Goal: Task Accomplishment & Management: Manage account settings

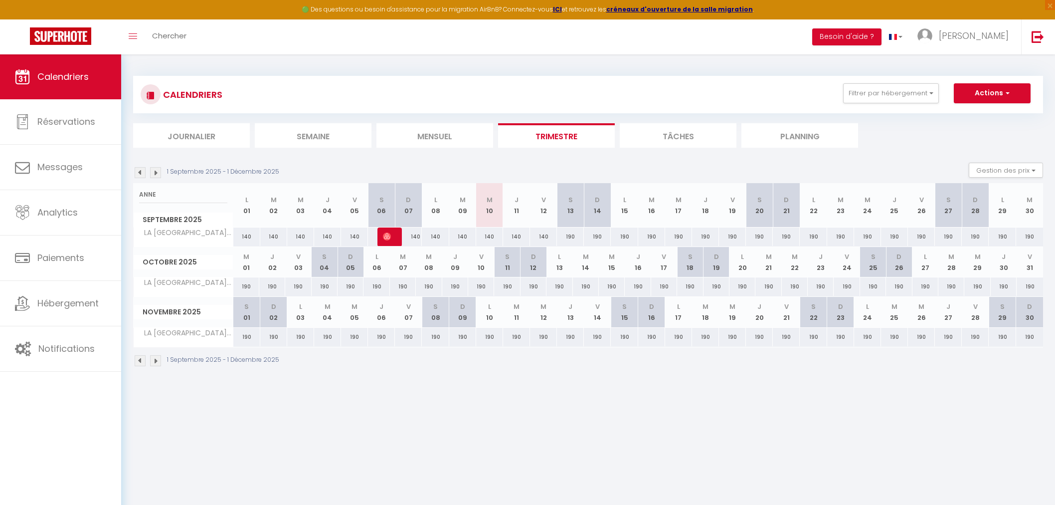
select select
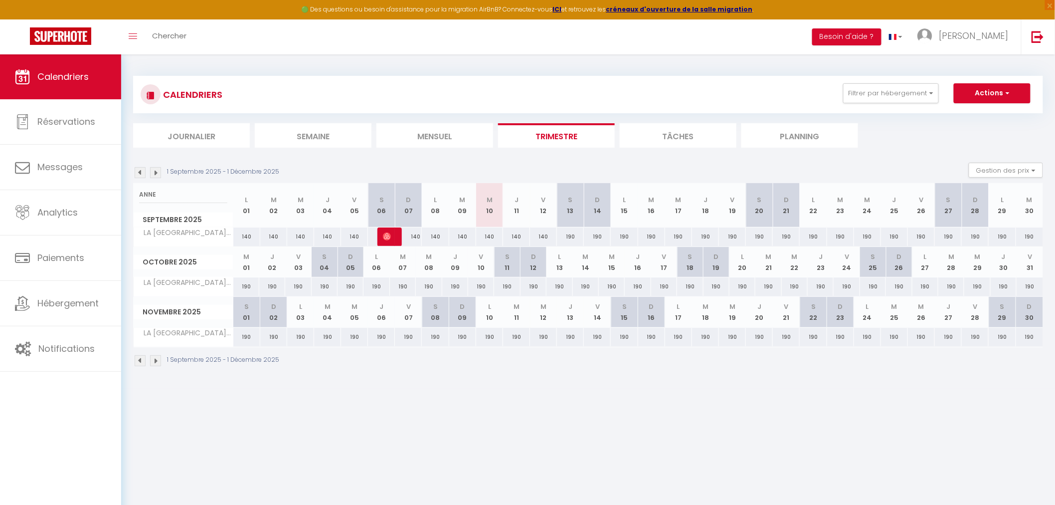
click at [181, 194] on input "ANNE" at bounding box center [183, 195] width 88 height 18
type input "t"
select select
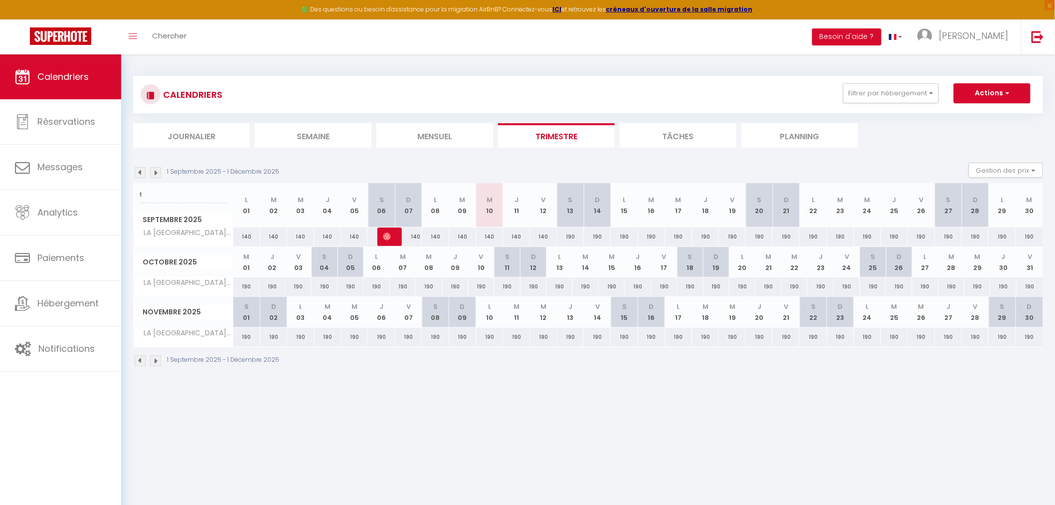
select select
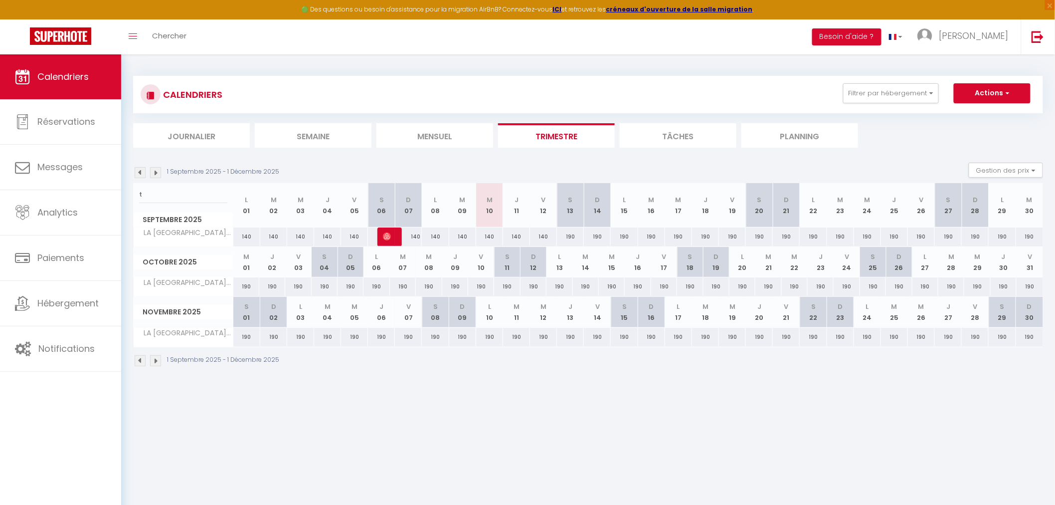
select select
type input "tr"
select select
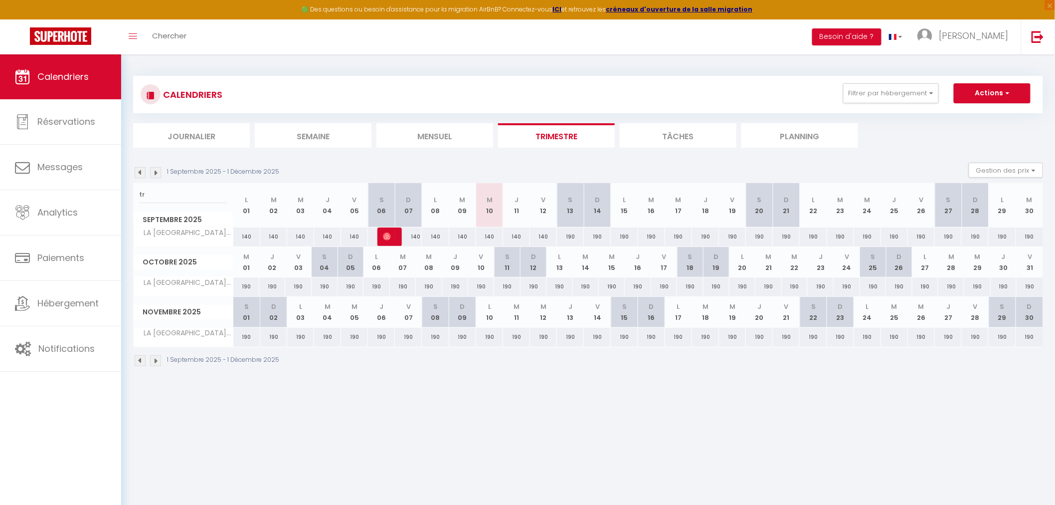
select select
type input "tri"
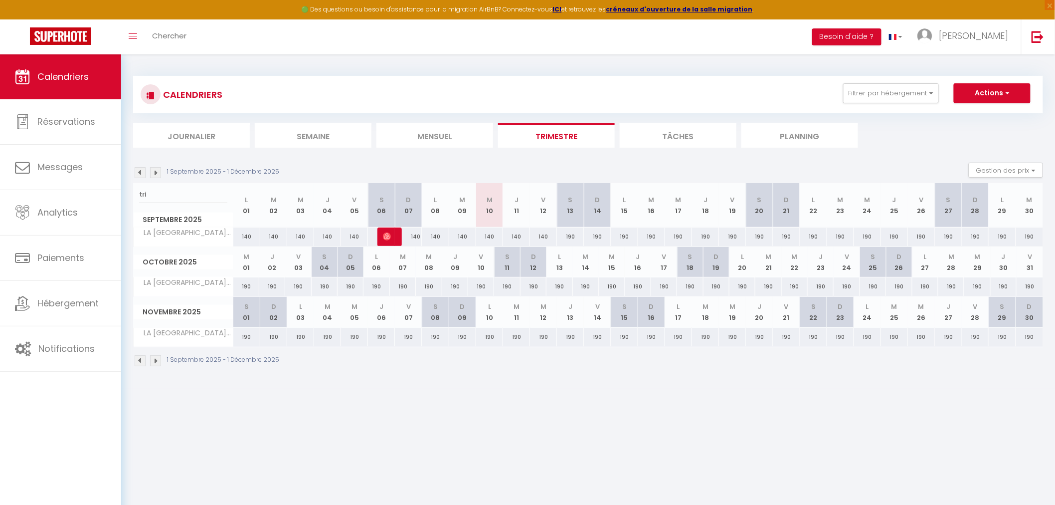
select select
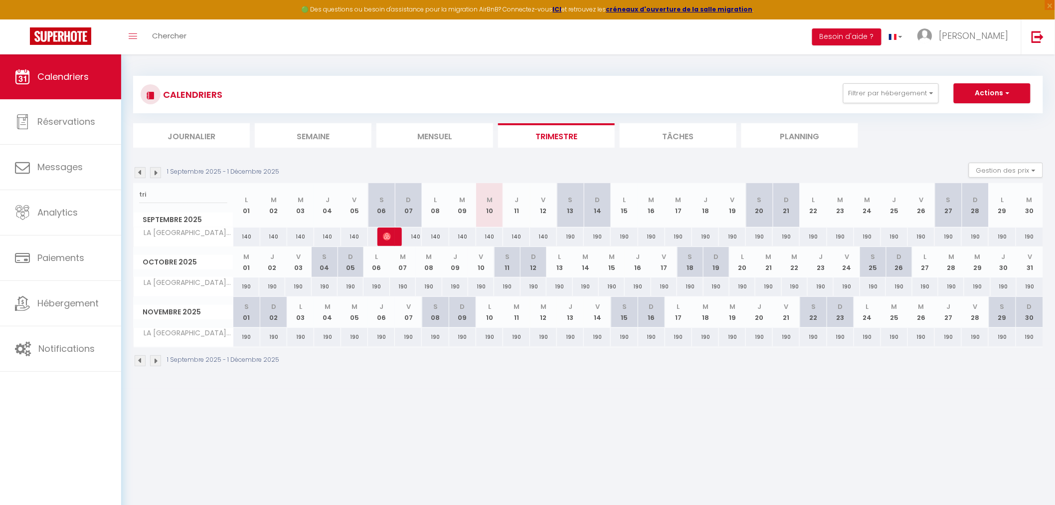
select select
type input "trin"
select select
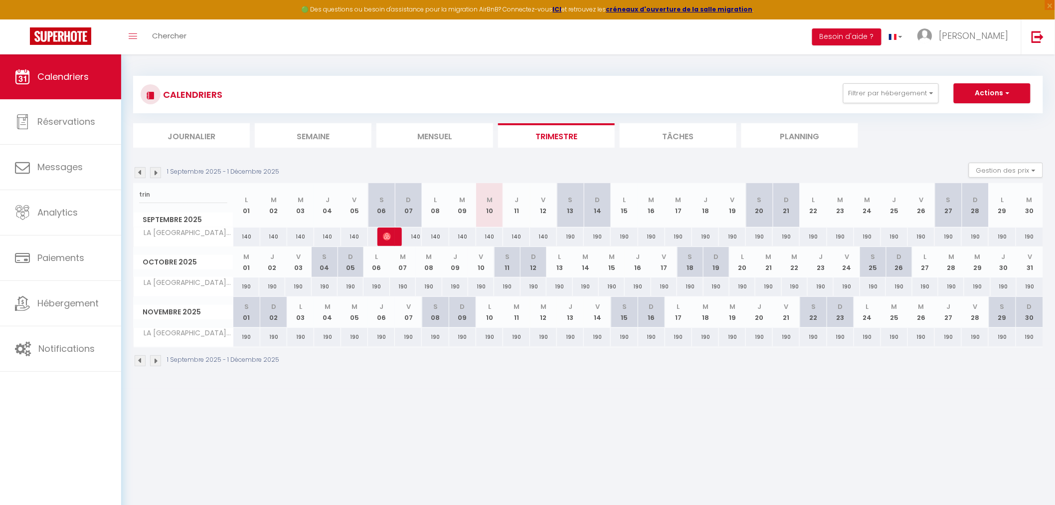
select select
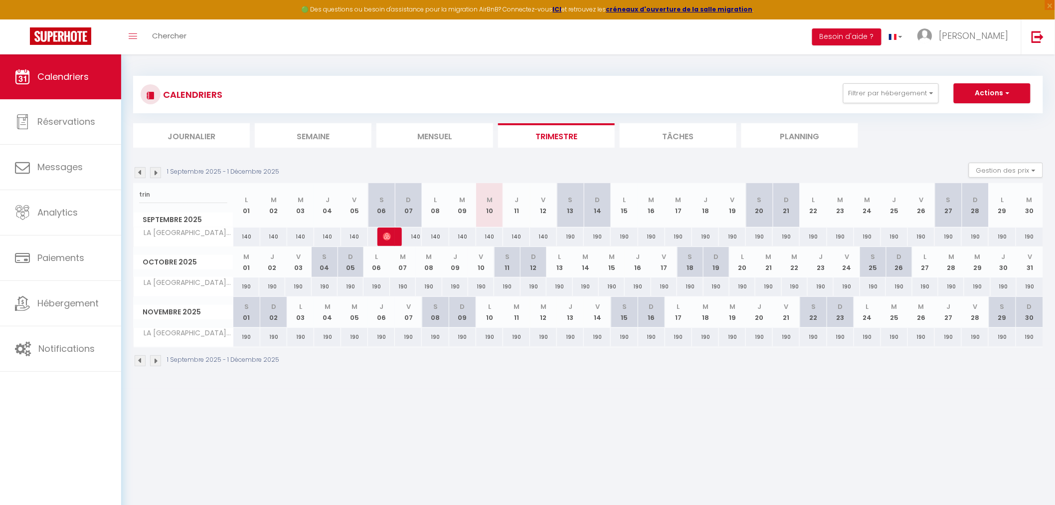
select select
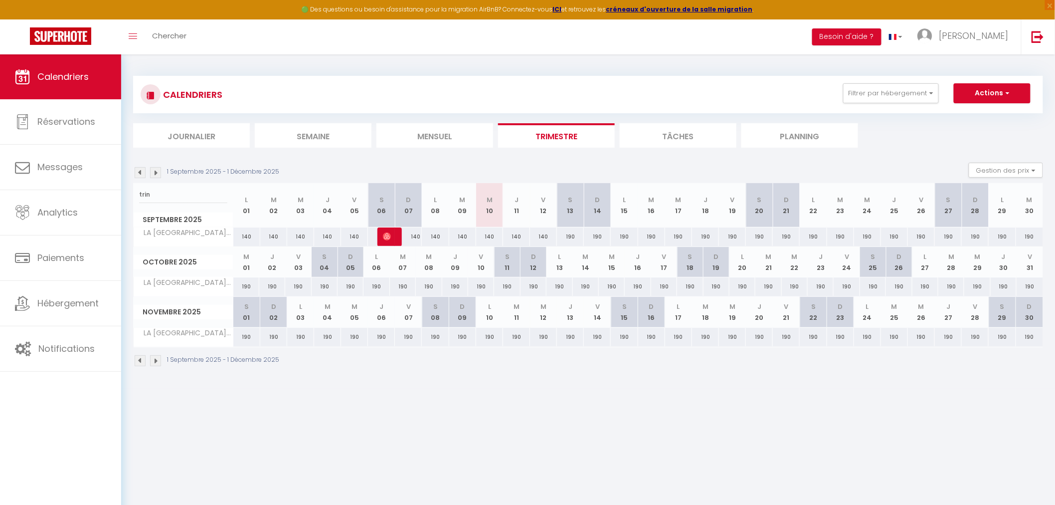
select select
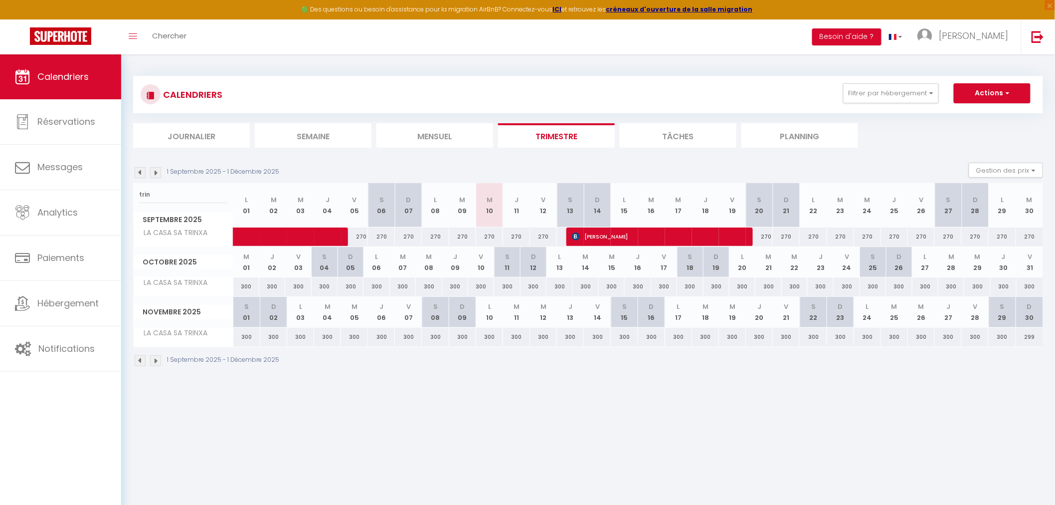
type input "trin"
click at [610, 240] on span "Karine Isaac" at bounding box center [657, 236] width 171 height 19
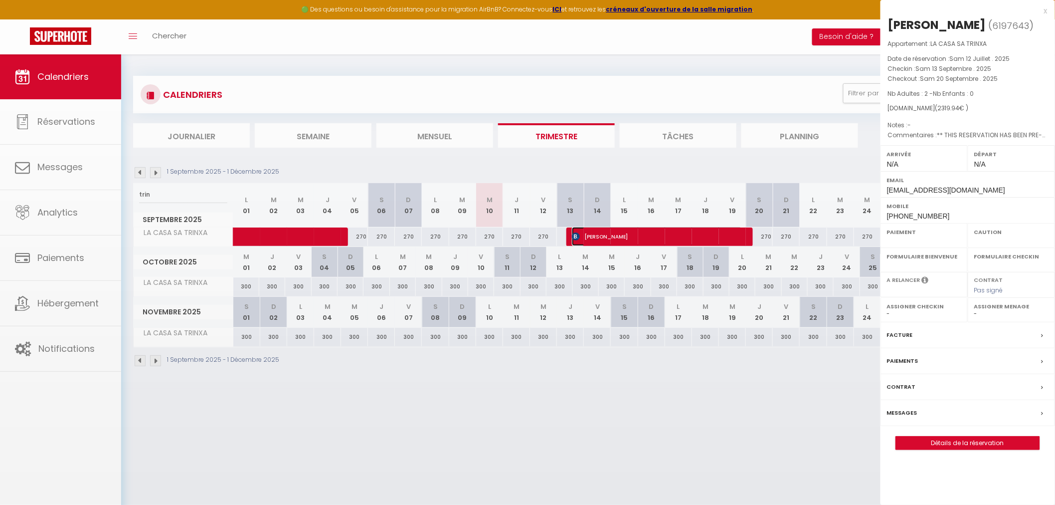
select select "OK"
select select "KO"
select select "0"
select select "1"
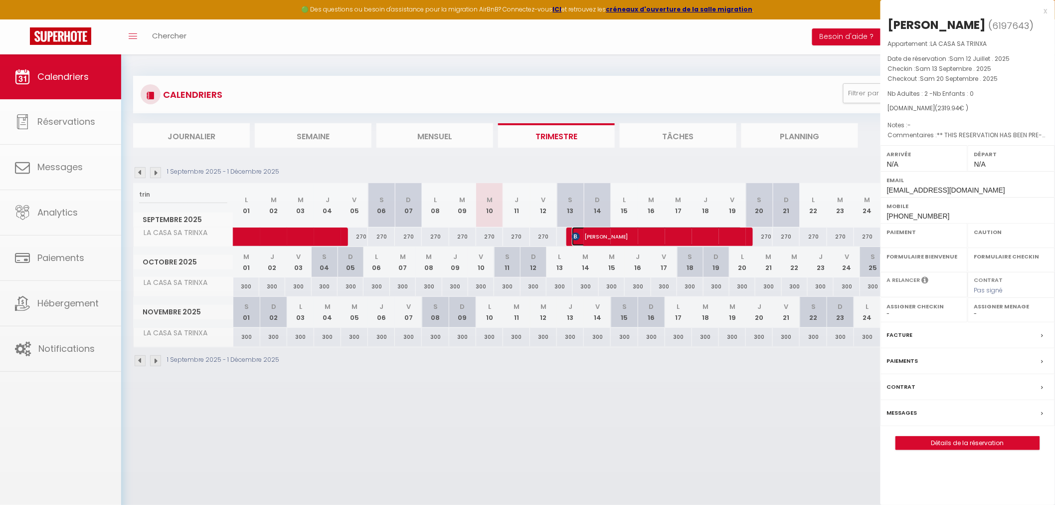
select select
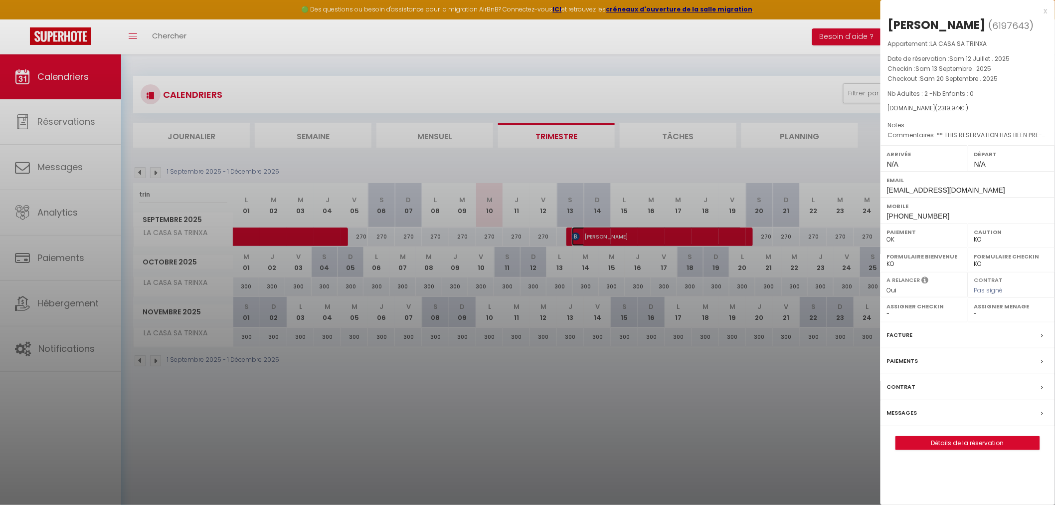
select select "28628"
click at [1043, 10] on div "x" at bounding box center [964, 11] width 167 height 12
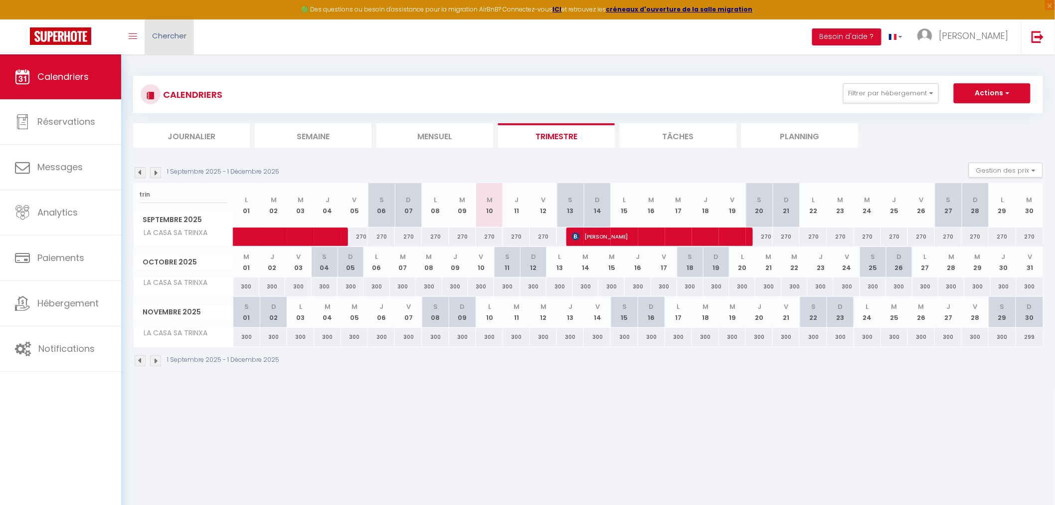
click at [176, 43] on link "Chercher" at bounding box center [169, 36] width 49 height 35
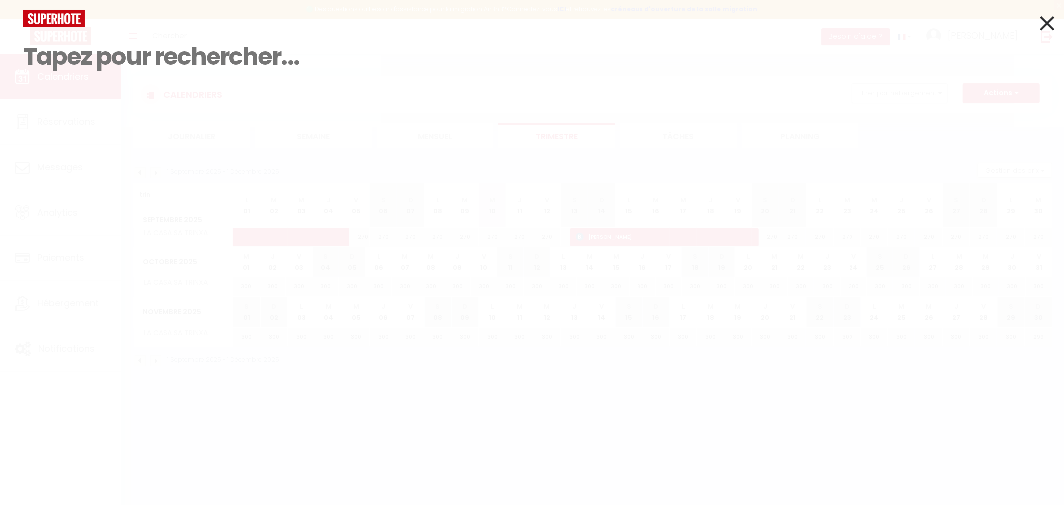
click at [139, 67] on input at bounding box center [531, 56] width 1017 height 59
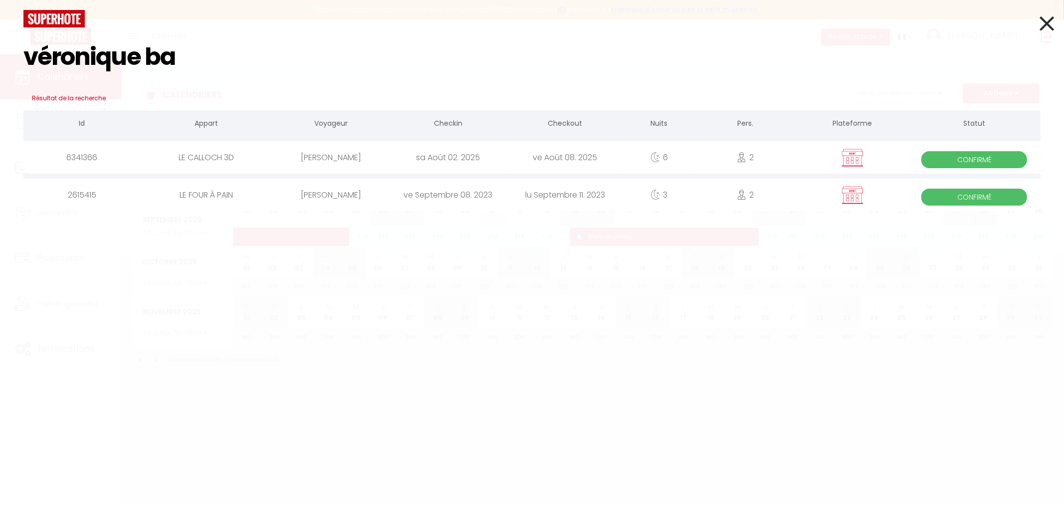
type input "véronique ba"
click at [446, 158] on div "sa Août 02. 2025" at bounding box center [447, 157] width 117 height 32
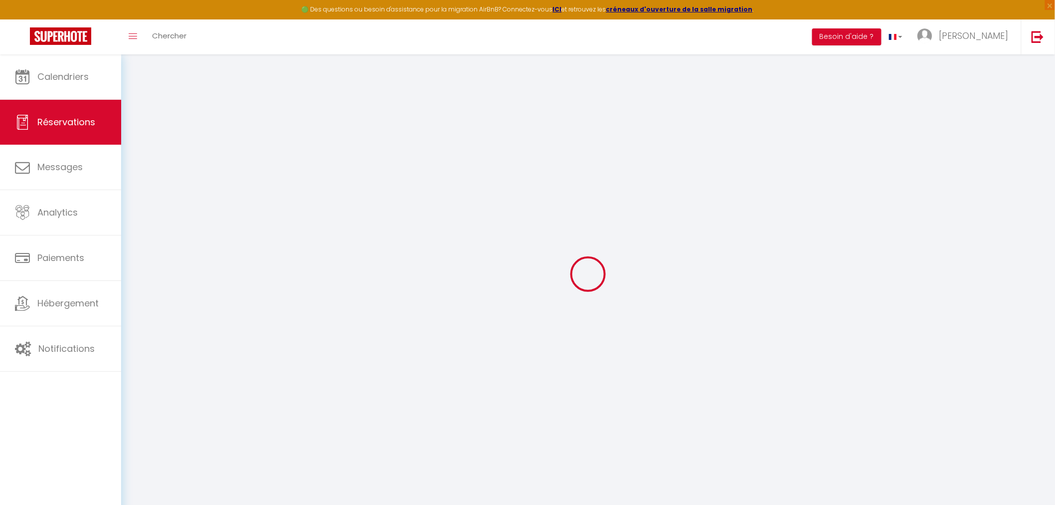
select select
checkbox input "false"
select select
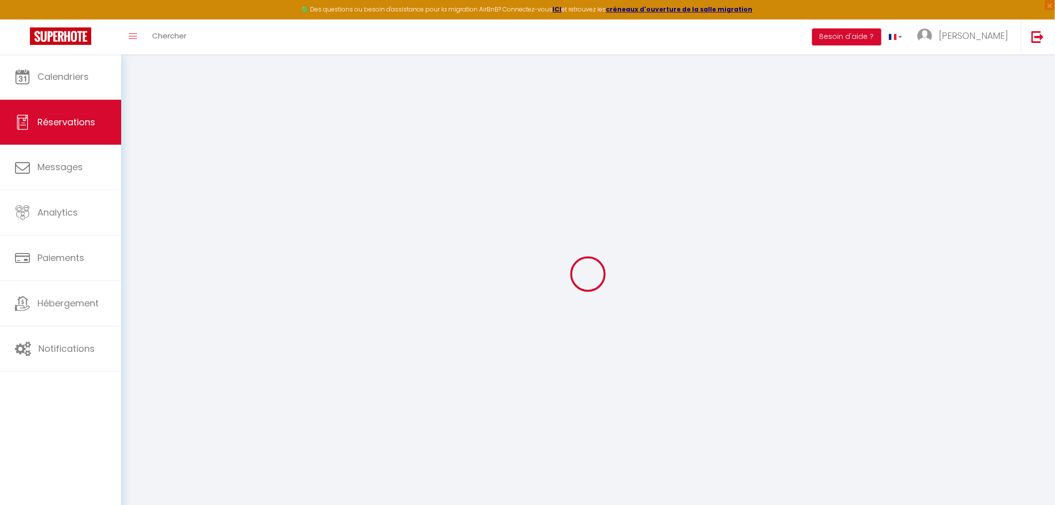
checkbox input "false"
type textarea "Je n’ai pas encore reçu le code pour l’appartement."
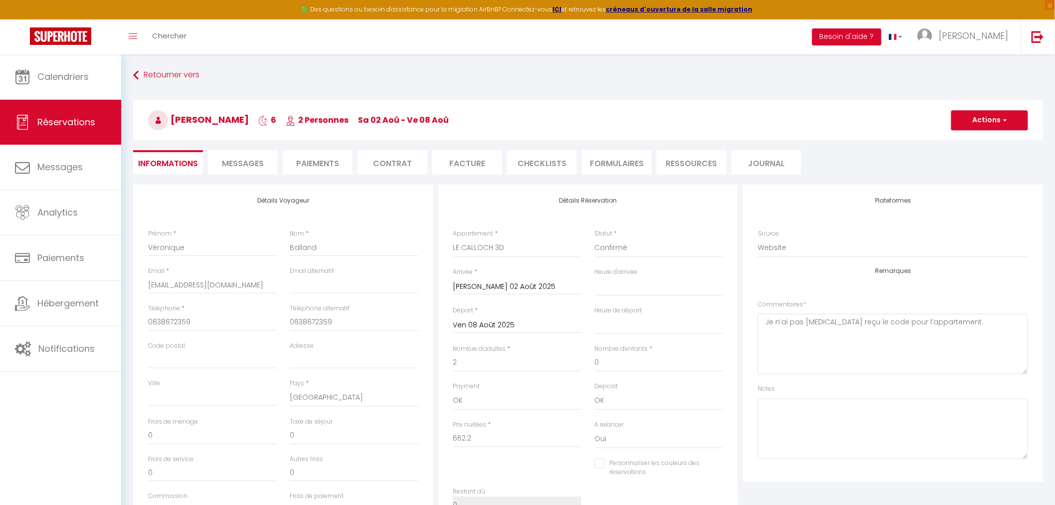
type input "30"
type input "12"
select select
checkbox input "false"
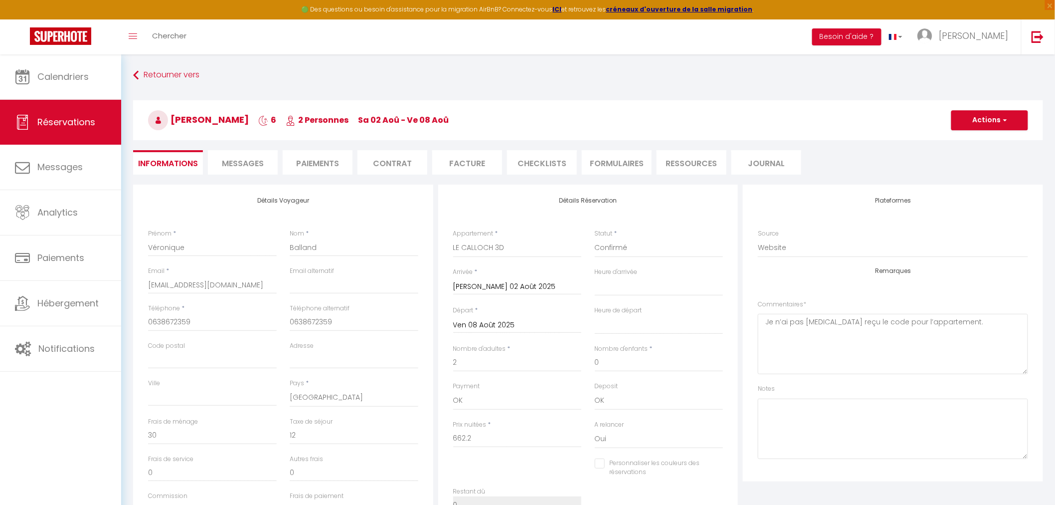
select select "16:00"
select select "11:00"
click at [262, 158] on span "Messages" at bounding box center [243, 163] width 42 height 11
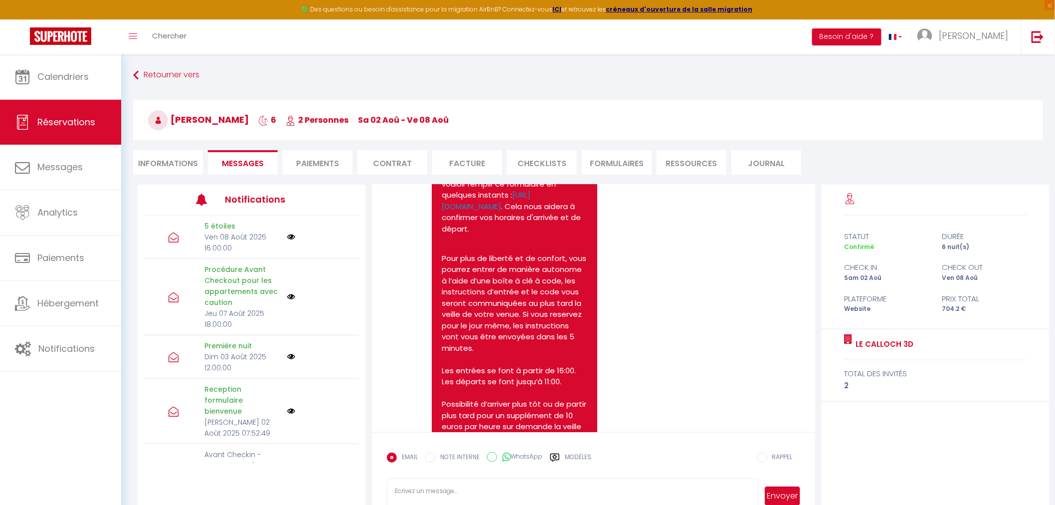
scroll to position [277, 0]
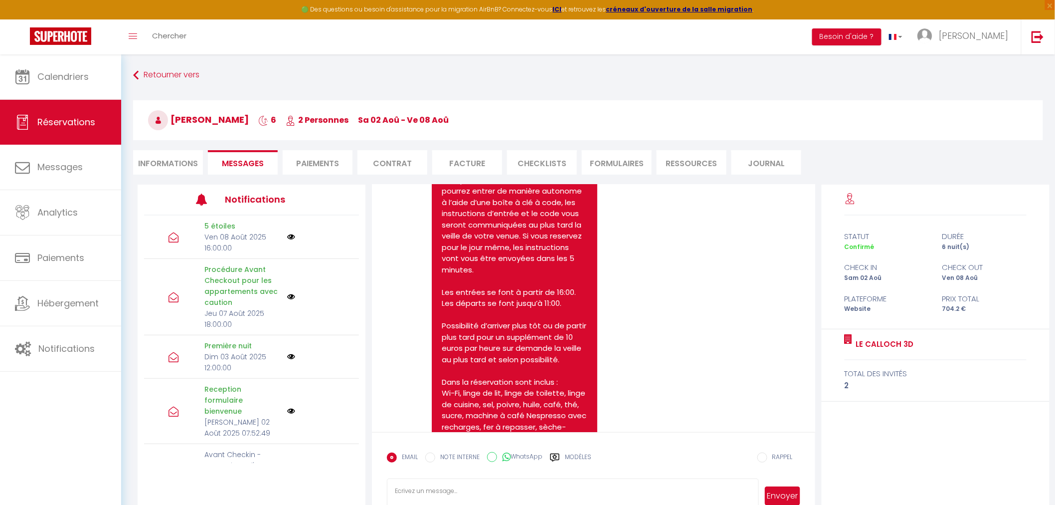
click at [175, 170] on li "Informations" at bounding box center [168, 162] width 70 height 24
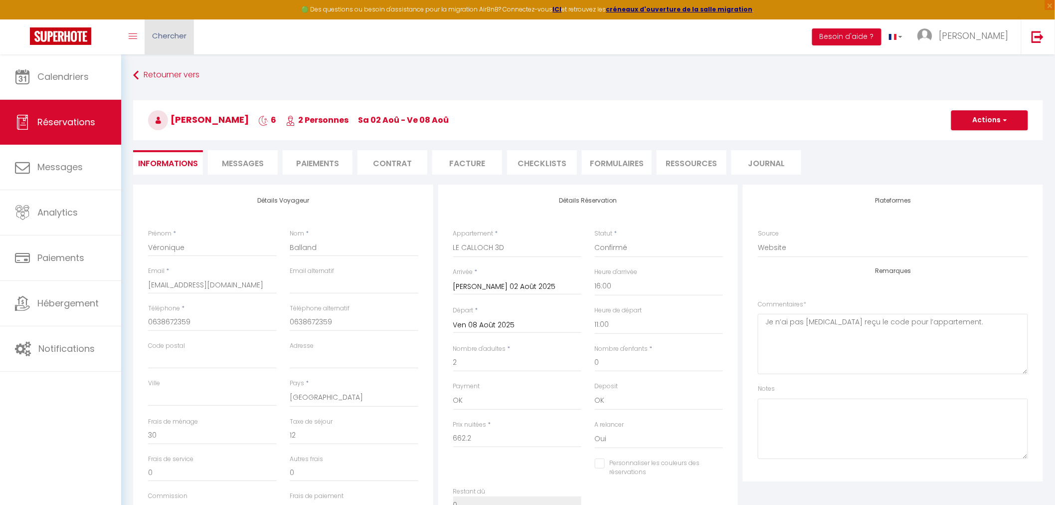
click at [181, 37] on span "Chercher" at bounding box center [169, 35] width 34 height 10
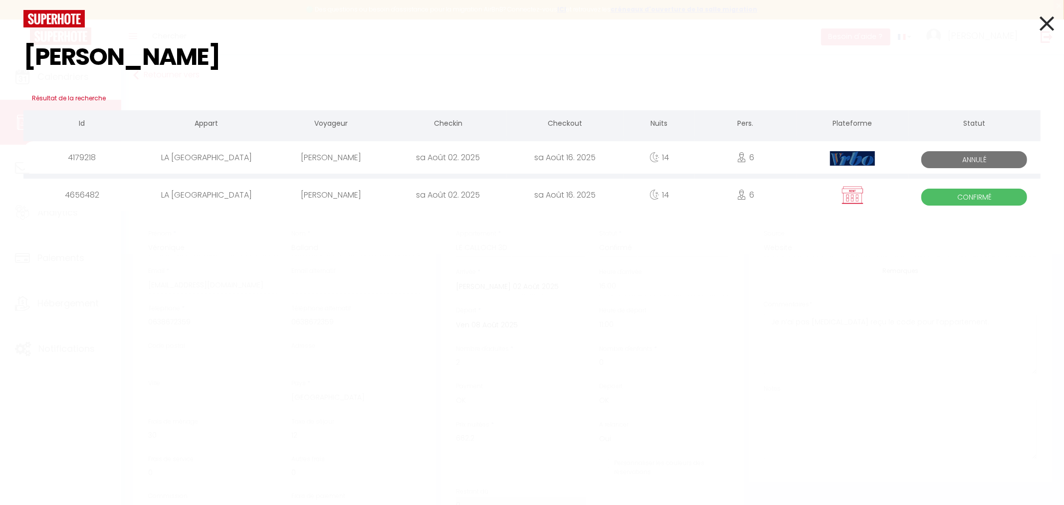
type input "marc sch"
click at [456, 195] on div "sa Août 02. 2025" at bounding box center [447, 195] width 117 height 32
checkbox input "false"
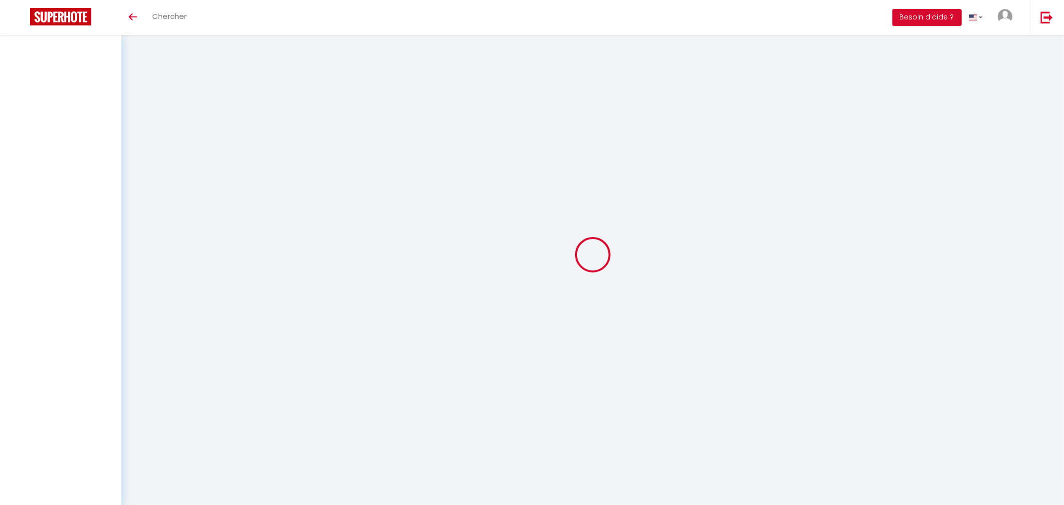
select select
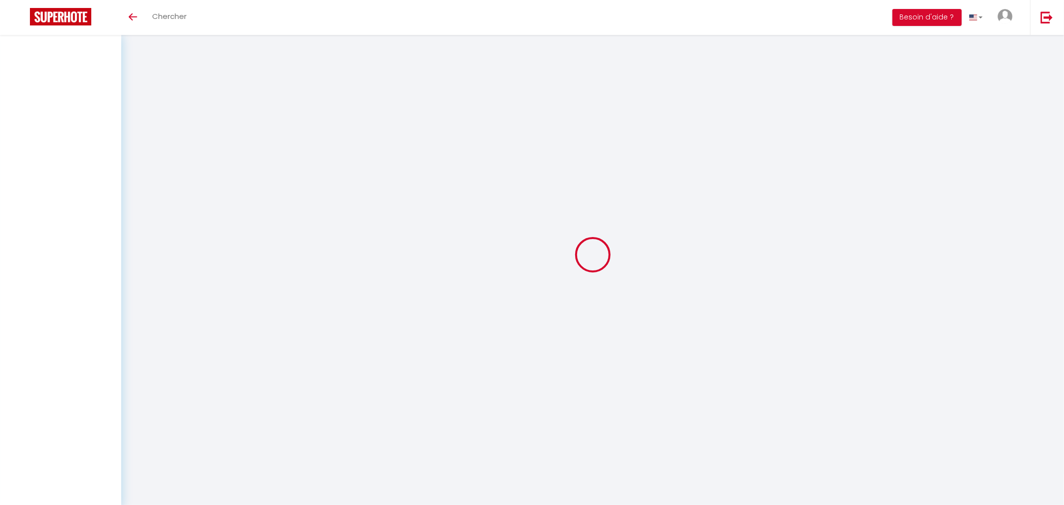
select select
checkbox input "false"
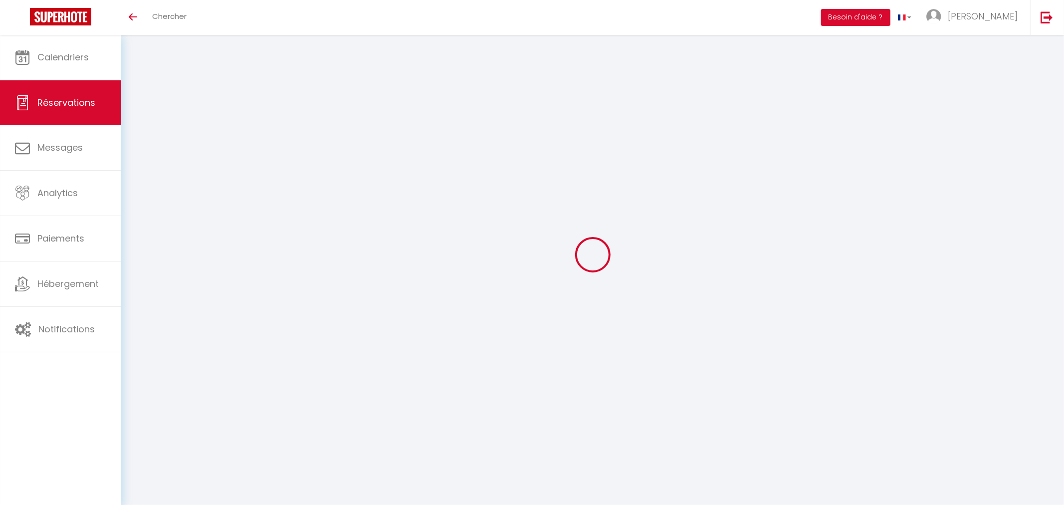
select select
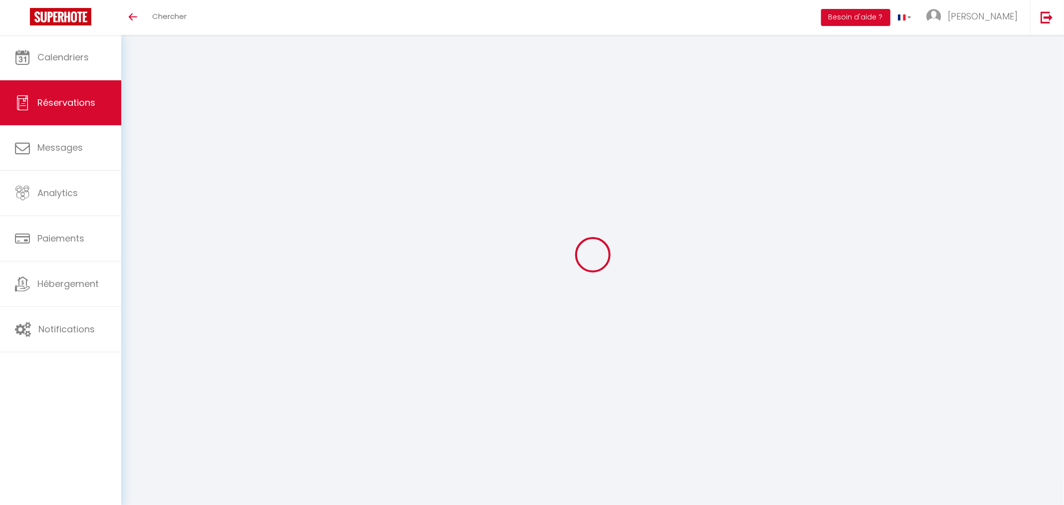
select select
checkbox input "false"
select select
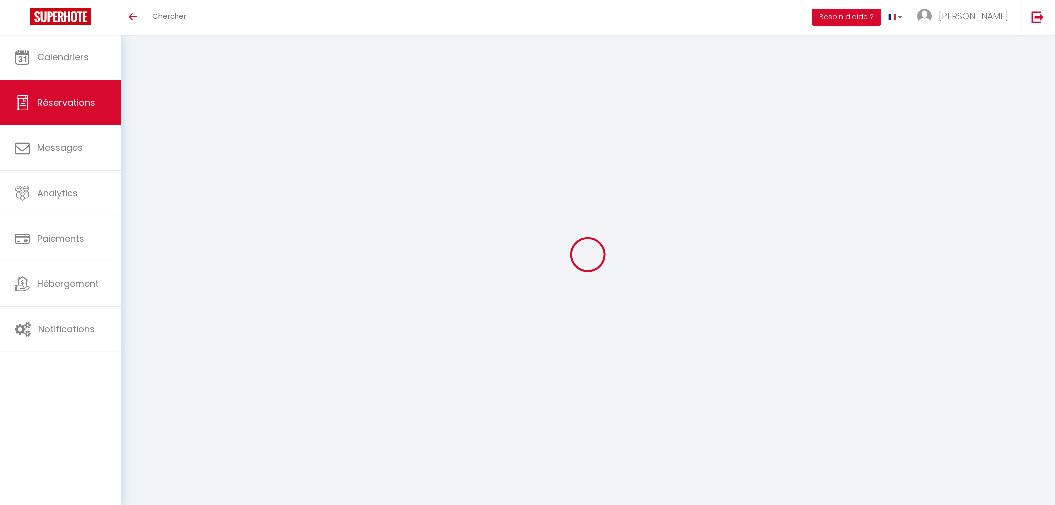
select select
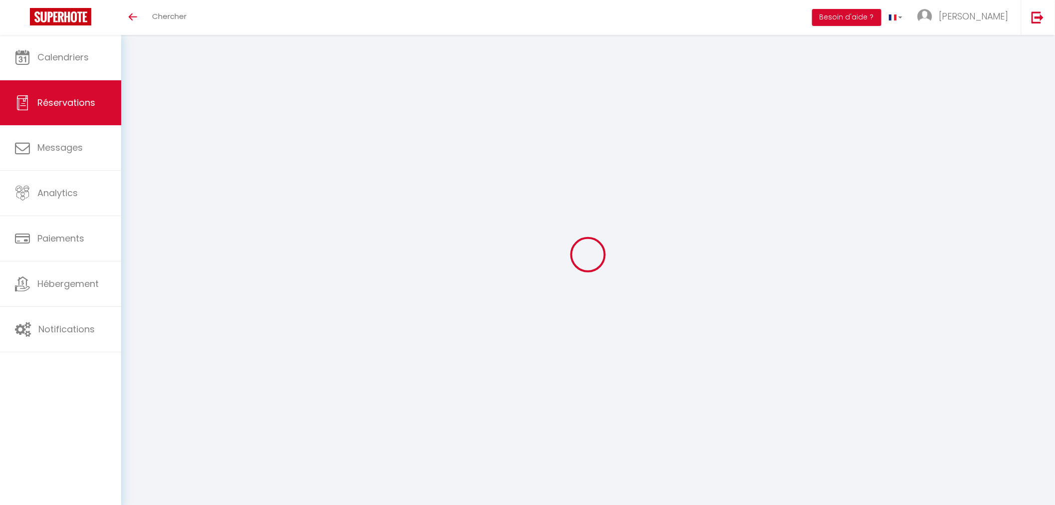
checkbox input "false"
type input "Marc"
type input "Schwarzkopf"
type input "marco.schwarzkopf@gmx.net"
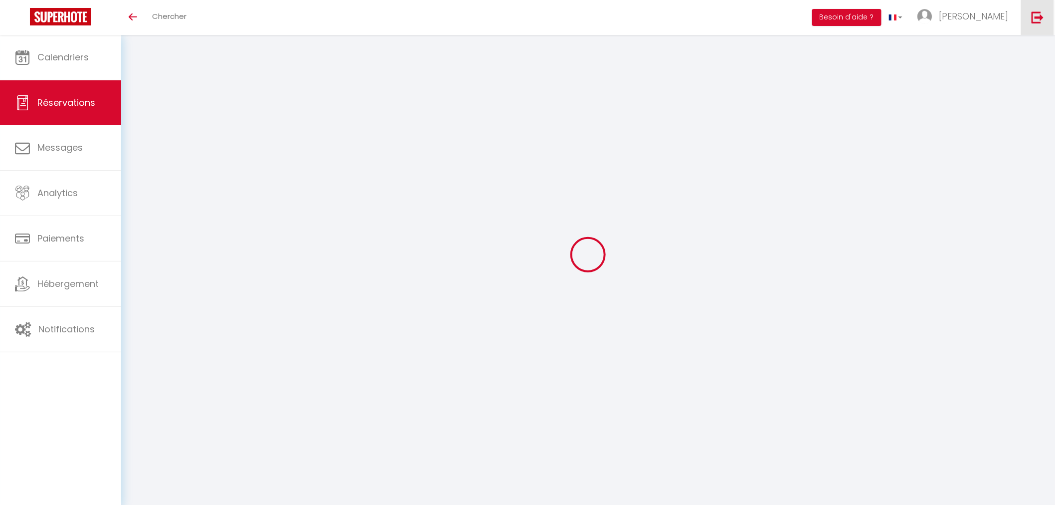
type input "+491723037712"
select select "DE"
select select "32323"
select select "1"
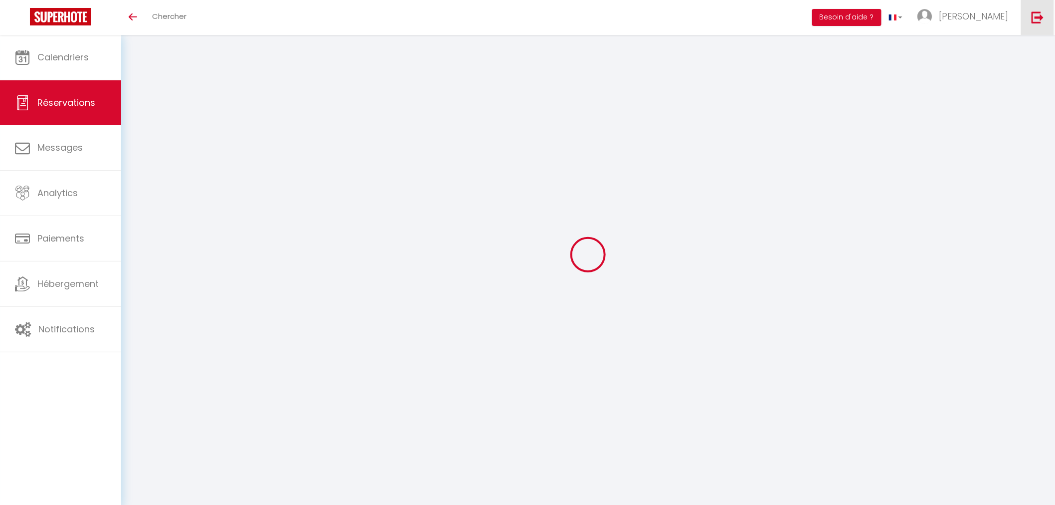
type input "Sam 02 Août 2025"
select select
type input "Sam 16 Août 2025"
select select
type input "6"
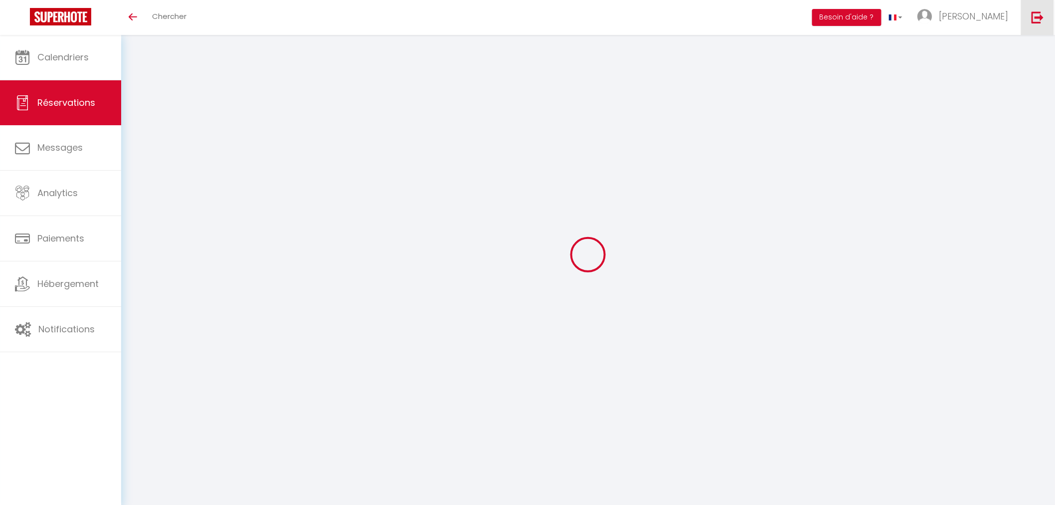
type input "2"
select select "12"
select select "15"
type input "9700"
checkbox input "false"
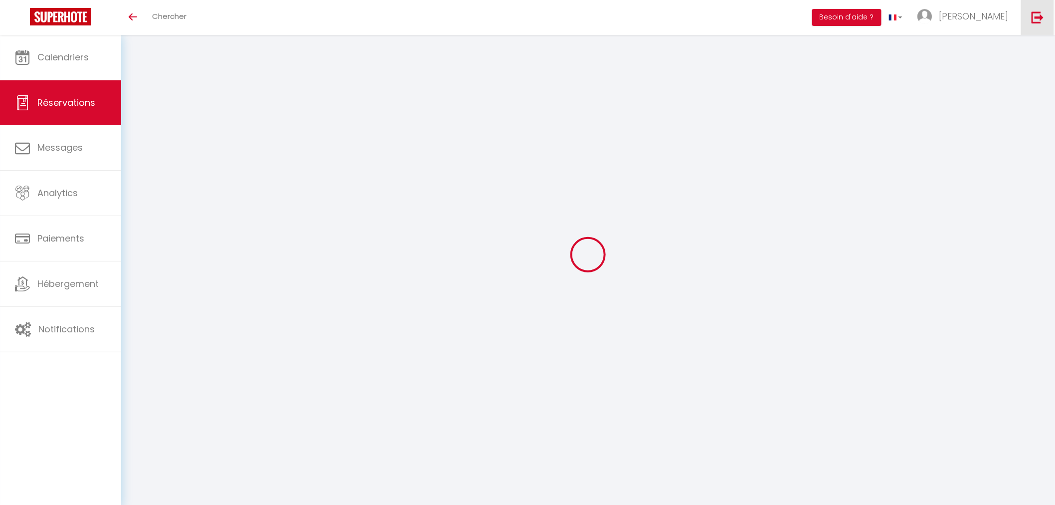
type input "0"
select select
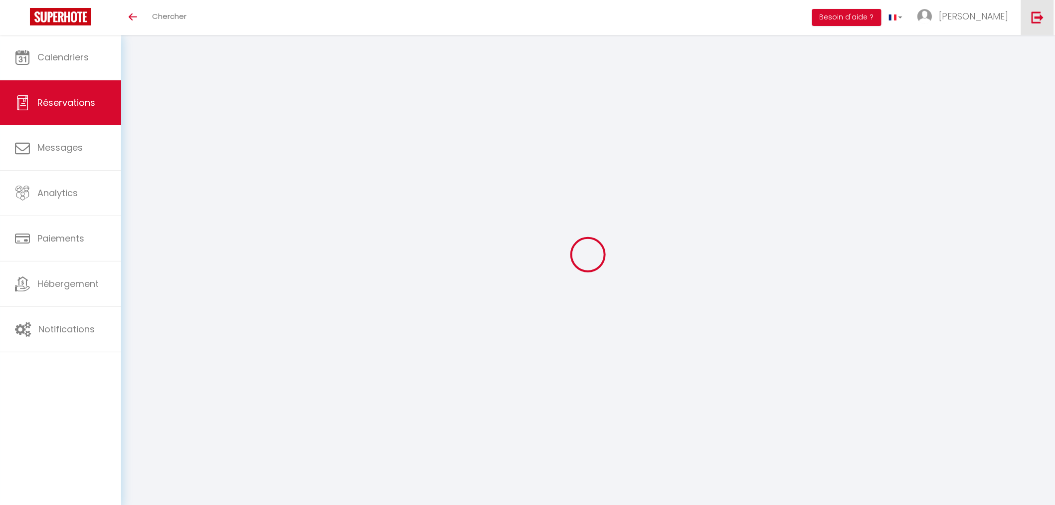
select select
checkbox input "false"
select select
checkbox input "false"
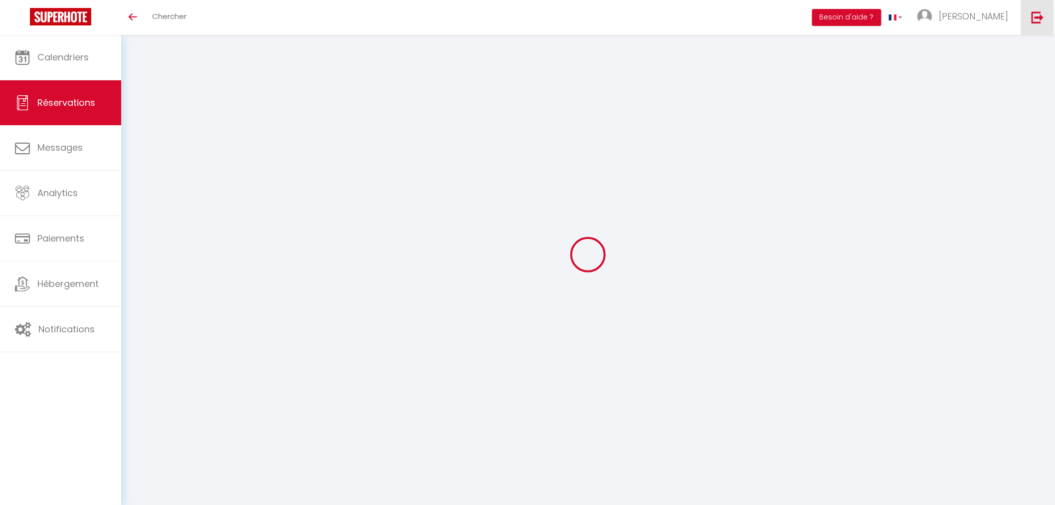
select select
checkbox input "false"
type textarea "non"
type textarea "reçu 5350 € le 09/07/2025, reçu le 09/12/2024 4350 € . tout OK CAUTION SERA FAI…"
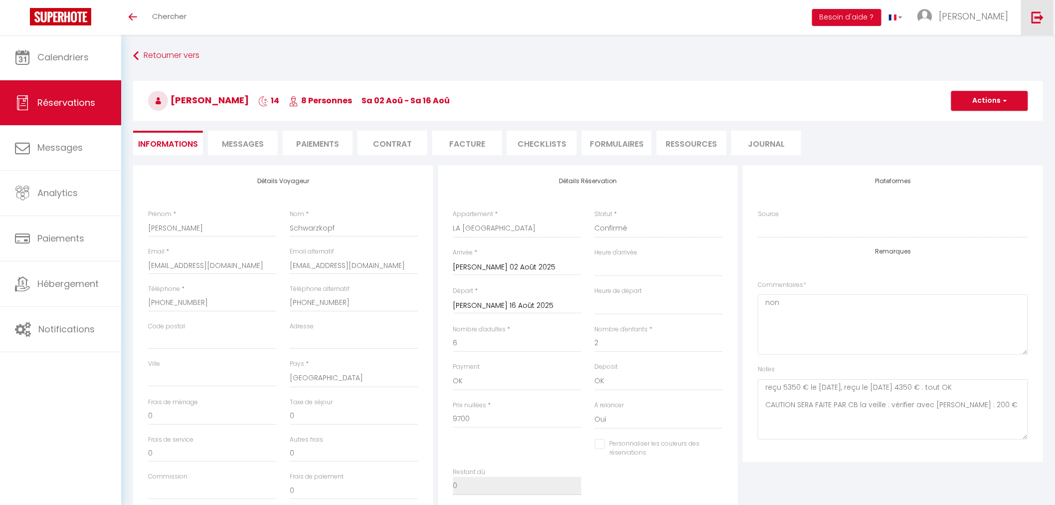
select select
checkbox input "false"
select select "16:00"
select select "09:00"
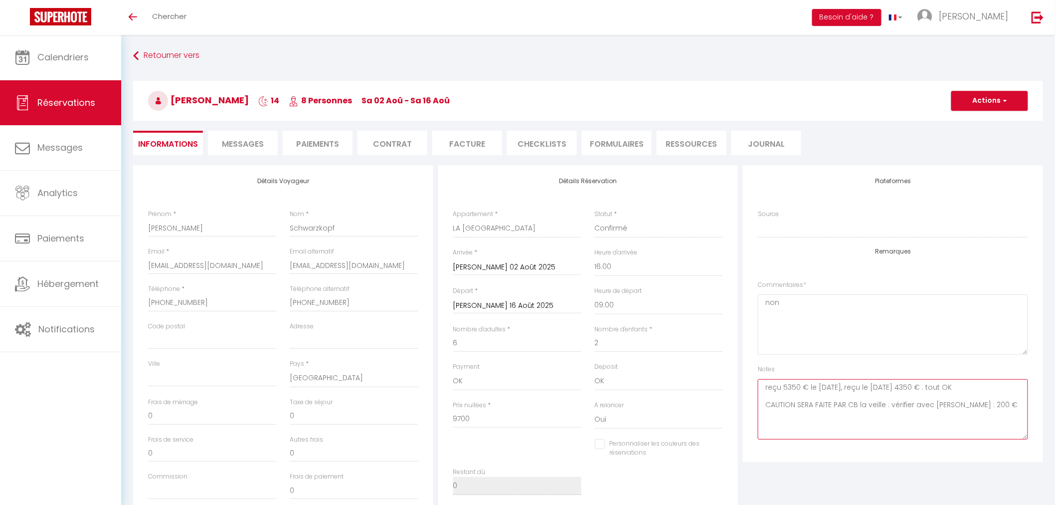
click at [909, 404] on textarea "reçu 5350 € le 09/07/2025, reçu le 09/12/2024 4350 € . tout OK CAUTION SERA FAI…" at bounding box center [893, 409] width 270 height 60
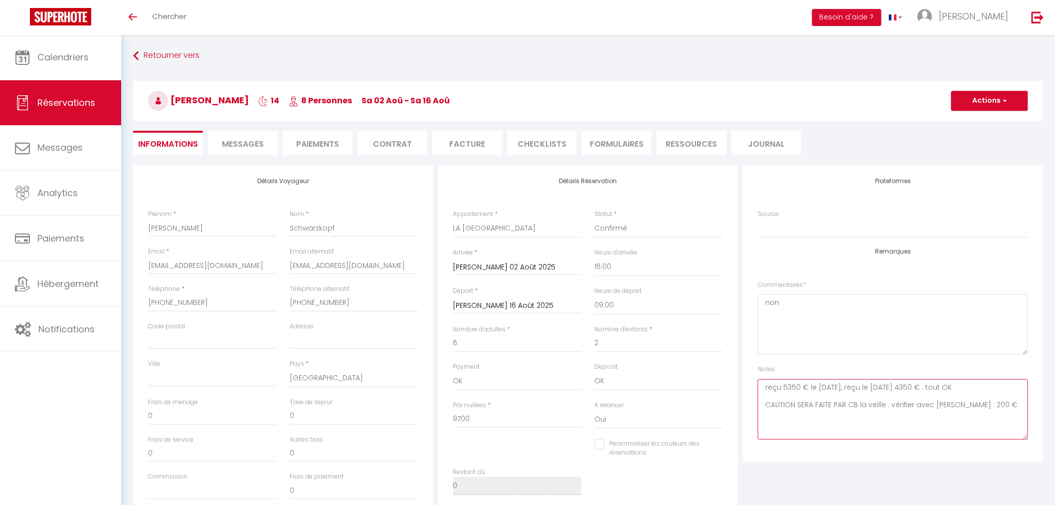
click at [909, 404] on textarea "reçu 5350 € le [DATE], reçu le [DATE] 4350 € . tout OK CAUTION SERA FAITE PAR C…" at bounding box center [893, 409] width 270 height 60
click at [909, 404] on textarea "reçu 5350 € le 09/07/2025, reçu le 09/12/2024 4350 € . tout OK CAUTION SERA FAI…" at bounding box center [893, 409] width 270 height 60
click at [871, 416] on textarea "reçu 5350 € le 09/07/2025, reçu le 09/12/2024 4350 € . tout OK CAUTION SERA FAI…" at bounding box center [893, 409] width 270 height 60
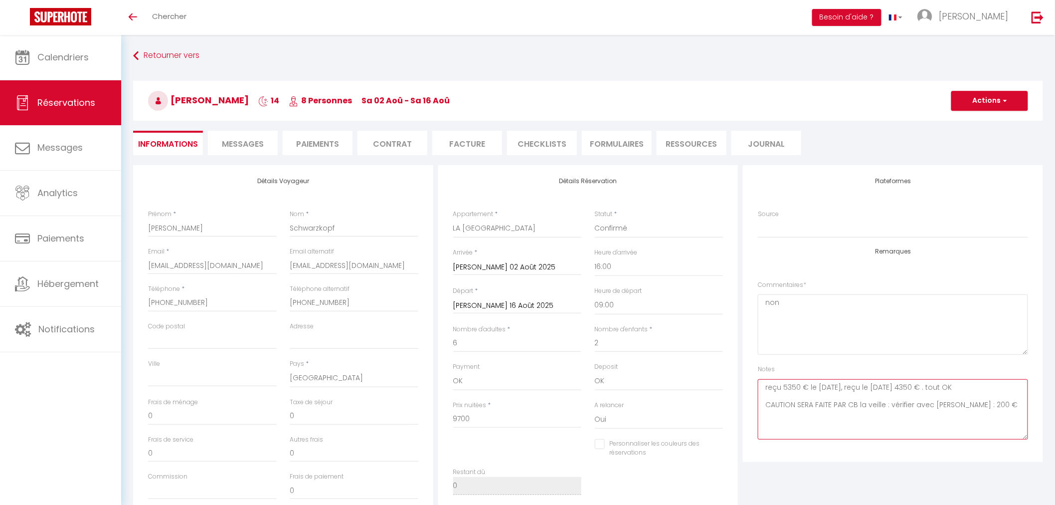
click at [871, 416] on textarea "reçu 5350 € le 09/07/2025, reçu le 09/12/2024 4350 € . tout OK CAUTION SERA FAI…" at bounding box center [893, 409] width 270 height 60
click at [174, 25] on link "Chercher" at bounding box center [169, 17] width 49 height 35
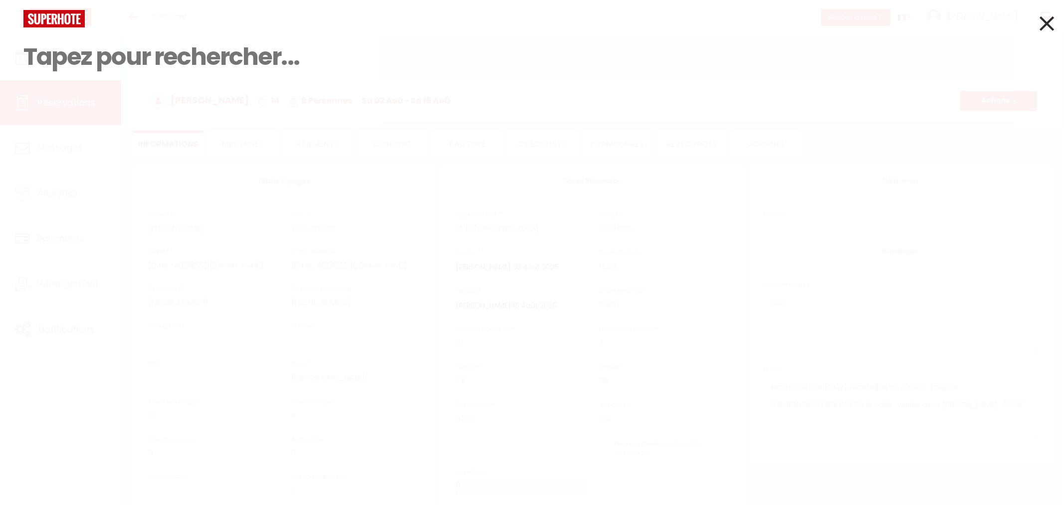
click at [147, 62] on input at bounding box center [531, 56] width 1017 height 59
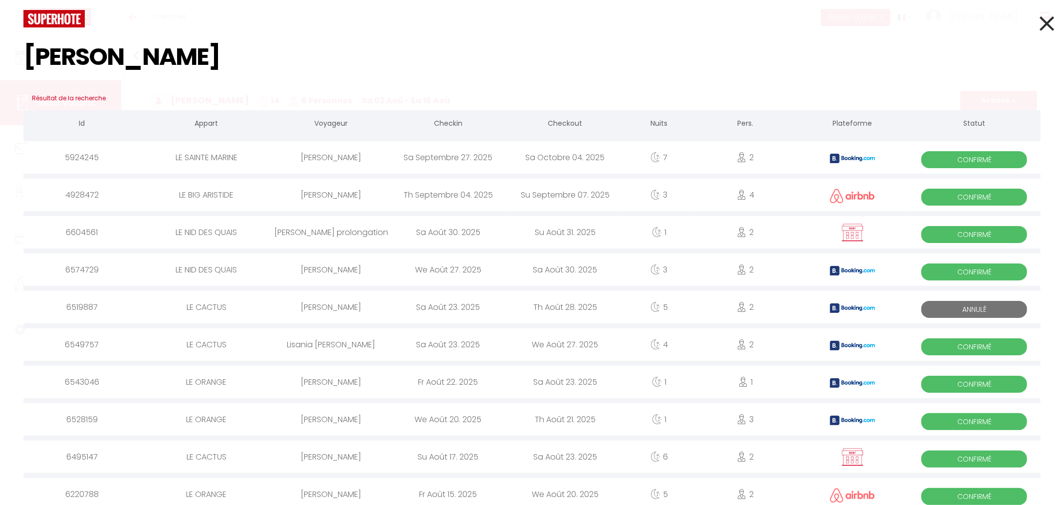
type input "angie"
click at [330, 229] on div "[PERSON_NAME] prolongation" at bounding box center [331, 232] width 117 height 32
checkbox input "false"
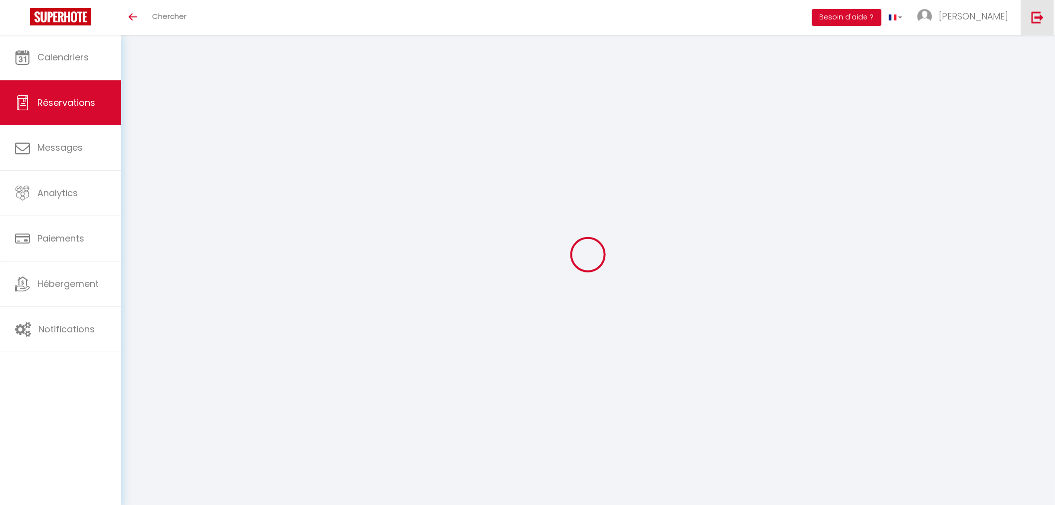
select select
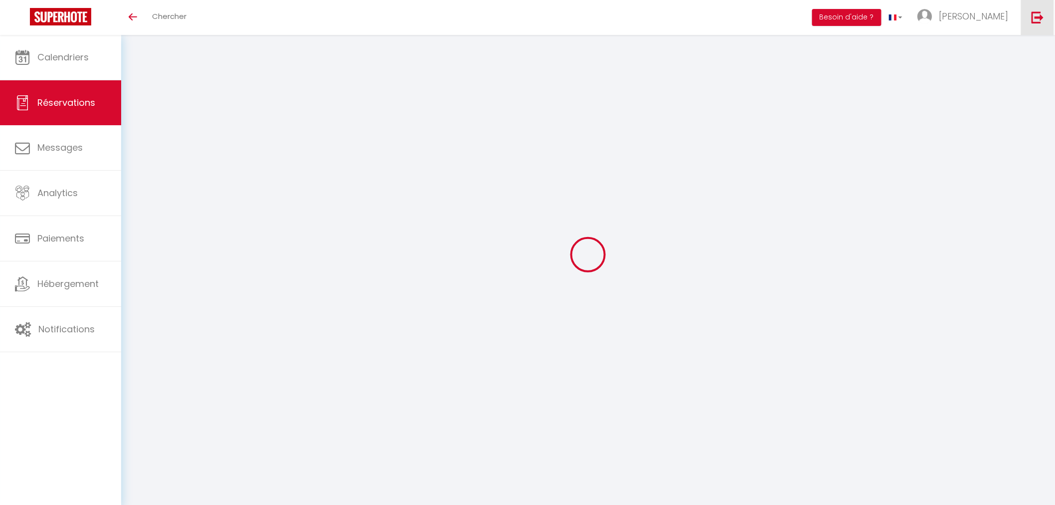
select select
checkbox input "false"
type input "Angie"
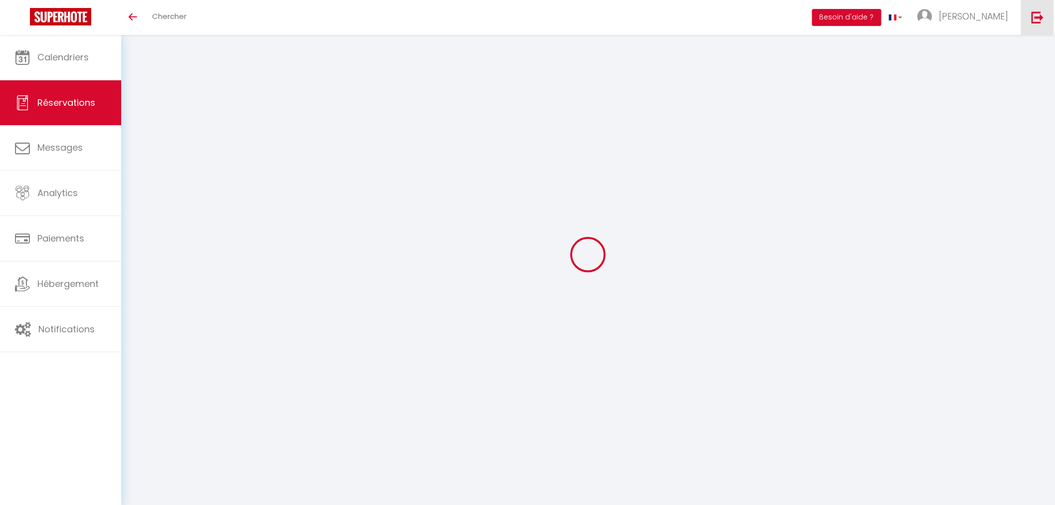
type input "[PERSON_NAME] prolongation"
type input "[EMAIL_ADDRESS][DOMAIN_NAME]"
type input "0658876490"
select select
select select "8992"
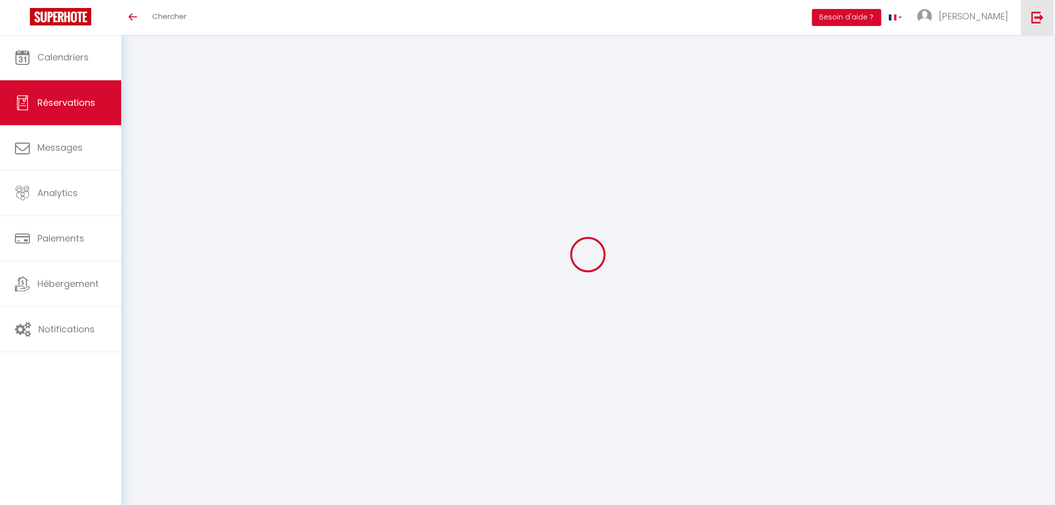
select select "1"
type input "[DATE]"
select select
type input "Dim 31 Août 2025"
select select
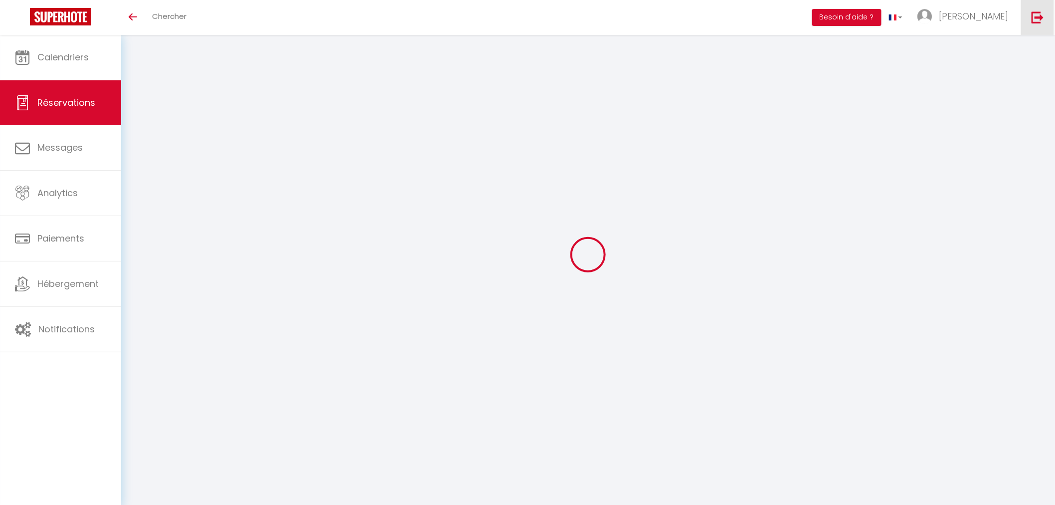
type input "2"
select select "12"
select select
type input "55"
checkbox input "false"
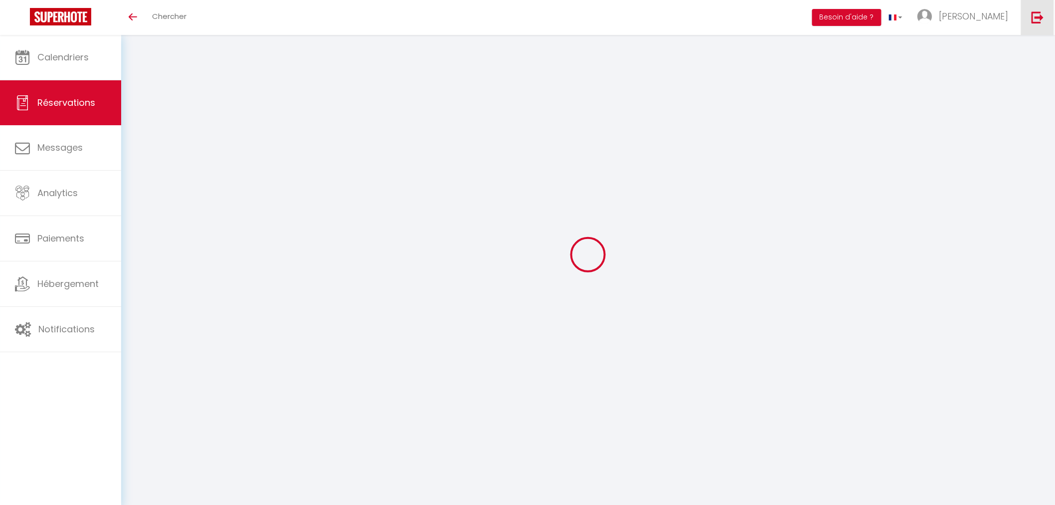
type input "0"
type input "40"
type input "30"
type input "0"
select select
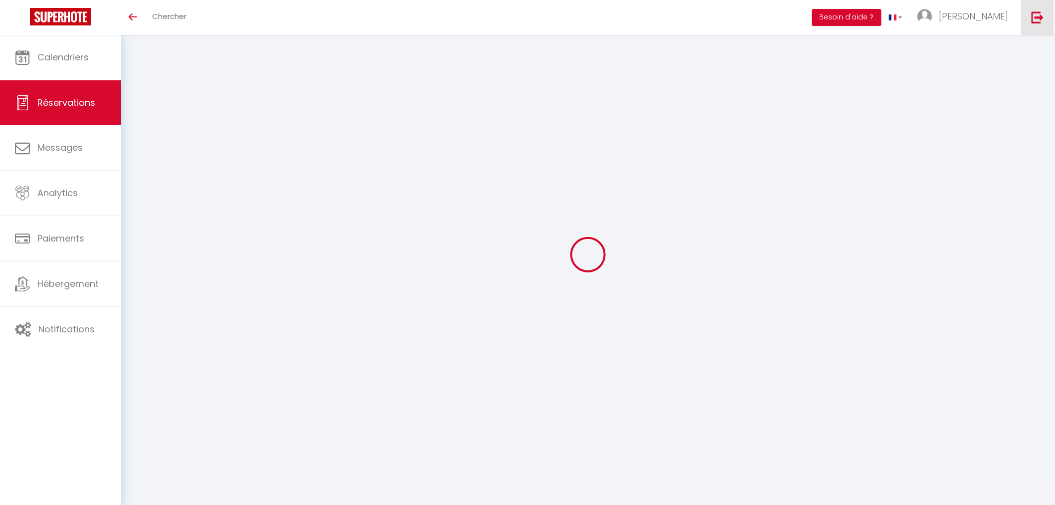
select select
select select "14"
checkbox input "false"
select select
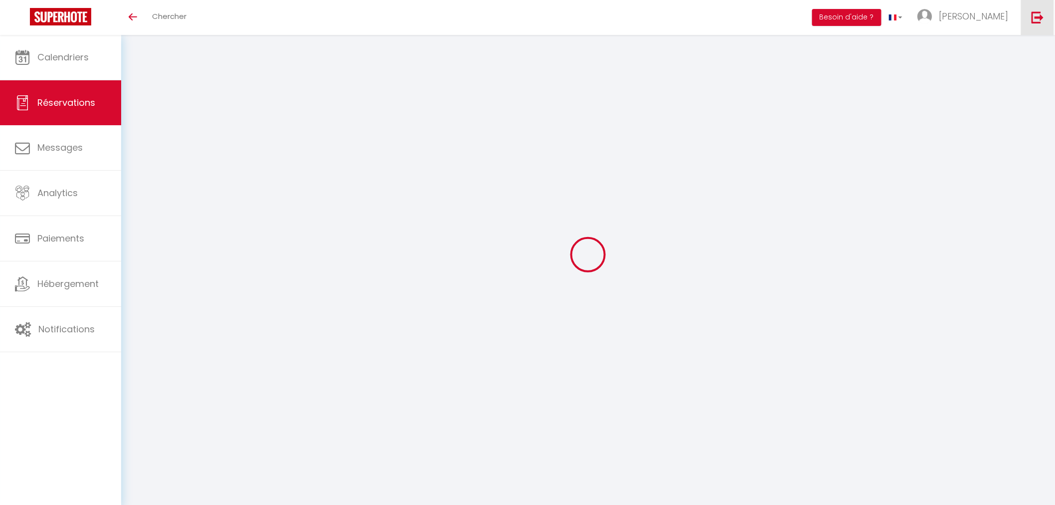
select select
checkbox input "false"
select select
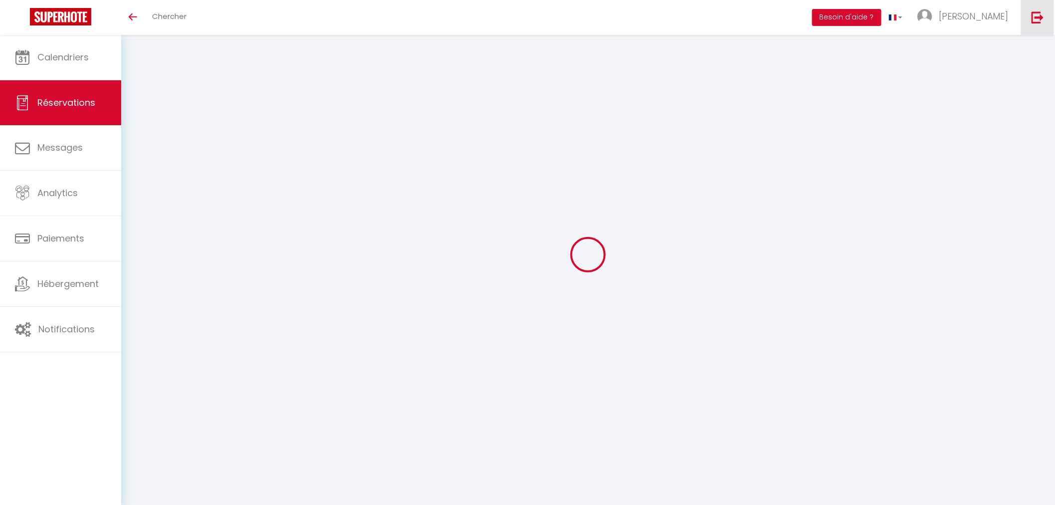
select select
checkbox input "false"
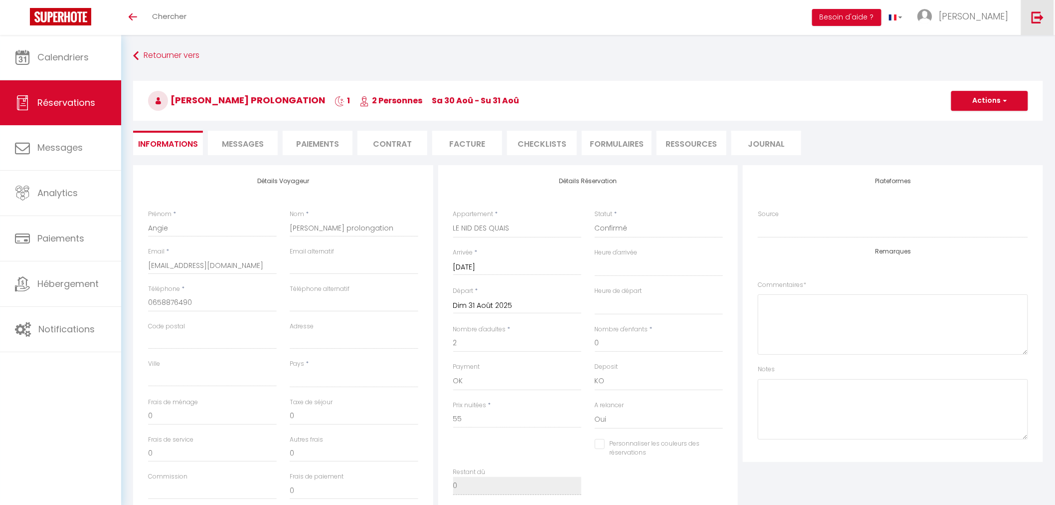
select select
checkbox input "false"
select select
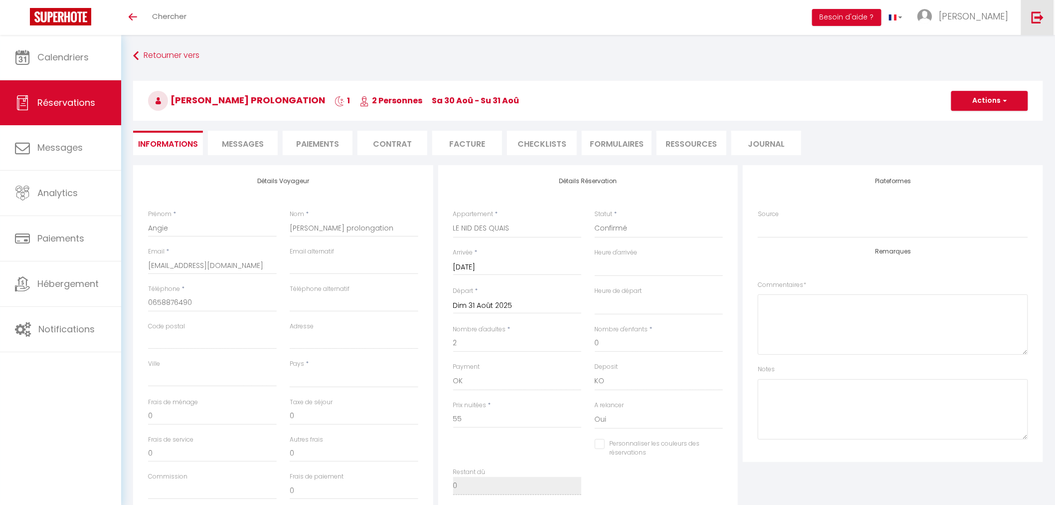
checkbox input "false"
select select "14:00"
select select "11:00"
click at [232, 137] on li "Messages" at bounding box center [243, 143] width 70 height 24
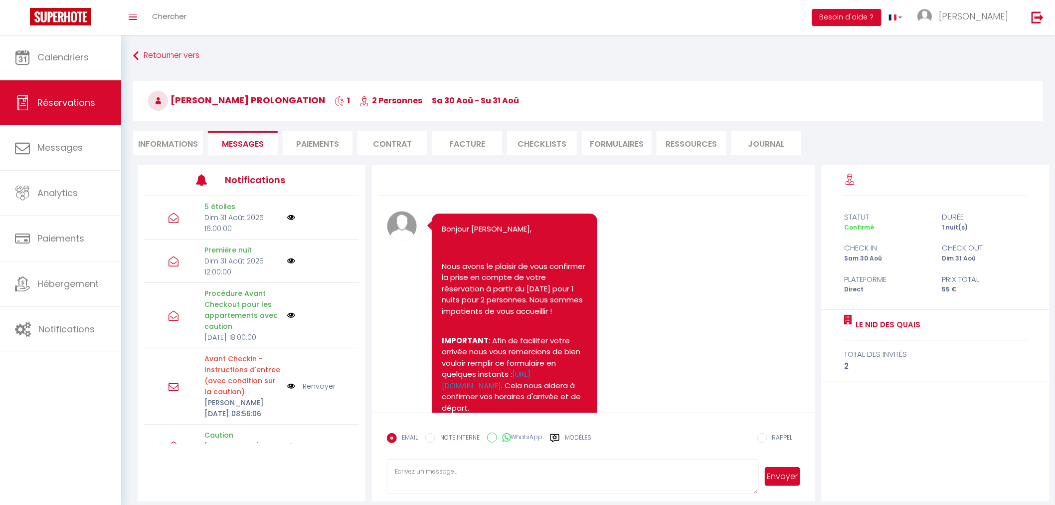
click at [321, 142] on li "Paiements" at bounding box center [318, 143] width 70 height 24
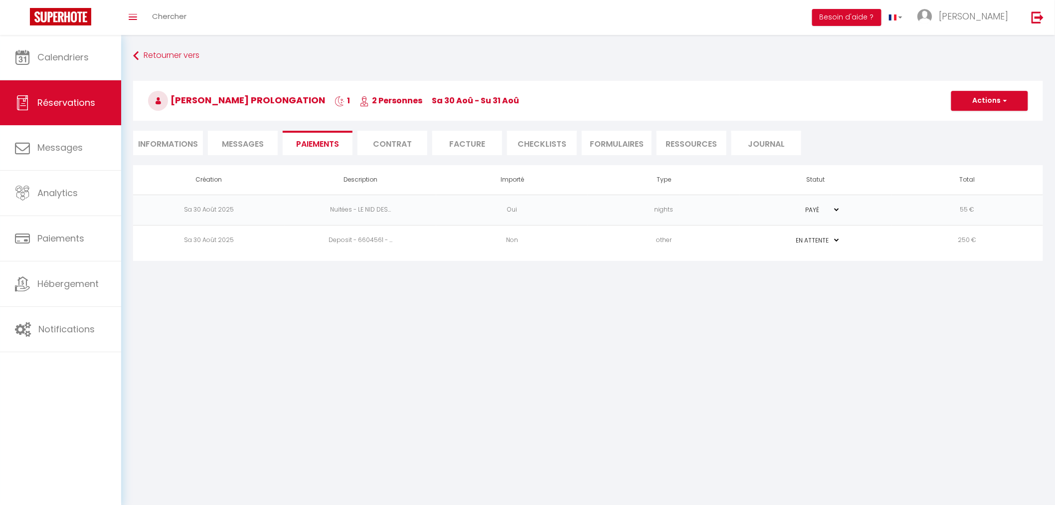
click at [168, 144] on li "Informations" at bounding box center [168, 143] width 70 height 24
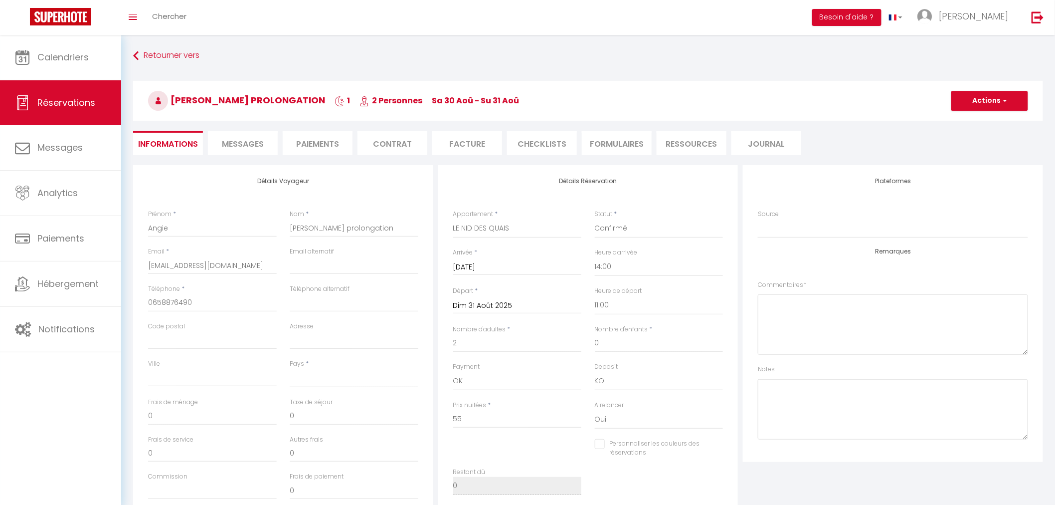
select select
checkbox input "false"
select select
checkbox input "false"
select select
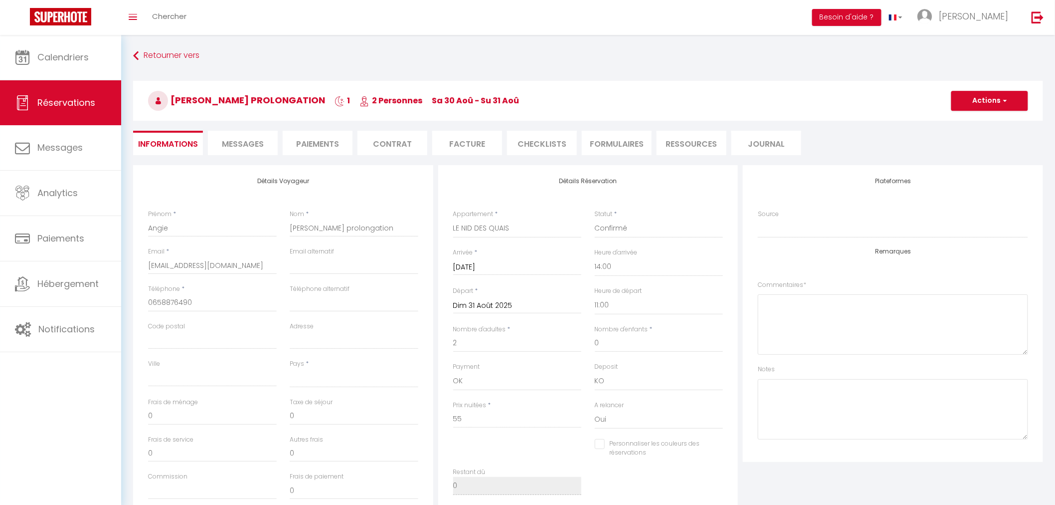
checkbox input "false"
select select
checkbox input "false"
select select
checkbox input "false"
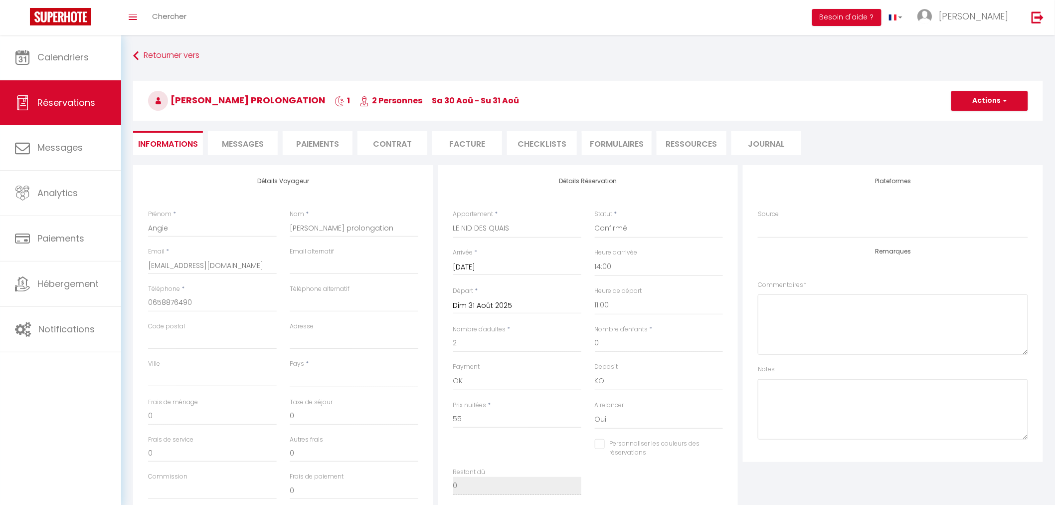
select select
checkbox input "false"
select select
checkbox input "false"
select select
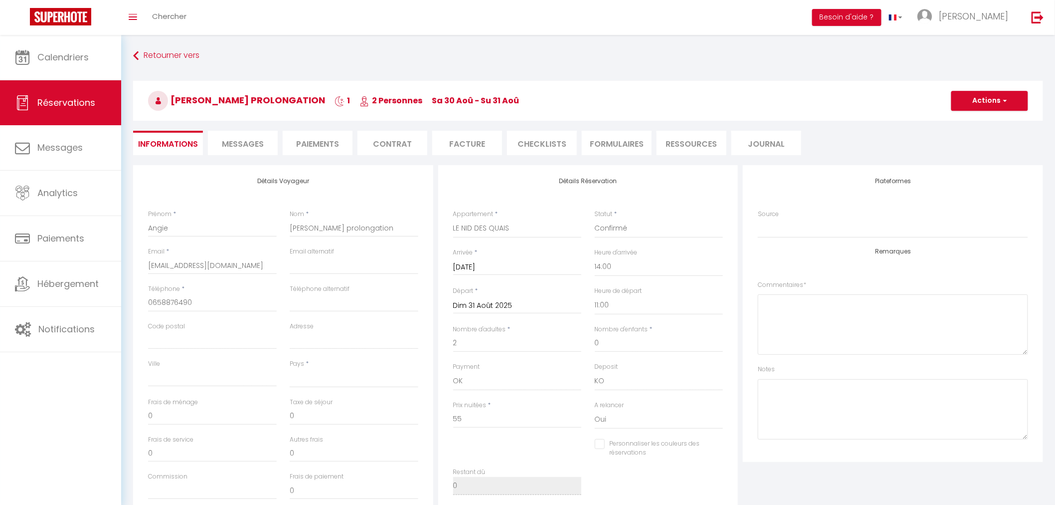
checkbox input "false"
select select
checkbox input "false"
select select
checkbox input "false"
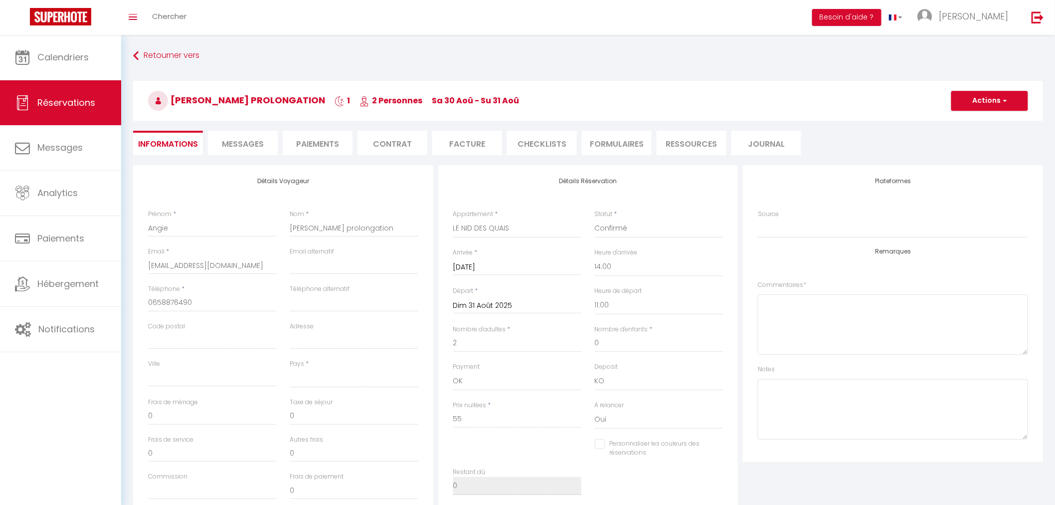
select select
checkbox input "false"
select select
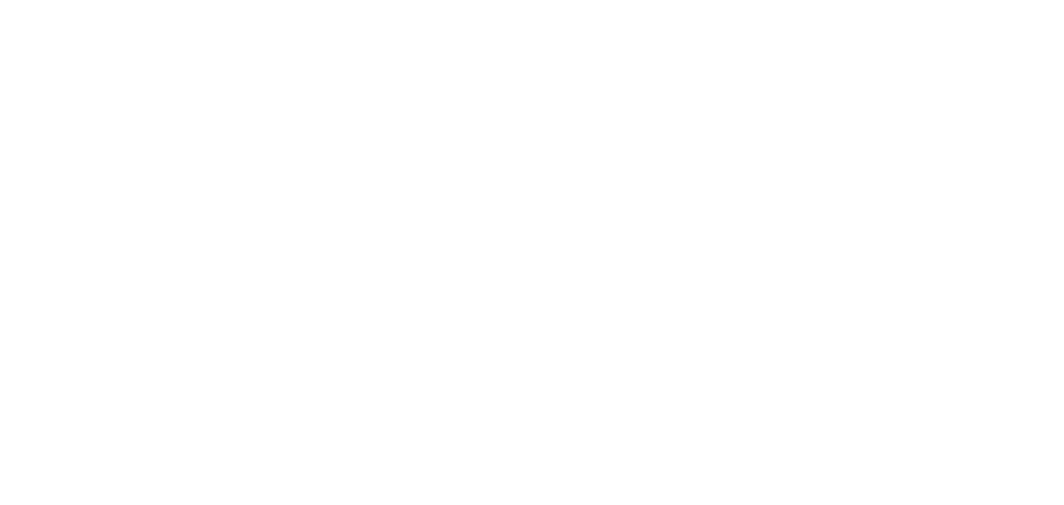
select select
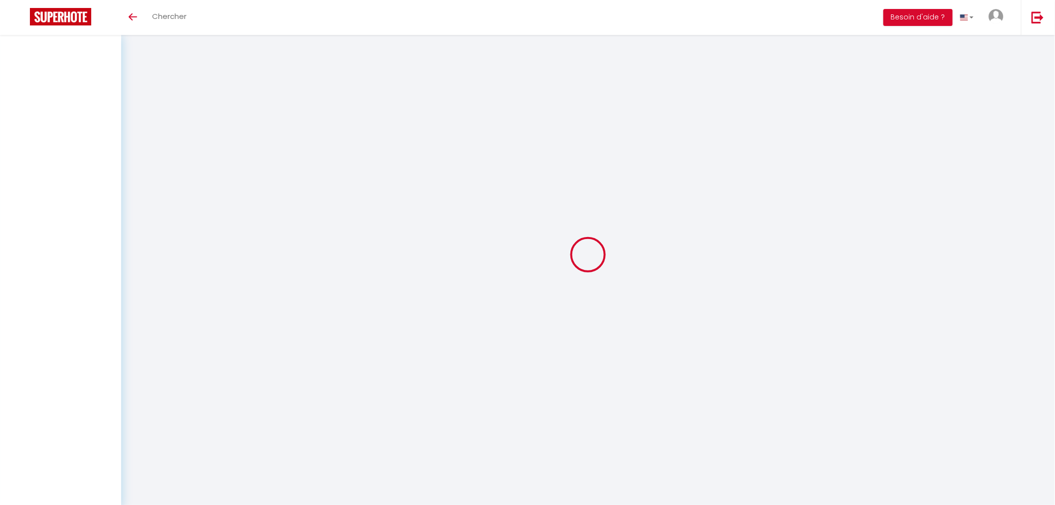
select select
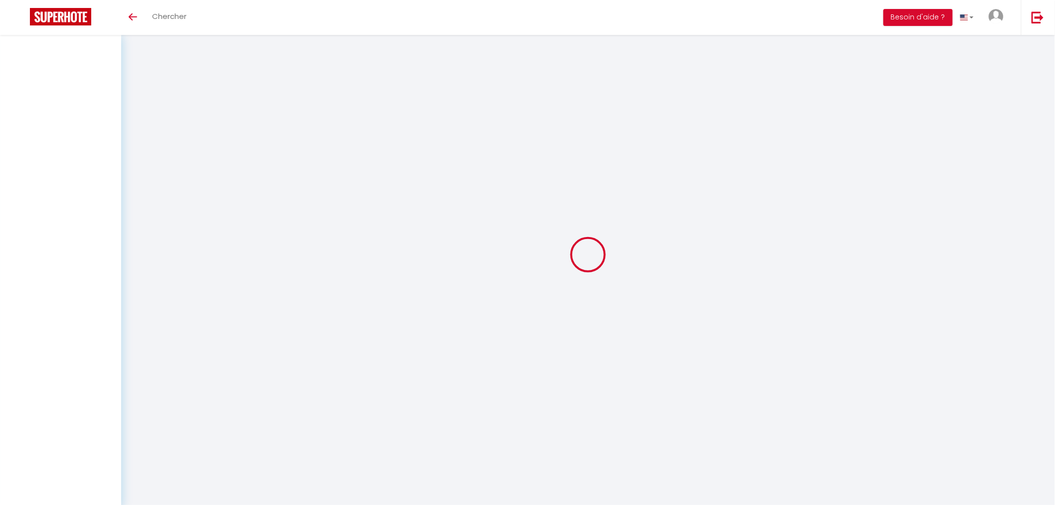
select select
checkbox input "false"
select select
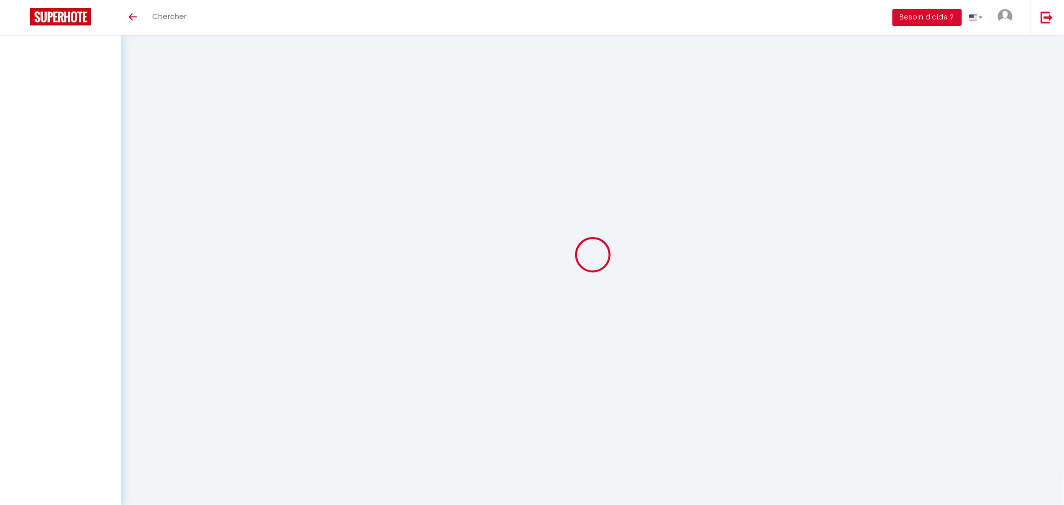
select select
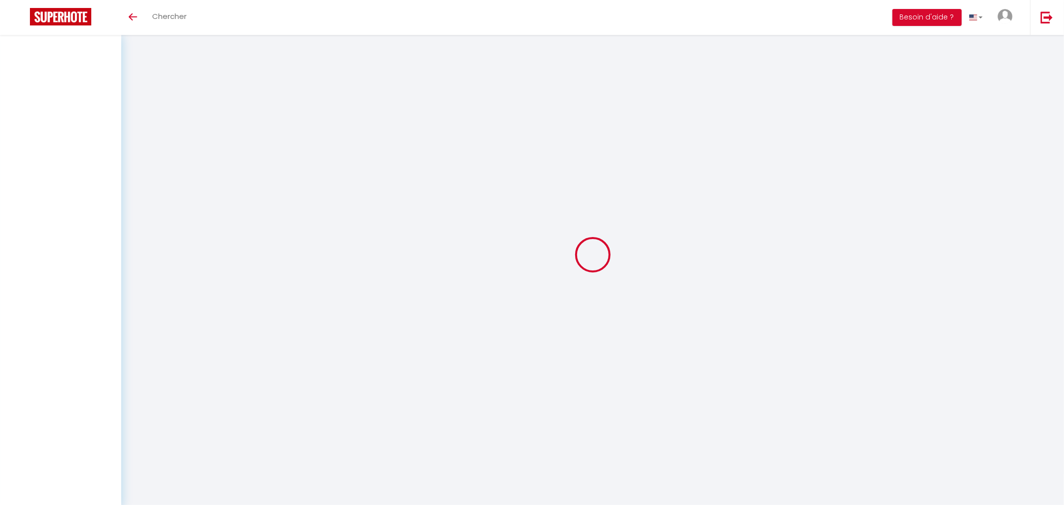
select select
checkbox input "false"
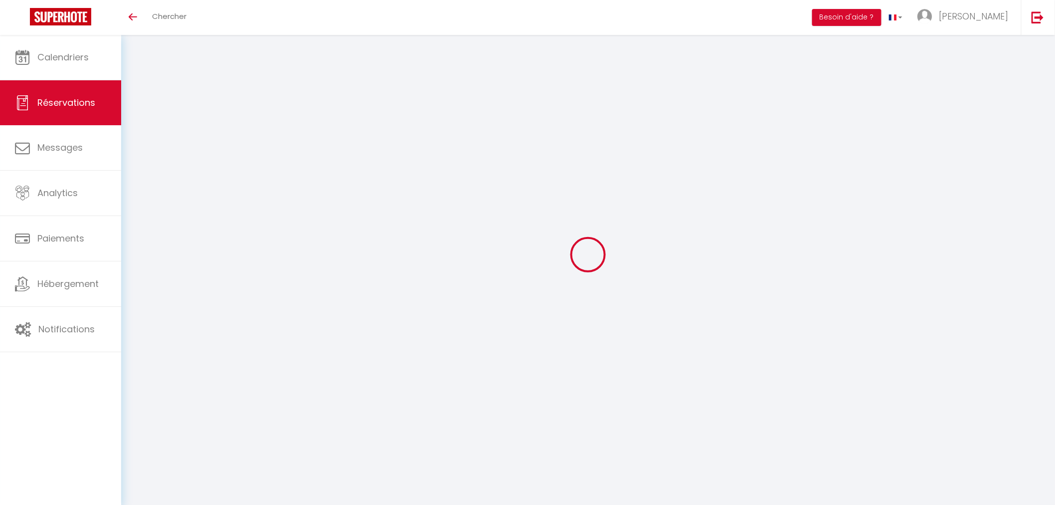
select select
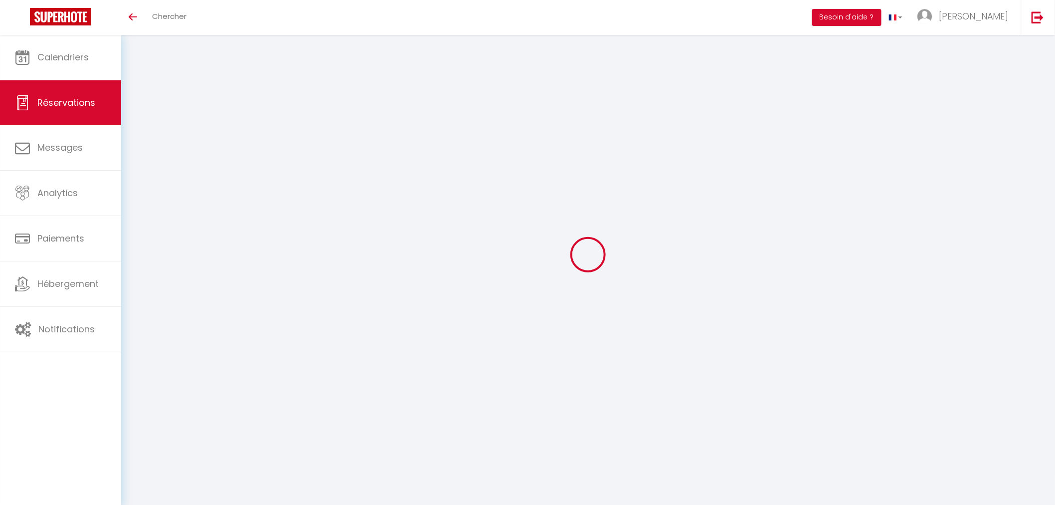
select select
checkbox input "false"
select select
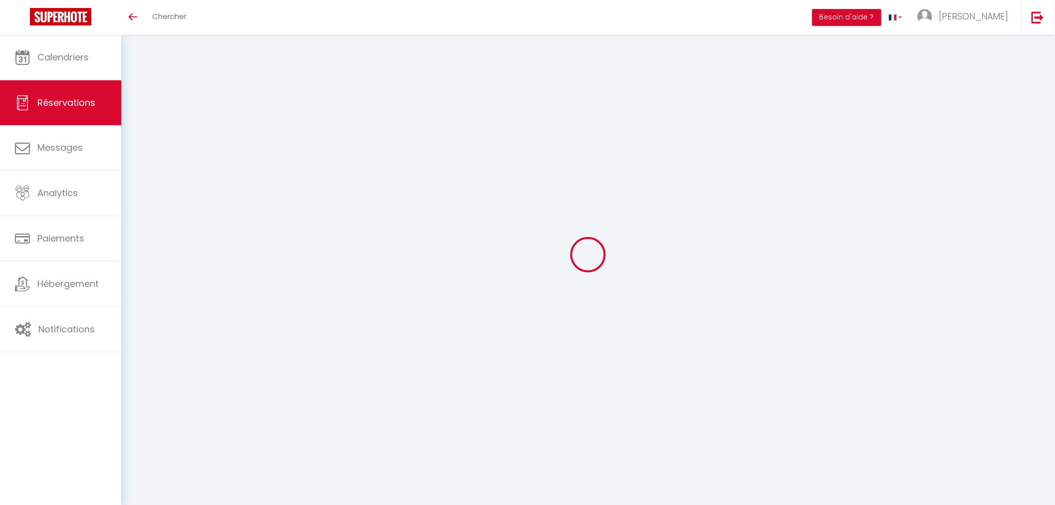
select select
checkbox input "false"
select select
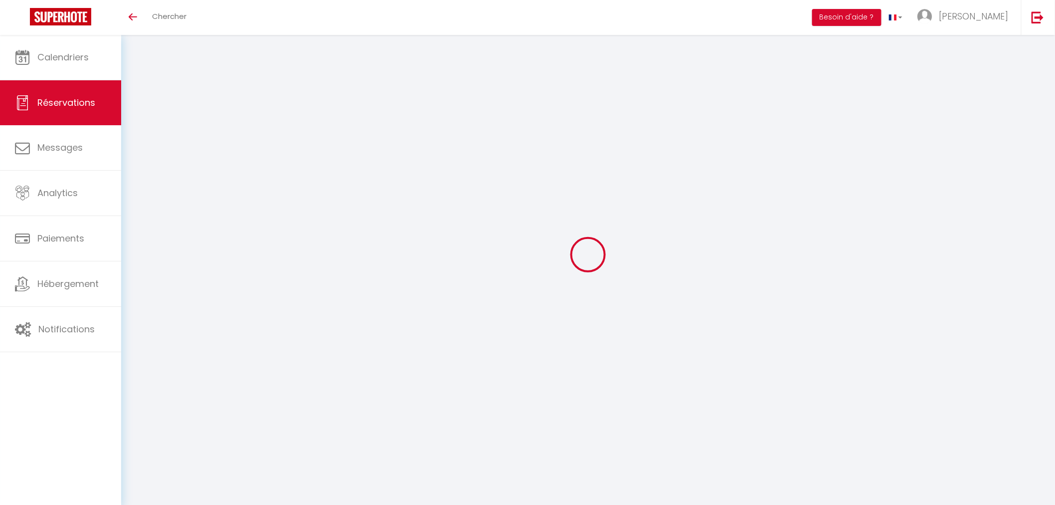
type input "Jonathan"
type input "Rognone"
type input "Jonathanrognone@gmail.com"
type input "jonathanrognone@gmail.com"
type input "+41797944920"
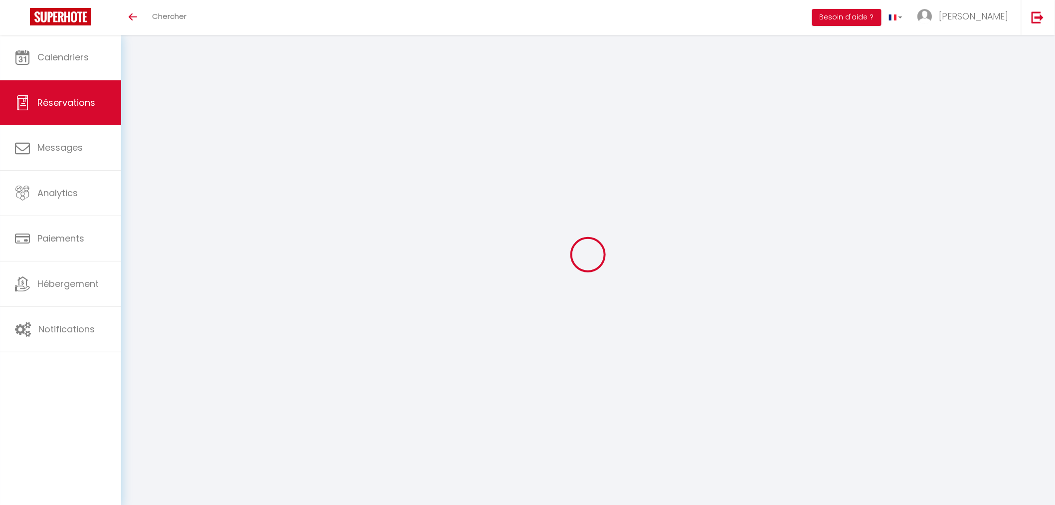
type input "+41797944920"
select select
select select "32323"
select select "1"
type input "Ven 22 Août 2025"
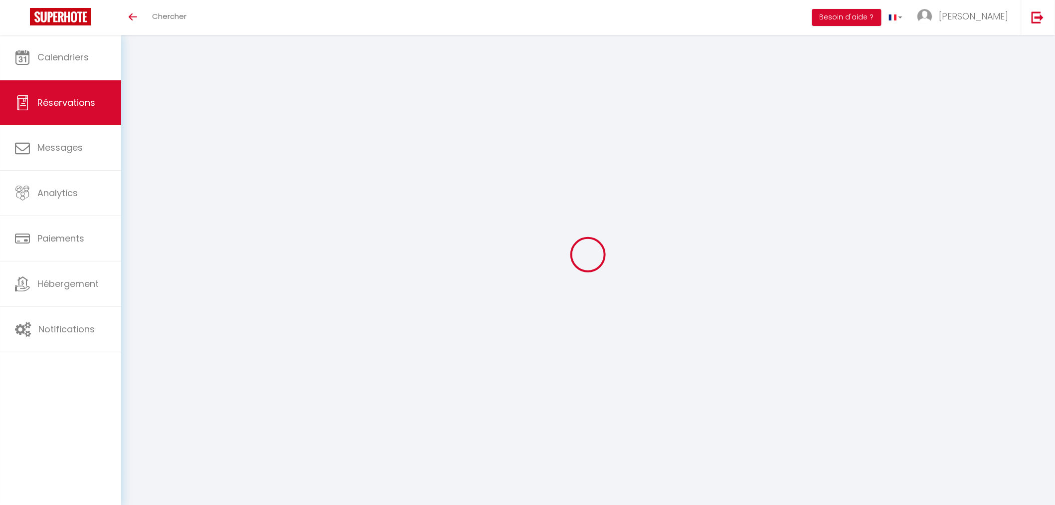
select select
type input "Ven 29 Août 2025"
select select
type input "8"
type input "7"
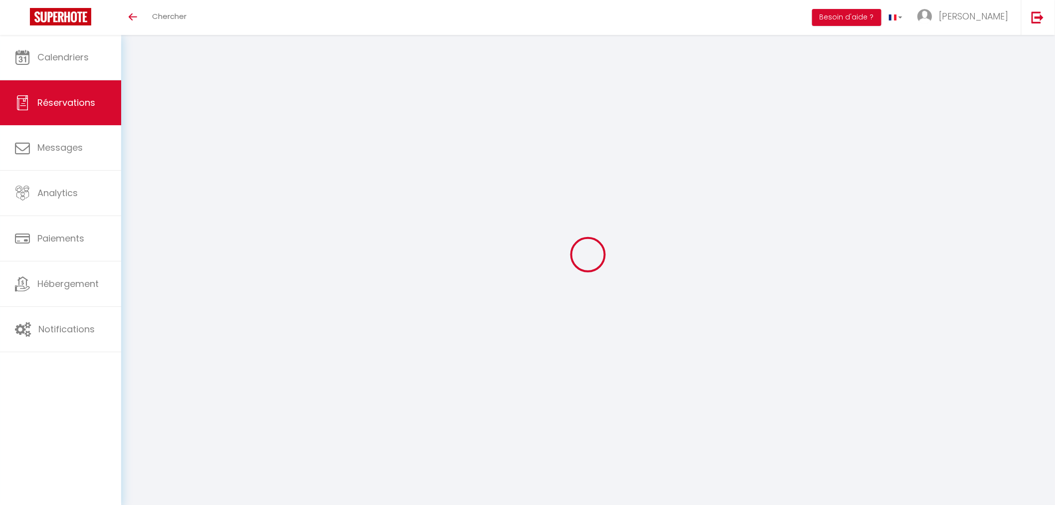
select select "12"
select select
type input "0"
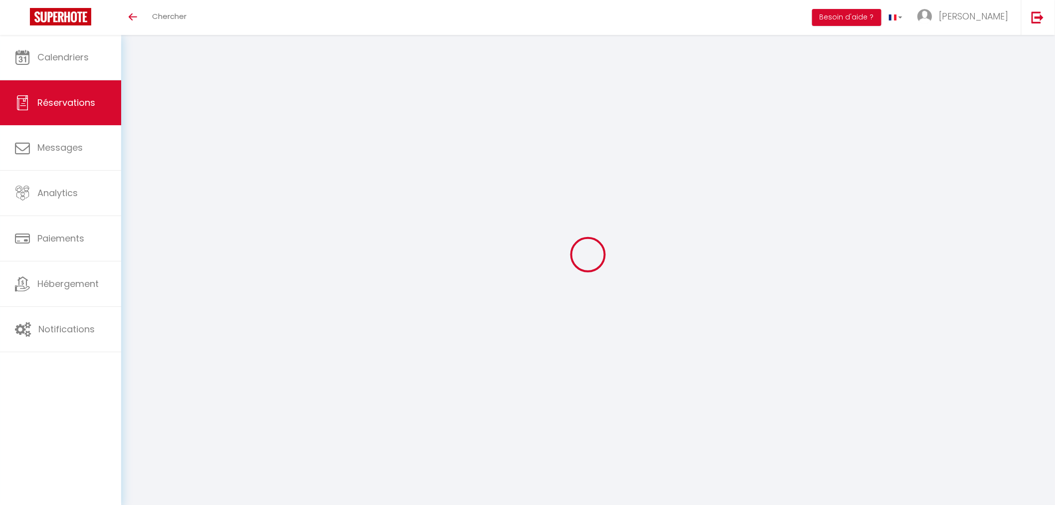
select select
select select "15"
select select
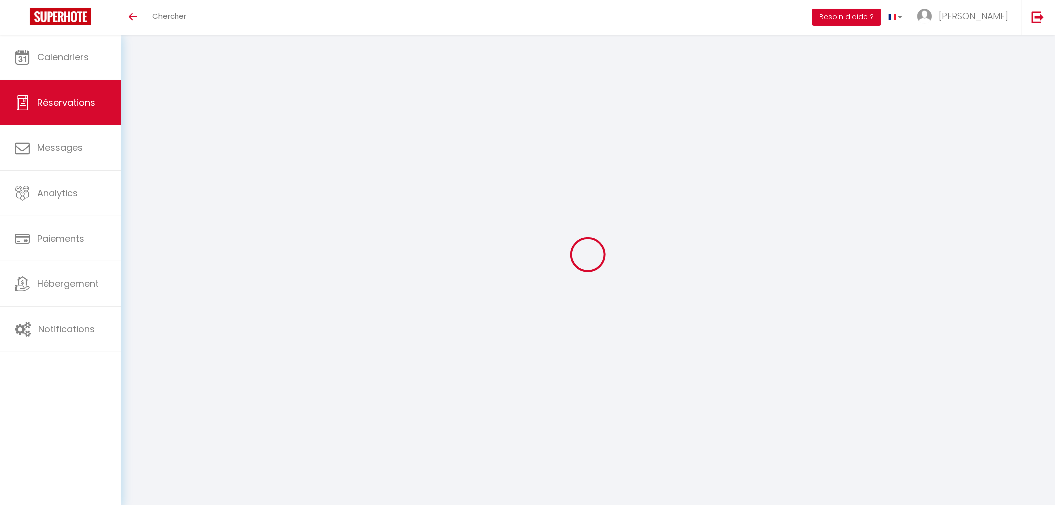
select select
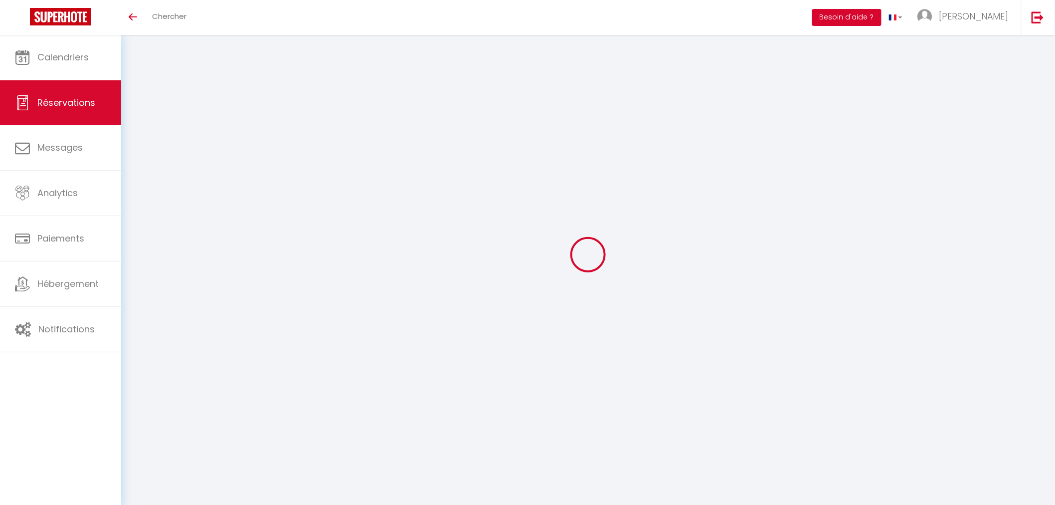
checkbox input "false"
type textarea "Bonjour, Serait il possible de quitter la maison plus tardivement le jour de no…"
type textarea "CAUTION : 4000 € FRAIS DE MENAGE : 300 € Demande de 2 LITS PARAPLUIE + 2 CHAISE…"
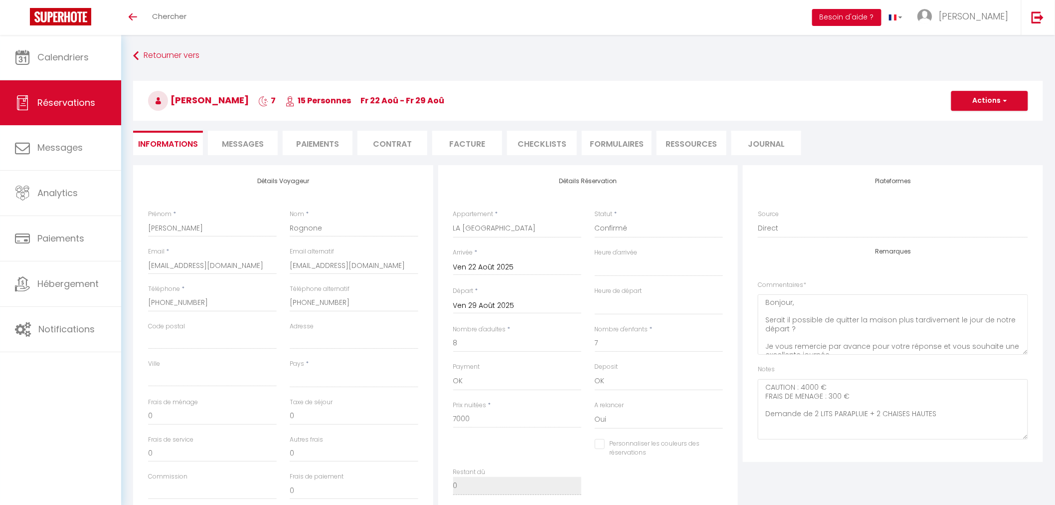
select select
checkbox input "false"
select select
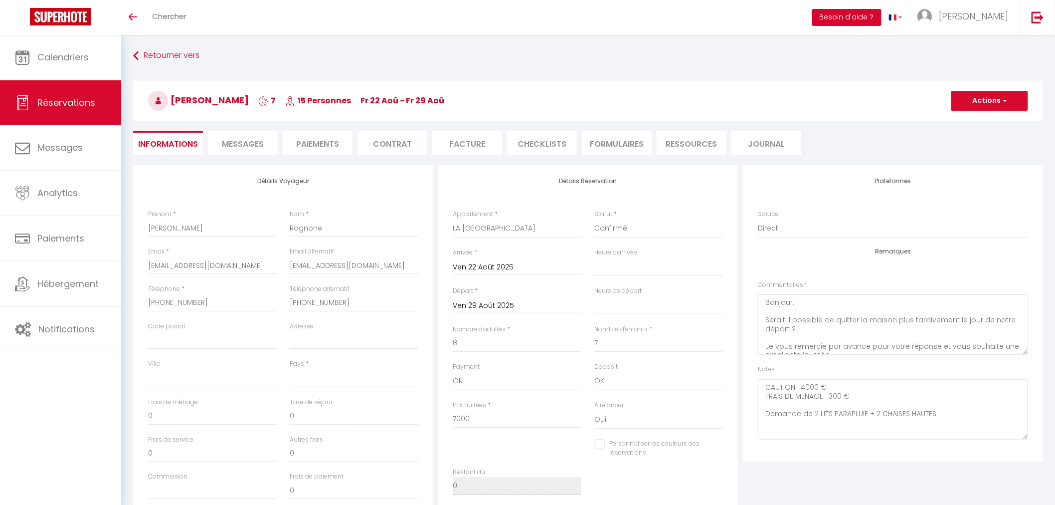
checkbox input "false"
select select "17:00"
select select "11:00"
click at [250, 148] on span "Messages" at bounding box center [243, 143] width 42 height 11
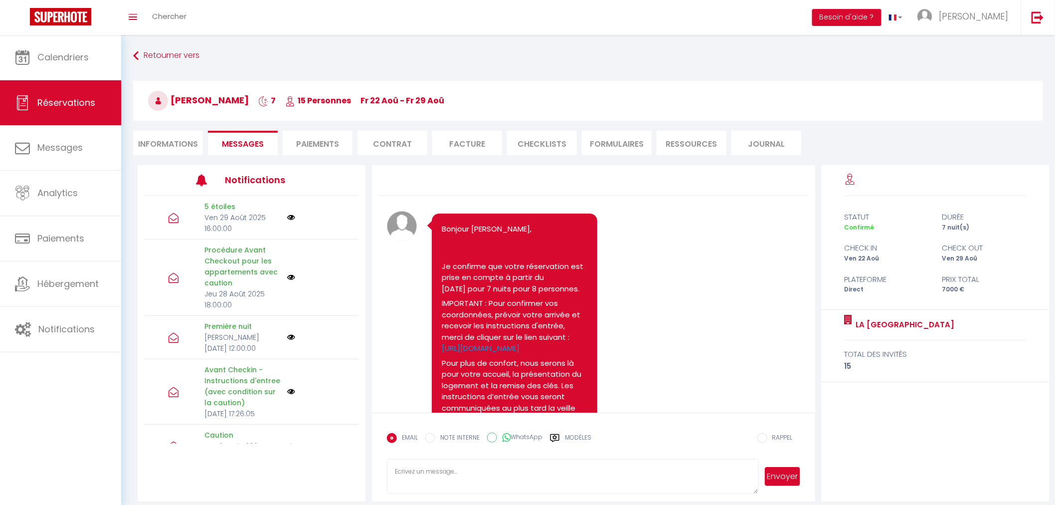
click at [145, 142] on li "Informations" at bounding box center [168, 143] width 70 height 24
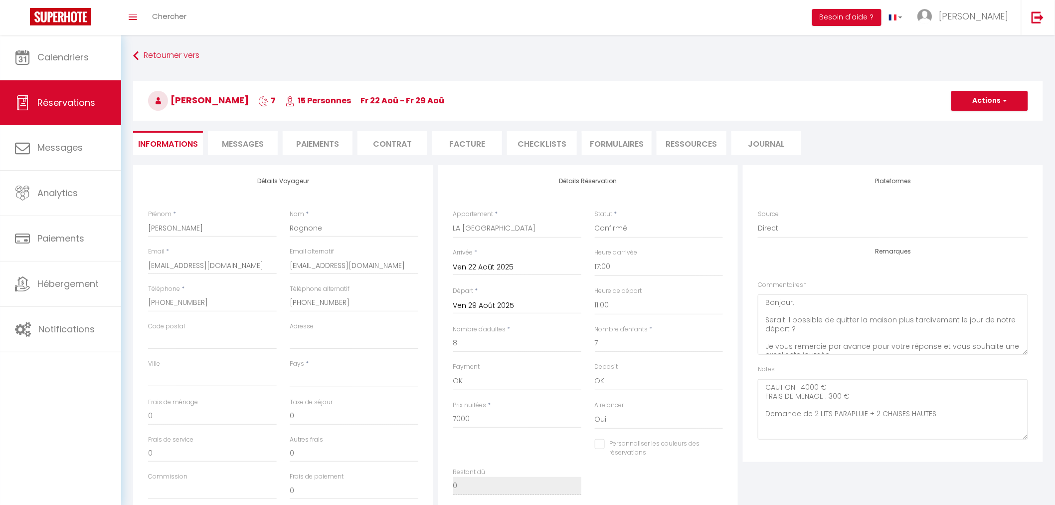
select select
checkbox input "false"
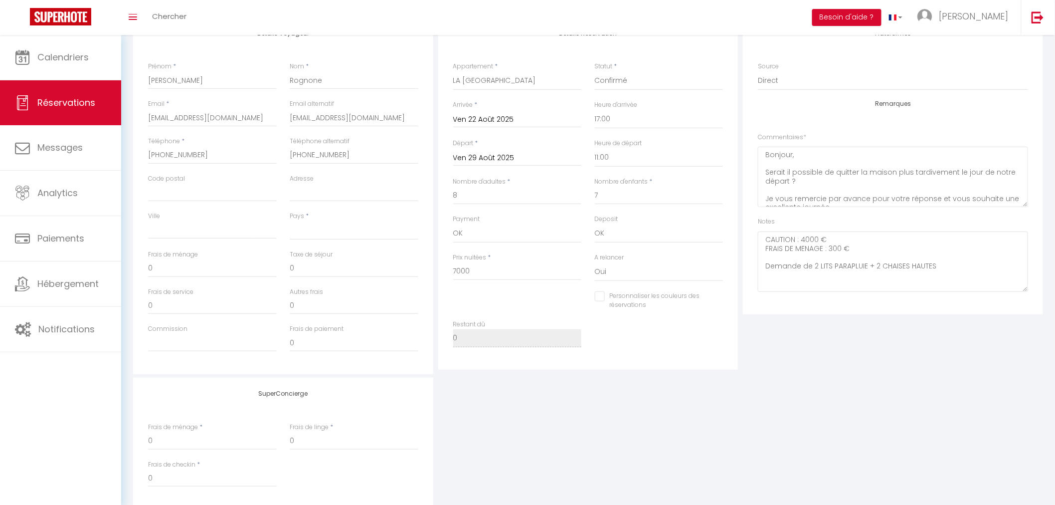
scroll to position [166, 0]
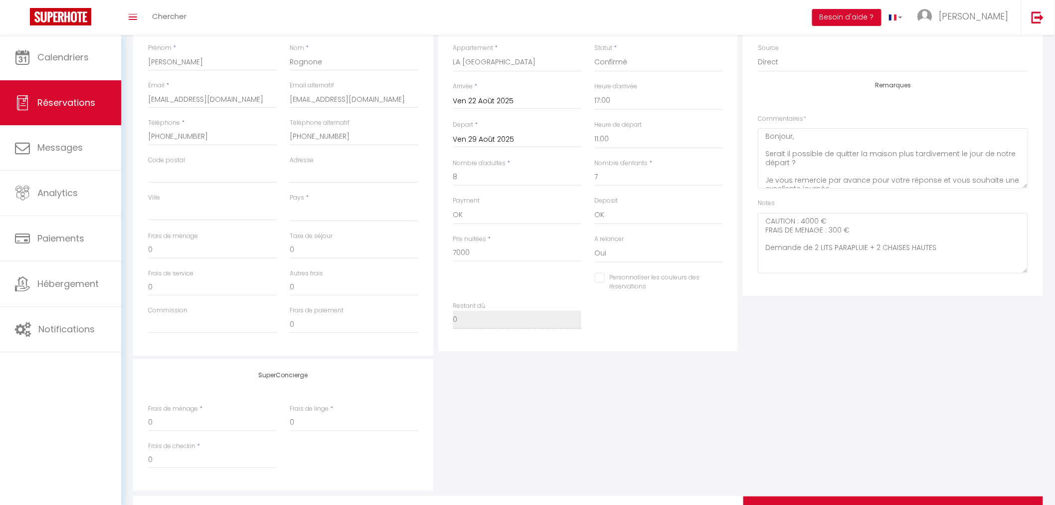
select select
checkbox input "false"
select select
checkbox input "false"
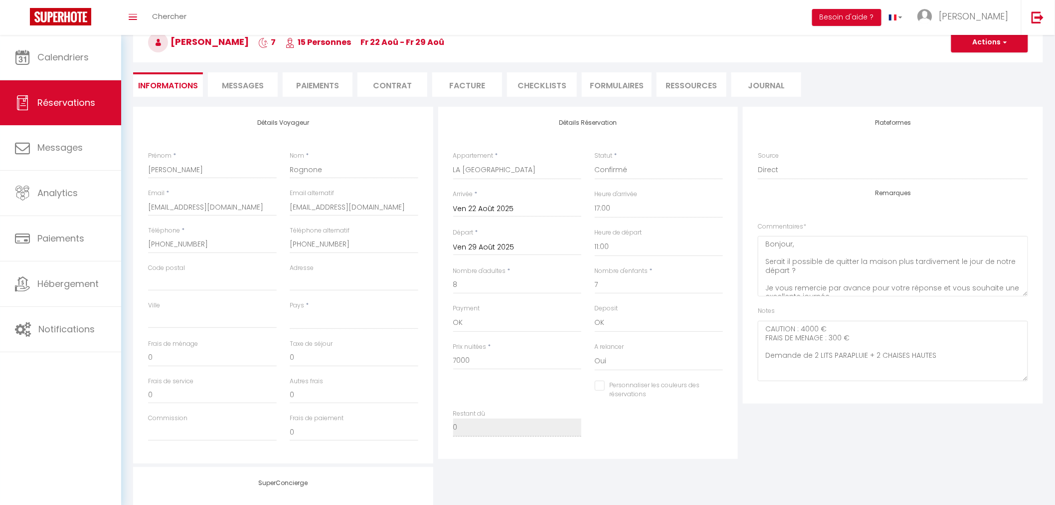
scroll to position [0, 0]
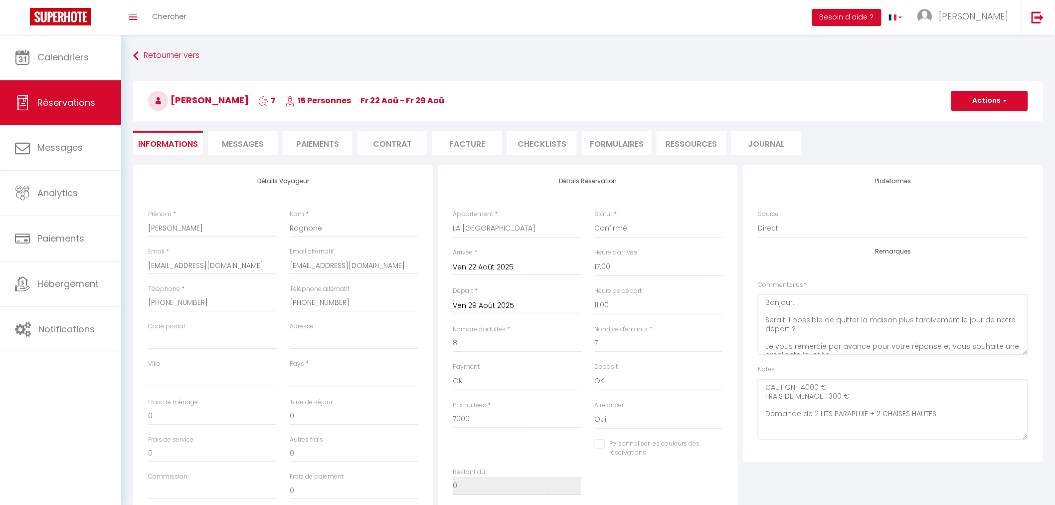
click at [331, 142] on li "Paiements" at bounding box center [318, 143] width 70 height 24
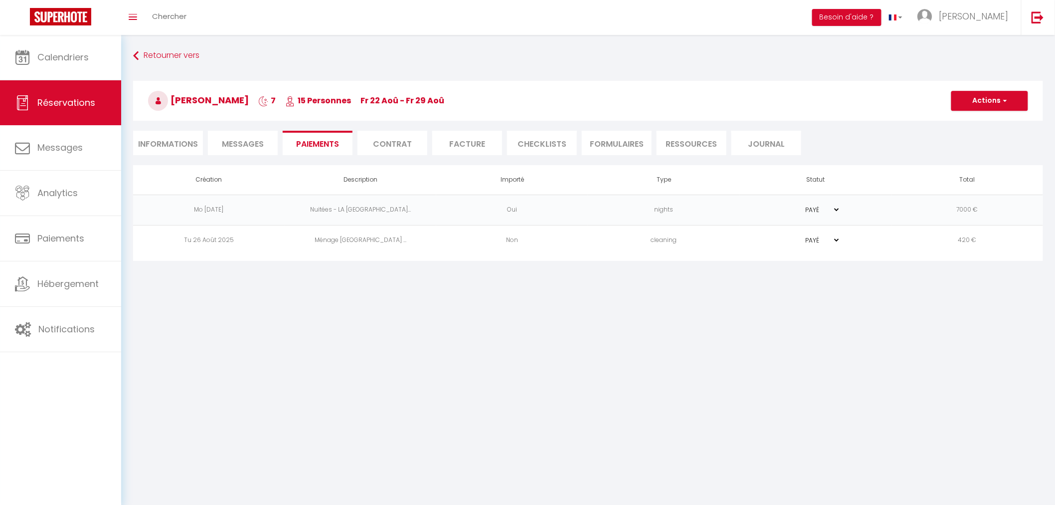
click at [257, 349] on body "🟢 Des questions ou besoin d'assistance pour la migration AirBnB? Connectez-vous…" at bounding box center [527, 287] width 1055 height 505
click at [242, 145] on span "Messages" at bounding box center [243, 143] width 42 height 11
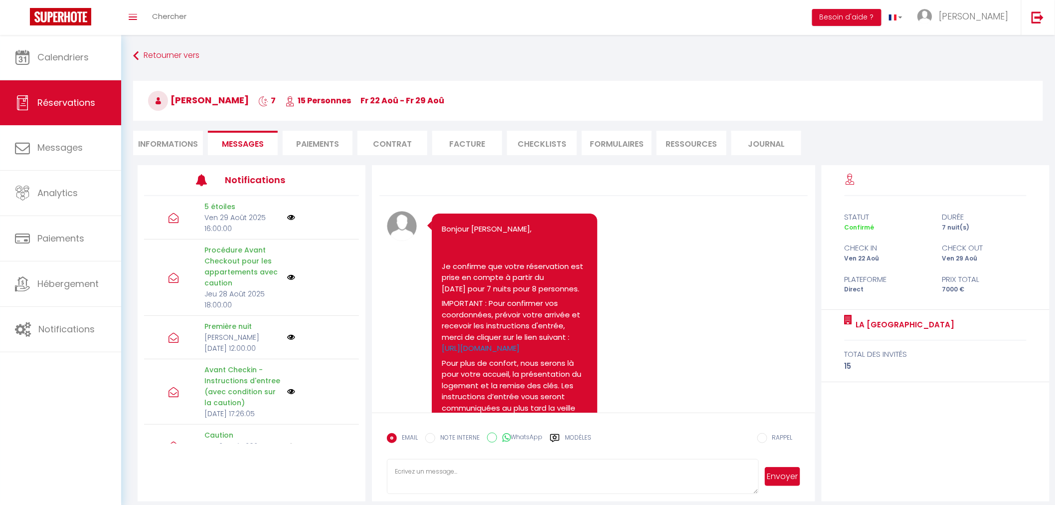
click at [308, 138] on li "Paiements" at bounding box center [318, 143] width 70 height 24
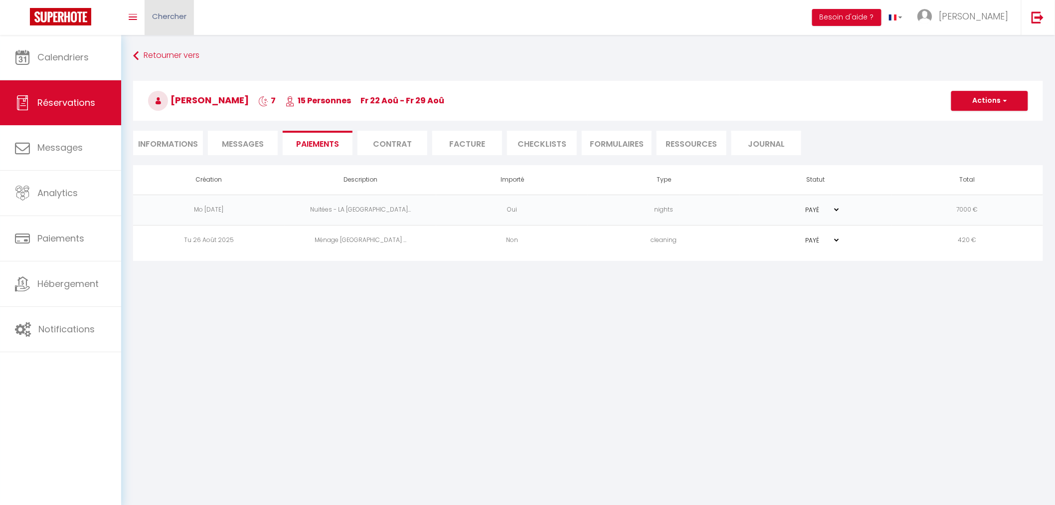
click at [188, 20] on link "Chercher" at bounding box center [169, 17] width 49 height 35
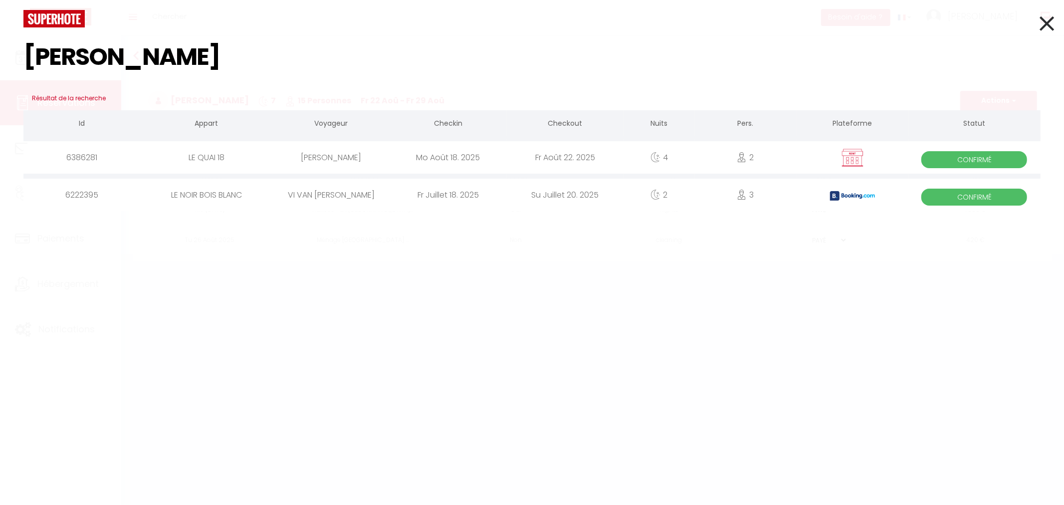
type input "nguyen"
click at [414, 165] on div "Mo Août 18. 2025" at bounding box center [447, 157] width 117 height 32
select select
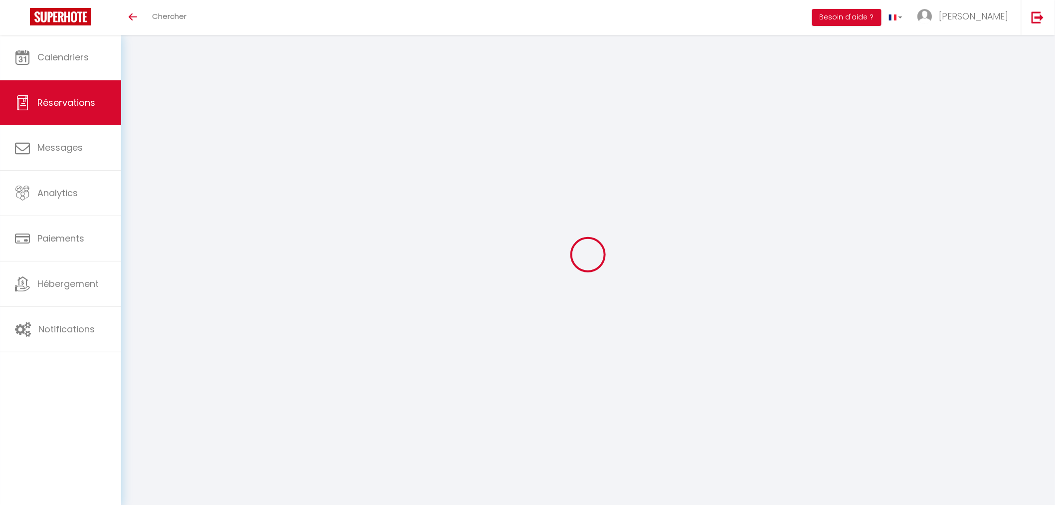
select select
type input "[PERSON_NAME]"
type input "[PERSON_NAME][EMAIL_ADDRESS][DOMAIN_NAME]"
type input "0781375708"
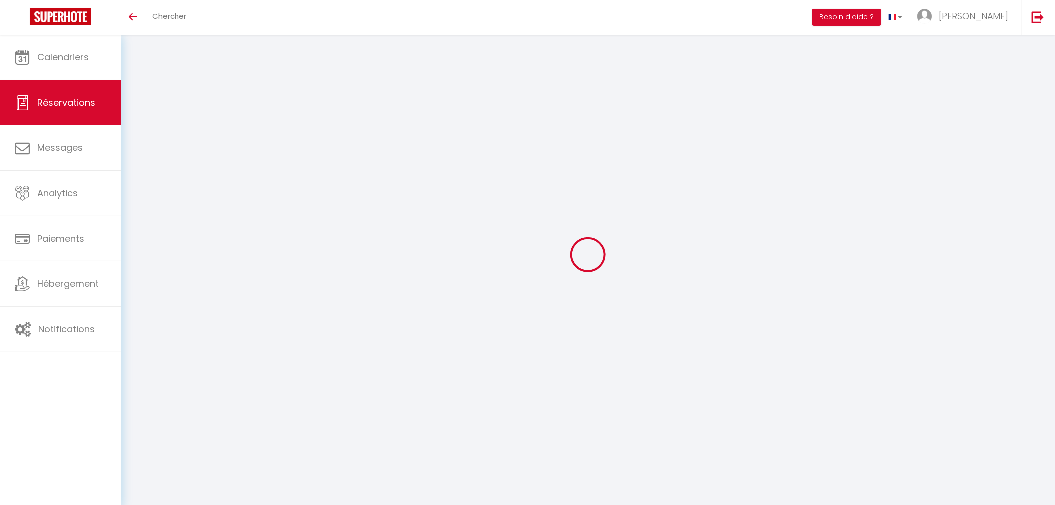
type input "75005"
type input "[STREET_ADDRESS]"
type input "[GEOGRAPHIC_DATA]"
select select "FR"
select select "7090"
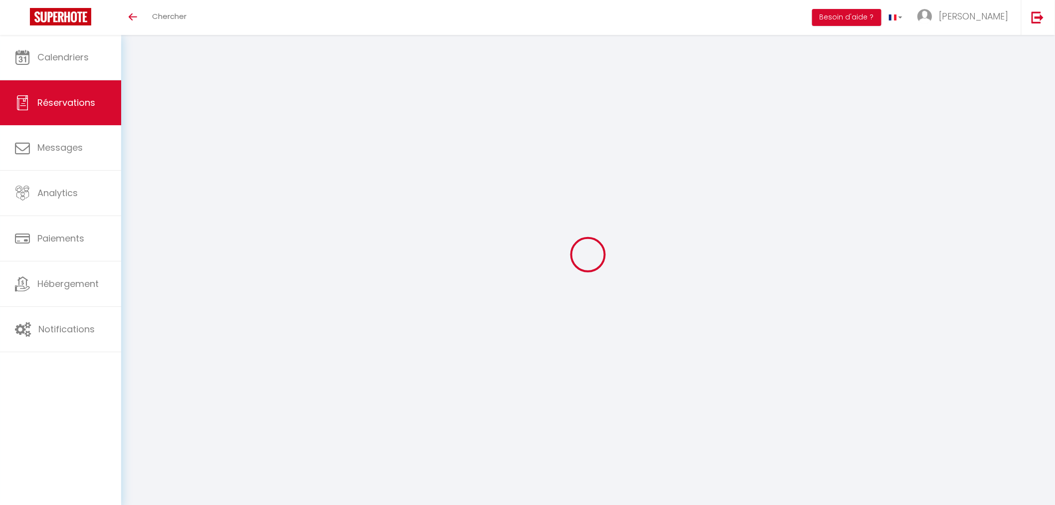
select select "1"
type input "Lun 18 Août 2025"
select select
type input "Ven 22 Août 2025"
select select
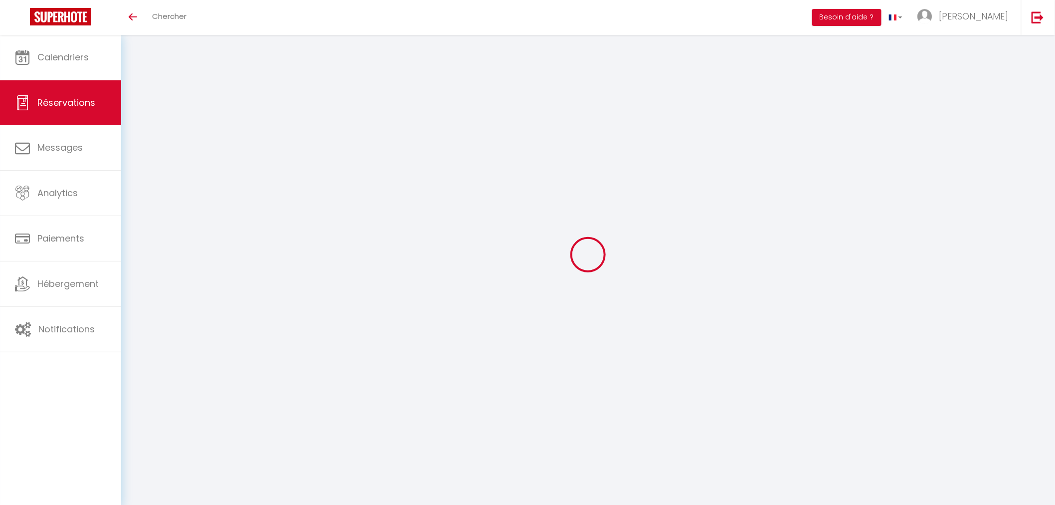
type input "2"
type input "1"
select select "12"
select select "15"
type input "890"
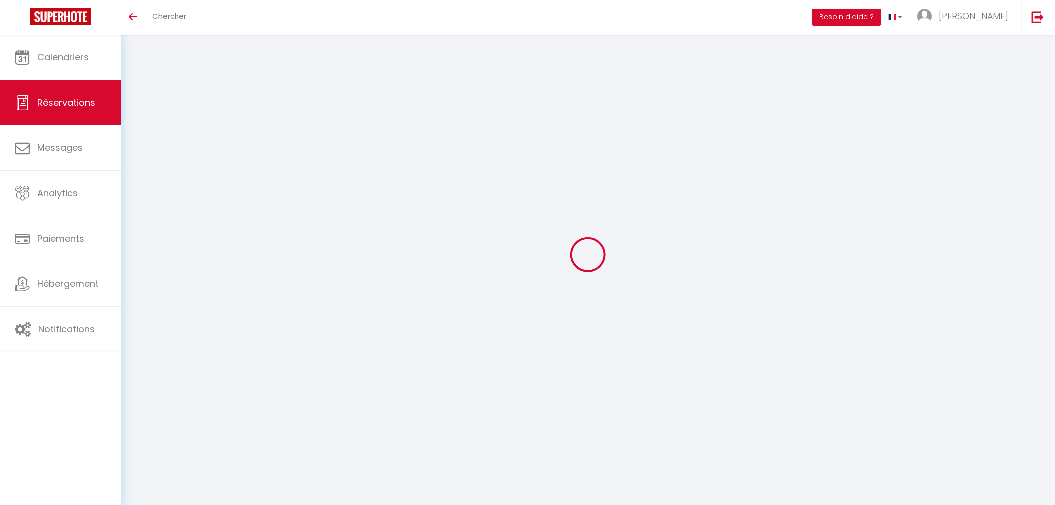
checkbox input "true"
type input "0"
type input "50"
type input "30"
type input "0"
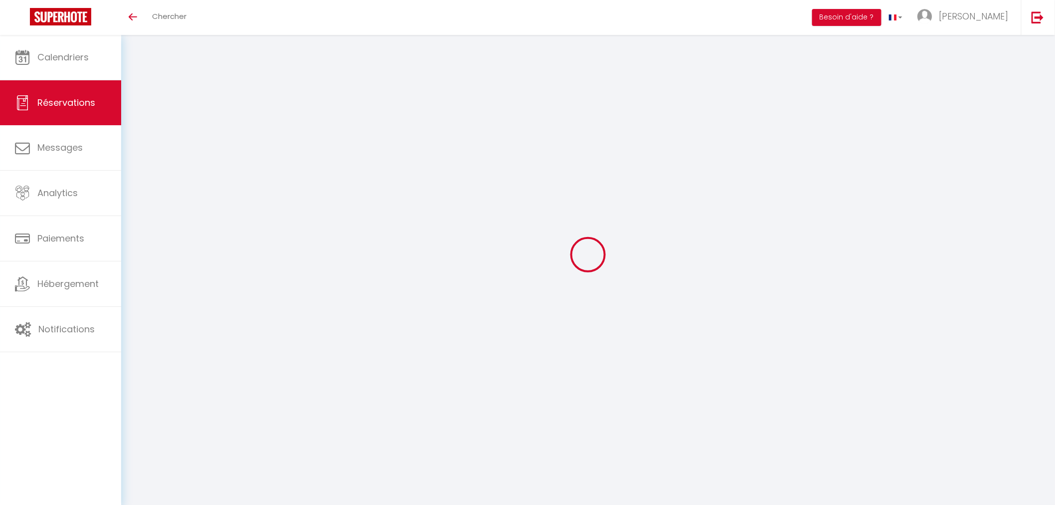
select select
checkbox input "true"
select select
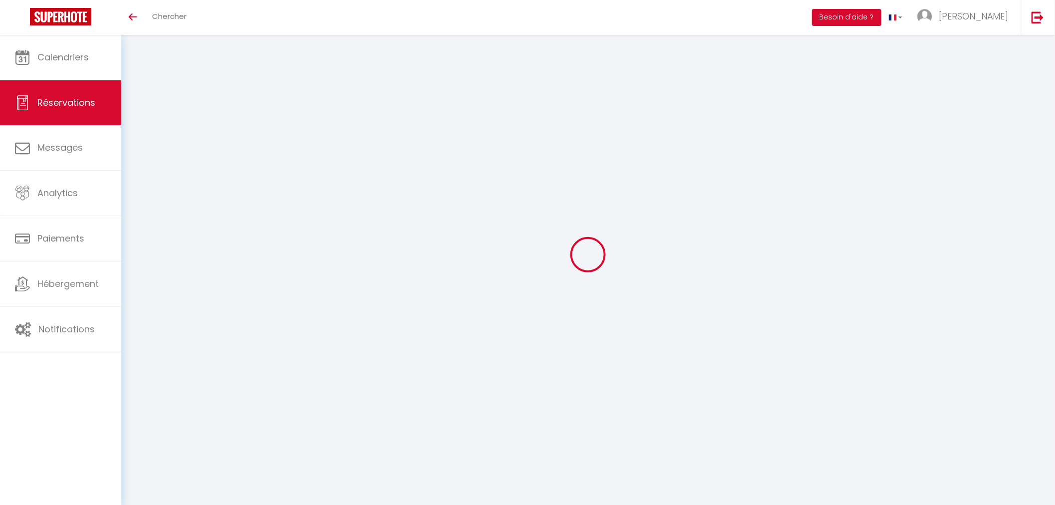
checkbox input "true"
select select
checkbox input "true"
select select
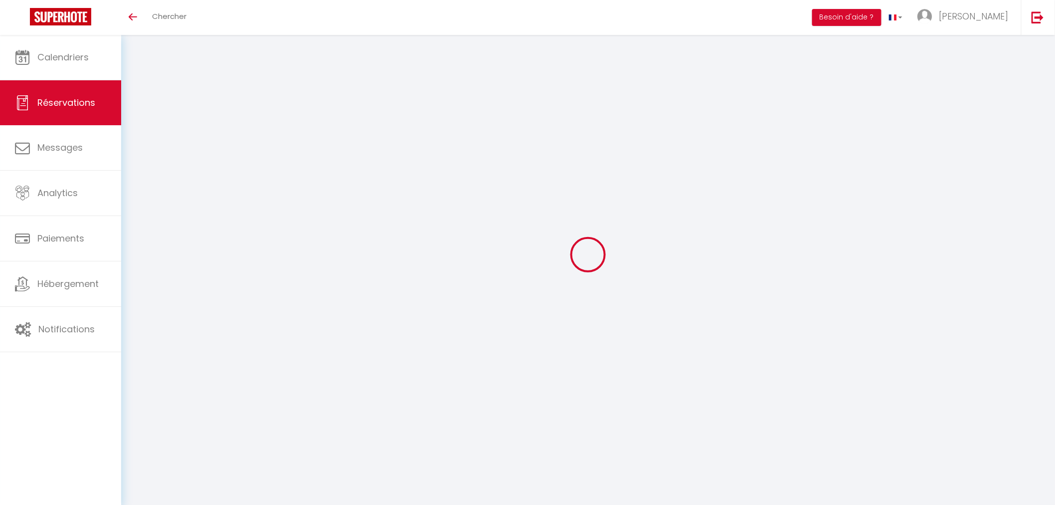
select select
checkbox input "true"
type textarea "virement effectue le [DATE] au nom de [PERSON_NAME]"
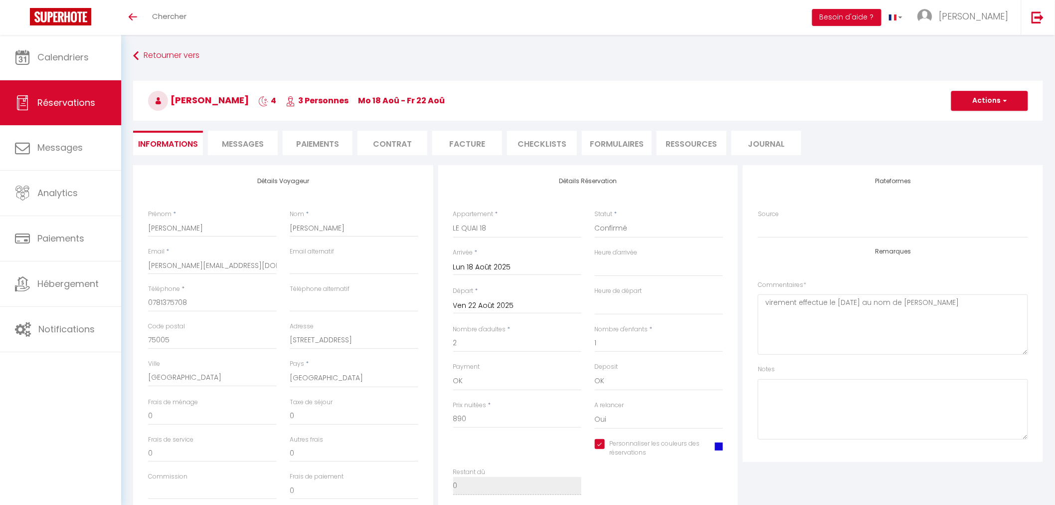
select select
checkbox input "true"
select select
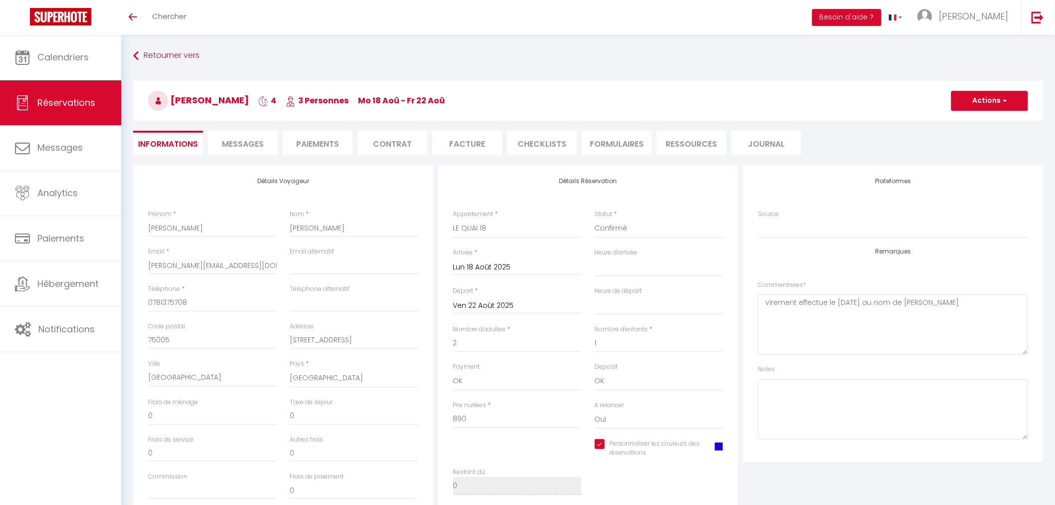
click at [247, 137] on li "Messages" at bounding box center [243, 143] width 70 height 24
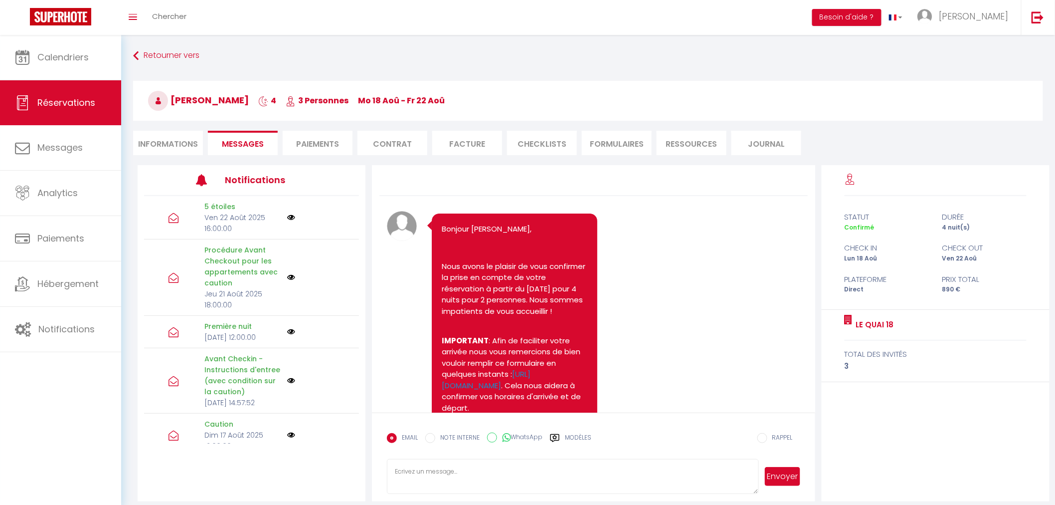
click at [328, 130] on div "Retourner vers [PERSON_NAME] 4 3 Personnes Mo 18 Aoû - Fr 22 Aoû Actions Enregi…" at bounding box center [588, 106] width 923 height 118
click at [322, 142] on li "Paiements" at bounding box center [318, 143] width 70 height 24
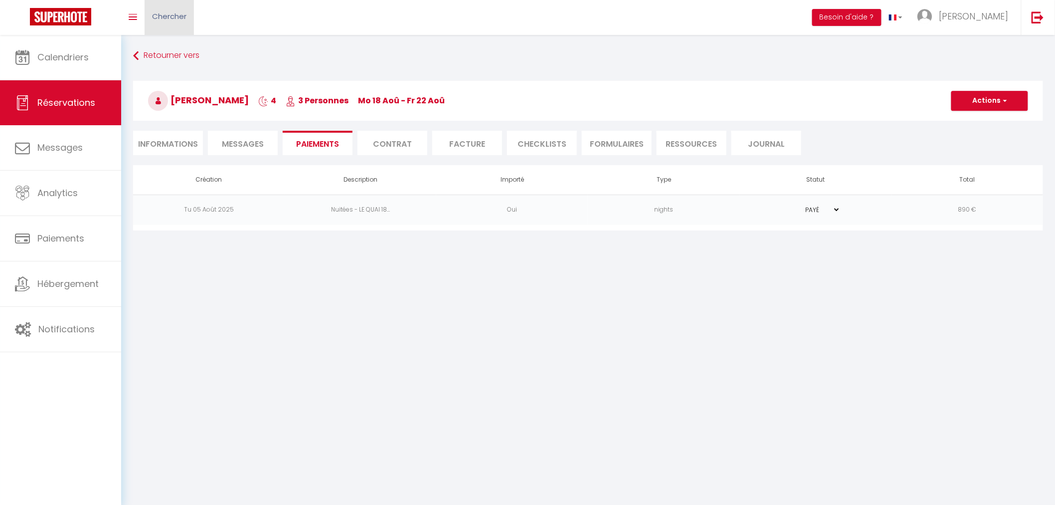
click at [179, 7] on link "Chercher" at bounding box center [169, 17] width 49 height 35
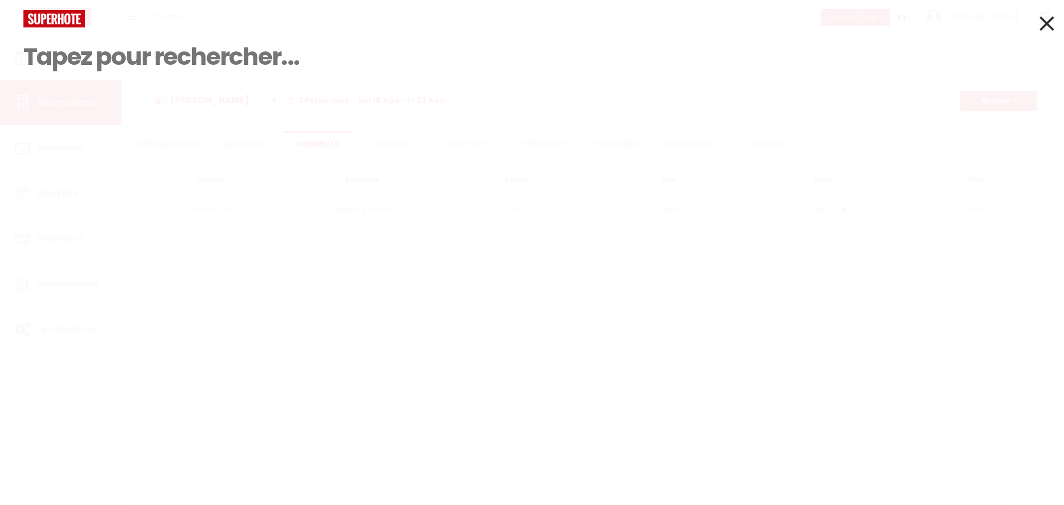
click at [136, 58] on input at bounding box center [531, 56] width 1017 height 59
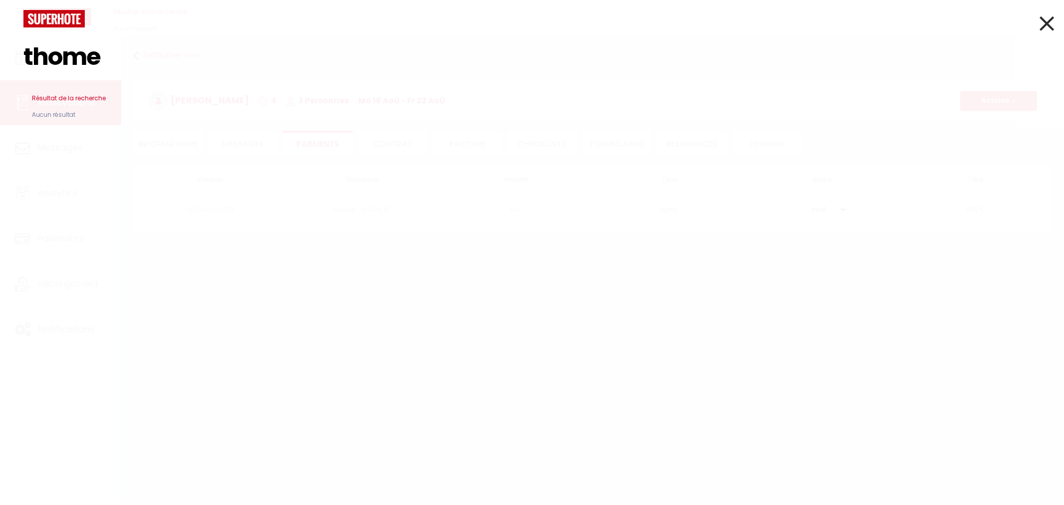
click at [60, 61] on input "thome" at bounding box center [531, 56] width 1017 height 59
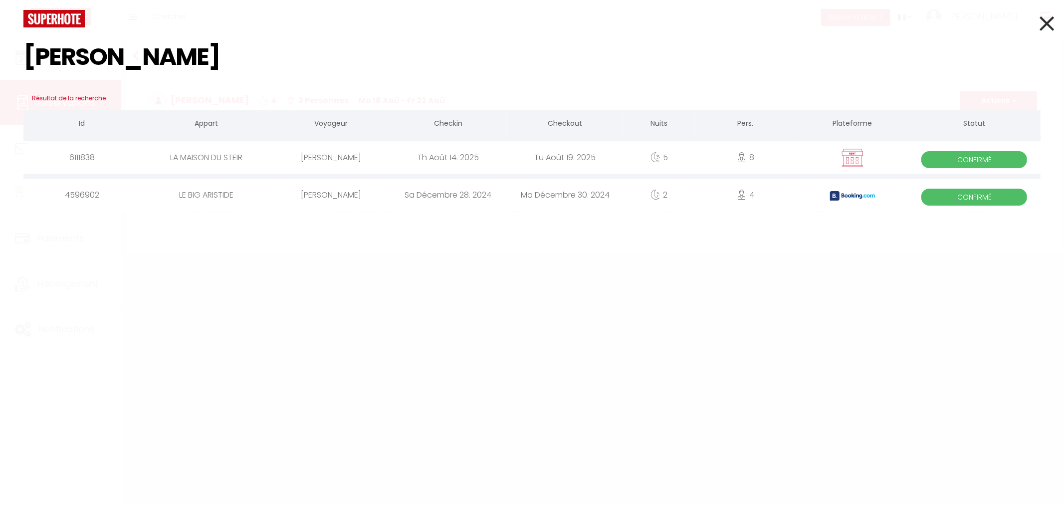
type input "[PERSON_NAME]"
click at [576, 154] on div "Tu Août 19. 2025" at bounding box center [565, 157] width 117 height 32
select select
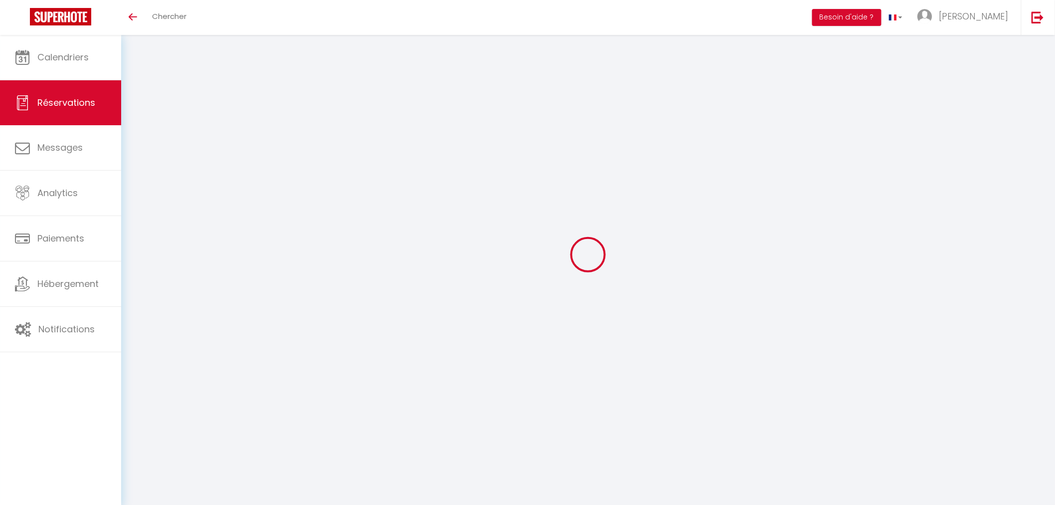
select select
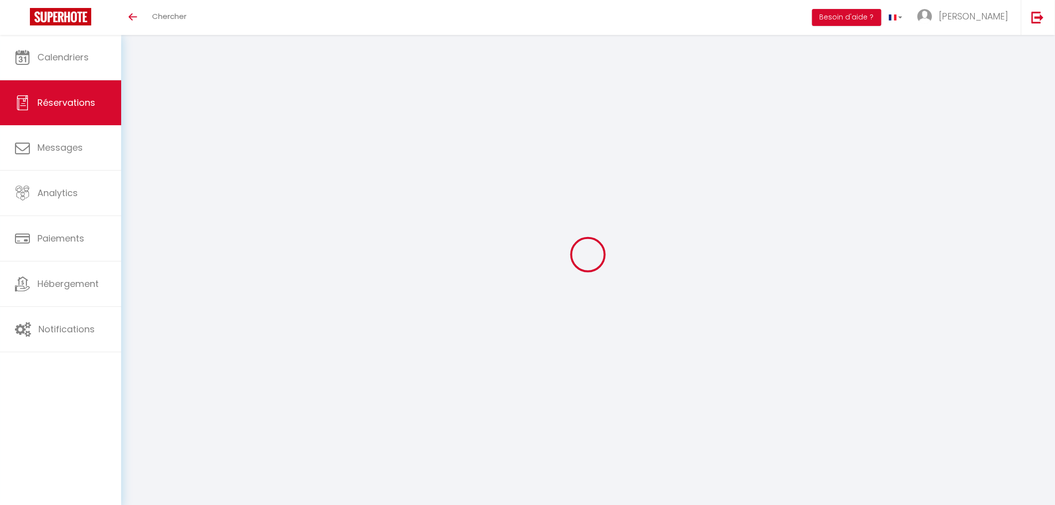
select select
checkbox input "false"
select select
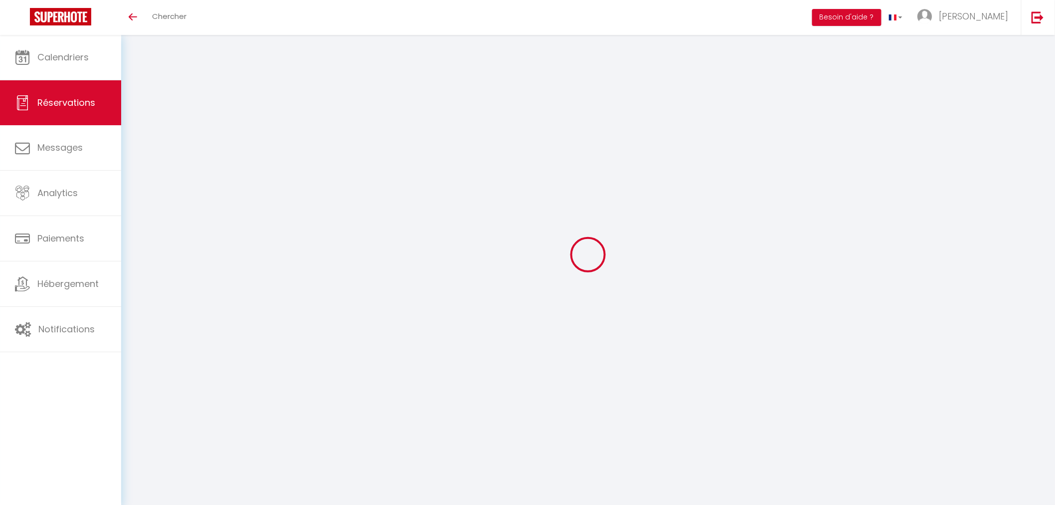
select select
checkbox input "false"
select select
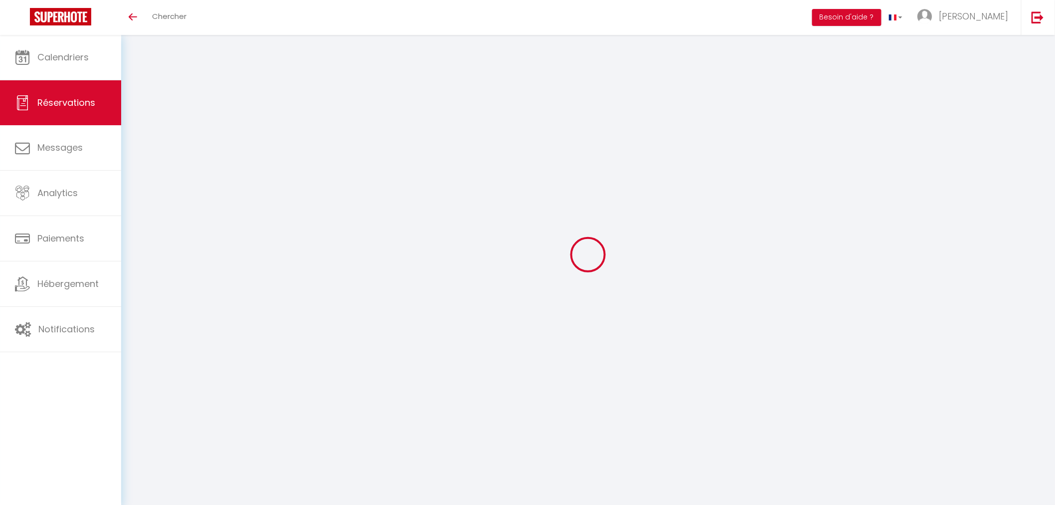
type input "[PERSON_NAME]"
type input "Tohme"
type input "[EMAIL_ADDRESS][DOMAIN_NAME]"
type input "0000000000"
type input "[GEOGRAPHIC_DATA]"
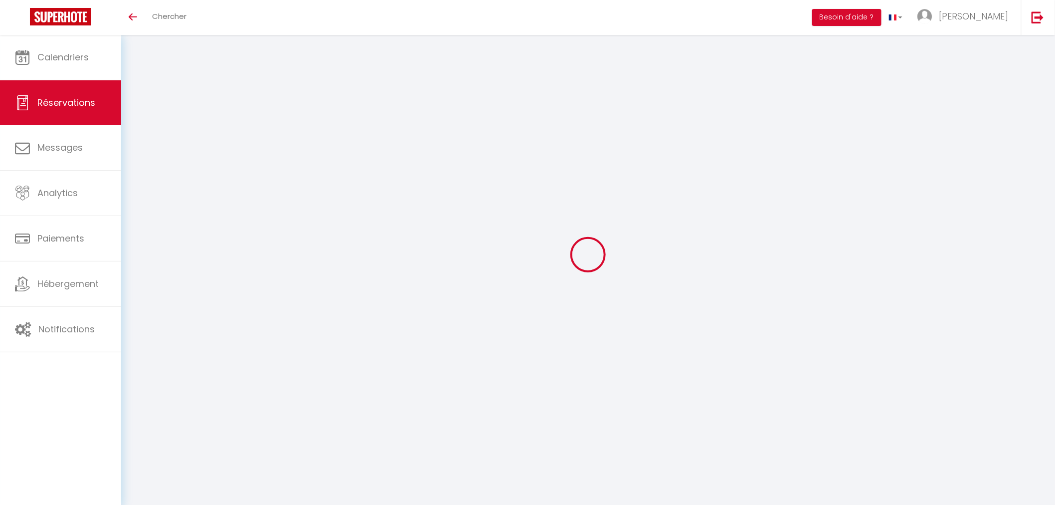
select select "ES"
select select "3629"
select select "1"
type input "[DEMOGRAPHIC_DATA] 14 Août 2025"
select select
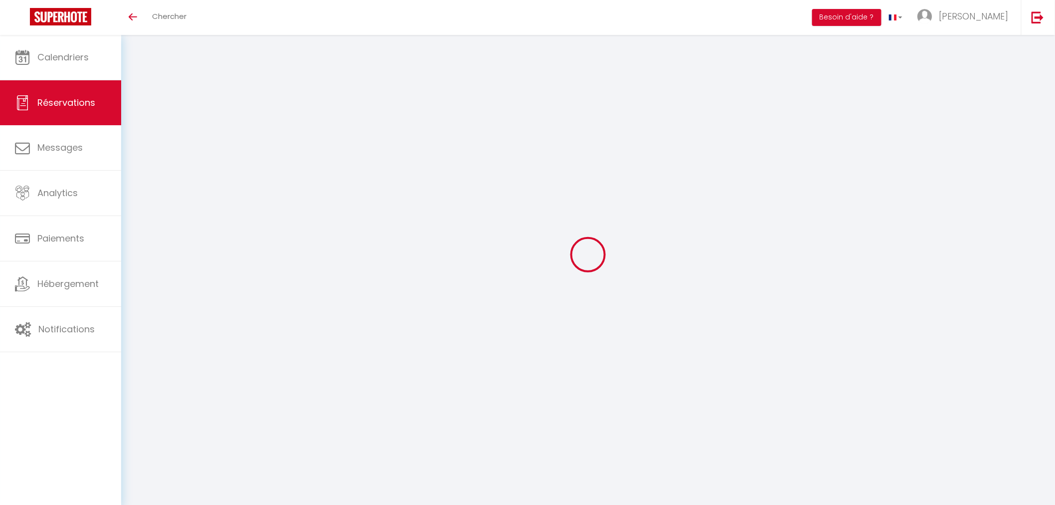
type input "[DATE] Août 2025"
select select
type input "8"
select select "12"
select select
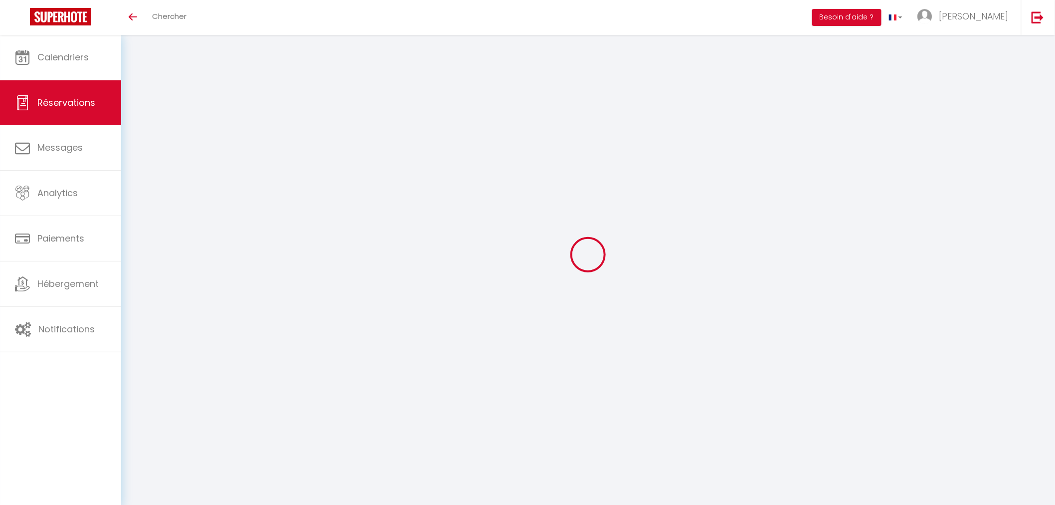
type input "1445.89"
checkbox input "false"
type input "0"
type input "80"
type input "120"
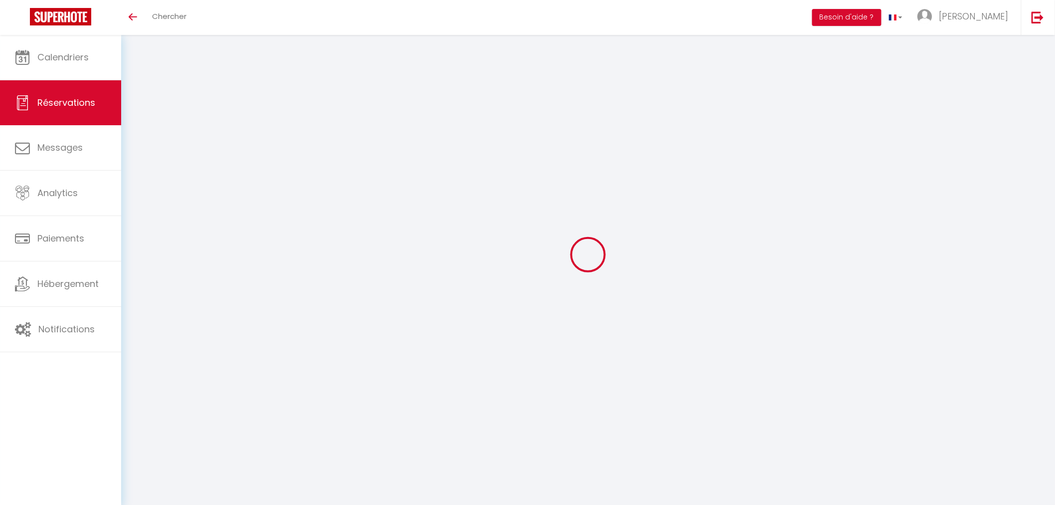
type input "0"
select select
select select "15"
checkbox input "false"
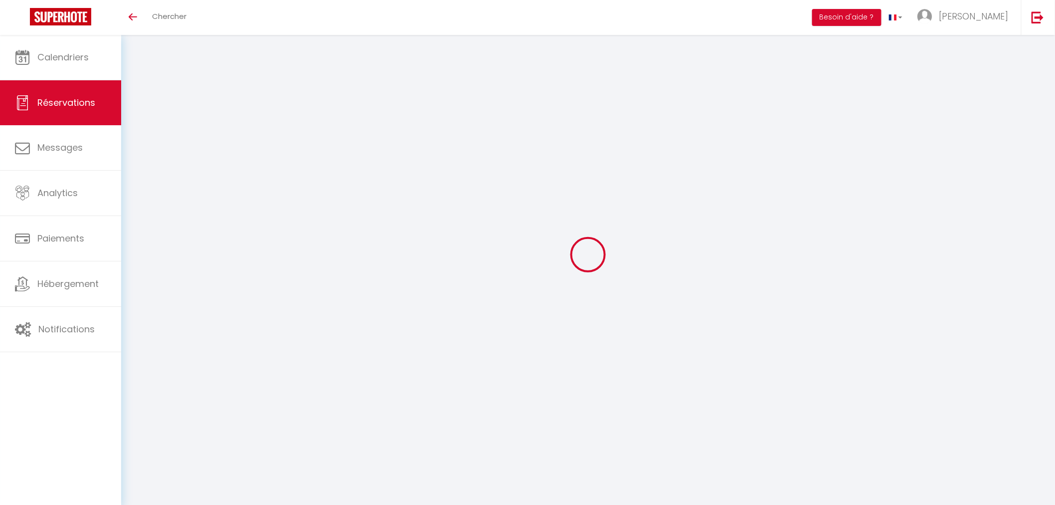
select select
checkbox input "false"
select select
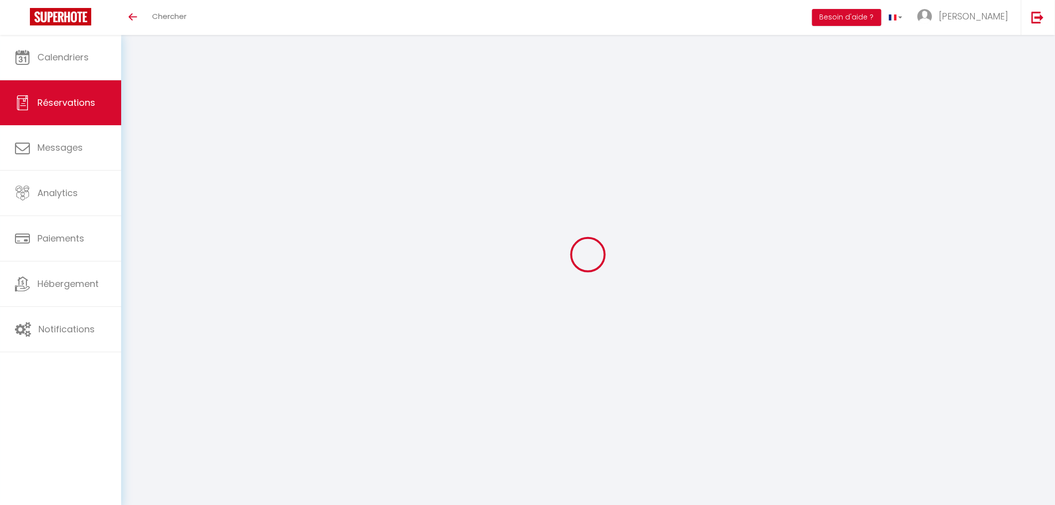
checkbox input "false"
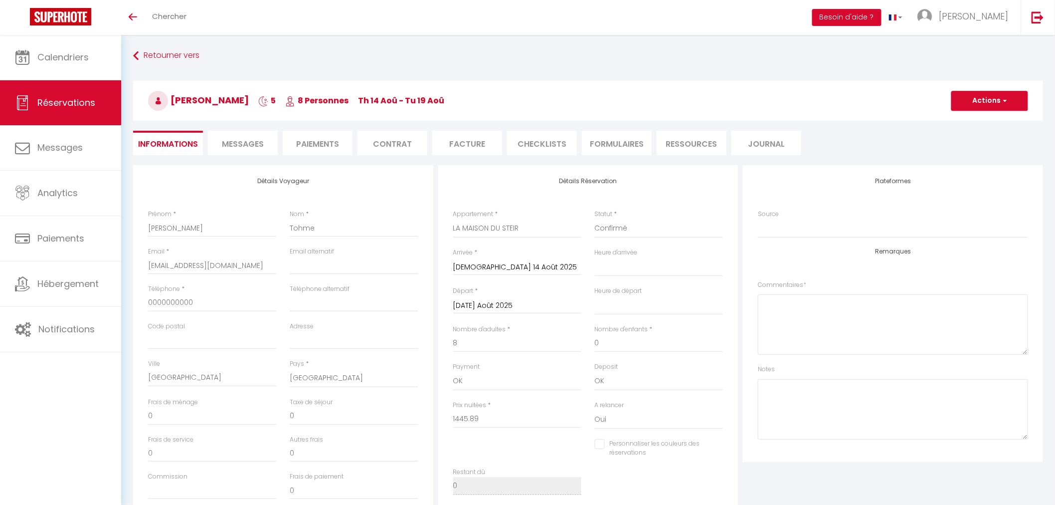
select select
checkbox input "false"
select select
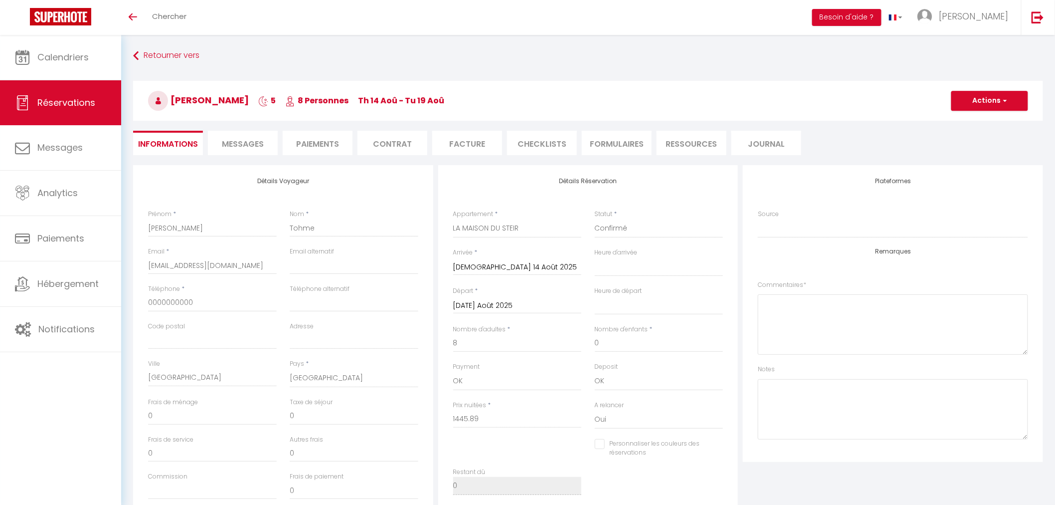
click at [258, 141] on span "Messages" at bounding box center [243, 143] width 42 height 11
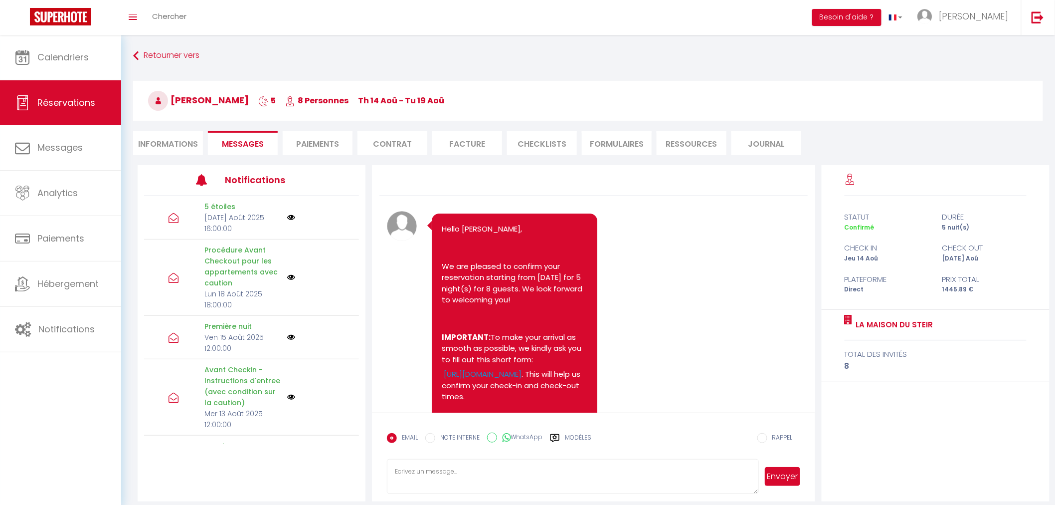
select select
click at [146, 144] on li "Informations" at bounding box center [168, 143] width 70 height 24
select select
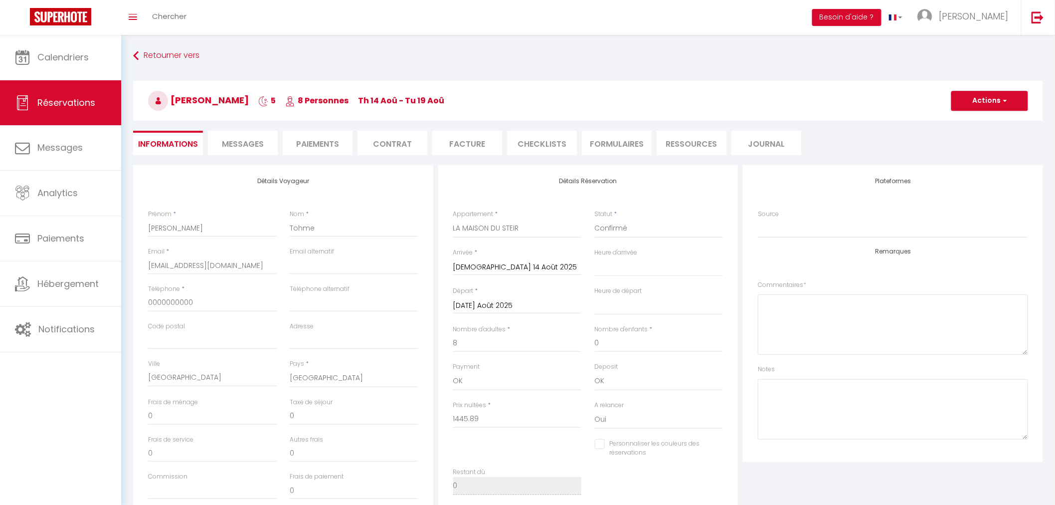
select select
checkbox input "false"
select select
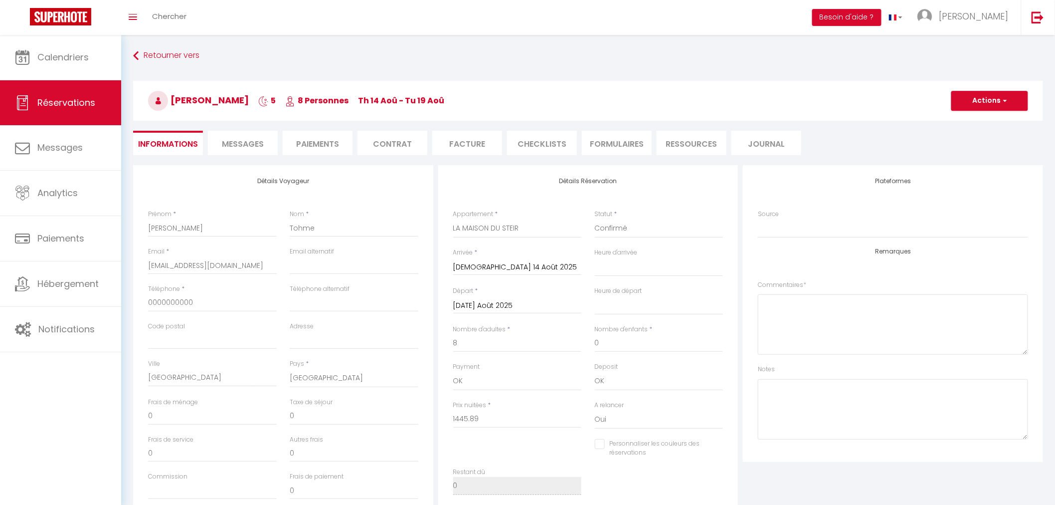
checkbox input "false"
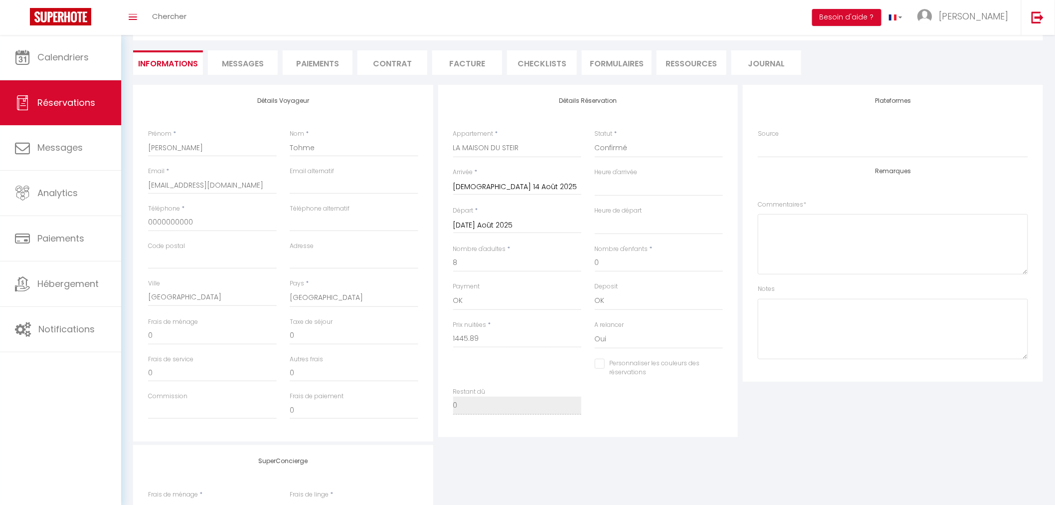
scroll to position [111, 0]
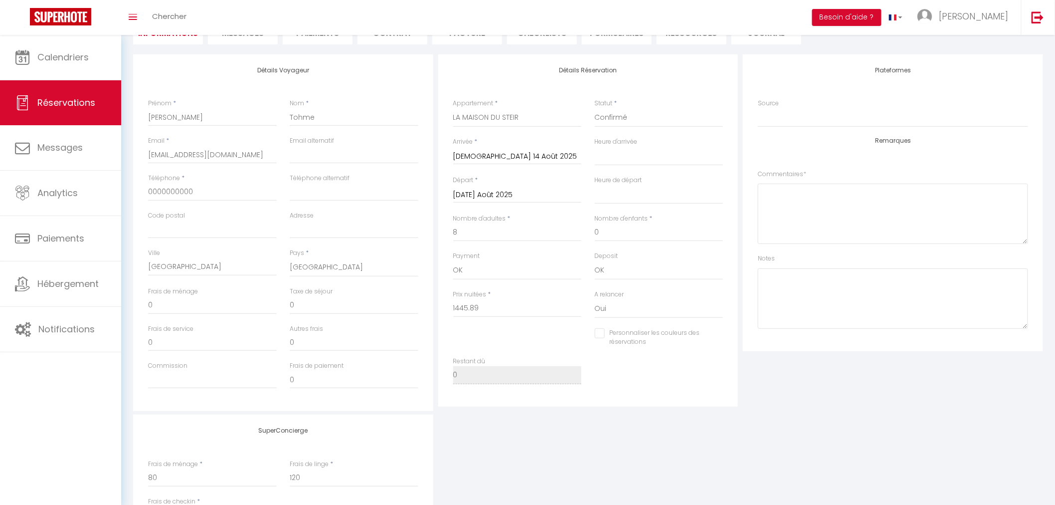
click at [659, 446] on div "SuperConcierge Frais de ménage * 80 Frais [PERSON_NAME] * 120 Frais de checkin …" at bounding box center [588, 480] width 915 height 132
select select
checkbox input "false"
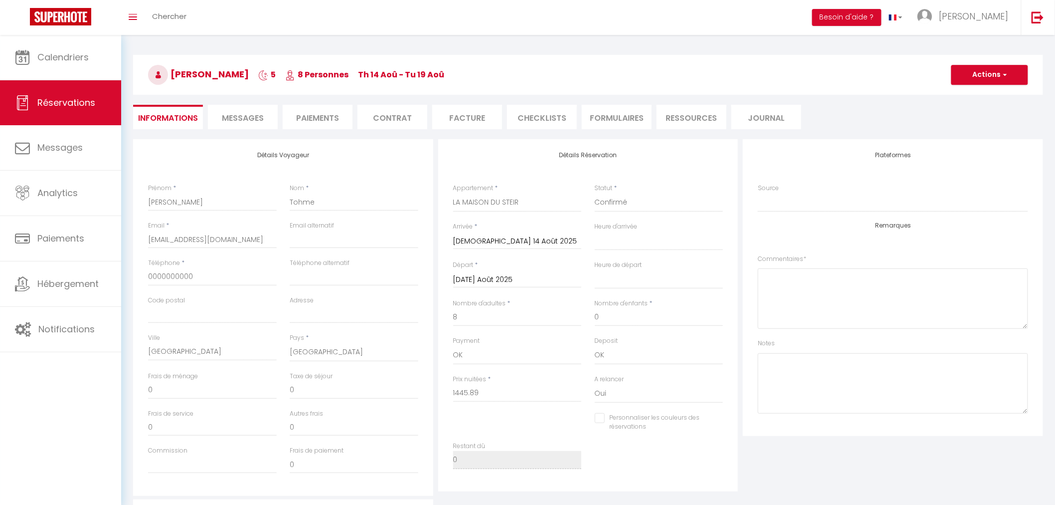
scroll to position [0, 0]
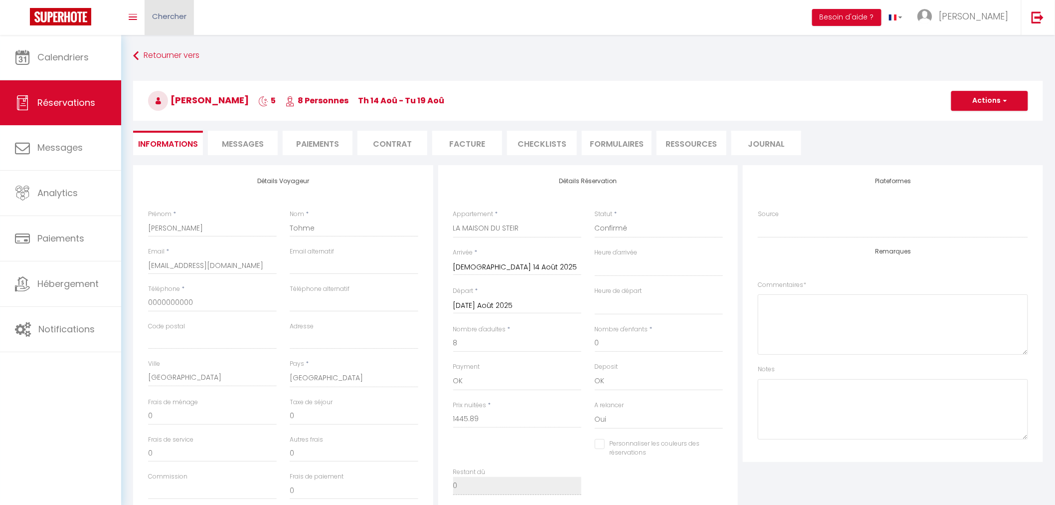
select select
checkbox input "false"
click at [179, 14] on span "Chercher" at bounding box center [169, 16] width 34 height 10
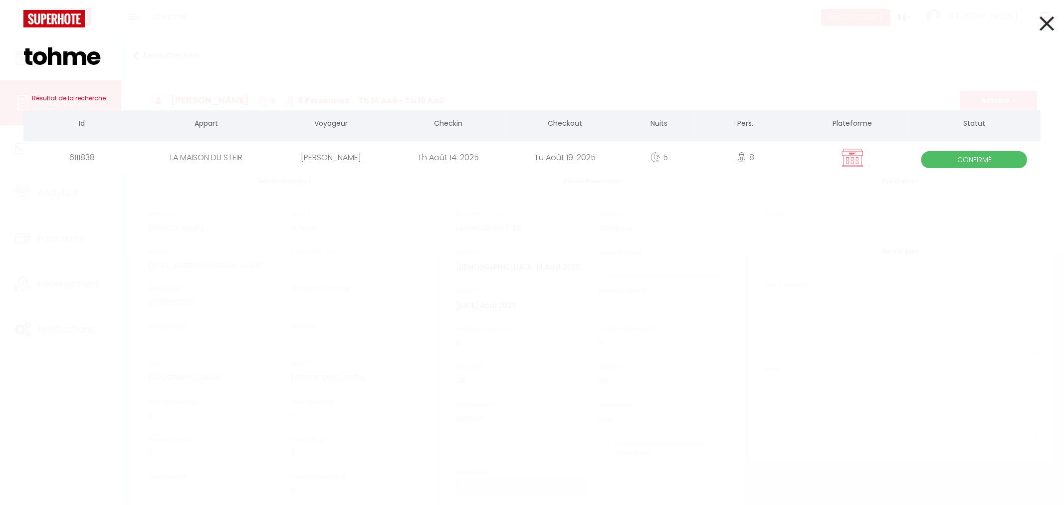
type input "tohme"
select select
checkbox input "false"
select select
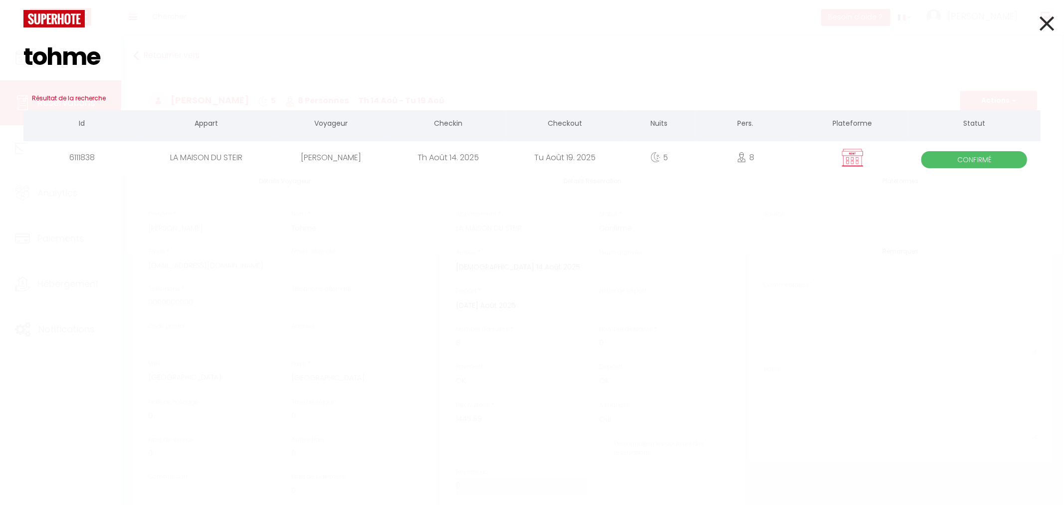
select select
checkbox input "false"
select select
checkbox input "false"
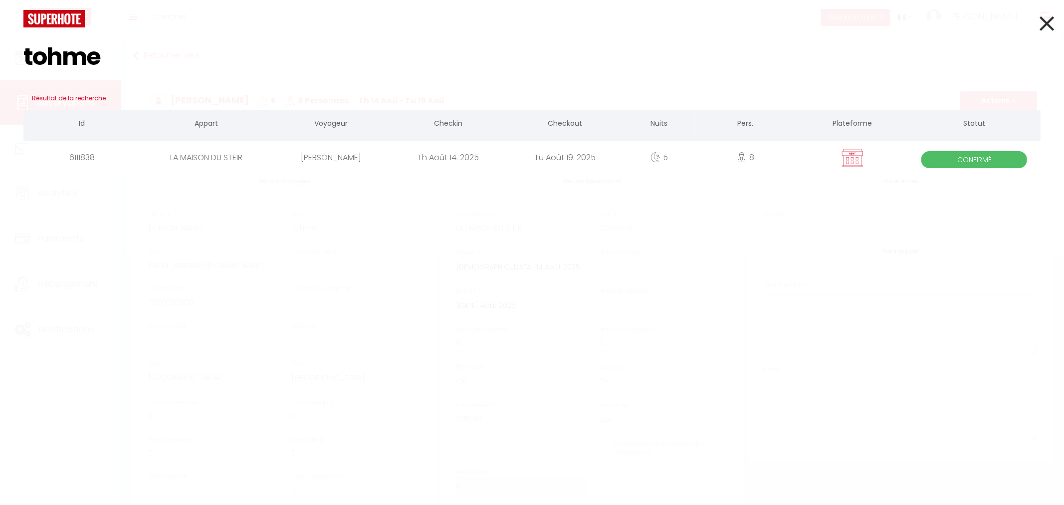
select select
checkbox input "false"
select select
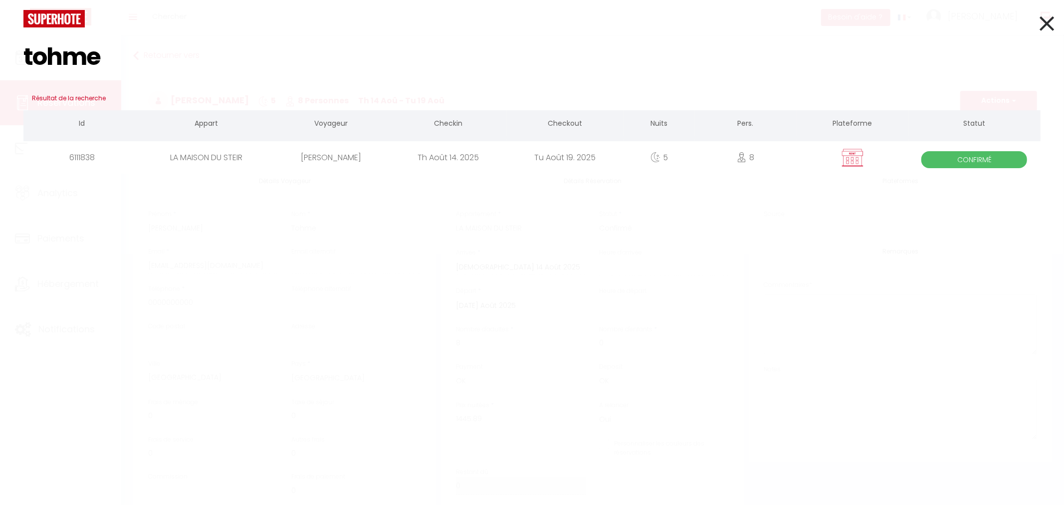
checkbox input "false"
select select
checkbox input "false"
select select
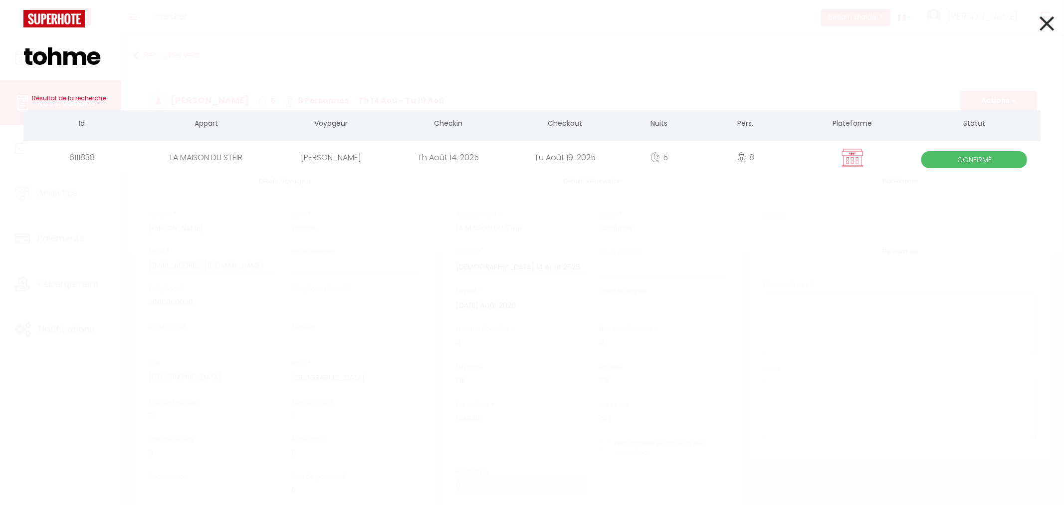
select select
checkbox input "false"
select select
checkbox input "false"
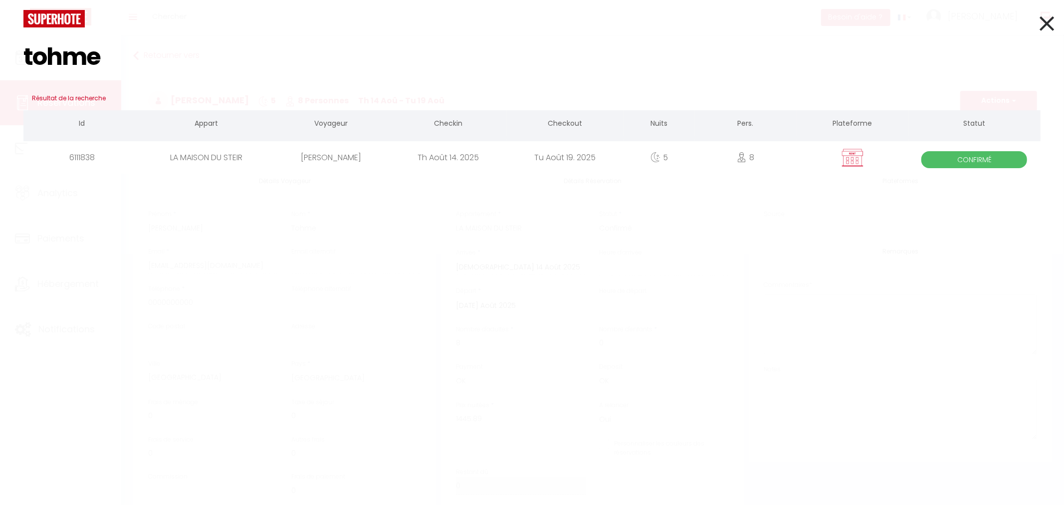
select select
checkbox input "false"
select select
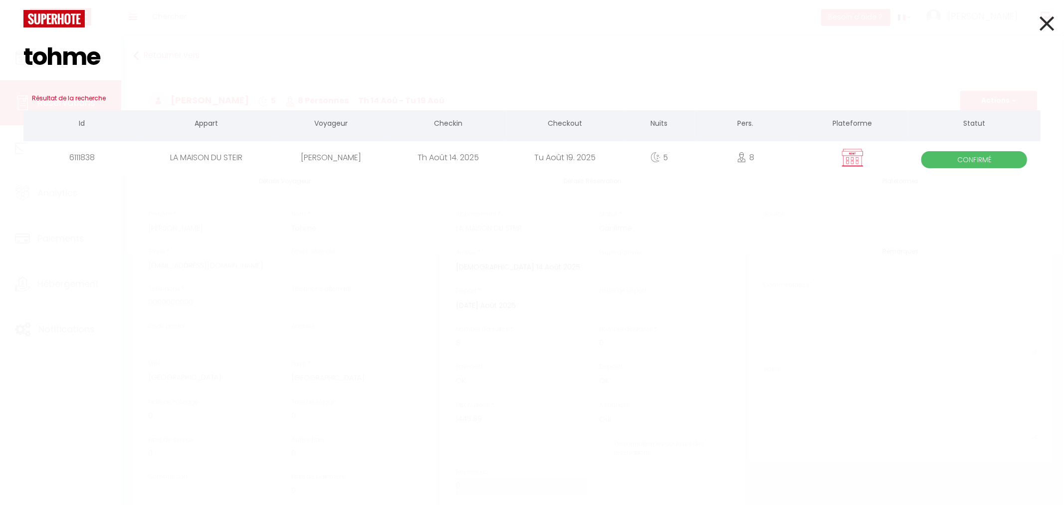
checkbox input "false"
click at [1043, 18] on icon at bounding box center [1046, 23] width 14 height 25
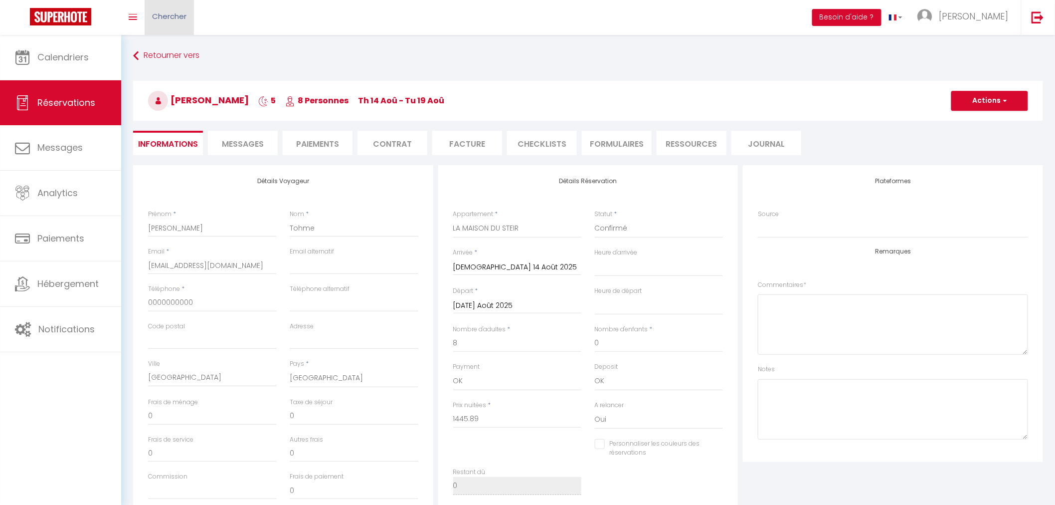
click at [181, 17] on span "Chercher" at bounding box center [169, 16] width 34 height 10
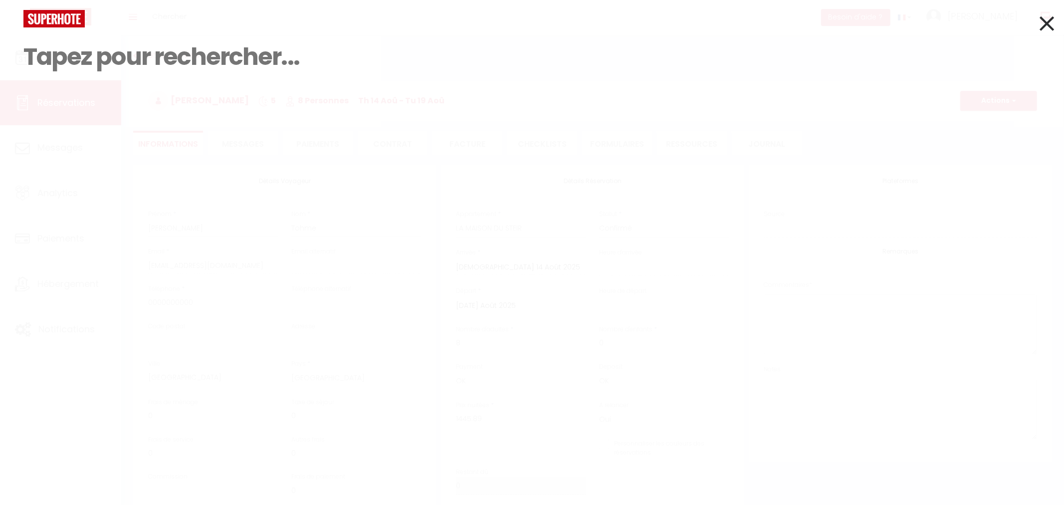
select select
checkbox input "false"
select select
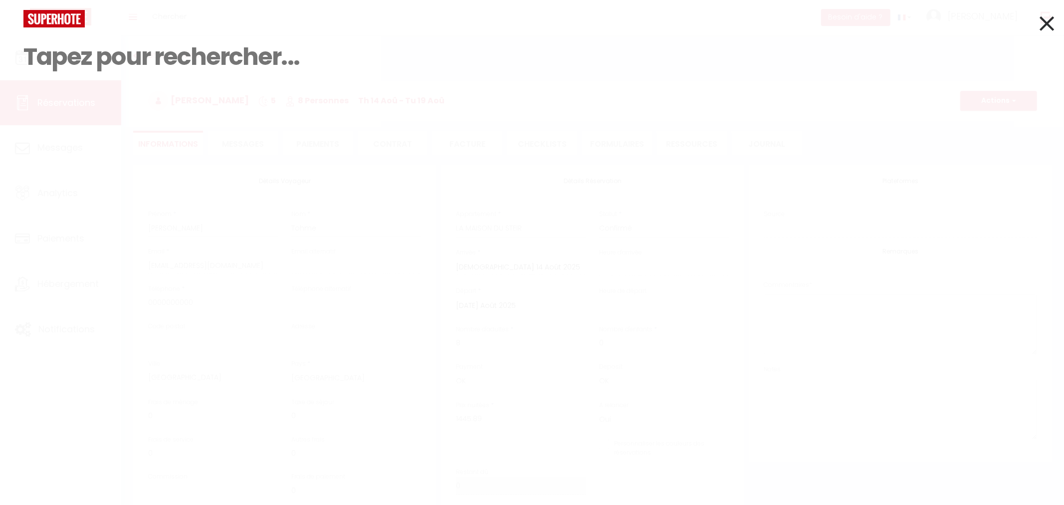
checkbox input "false"
click at [45, 61] on input at bounding box center [531, 56] width 1017 height 59
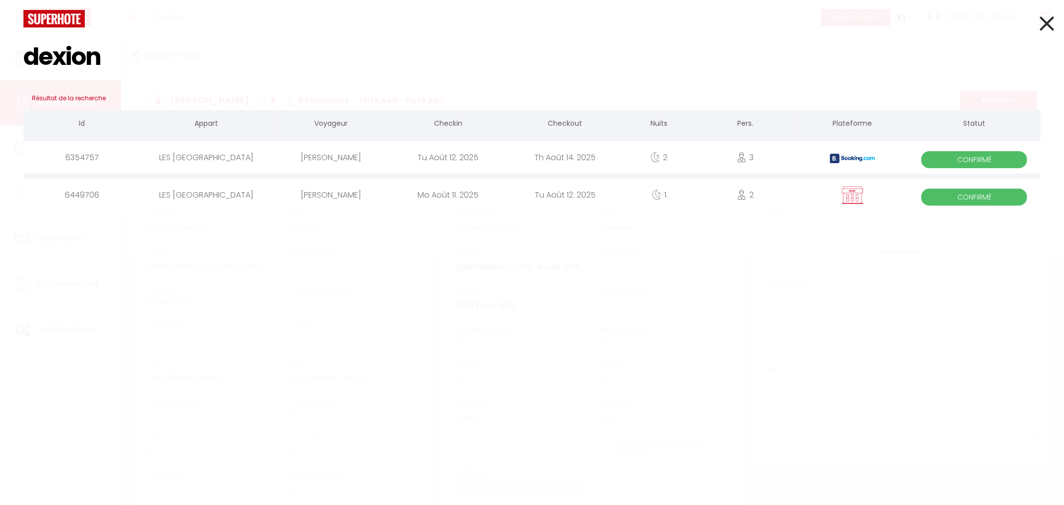
type input "dexion"
click at [351, 192] on div "[PERSON_NAME]" at bounding box center [331, 195] width 117 height 32
select select
checkbox input "false"
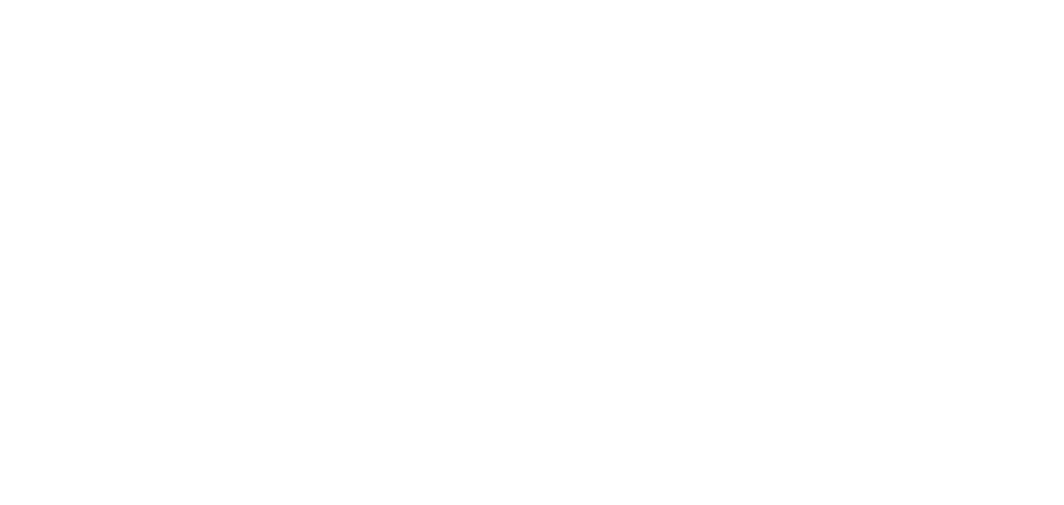
select select
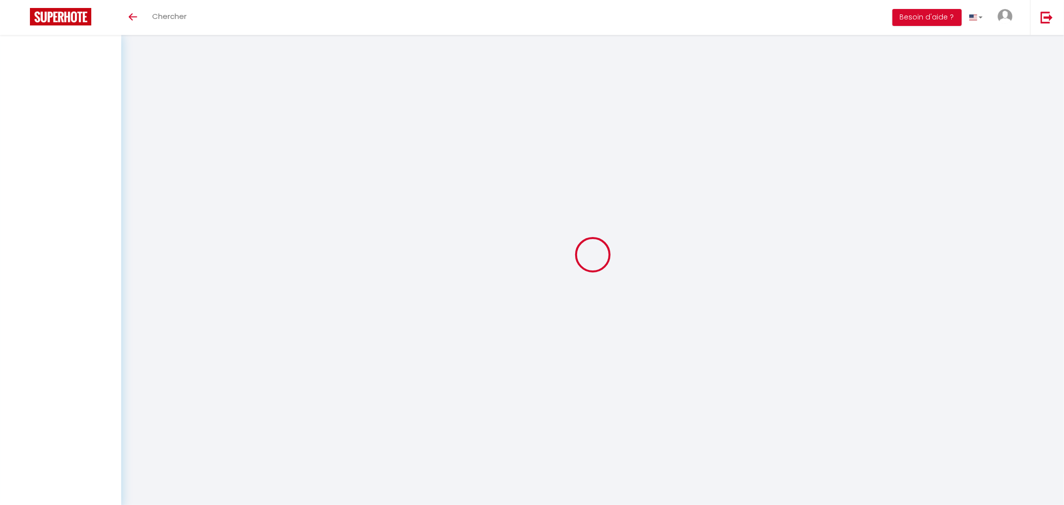
select select
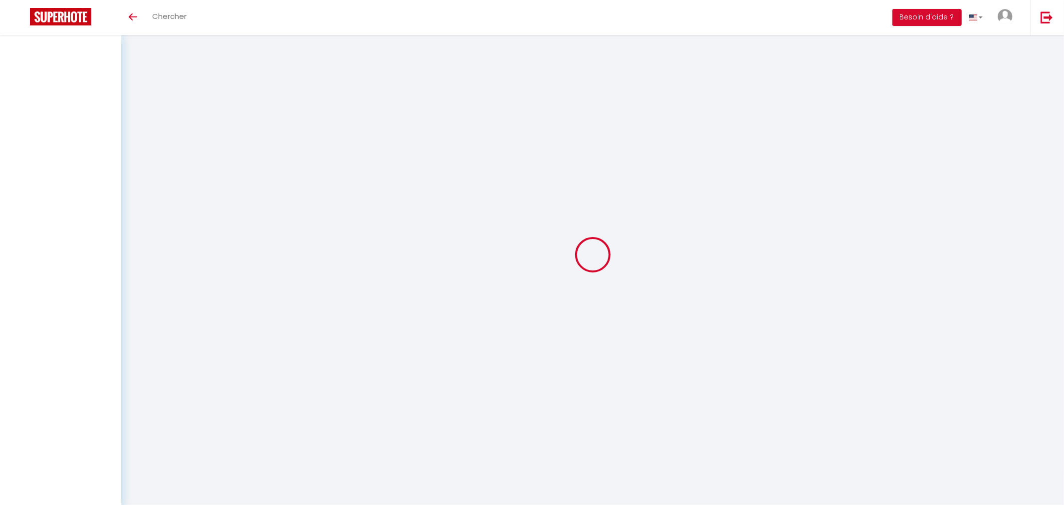
select select
checkbox input "false"
select select
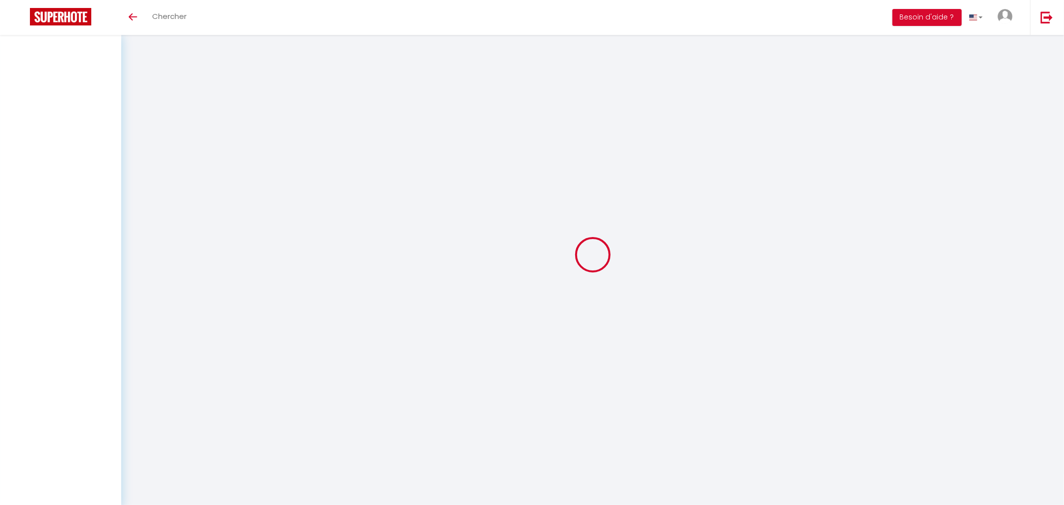
select select
checkbox input "false"
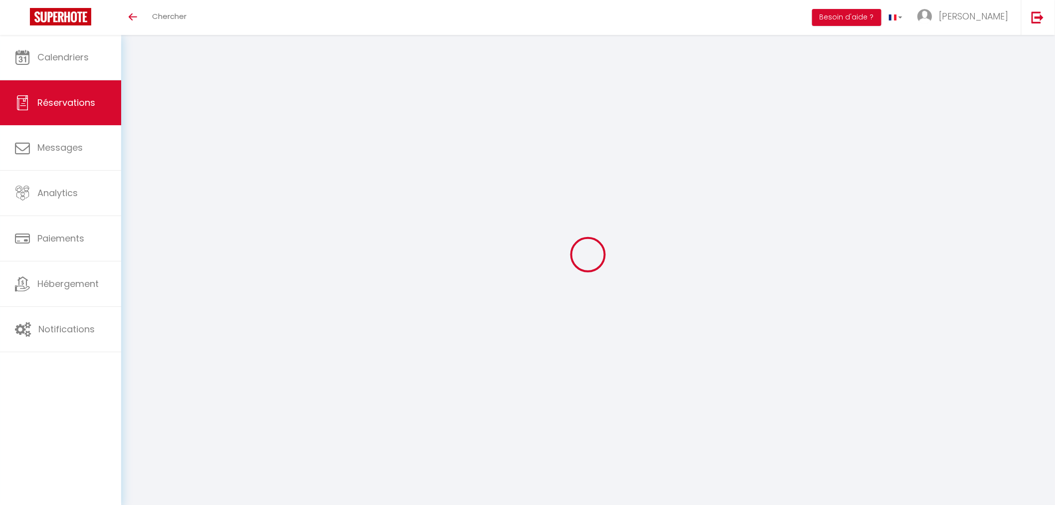
select select
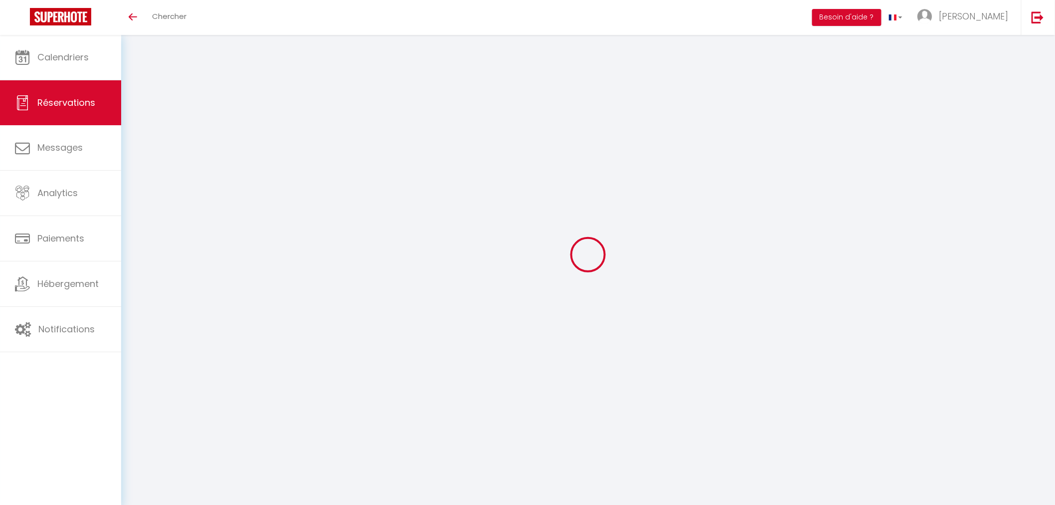
select select
checkbox input "false"
select select
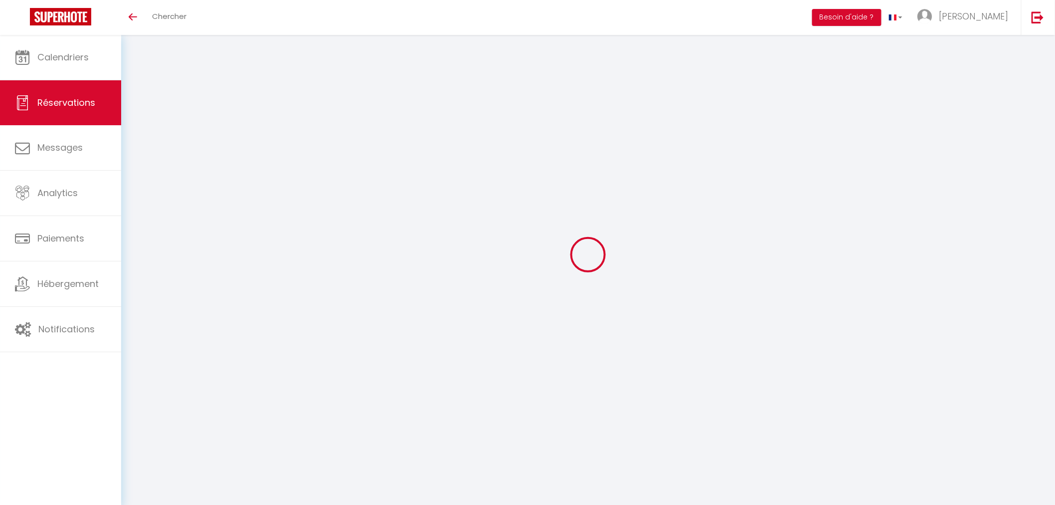
select select
checkbox input "false"
select select
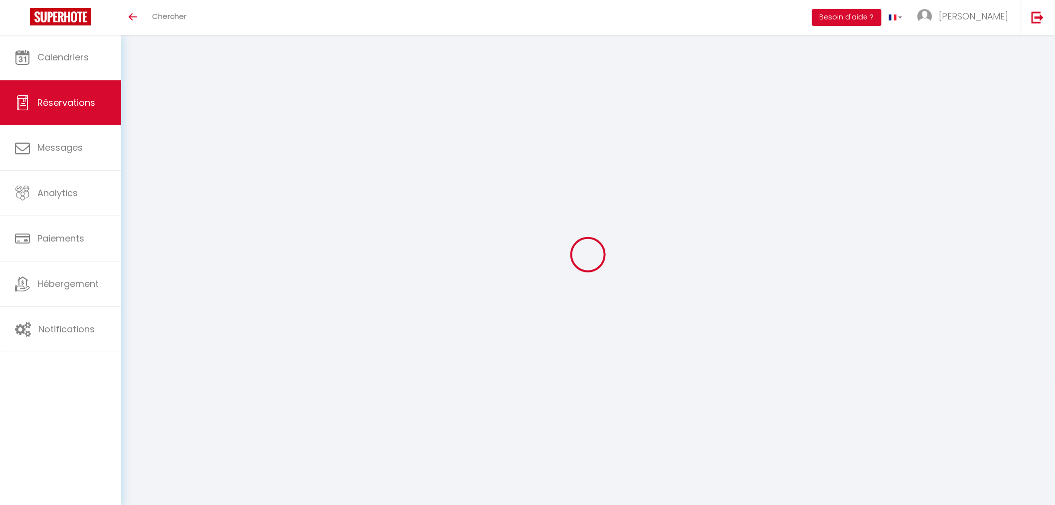
type input "dexiong"
type input "[PERSON_NAME]"
type input "[EMAIL_ADDRESS][DOMAIN_NAME]"
type input "[PHONE_NUMBER]"
select select "FR"
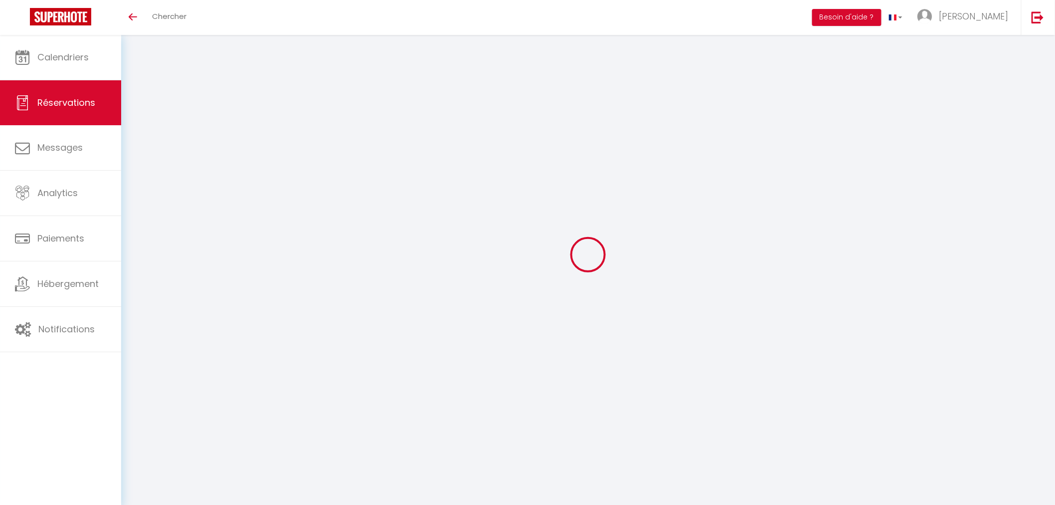
select select "70313"
select select "1"
type input "Lun 11 Août 2025"
select select
type input "[DATE] Août 2025"
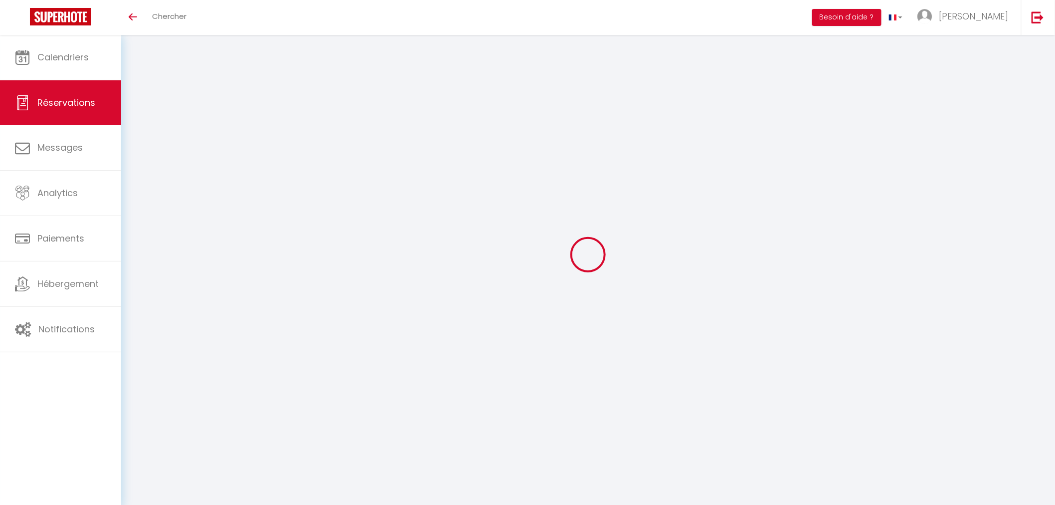
select select
type input "2"
select select "12"
select select
type input "150"
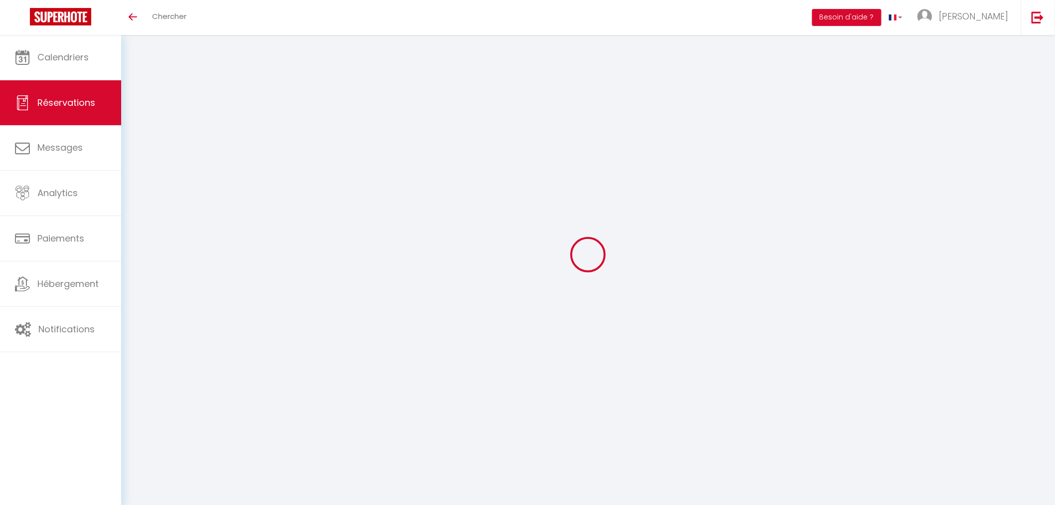
checkbox input "false"
type input "0"
type input "80"
type input "0"
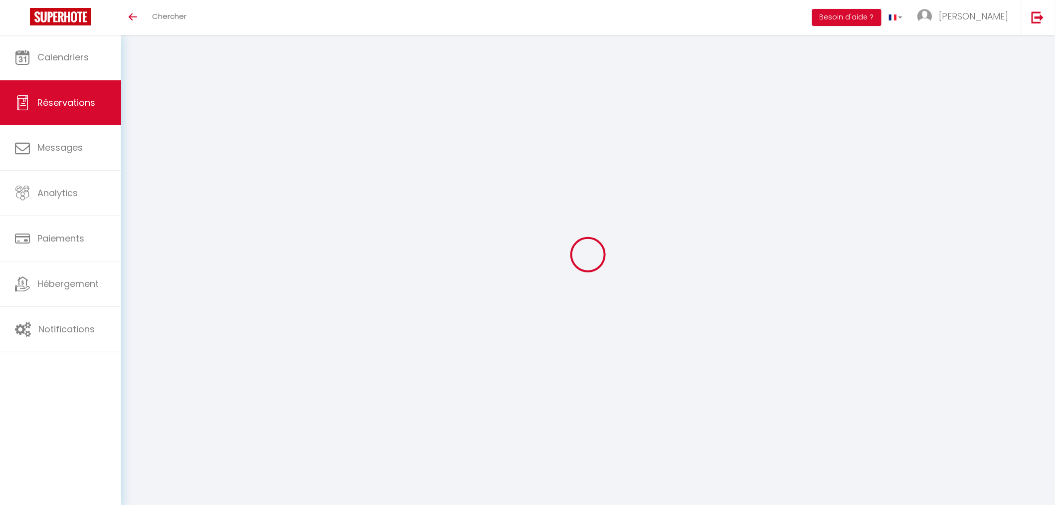
select select
select select "14"
checkbox input "false"
select select
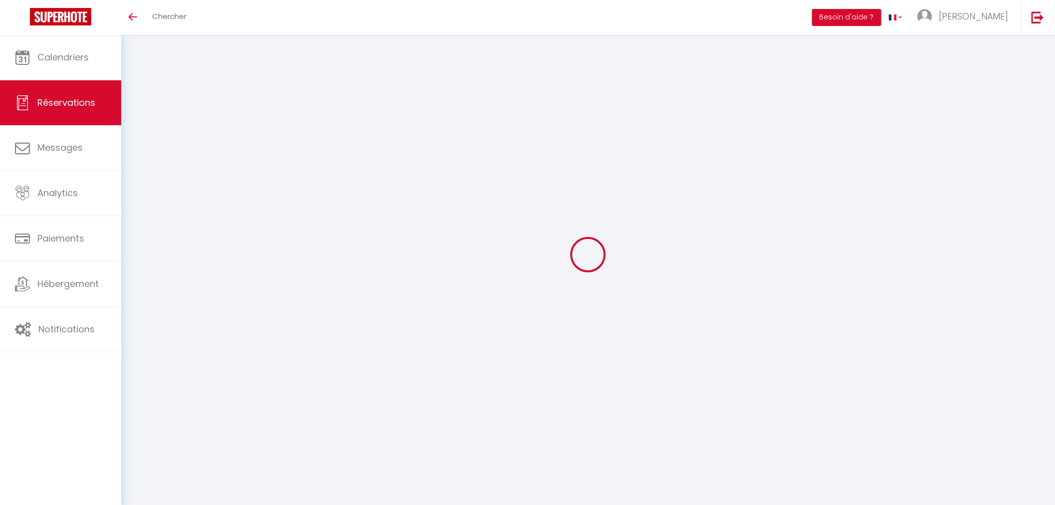
select select
checkbox input "false"
select select
checkbox input "false"
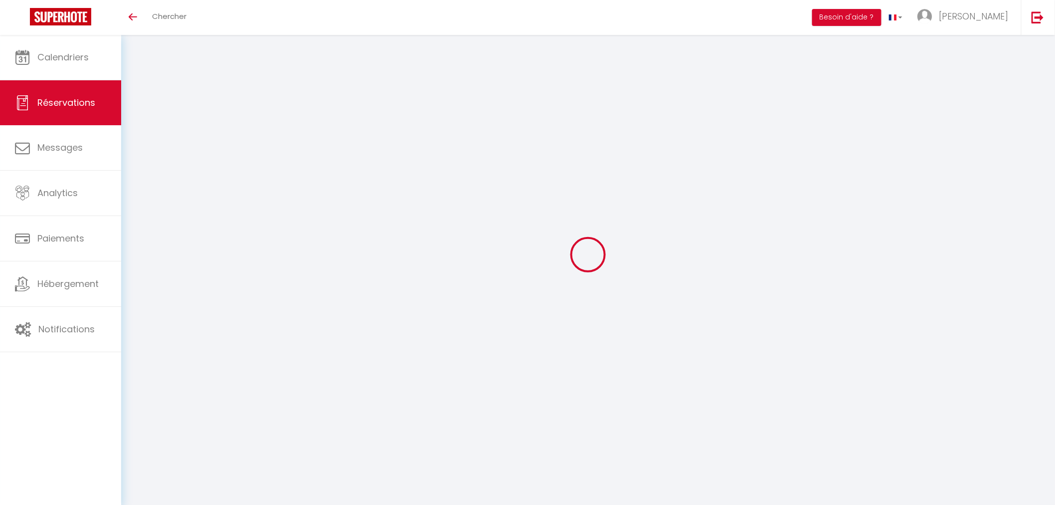
select select
checkbox input "false"
type textarea "Paiement stripe"
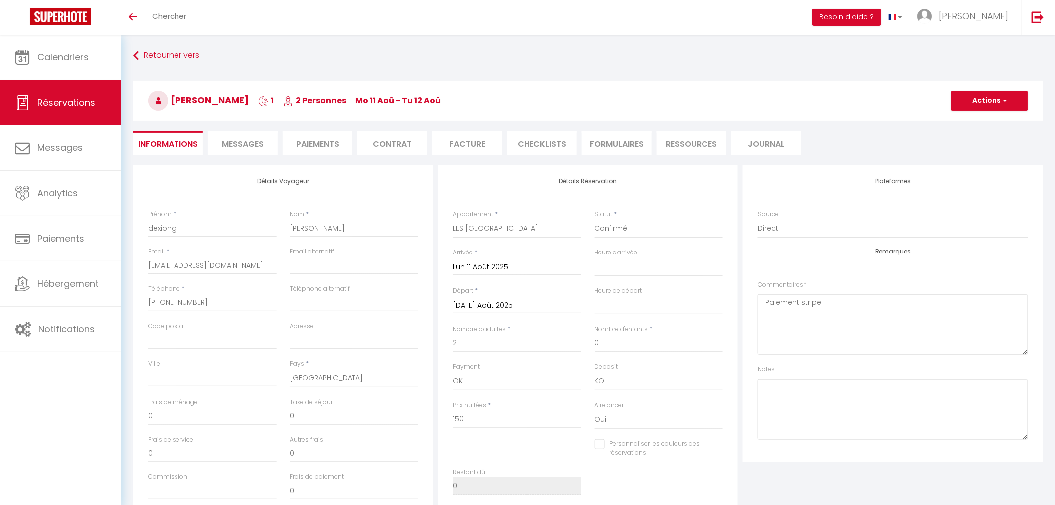
select select
checkbox input "false"
select select
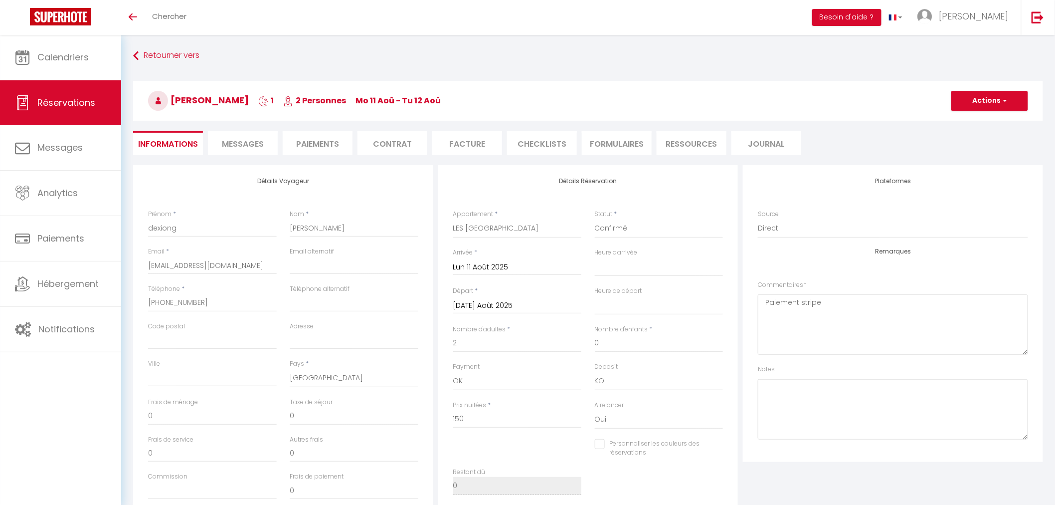
click at [242, 150] on li "Messages" at bounding box center [243, 143] width 70 height 24
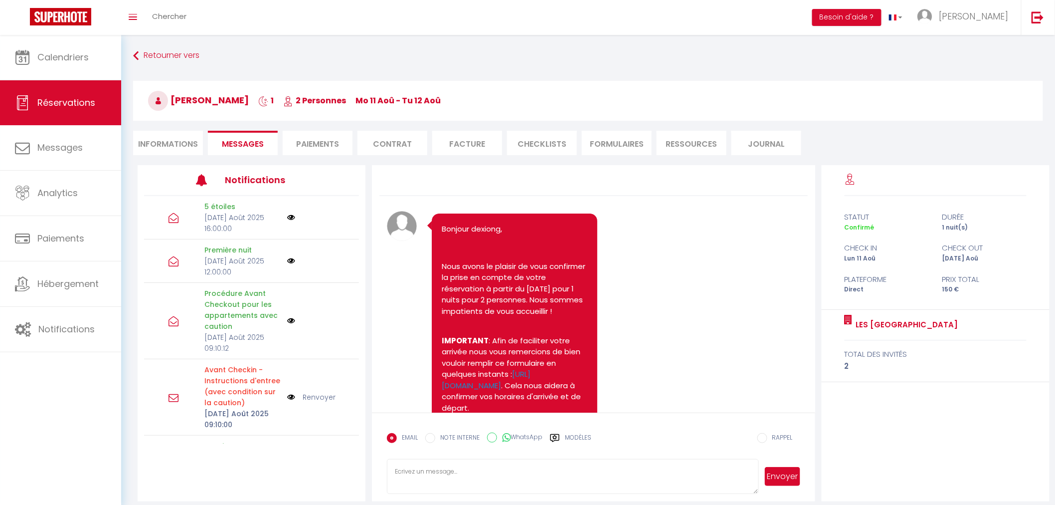
click at [338, 144] on li "Paiements" at bounding box center [318, 143] width 70 height 24
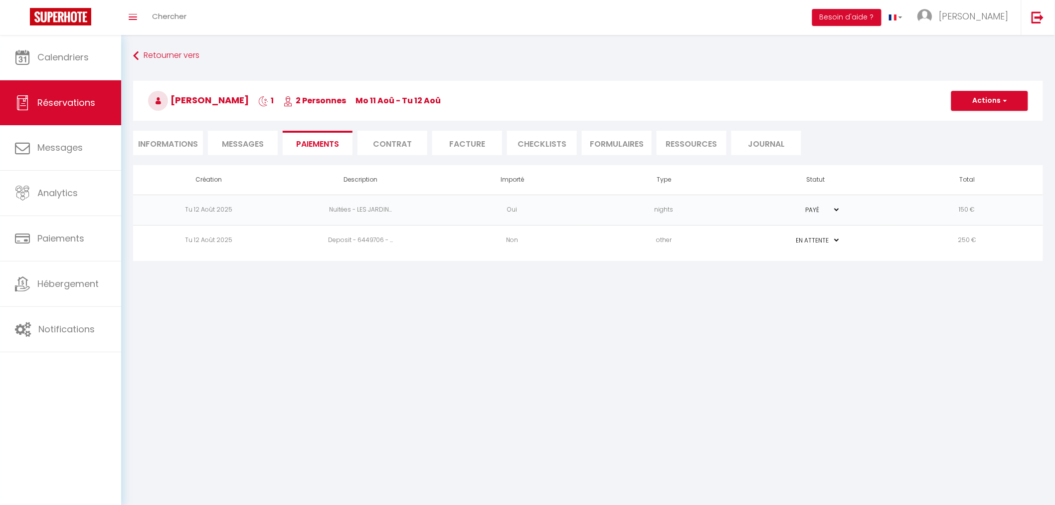
click at [176, 139] on li "Informations" at bounding box center [168, 143] width 70 height 24
select select
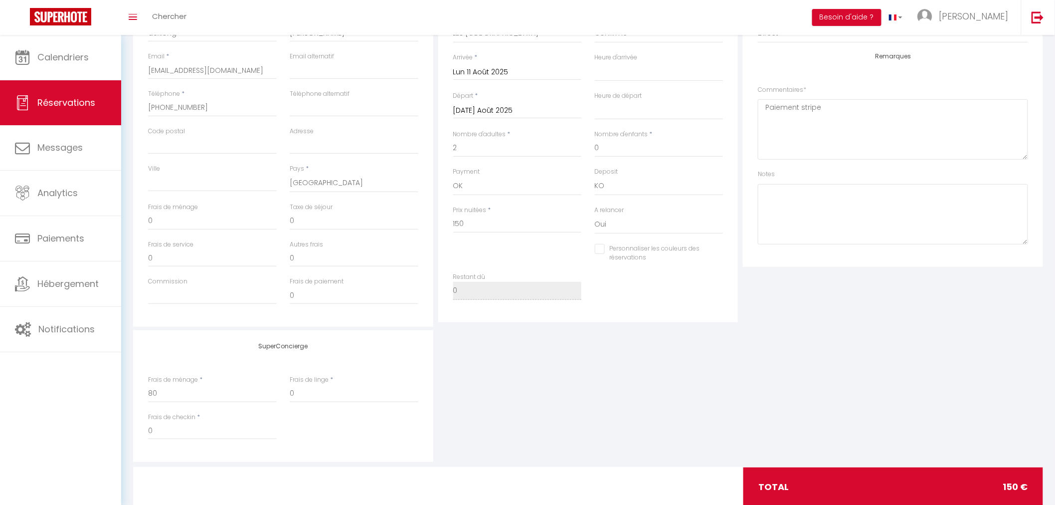
scroll to position [221, 0]
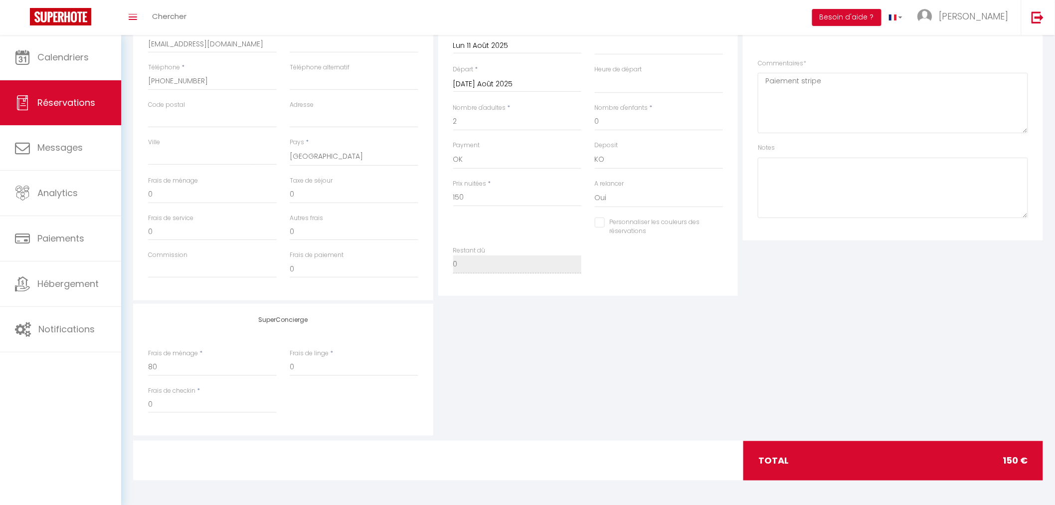
select select
checkbox input "false"
select select
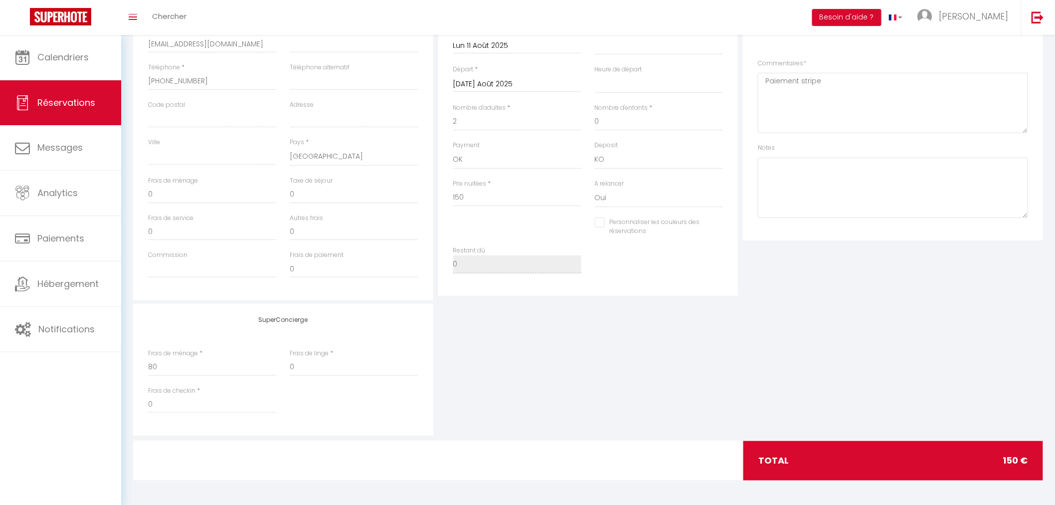
checkbox input "false"
select select
checkbox input "false"
select select
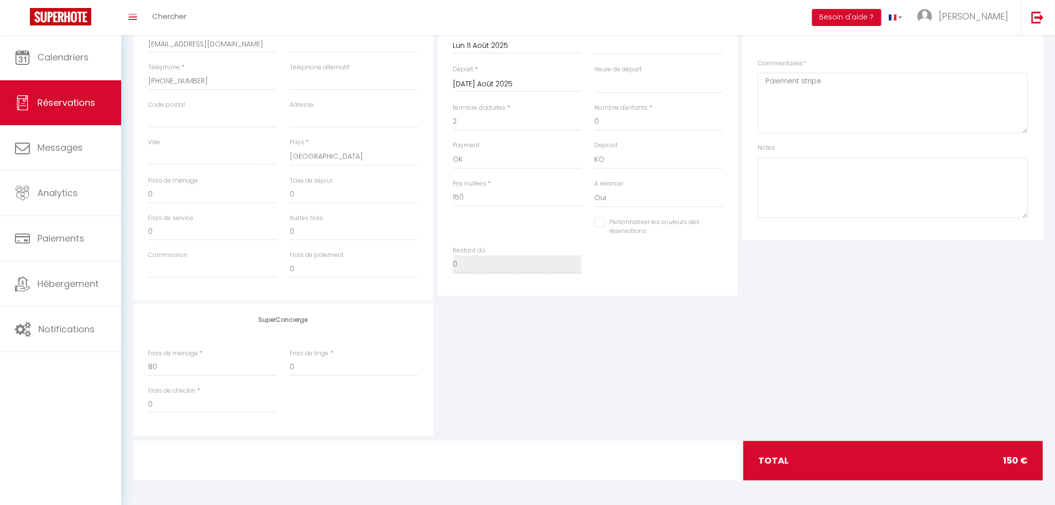
select select
checkbox input "false"
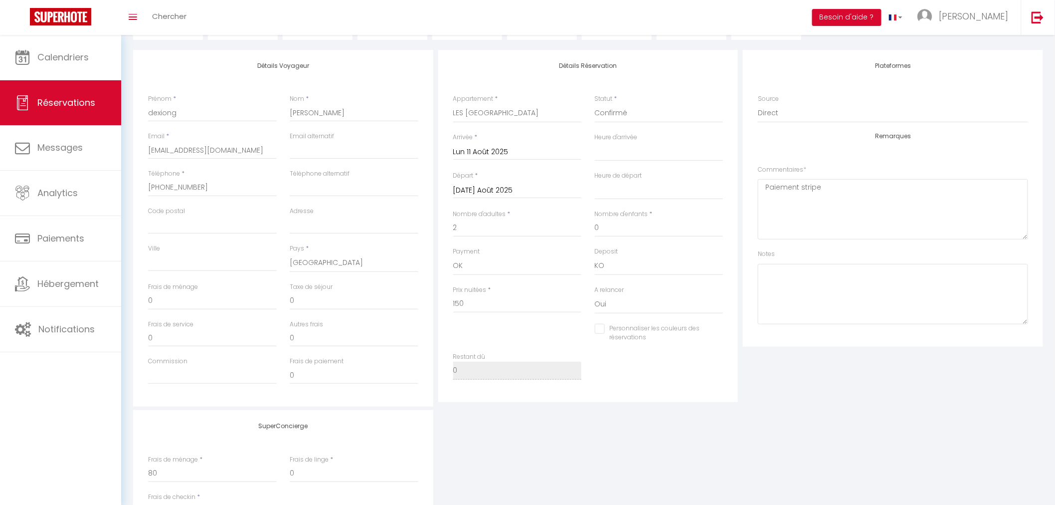
scroll to position [0, 0]
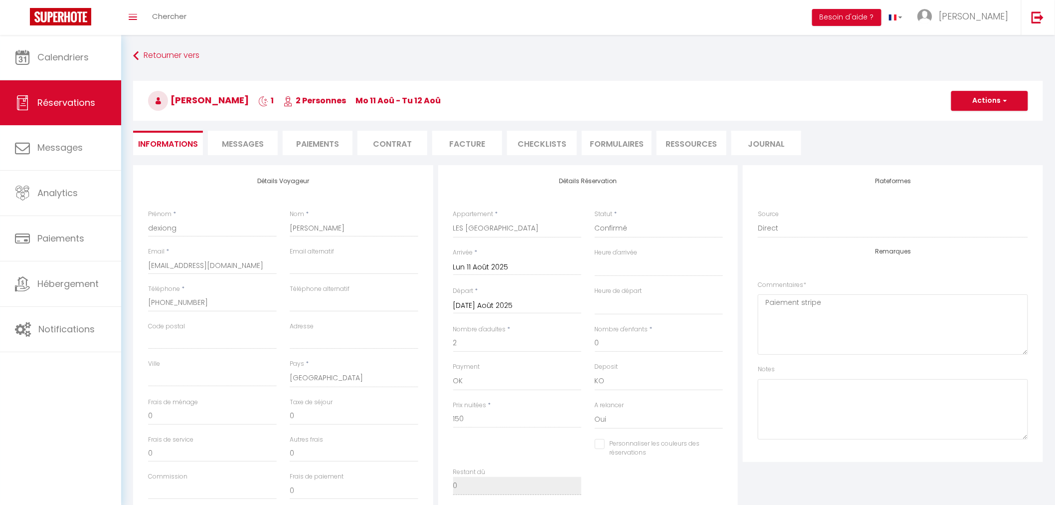
click at [244, 142] on span "Messages" at bounding box center [243, 143] width 42 height 11
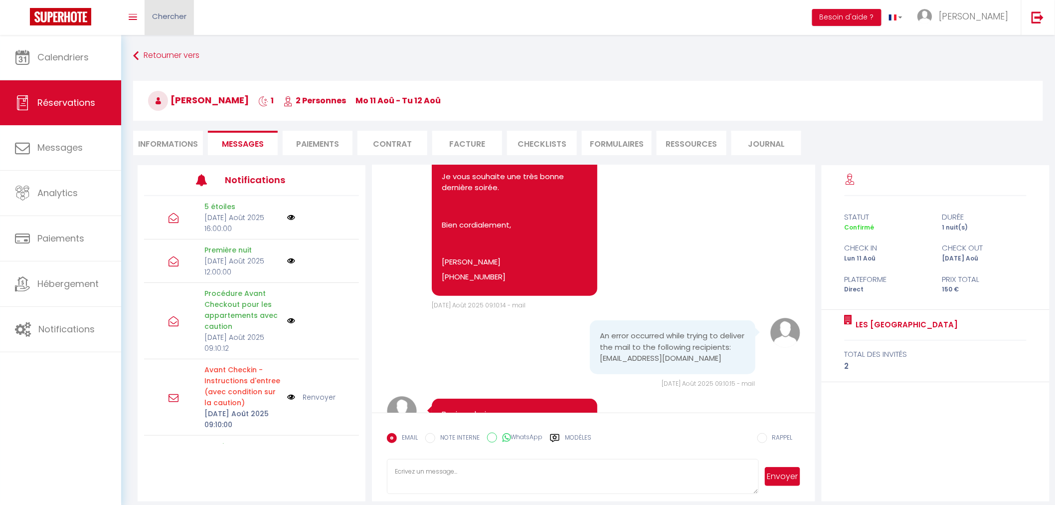
scroll to position [1828, 0]
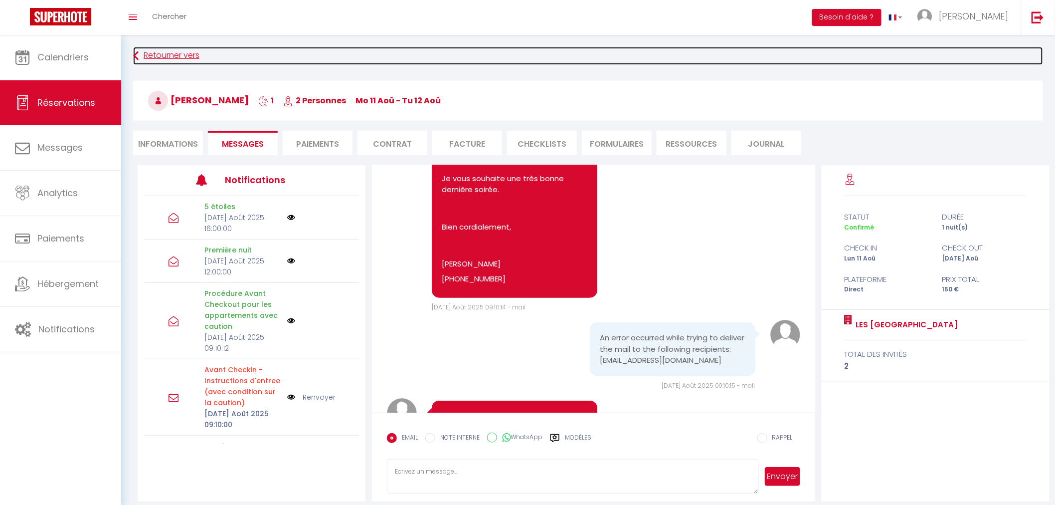
click at [158, 57] on link "Retourner vers" at bounding box center [588, 56] width 910 height 18
select select
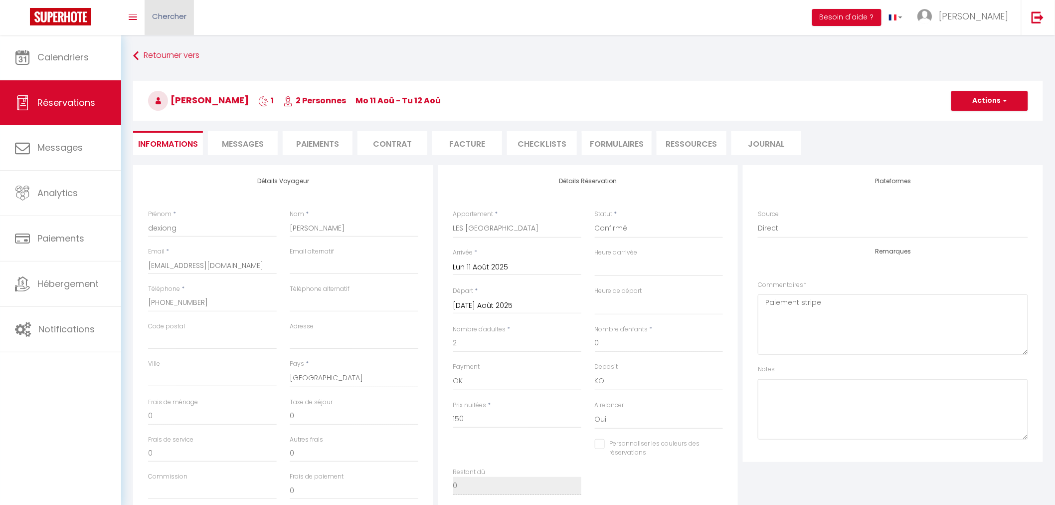
click at [185, 11] on span "Chercher" at bounding box center [169, 16] width 34 height 10
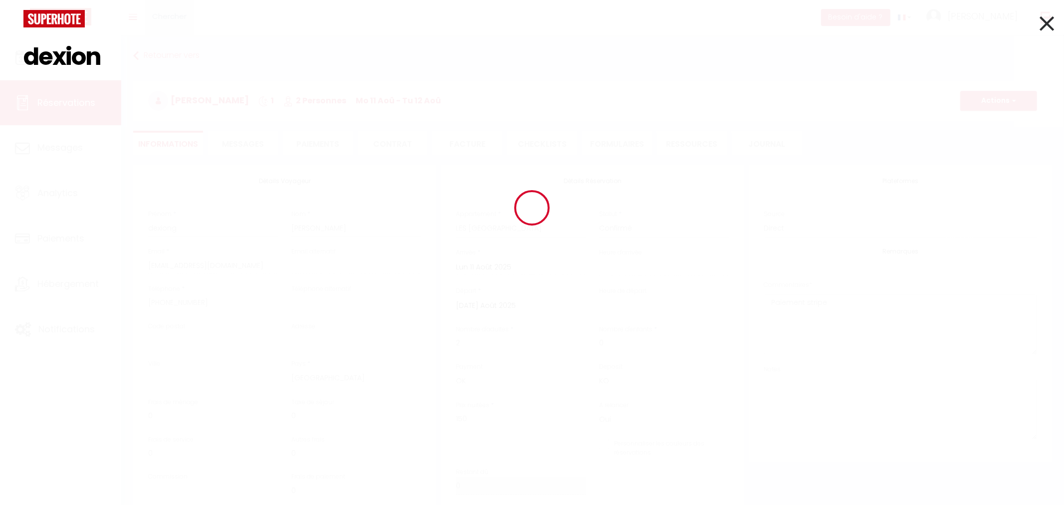
type input "dexiong"
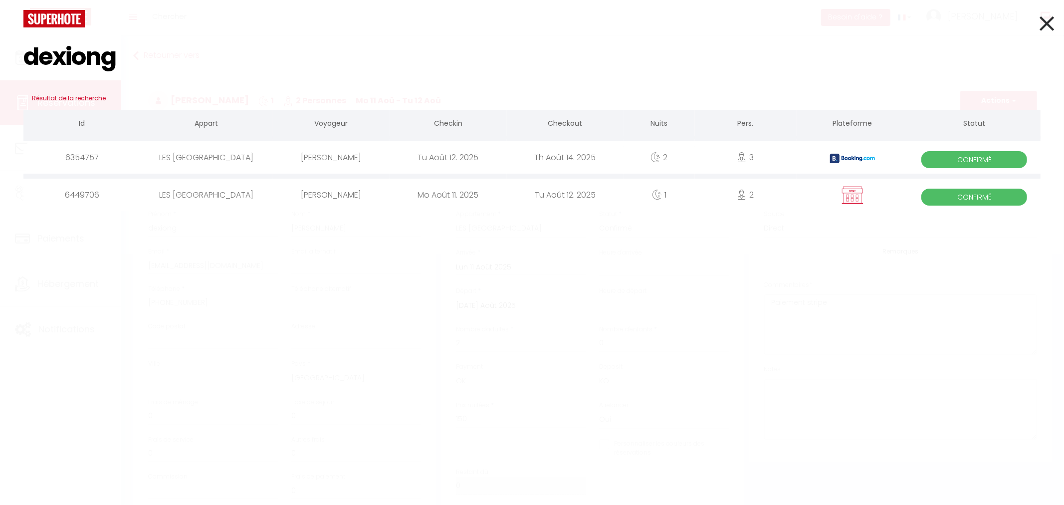
select select
checkbox input "false"
type input "dexiong"
click at [541, 162] on div "Th Août 14. 2025" at bounding box center [565, 157] width 117 height 32
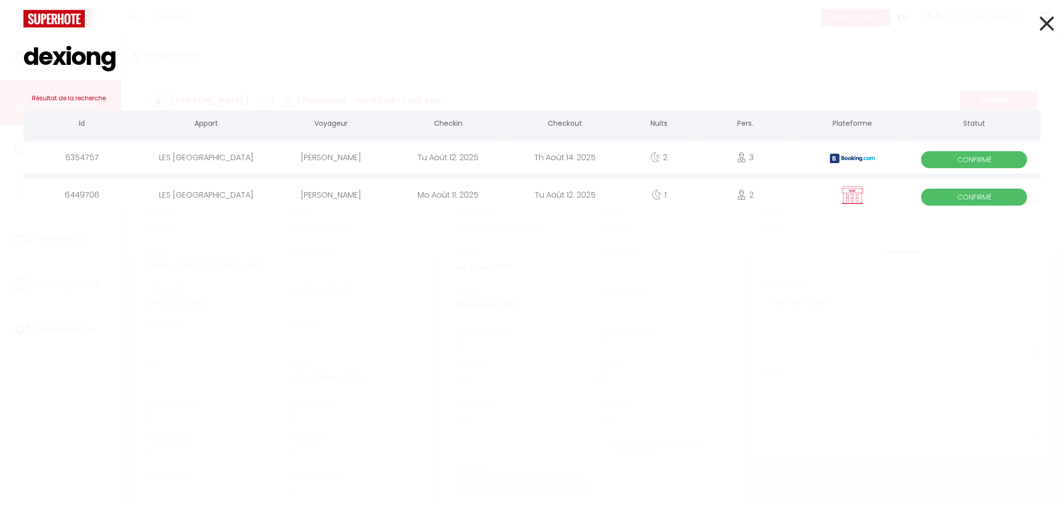
select select
checkbox input "false"
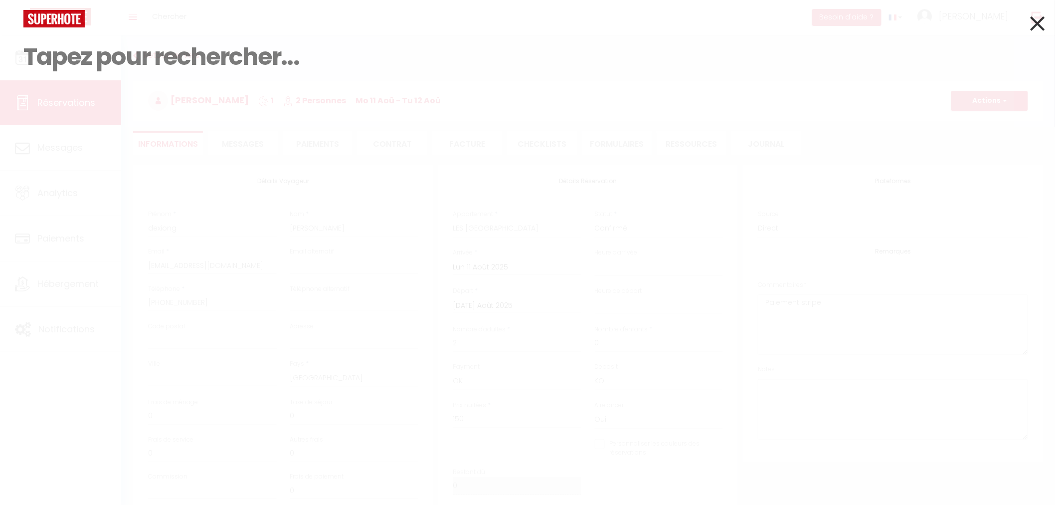
select select
checkbox input "false"
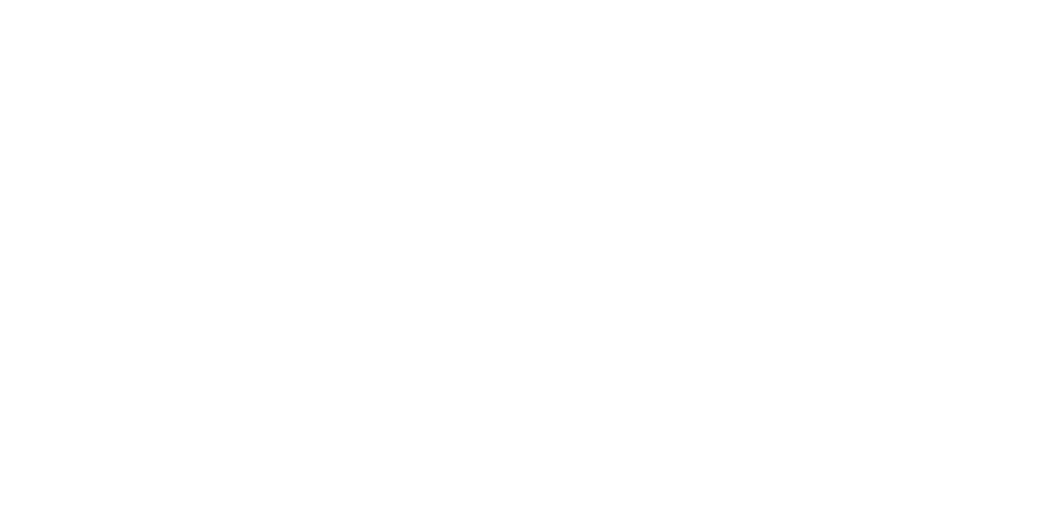
select select
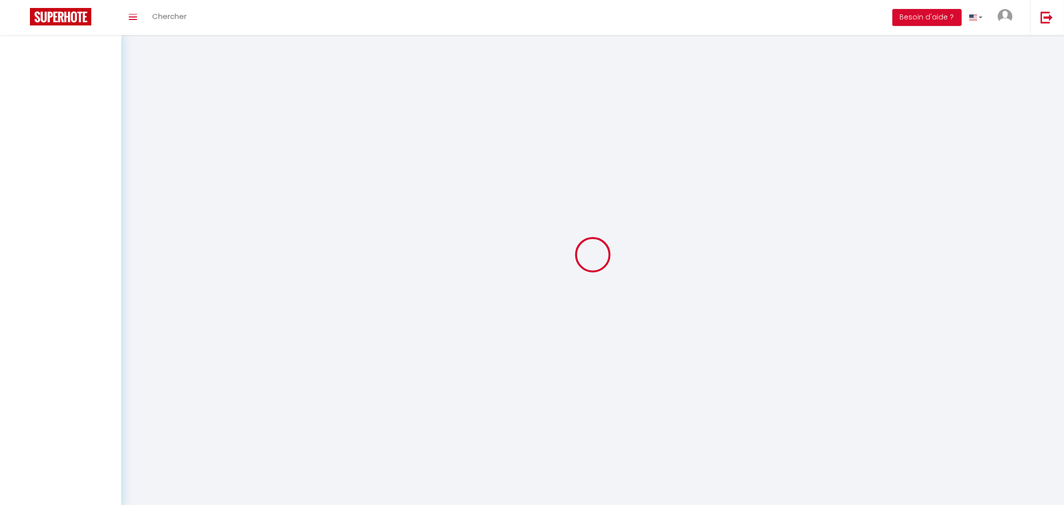
select select
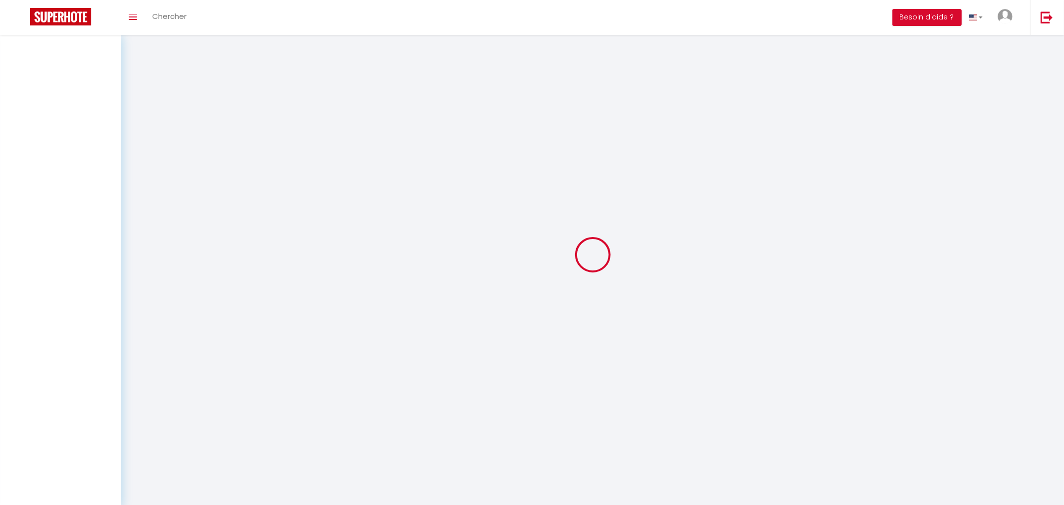
select select
checkbox input "false"
select select
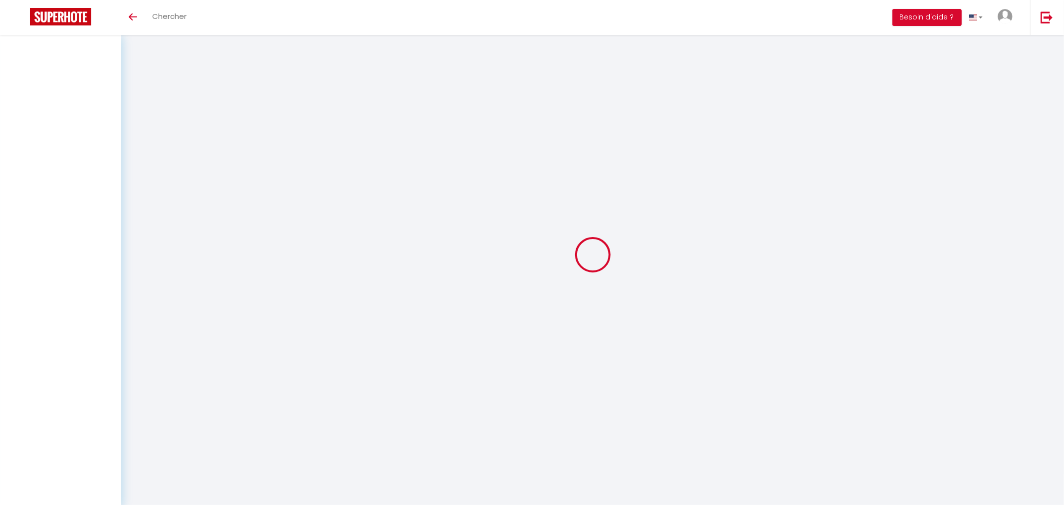
select select
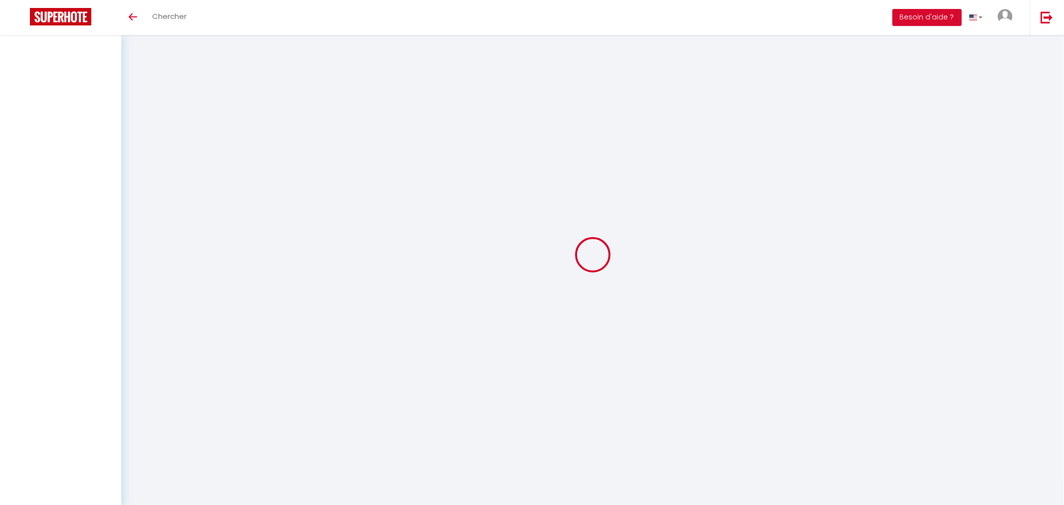
checkbox input "false"
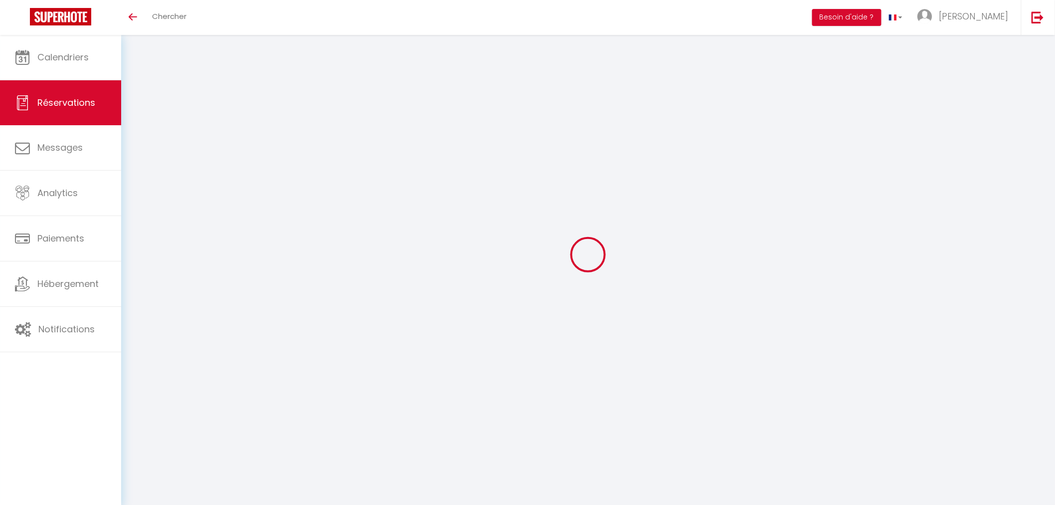
select select
checkbox input "false"
type textarea "** THIS RESERVATION HAS BEEN PRE-PAID ** Reservation has a cancellation grace p…"
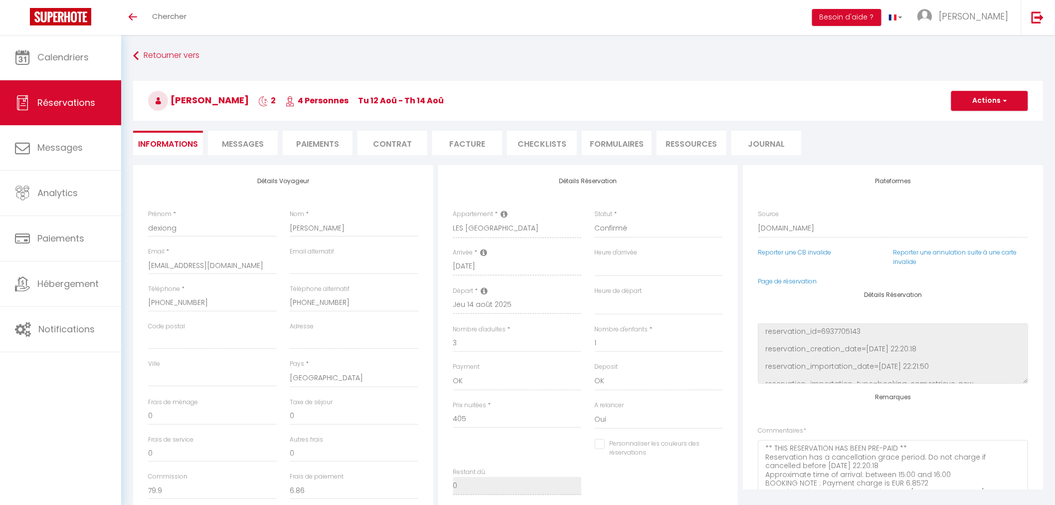
type input "65"
type input "19.8"
select select
checkbox input "false"
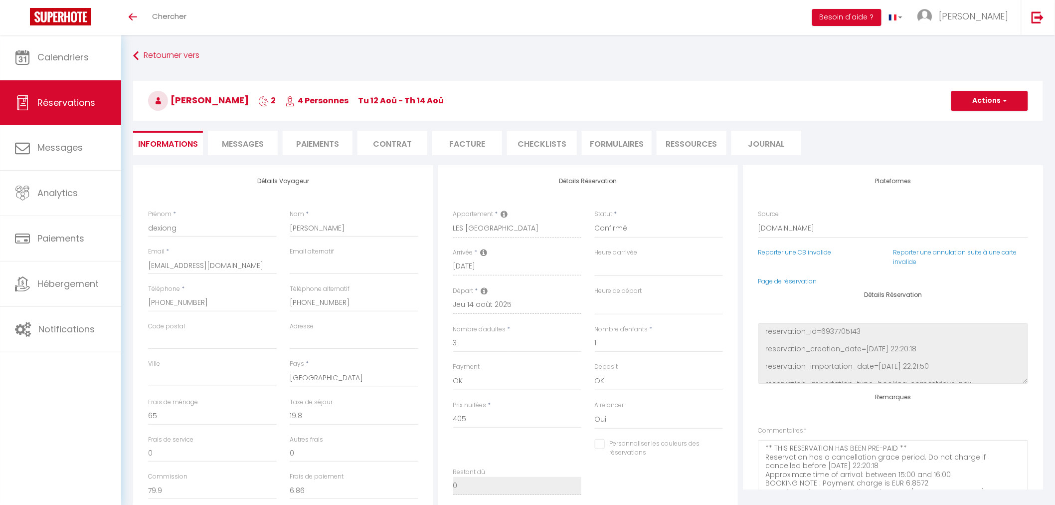
select select "16:00"
select select "11:00"
click at [239, 140] on span "Messages" at bounding box center [243, 143] width 42 height 11
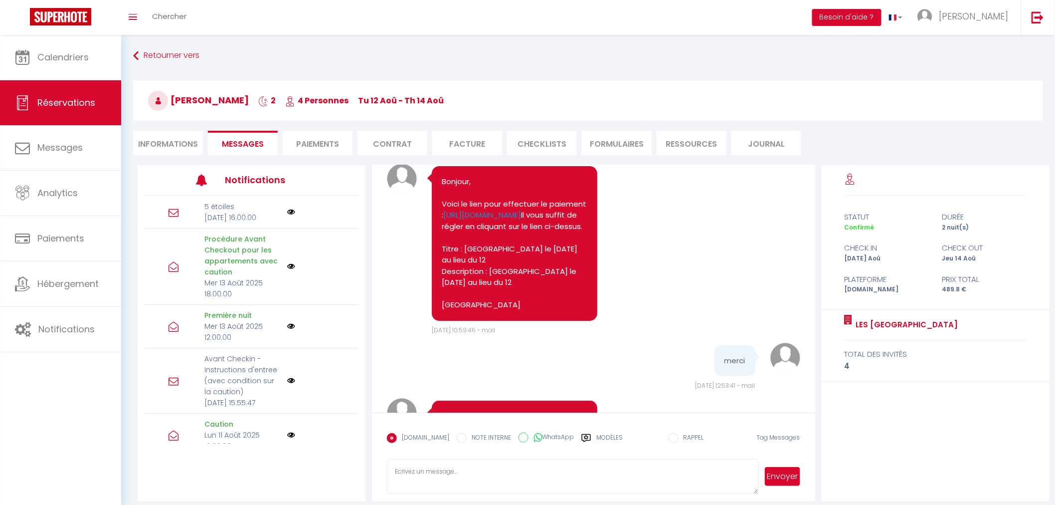
scroll to position [1662, 0]
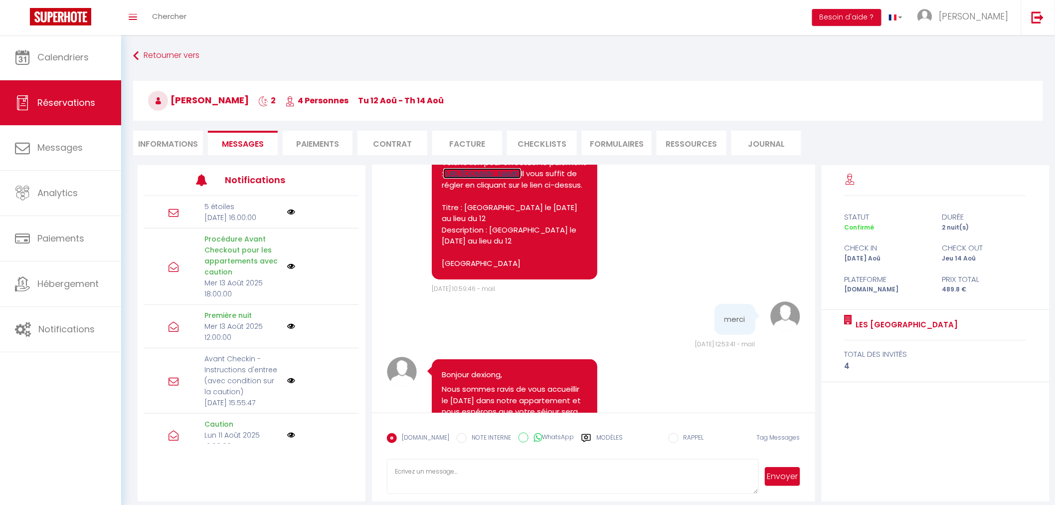
click at [521, 179] on link "[URL][DOMAIN_NAME]" at bounding box center [482, 173] width 78 height 10
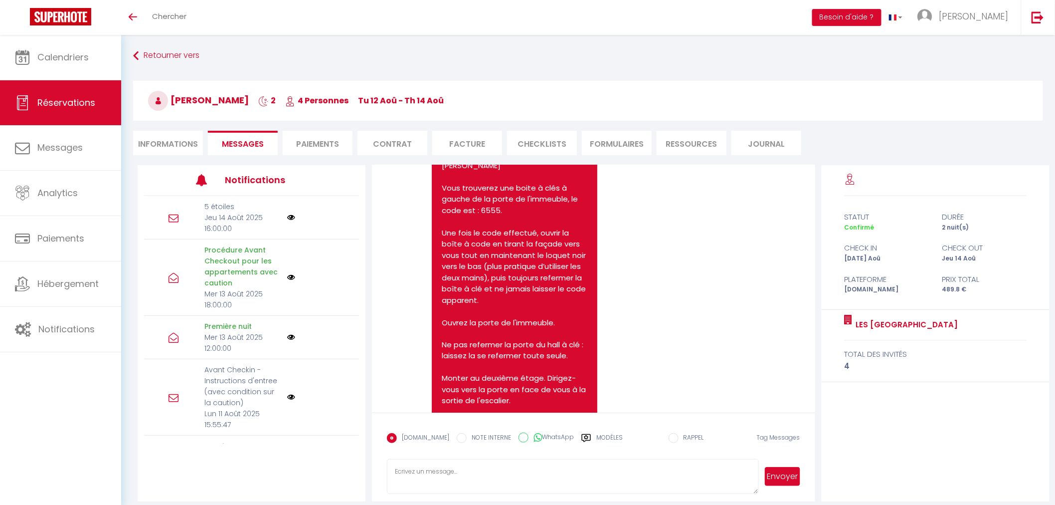
scroll to position [3403, 0]
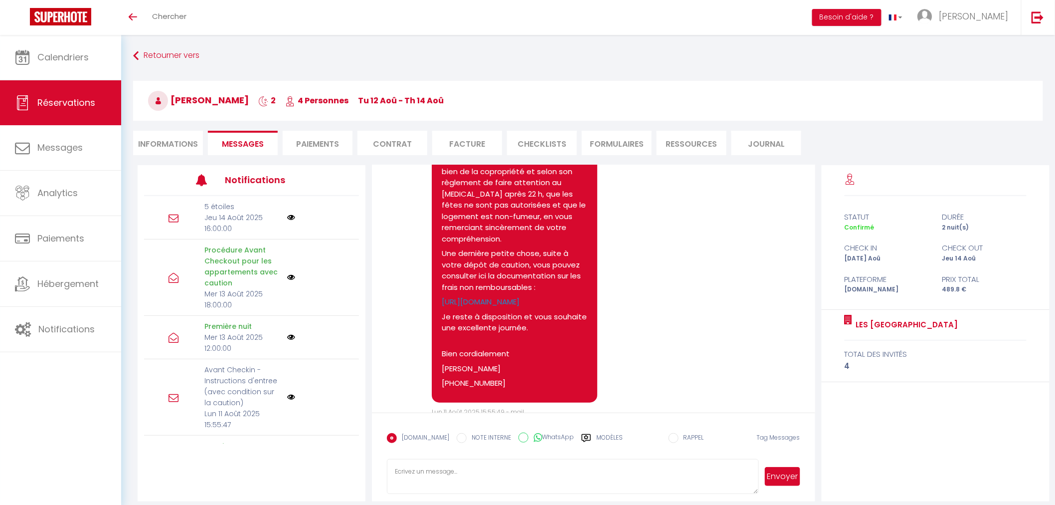
click at [160, 146] on li "Informations" at bounding box center [168, 143] width 70 height 24
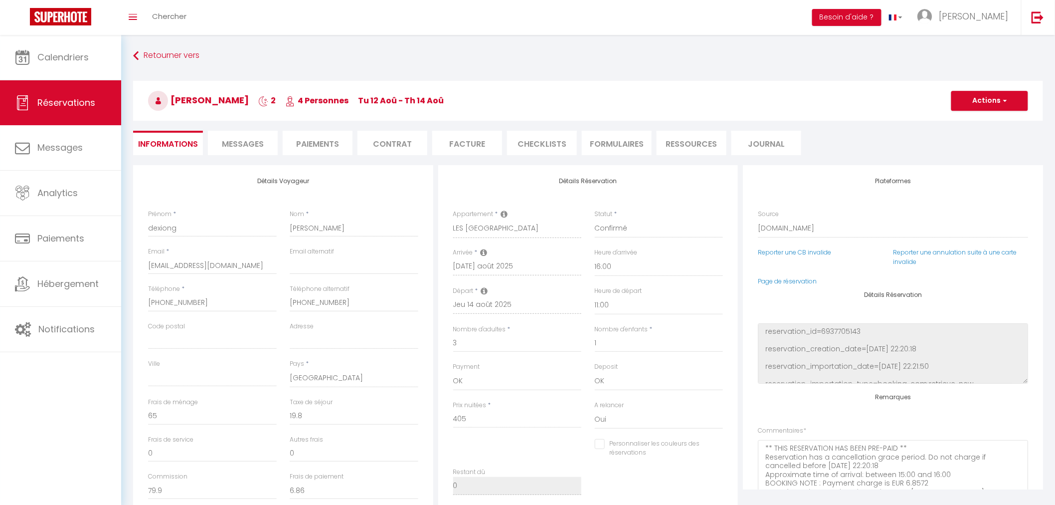
click at [240, 148] on span "Messages" at bounding box center [243, 143] width 42 height 11
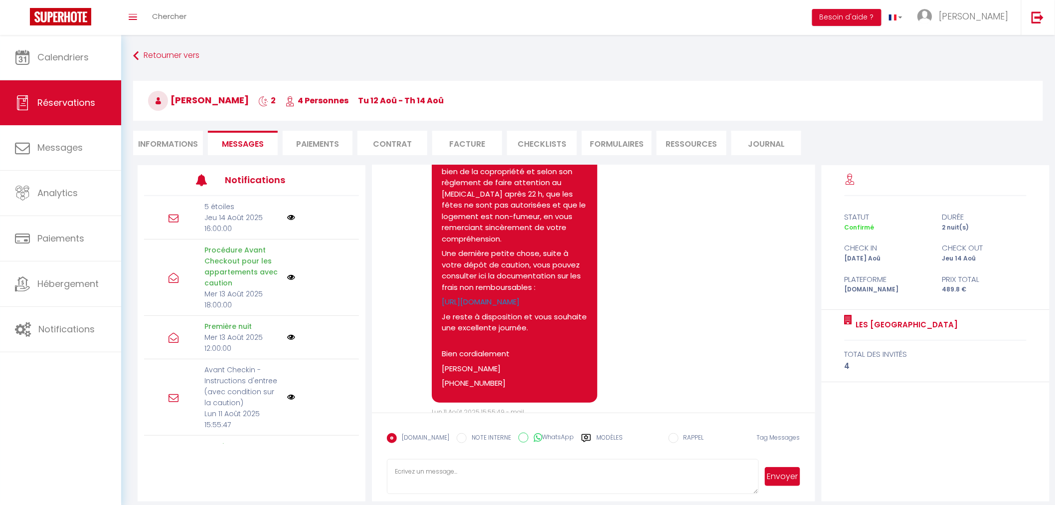
click at [311, 147] on li "Paiements" at bounding box center [318, 143] width 70 height 24
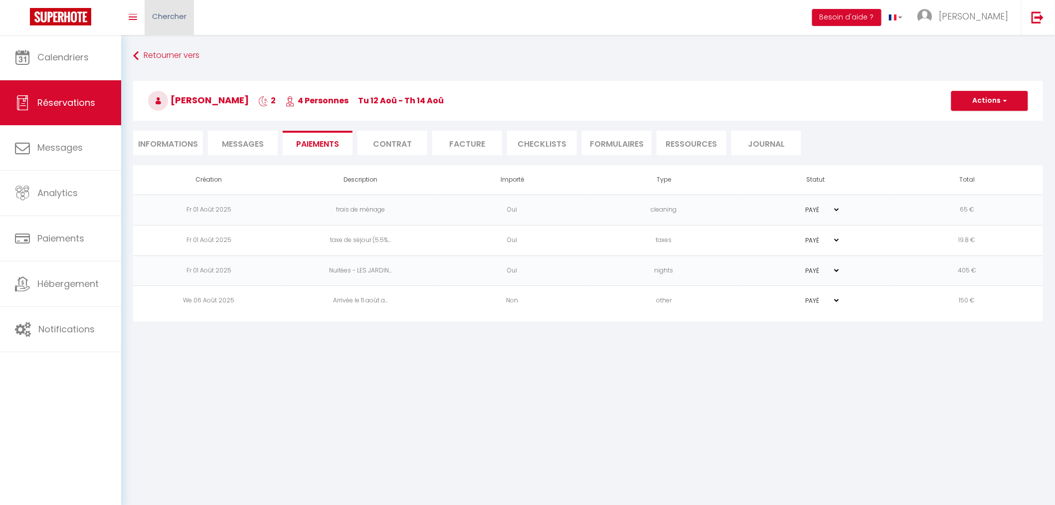
click at [191, 20] on link "Chercher" at bounding box center [169, 17] width 49 height 35
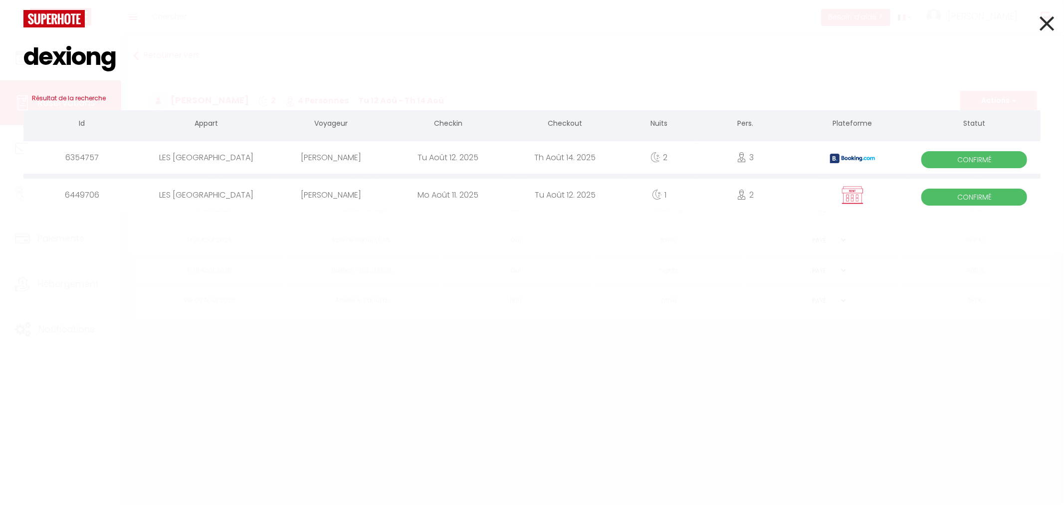
type input "dexiong"
click at [310, 200] on div "[PERSON_NAME]" at bounding box center [331, 195] width 117 height 32
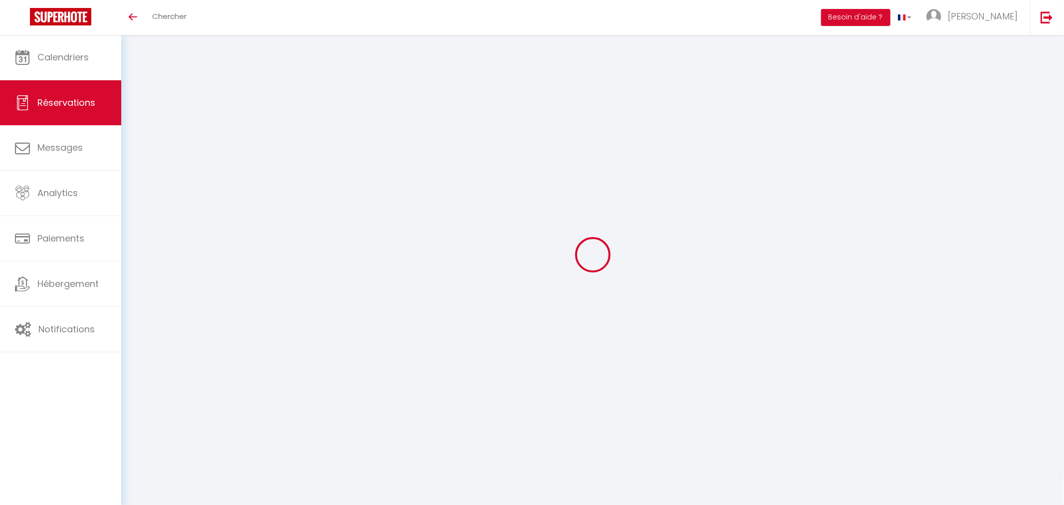
select select
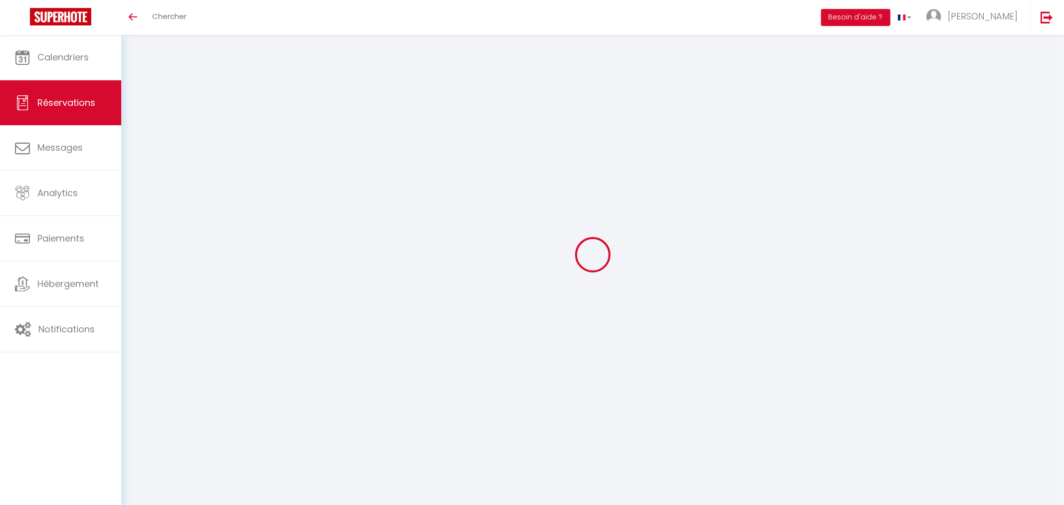
select select
checkbox input "false"
select select
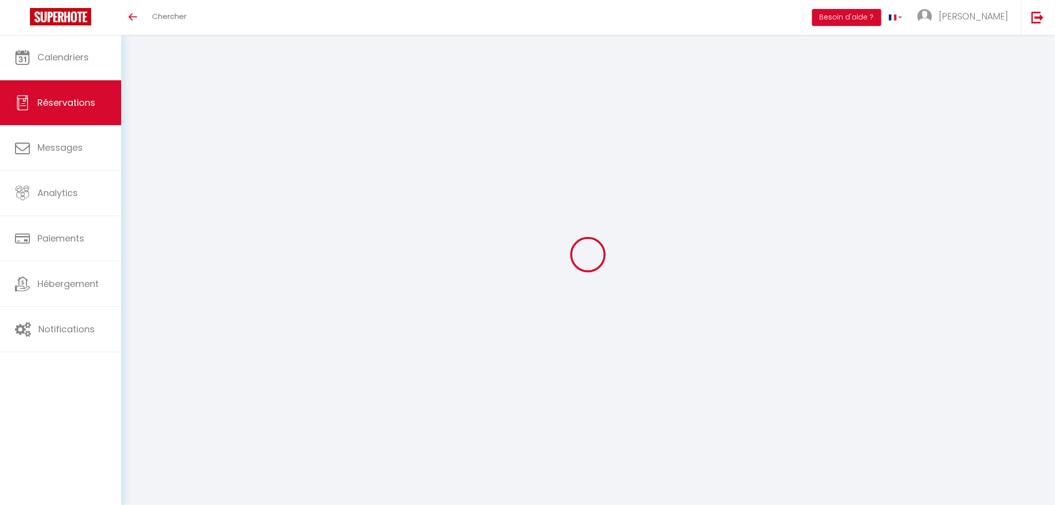
select select
checkbox input "false"
select select
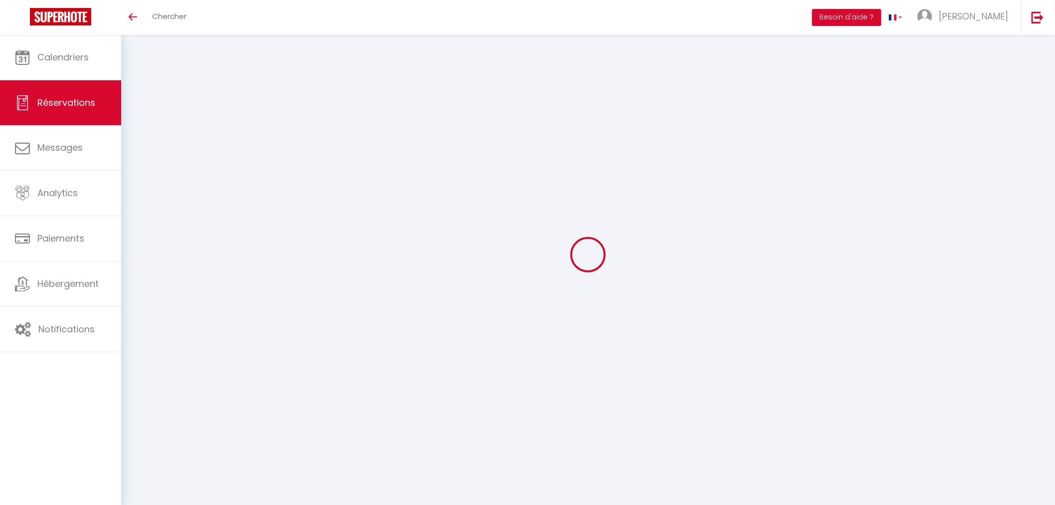
type input "dexiong"
type input "[PERSON_NAME]"
type input "[EMAIL_ADDRESS][DOMAIN_NAME]"
type input "[PHONE_NUMBER]"
select select "FR"
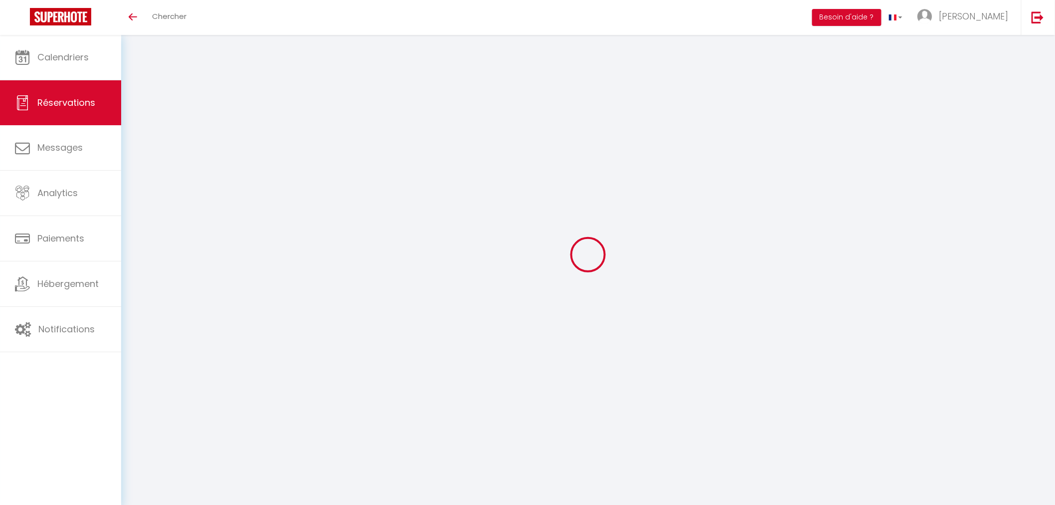
select select "70313"
select select "1"
type input "Lun 11 Août 2025"
select select
type input "[DATE] Août 2025"
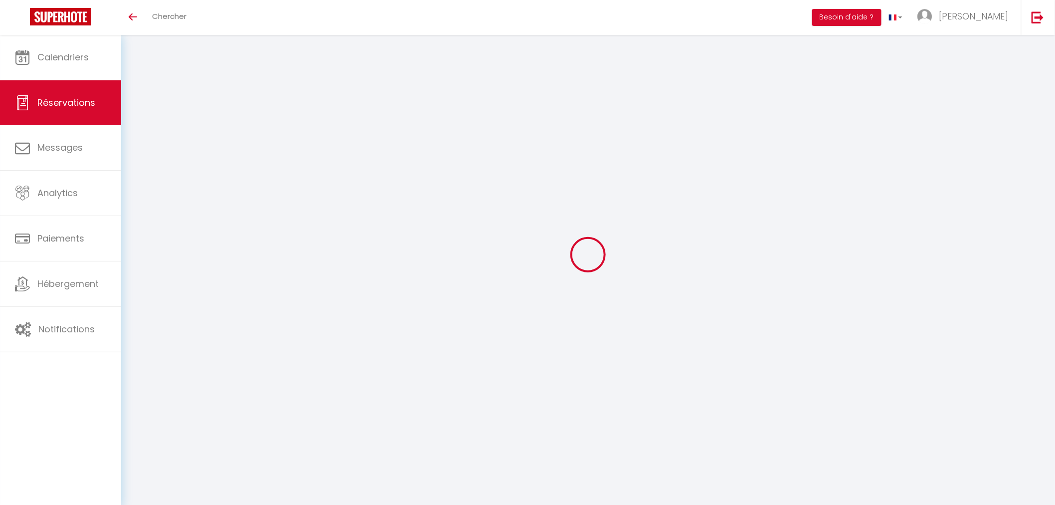
select select
type input "2"
select select "12"
select select
type input "150"
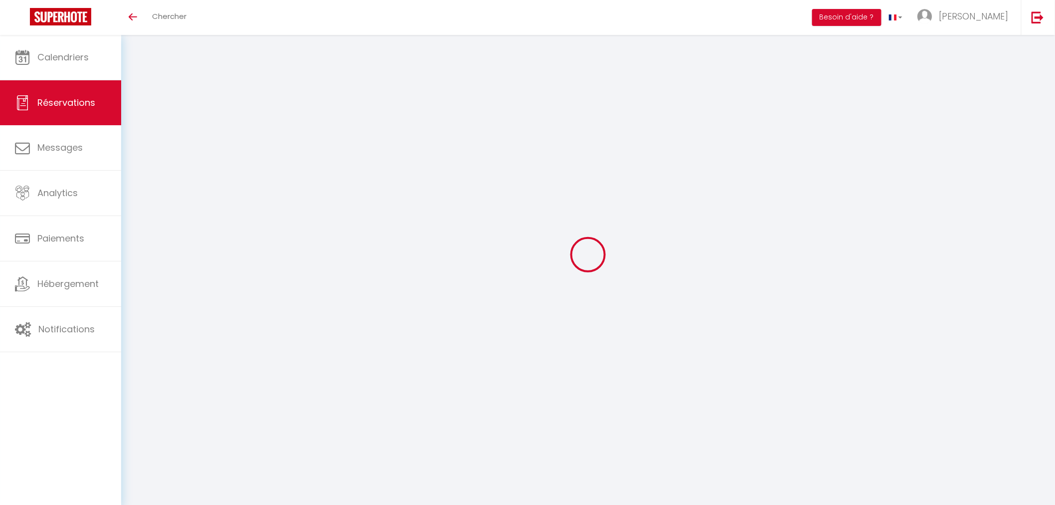
checkbox input "false"
type input "0"
type input "80"
type input "0"
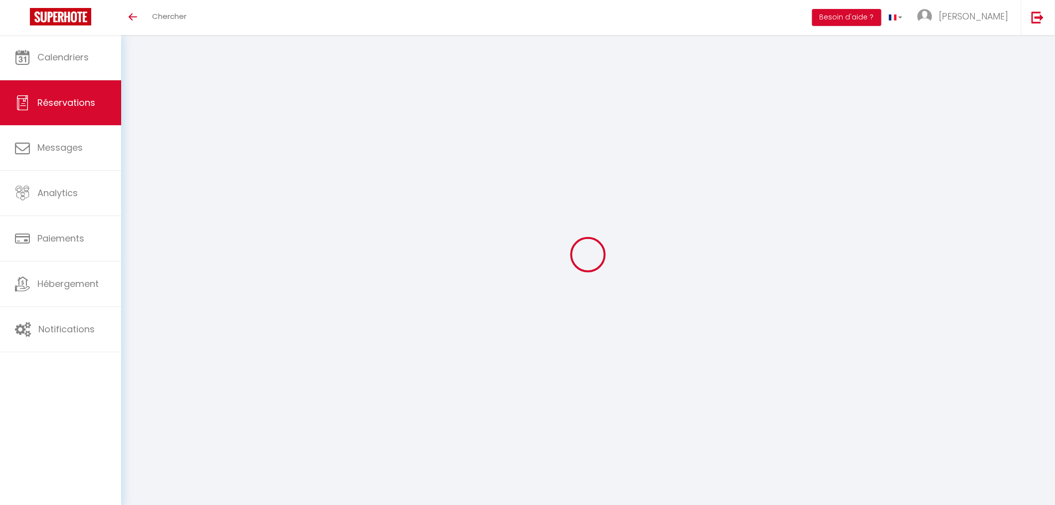
select select
select select "14"
checkbox input "false"
select select
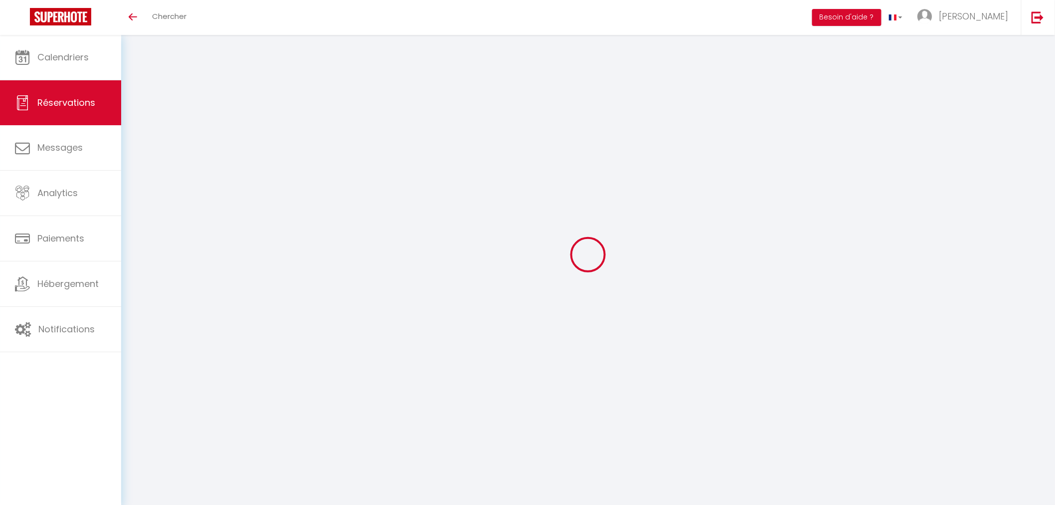
select select
checkbox input "false"
select select
checkbox input "false"
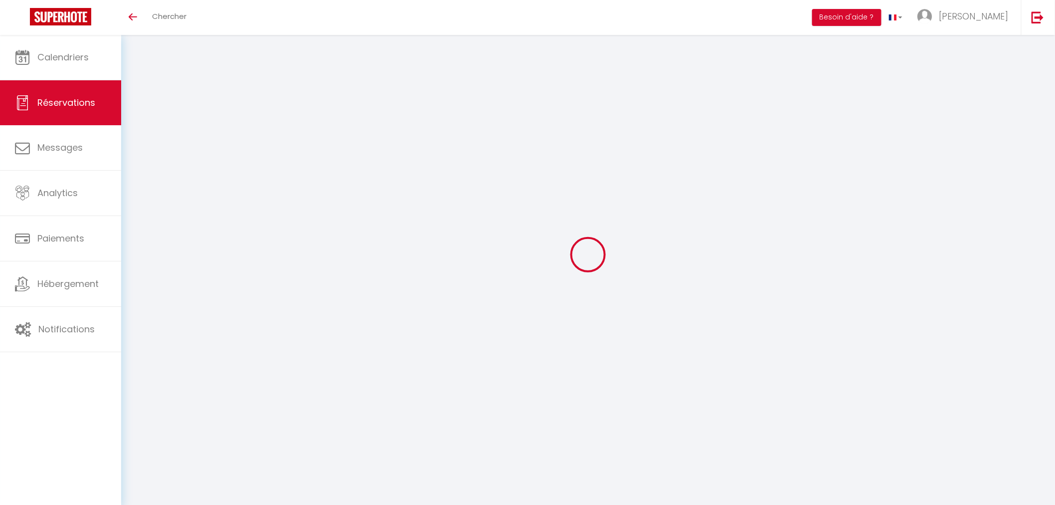
type textarea "Paiement stripe"
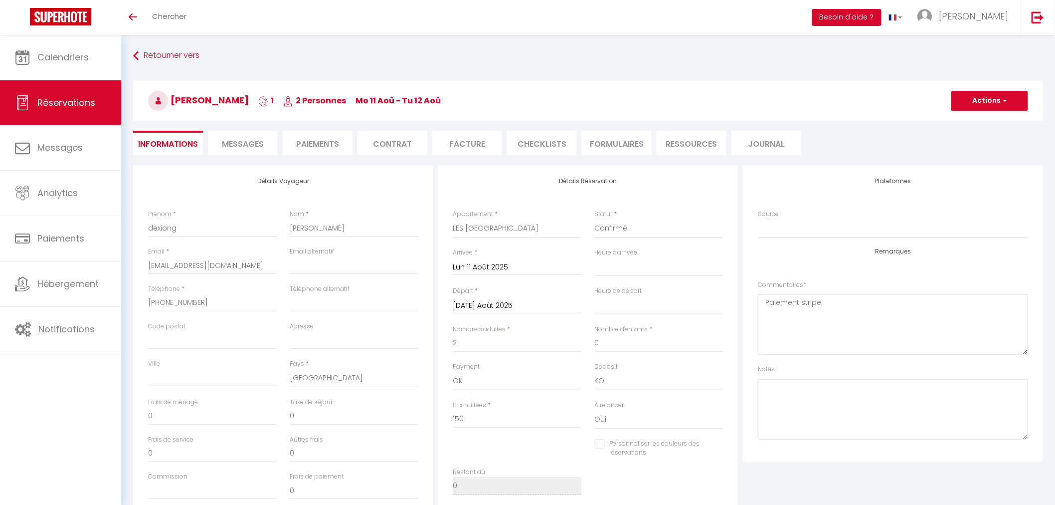
select select
checkbox input "false"
select select
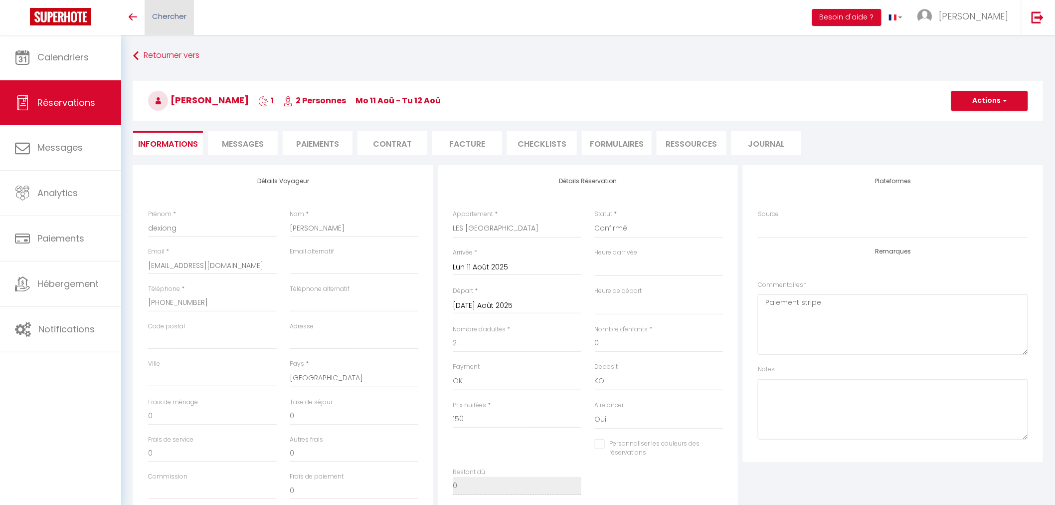
click at [163, 18] on span "Chercher" at bounding box center [169, 16] width 34 height 10
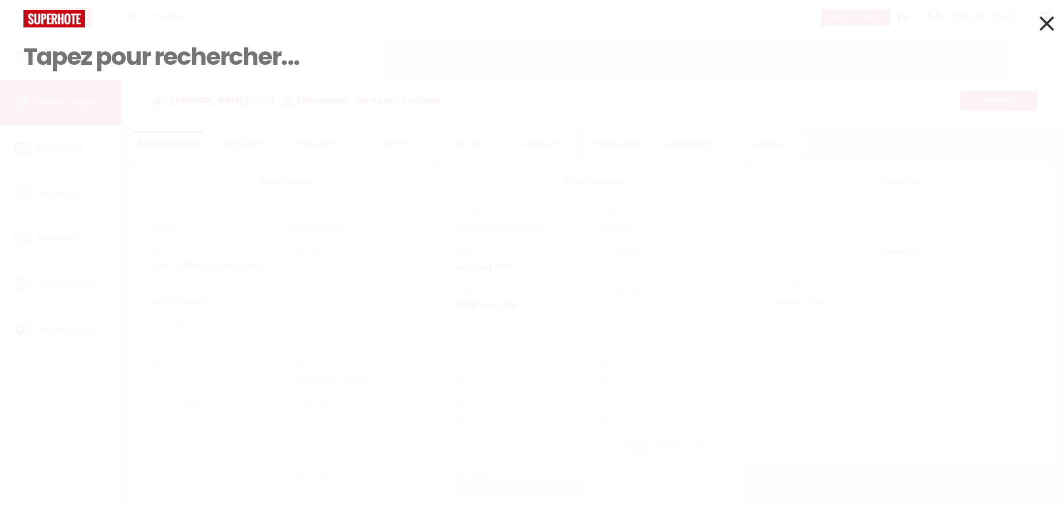
click at [234, 62] on input at bounding box center [531, 56] width 1017 height 59
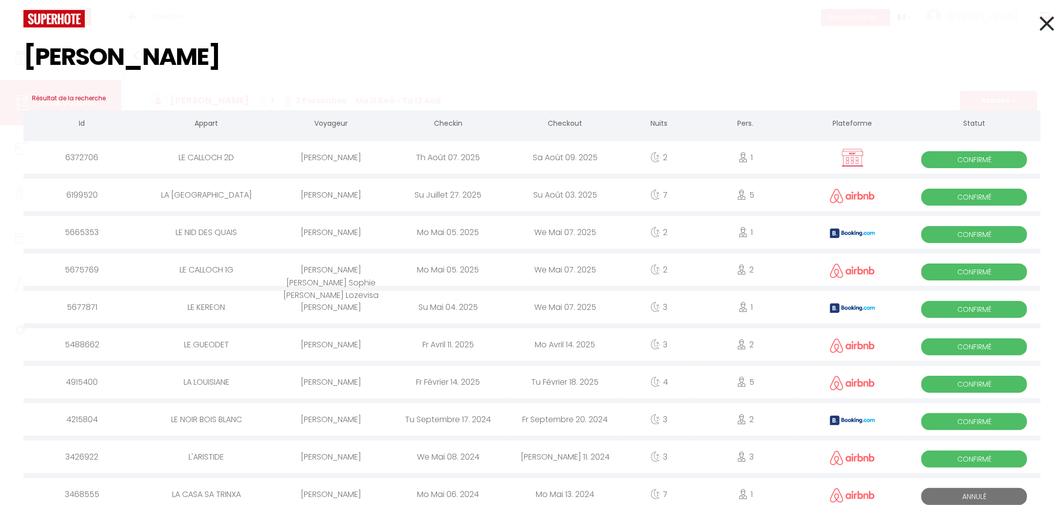
type input "[PERSON_NAME]"
click at [449, 167] on div "Th Août 07. 2025" at bounding box center [447, 157] width 117 height 32
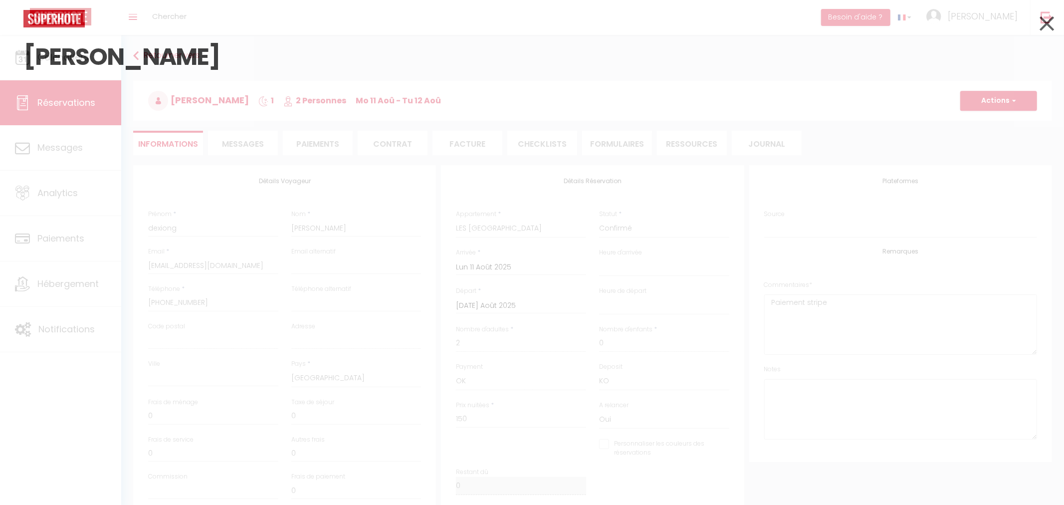
select select
checkbox input "false"
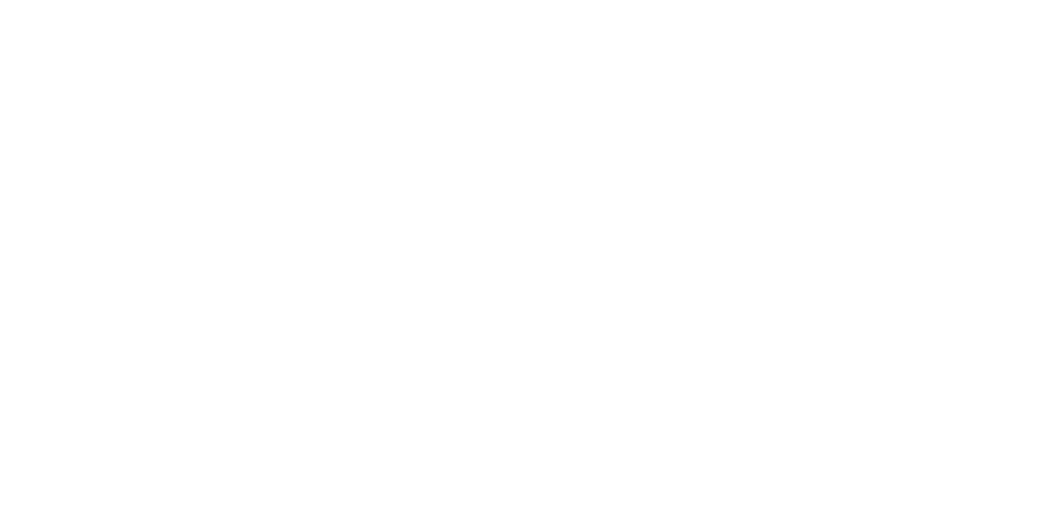
select select
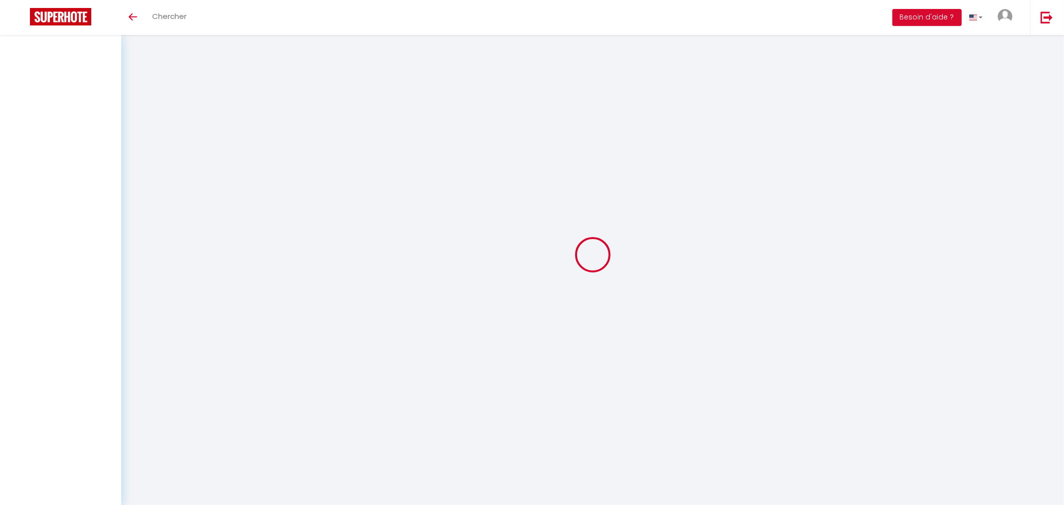
select select
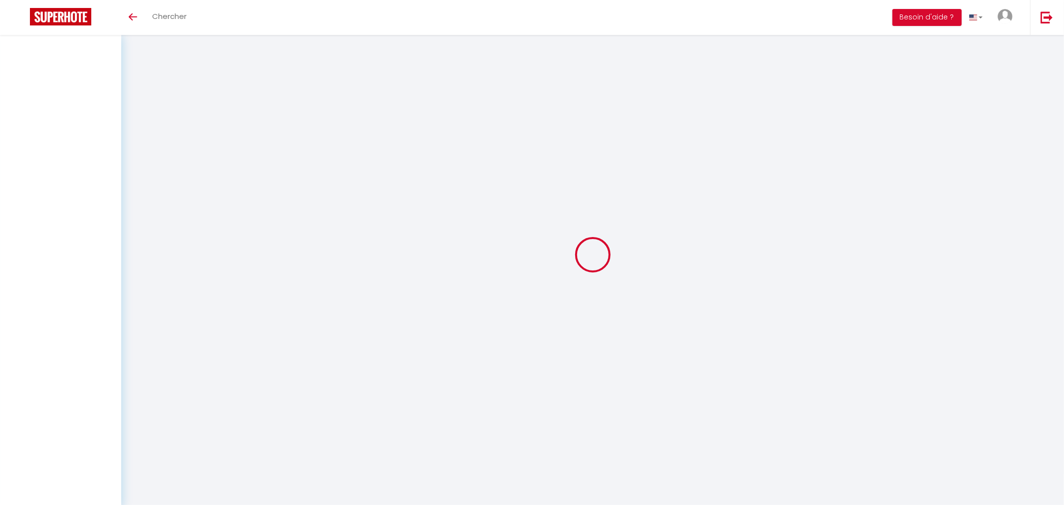
select select
checkbox input "false"
select select
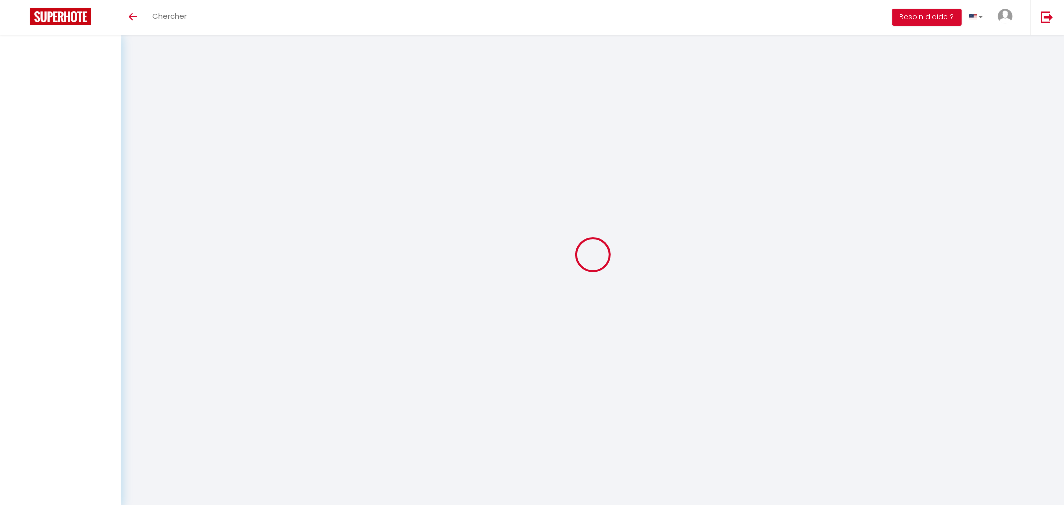
select select
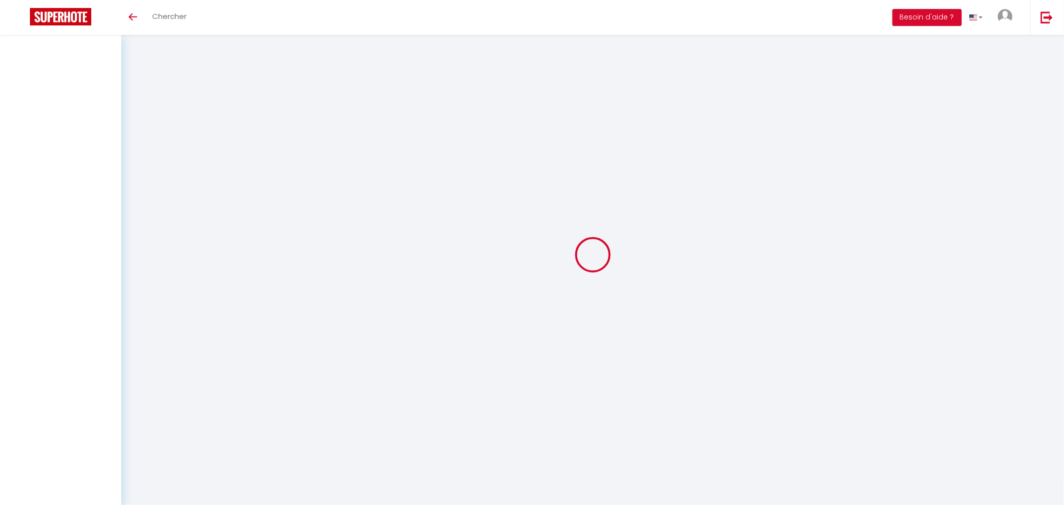
select select
checkbox input "false"
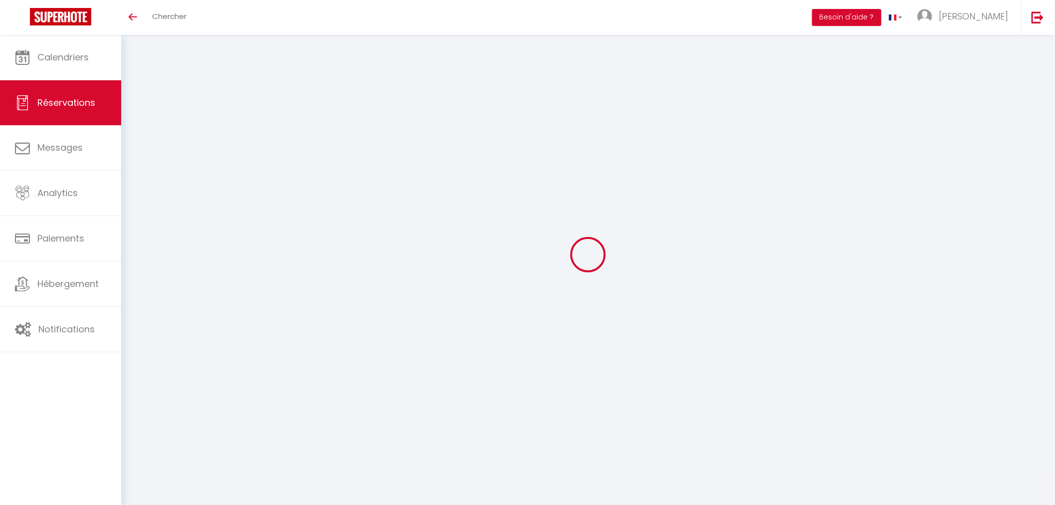
select select
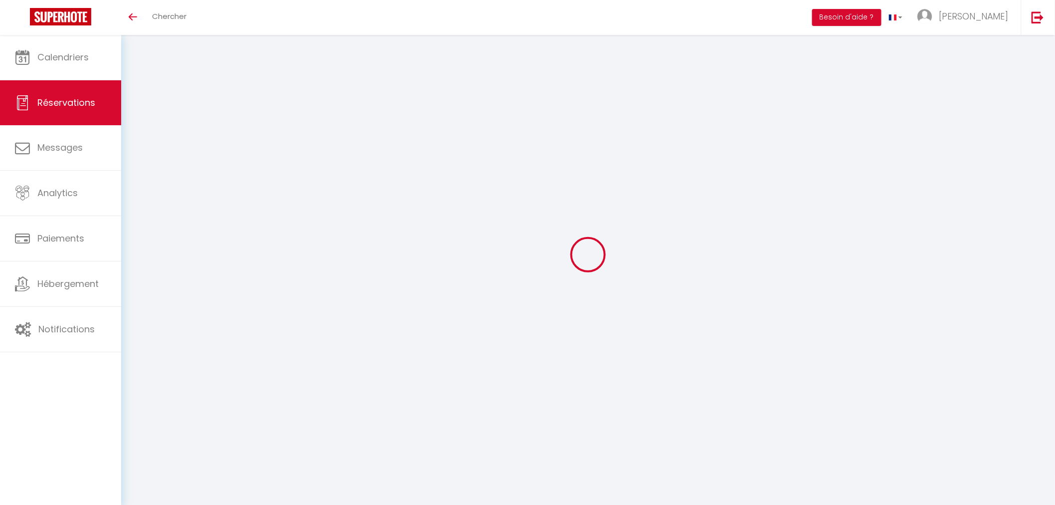
select select
checkbox input "false"
select select
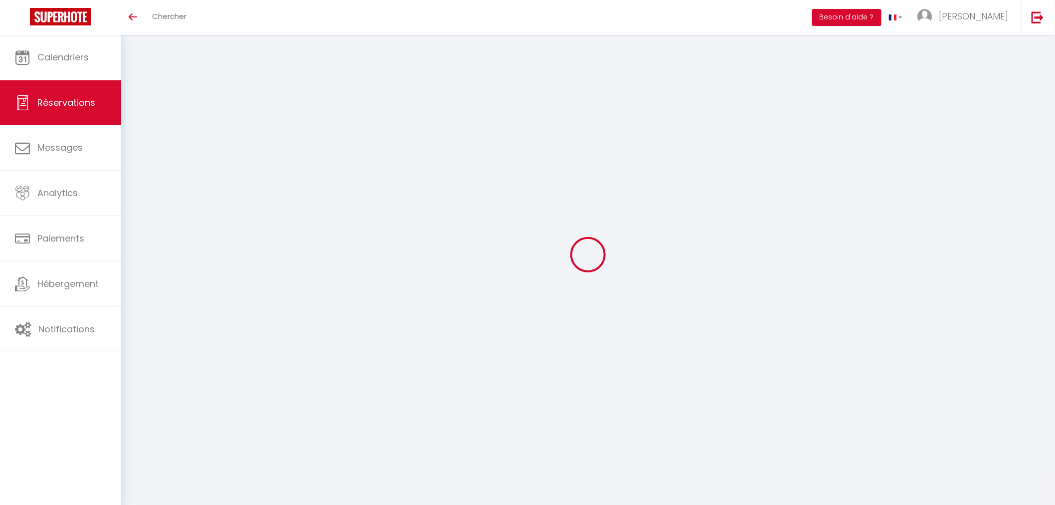
select select
checkbox input "false"
select select
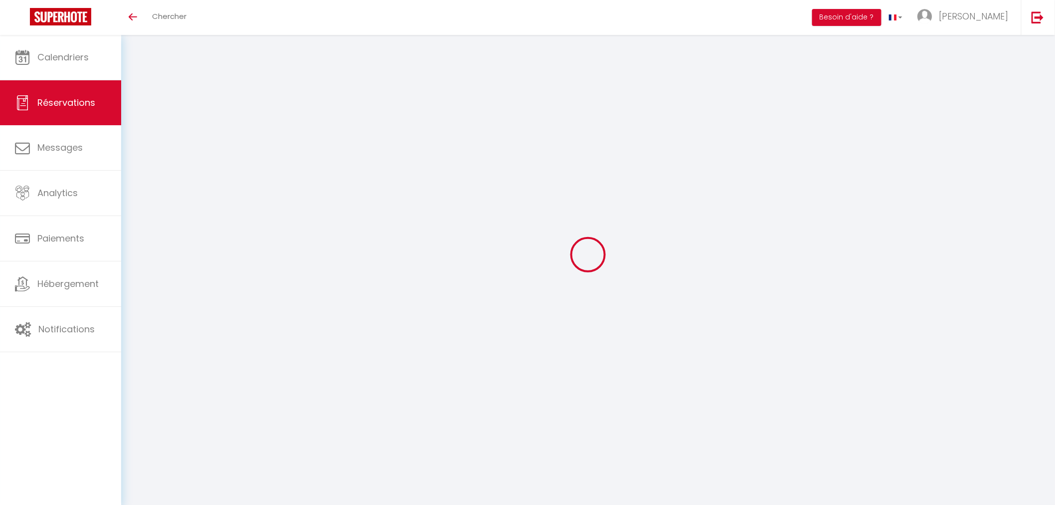
type input "[PERSON_NAME]"
type input "DELABROUSSE SAMSON"
type input "[PERSON_NAME][EMAIL_ADDRESS][DOMAIN_NAME]"
type input "0683161001"
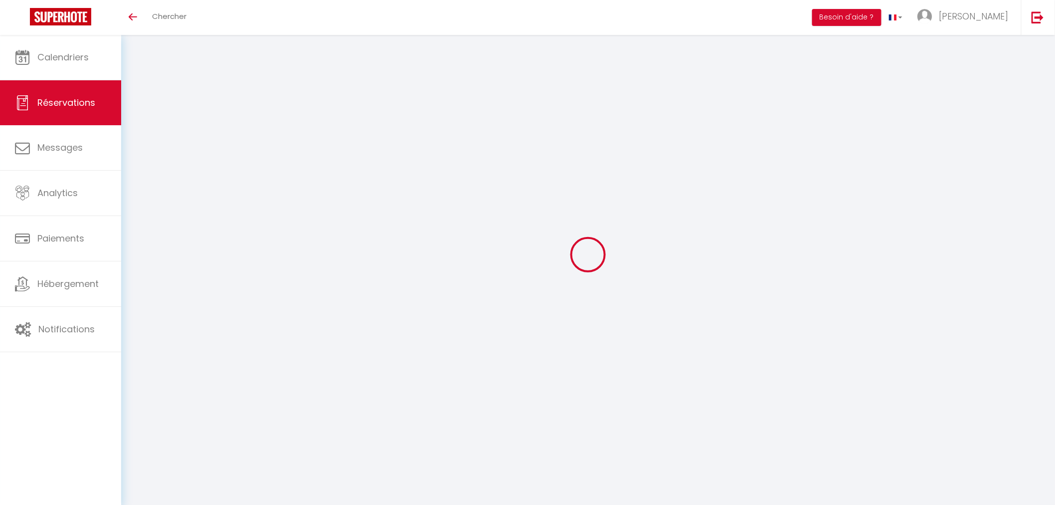
type input "35430"
type input "[STREET_ADDRESS]"
type input "ST SULIAC"
select select "FR"
select select "31909"
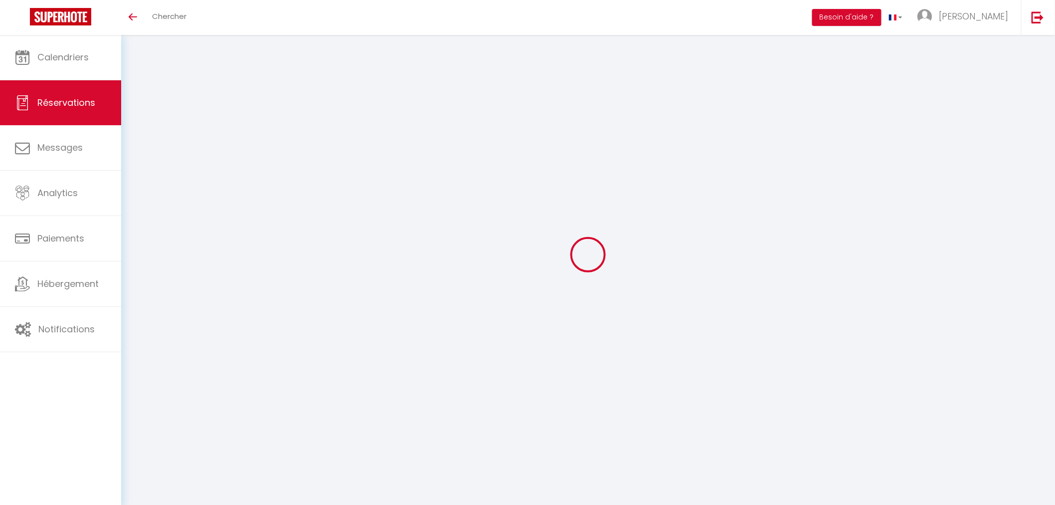
select select "1"
type input "Jeu 07 Août 2025"
select select
type input "[DATE]"
select select
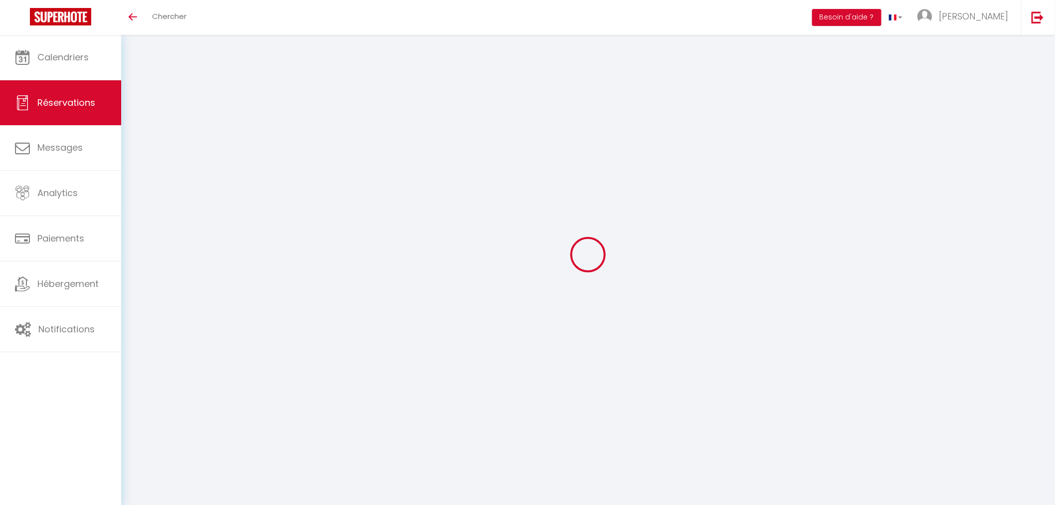
type input "1"
select select "12"
select select "15"
type input "182.6"
checkbox input "false"
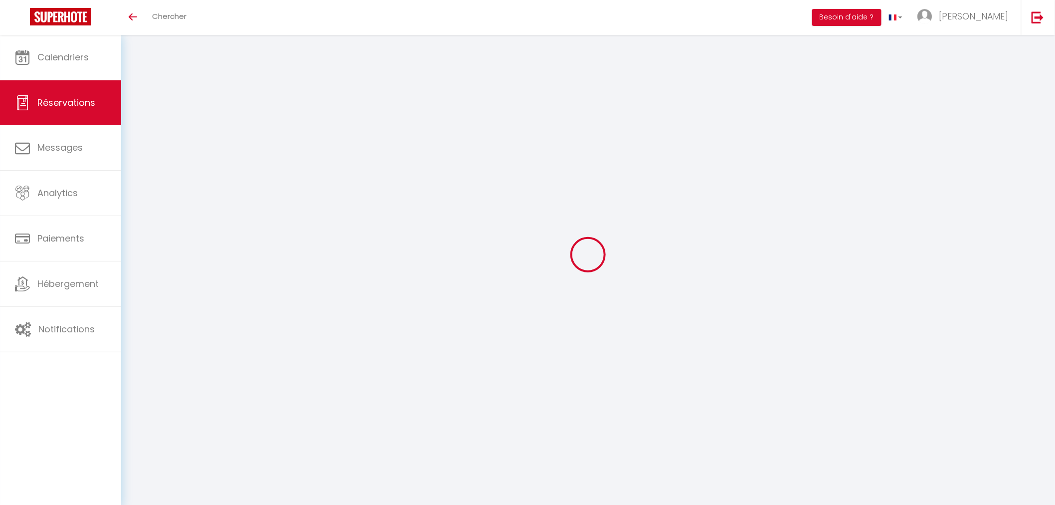
type input "0"
select select "69"
type input "30"
type input "20"
type input "0"
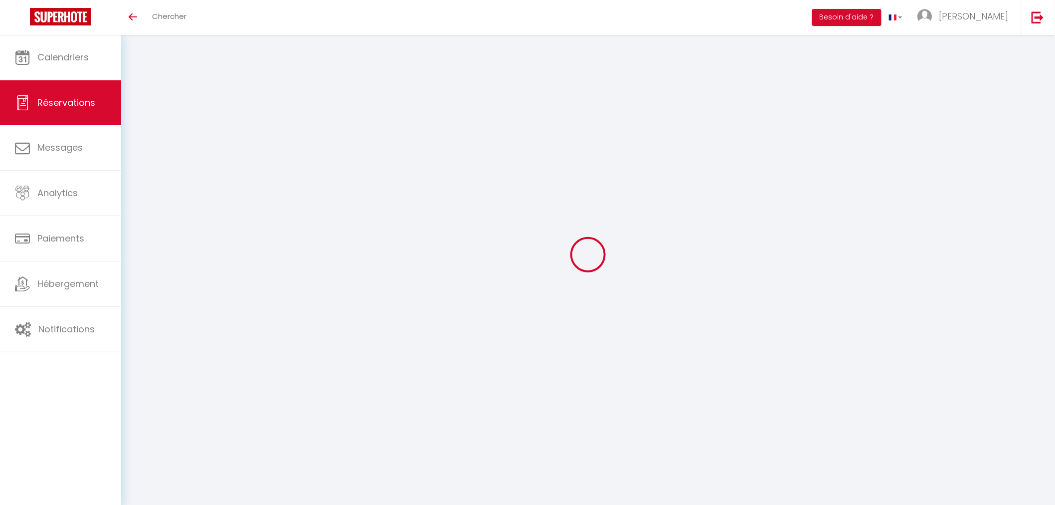
select select
checkbox input "false"
select select
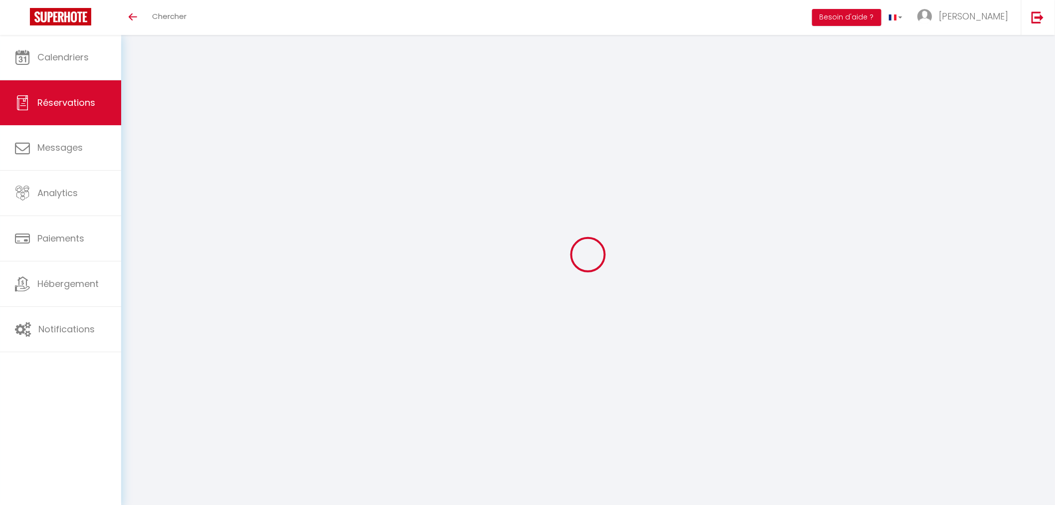
checkbox input "false"
select select
checkbox input "false"
select select
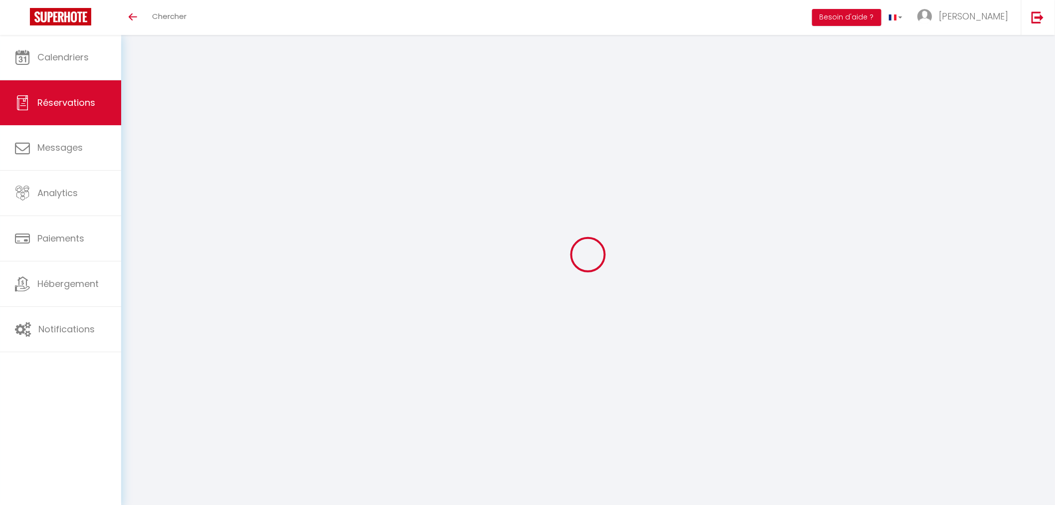
select select
checkbox input "false"
type textarea "nous serons 2 adultes à occuper l appartement et non 1 personne comme indiqué d…"
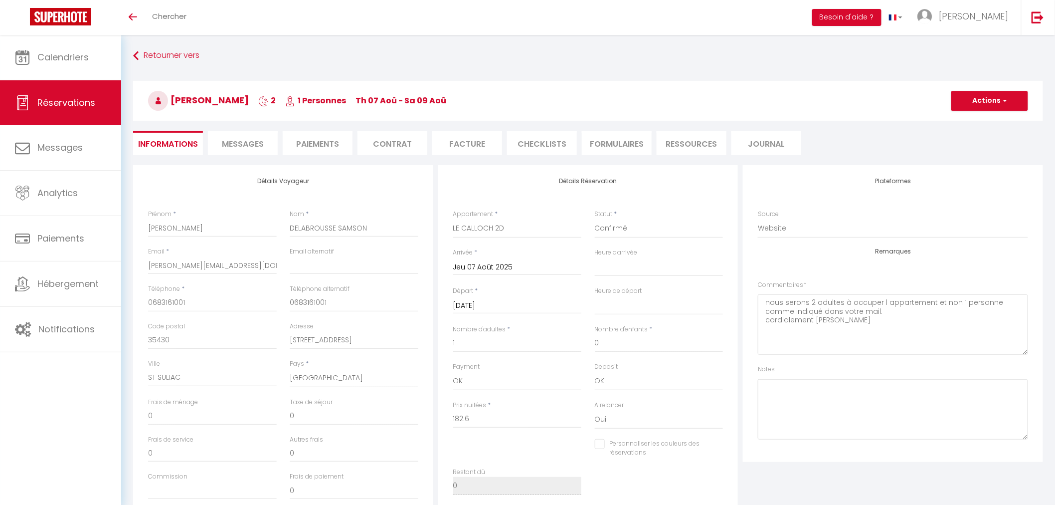
type input "50"
type input "2"
select select
checkbox input "false"
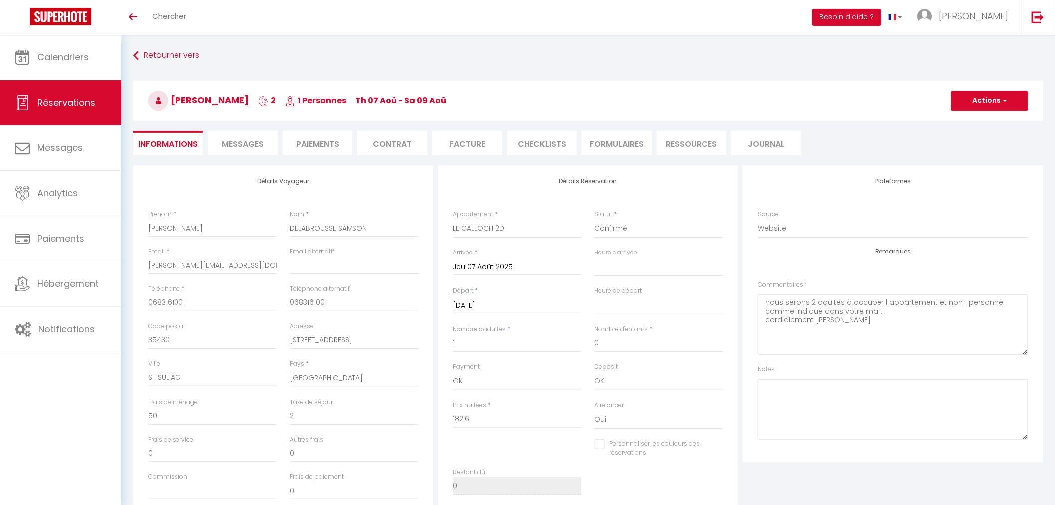
select select "17:00"
select select "10:00"
click at [333, 146] on li "Paiements" at bounding box center [318, 143] width 70 height 24
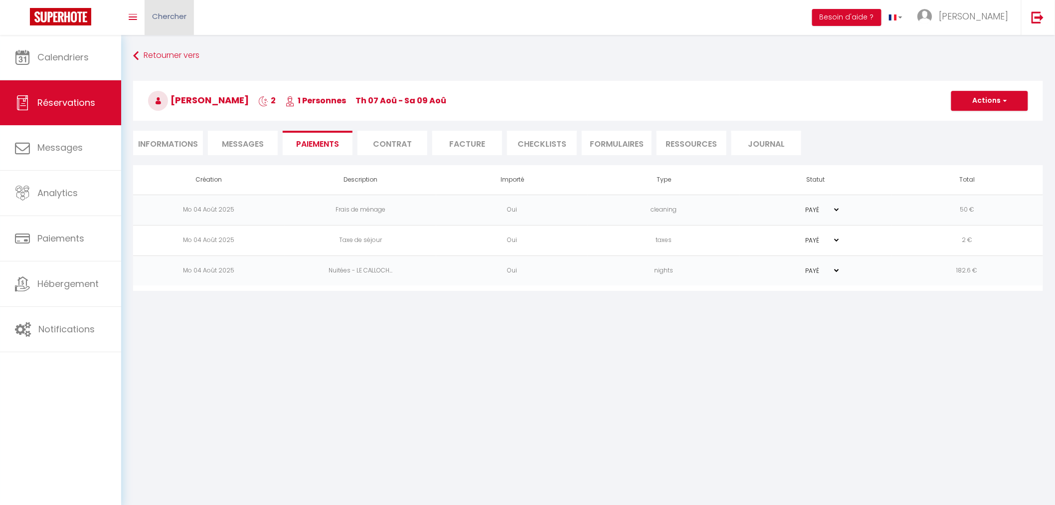
click at [191, 15] on link "Chercher" at bounding box center [169, 17] width 49 height 35
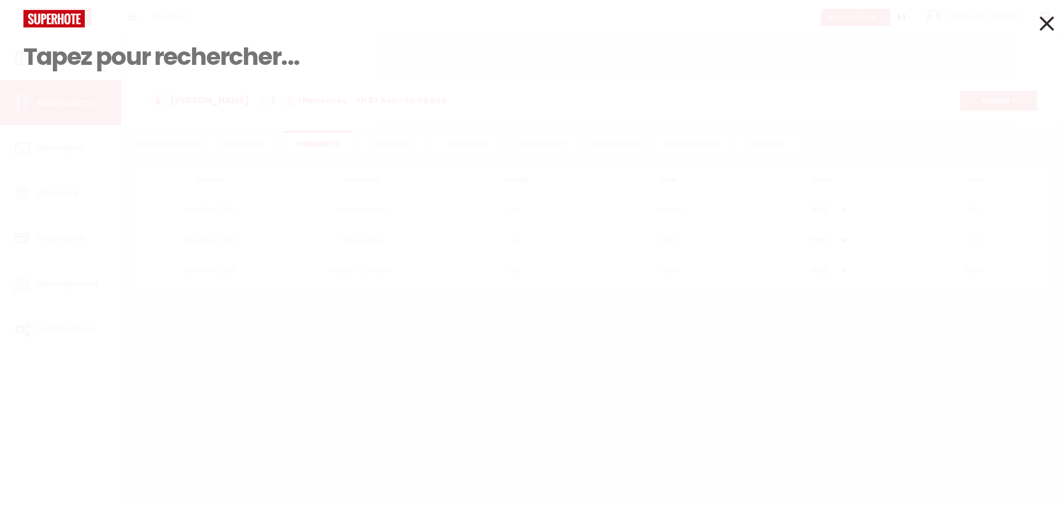
click at [1044, 20] on icon at bounding box center [1046, 23] width 14 height 25
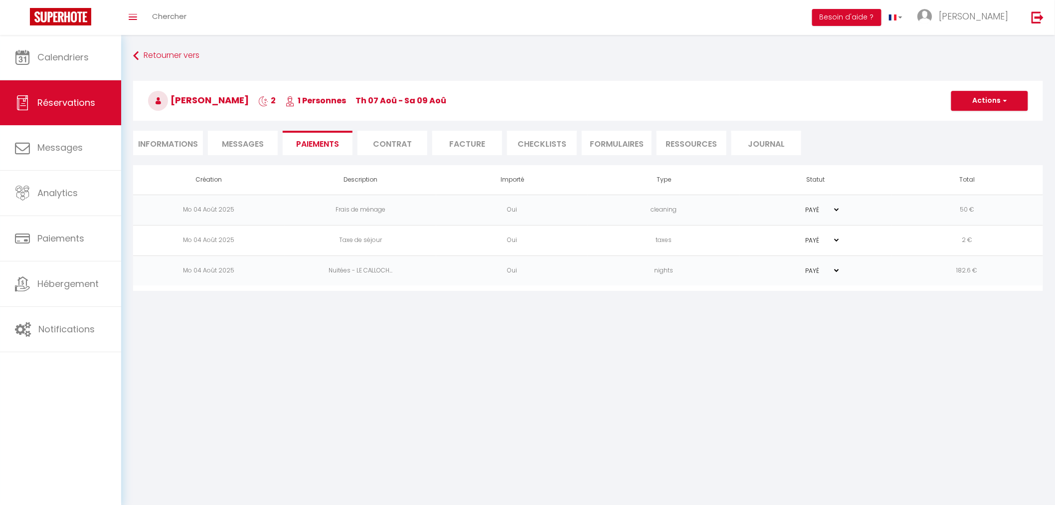
click at [535, 373] on body "🟢 Des questions ou besoin d'assistance pour la migration AirBnB? Connectez-vous…" at bounding box center [527, 287] width 1055 height 505
click at [173, 8] on link "Chercher" at bounding box center [169, 17] width 49 height 35
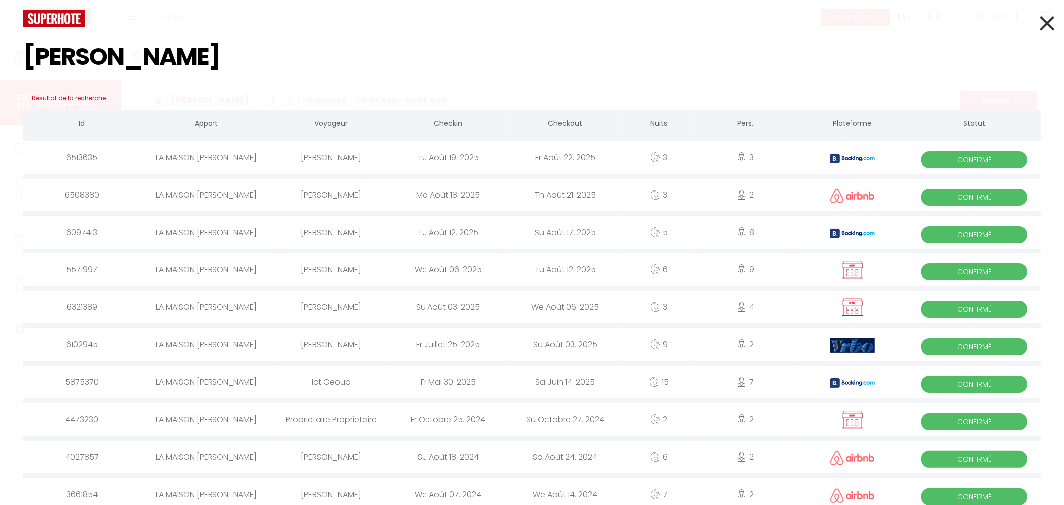
type input "[PERSON_NAME]"
click at [372, 271] on div "[PERSON_NAME]" at bounding box center [331, 269] width 117 height 32
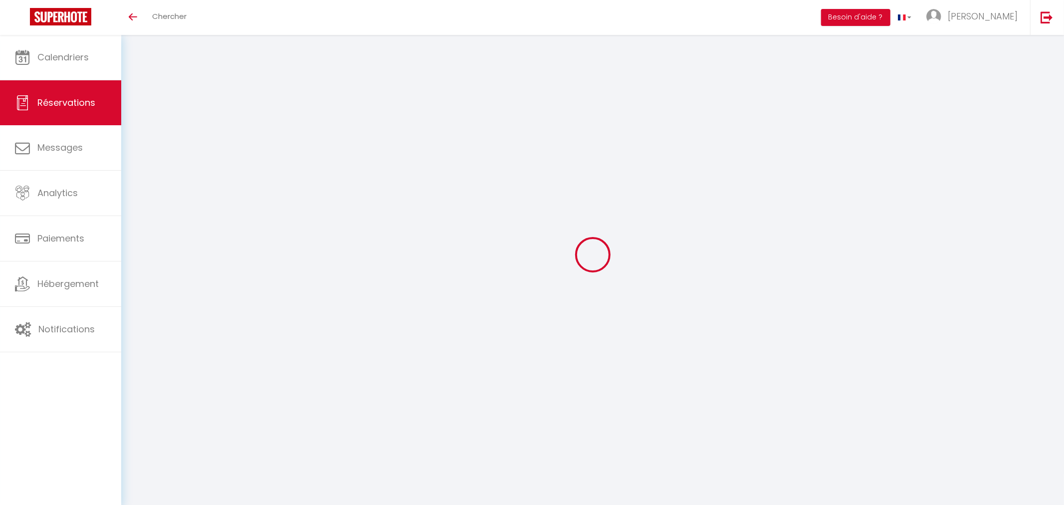
select select
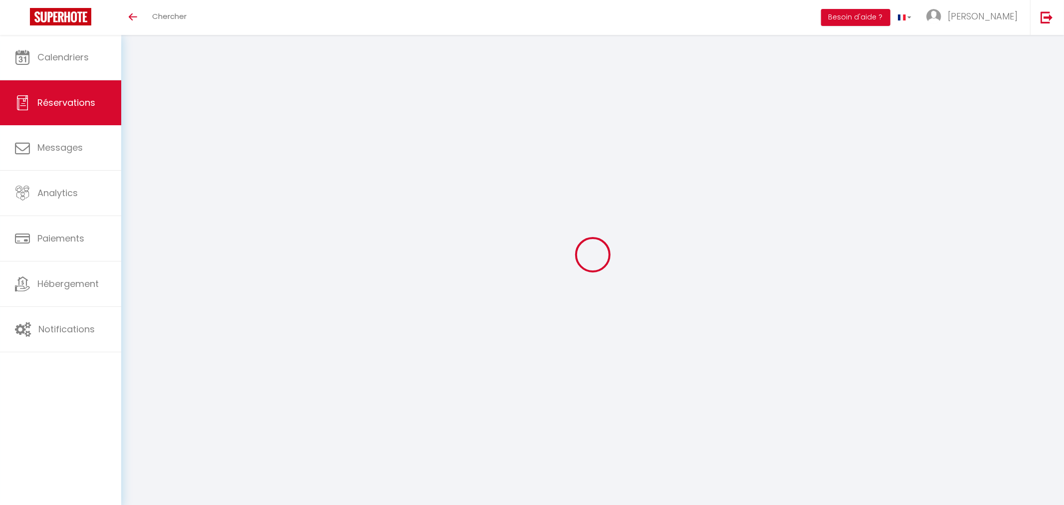
select select
checkbox input "false"
select select
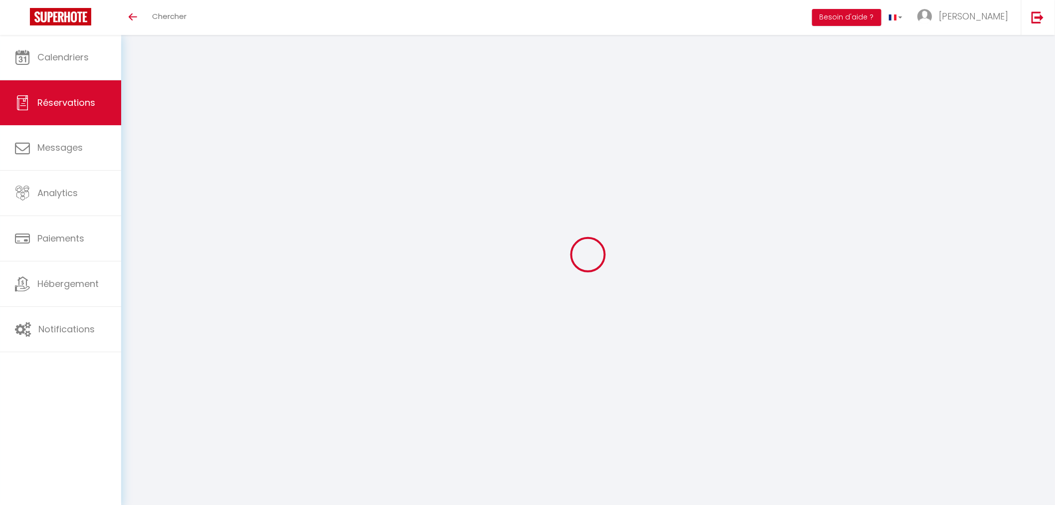
select select
checkbox input "false"
select select
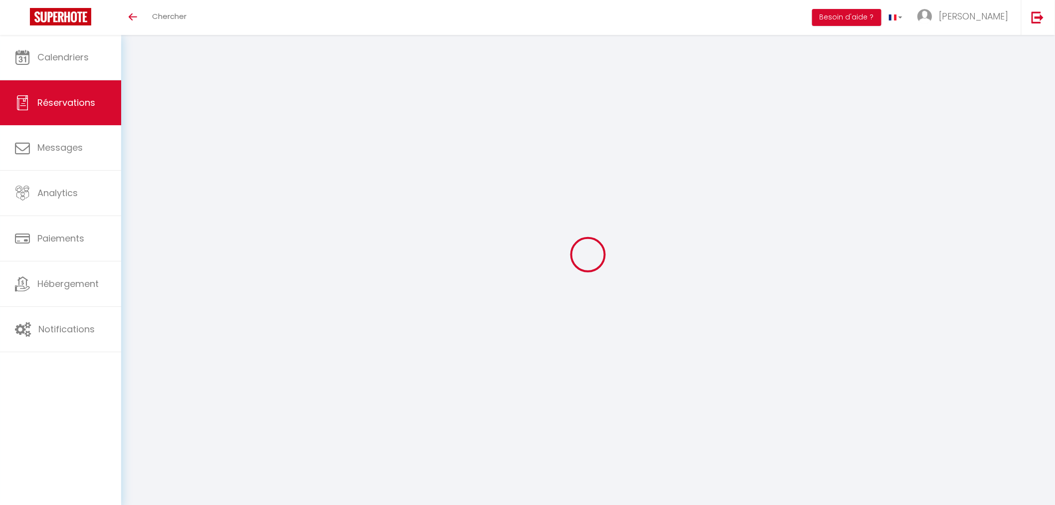
type input "[PERSON_NAME]"
type input "[PERSON_NAME][EMAIL_ADDRESS][DOMAIN_NAME]"
type input "0650845948"
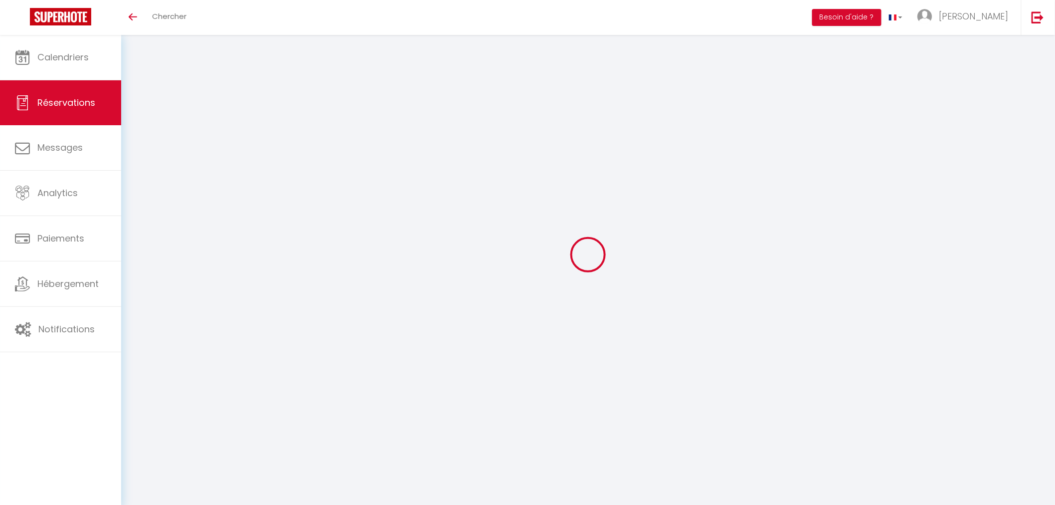
type input "0650845948"
type input "85520"
type input "[STREET_ADDRESS]"
type input "[GEOGRAPHIC_DATA]"
select select "FR"
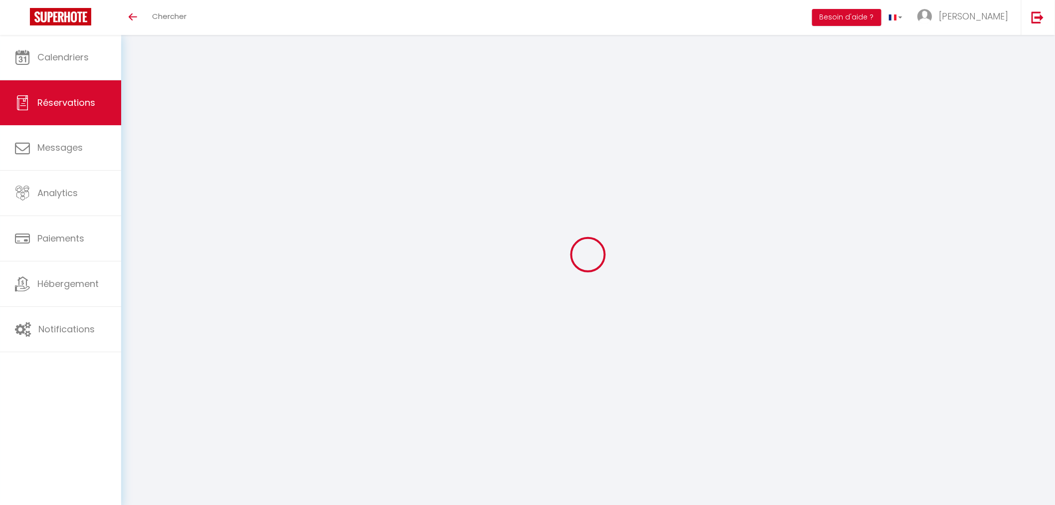
select select "43157"
select select "1"
type input "Mer 06 Août 2025"
select select
type input "[DATE]"
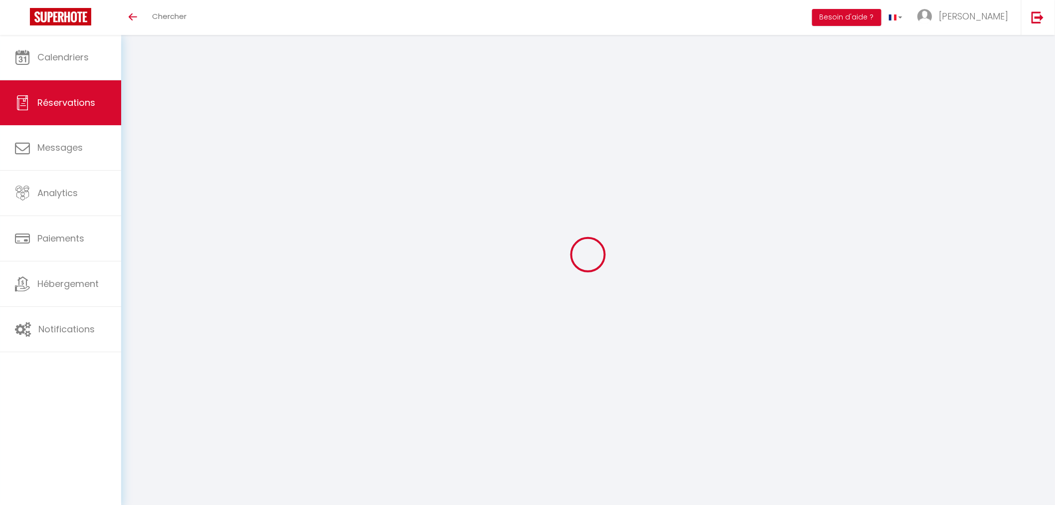
select select
type input "9"
select select "12"
select select "15"
type input "1080"
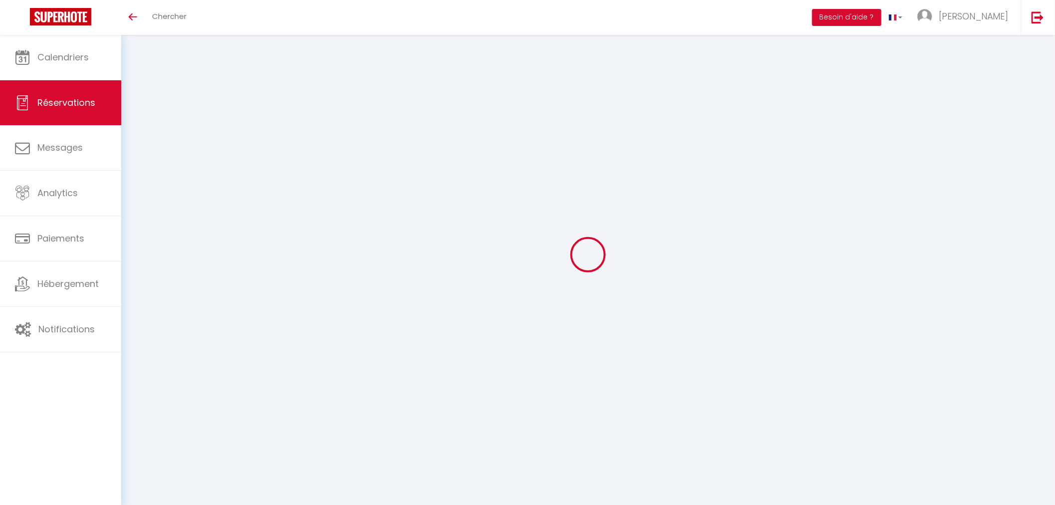
checkbox input "false"
type input "0"
select select "69"
type input "150"
type input "100"
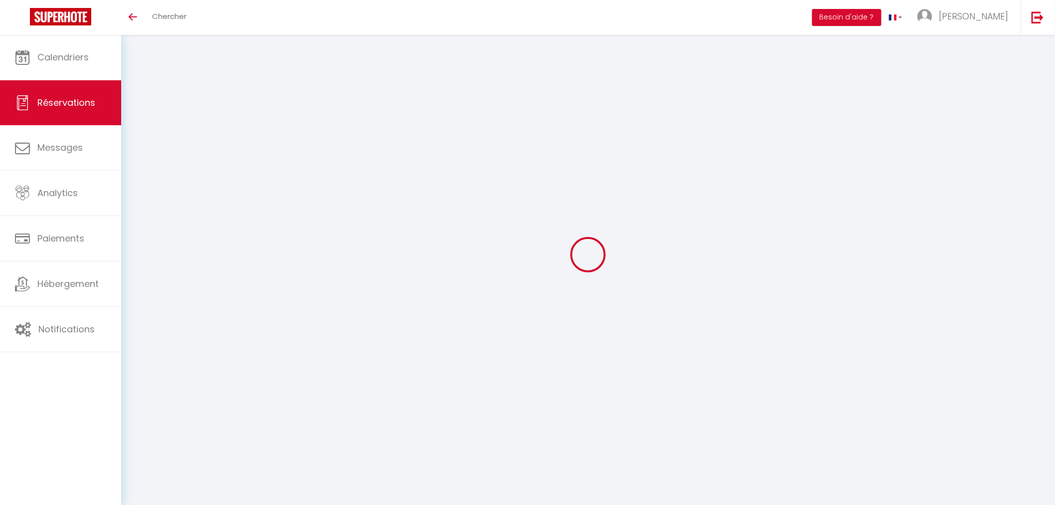
type input "0"
select select
checkbox input "false"
select select
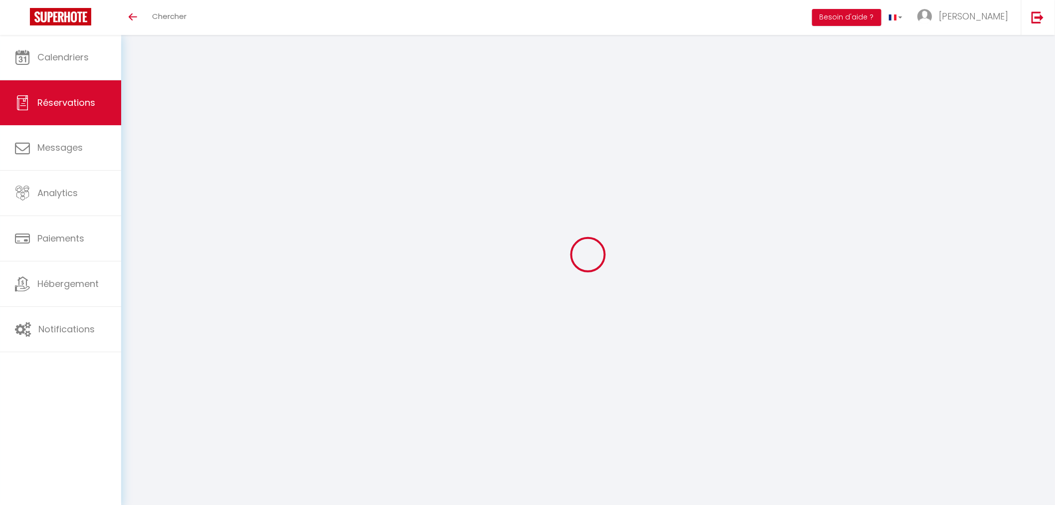
select select
checkbox input "false"
select select
checkbox input "false"
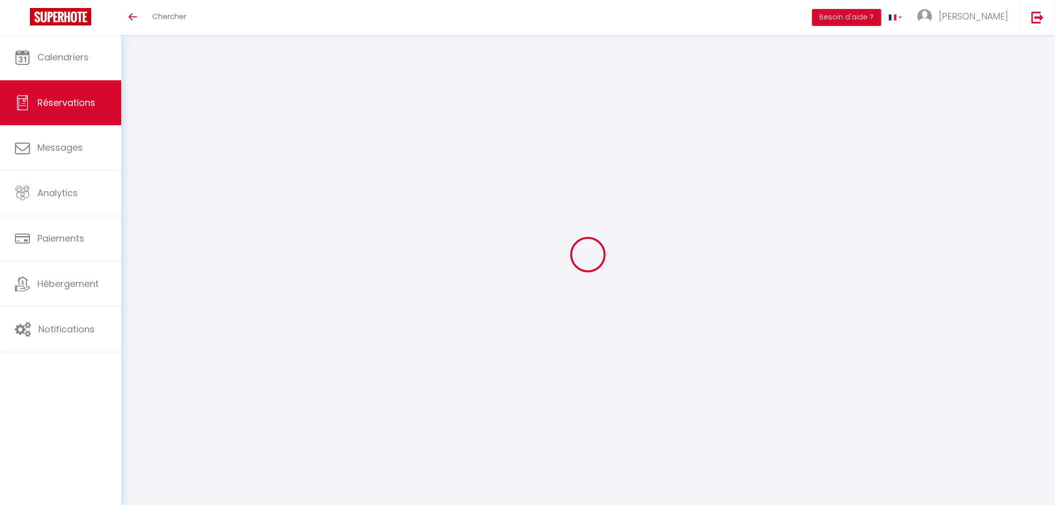
type textarea "Merci et bonne journée, [PERSON_NAME] L'heure d'arrivée sera à confirmer quelqu…"
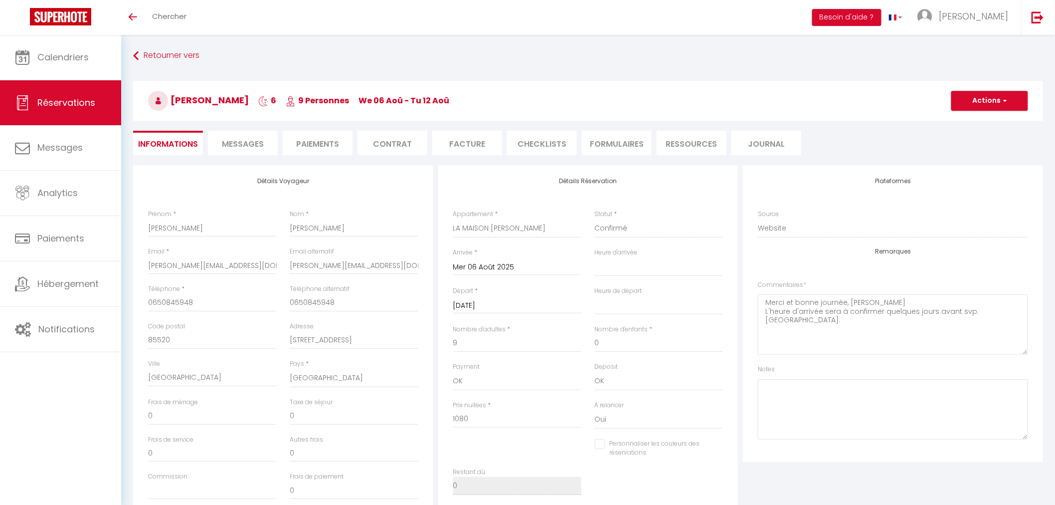
type input "220"
select select
checkbox input "false"
select select "16:00"
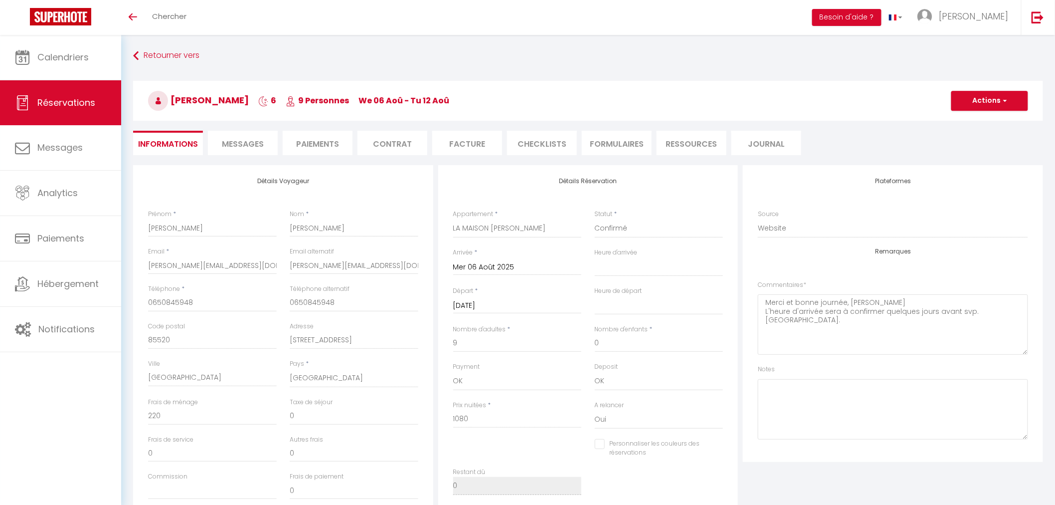
select select "11:00"
click at [244, 145] on span "Messages" at bounding box center [243, 143] width 42 height 11
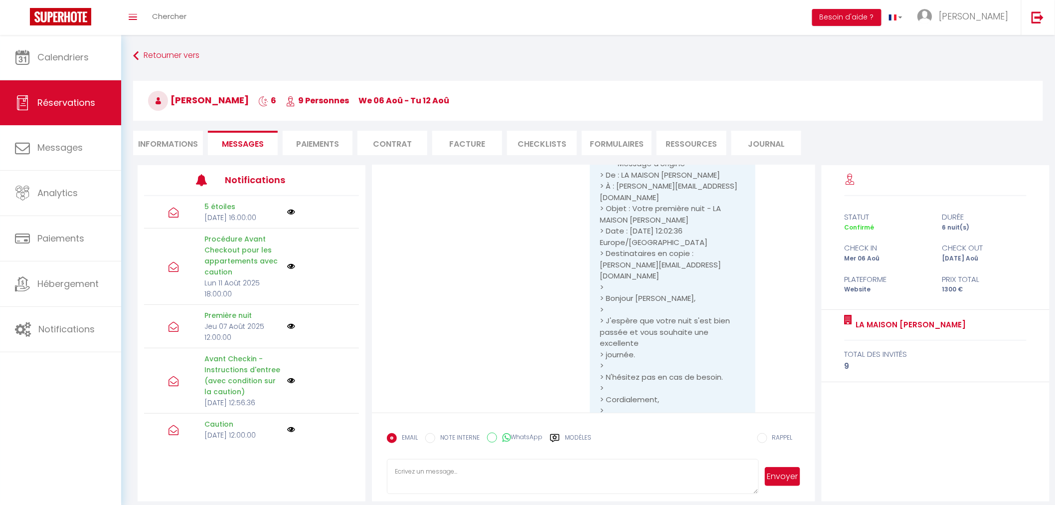
scroll to position [3214, 0]
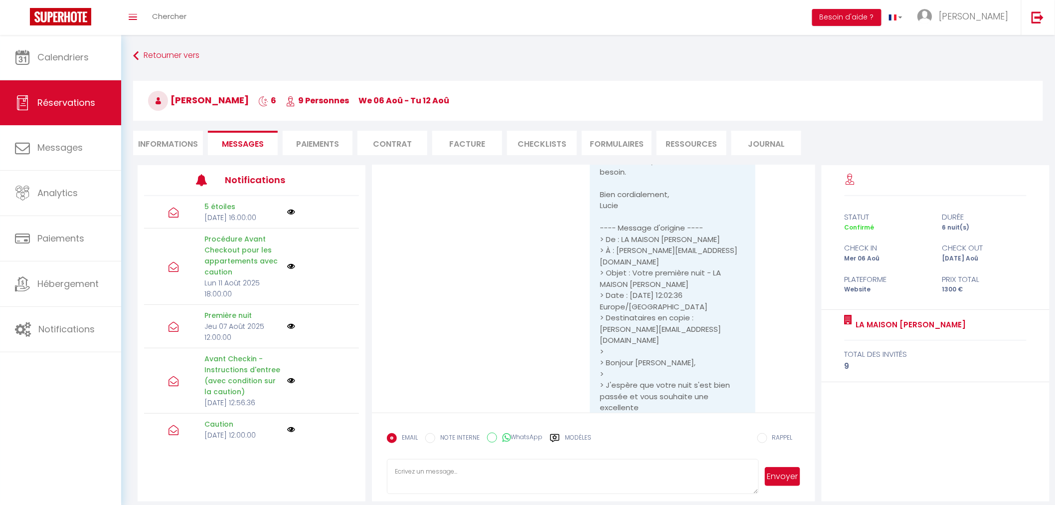
click at [168, 147] on li "Informations" at bounding box center [168, 143] width 70 height 24
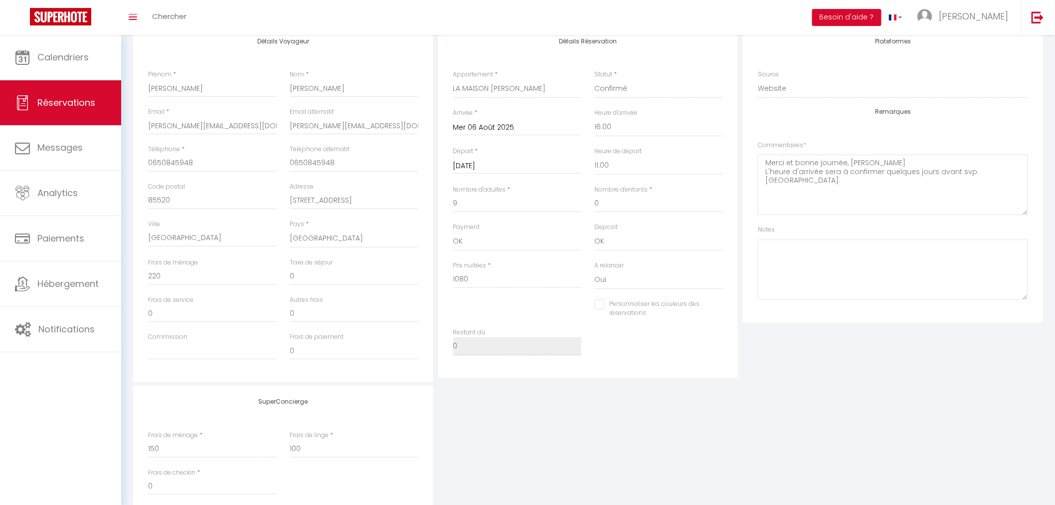
scroll to position [166, 0]
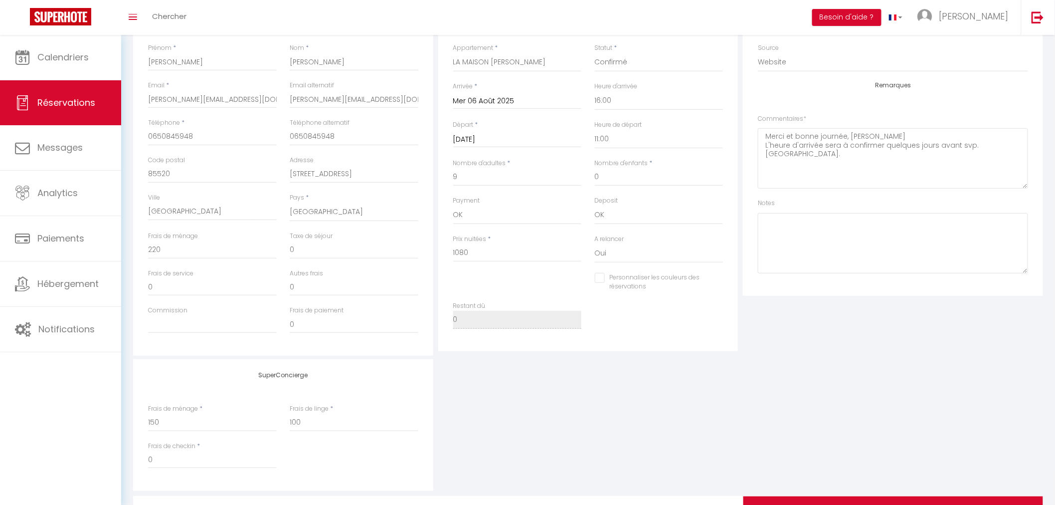
checkbox input "false"
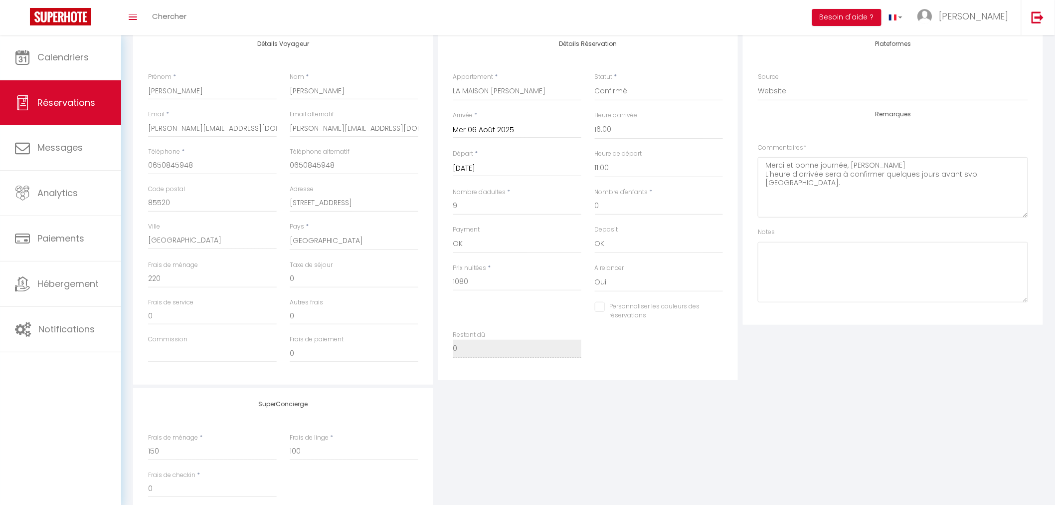
scroll to position [0, 0]
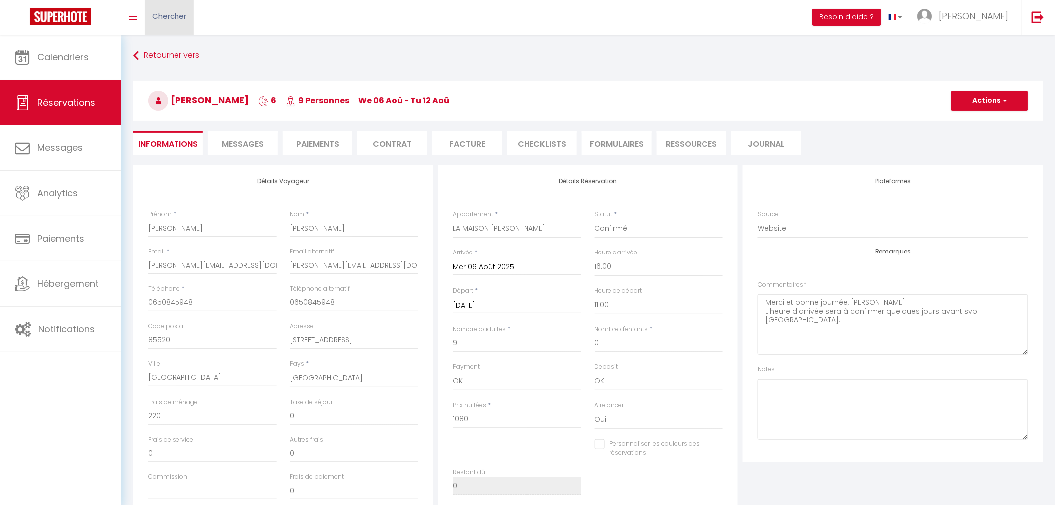
click at [164, 19] on span "Chercher" at bounding box center [169, 16] width 34 height 10
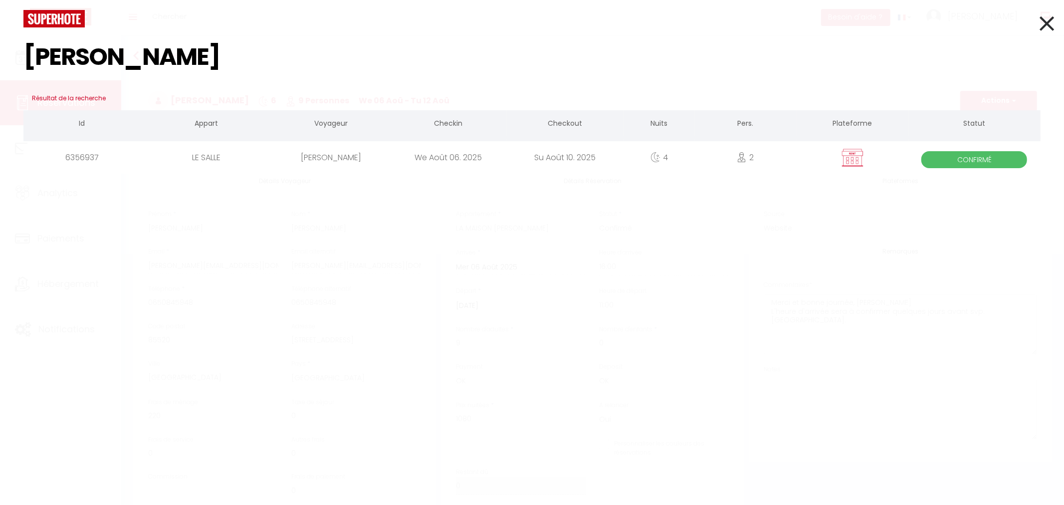
type input "[PERSON_NAME]"
click at [551, 155] on div "Su Août 10. 2025" at bounding box center [565, 157] width 117 height 32
checkbox input "false"
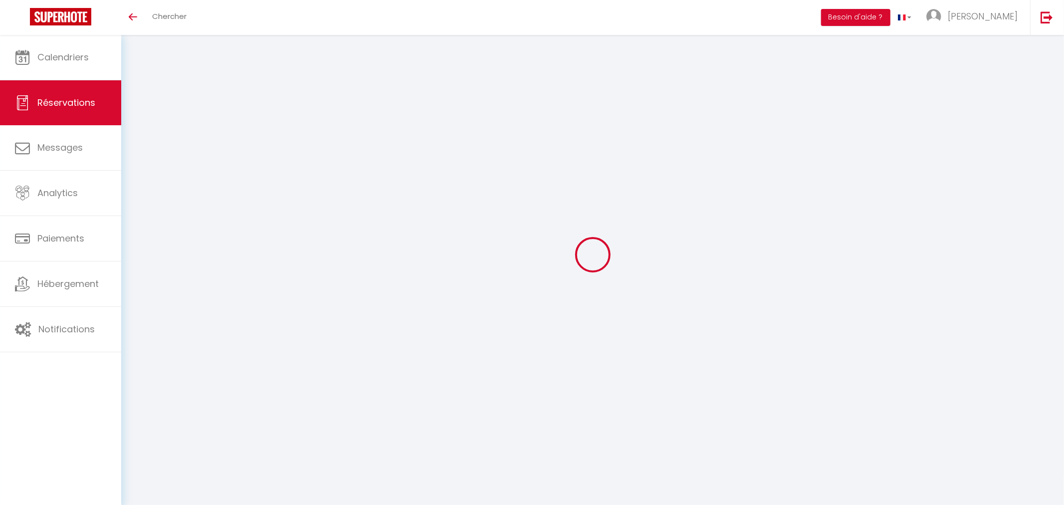
select select
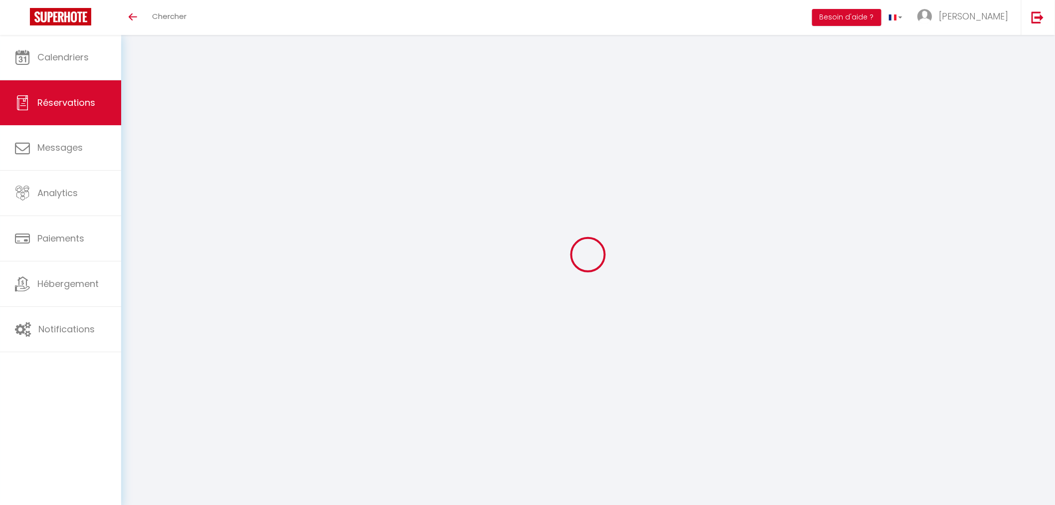
select select
checkbox input "false"
type input "[PERSON_NAME]"
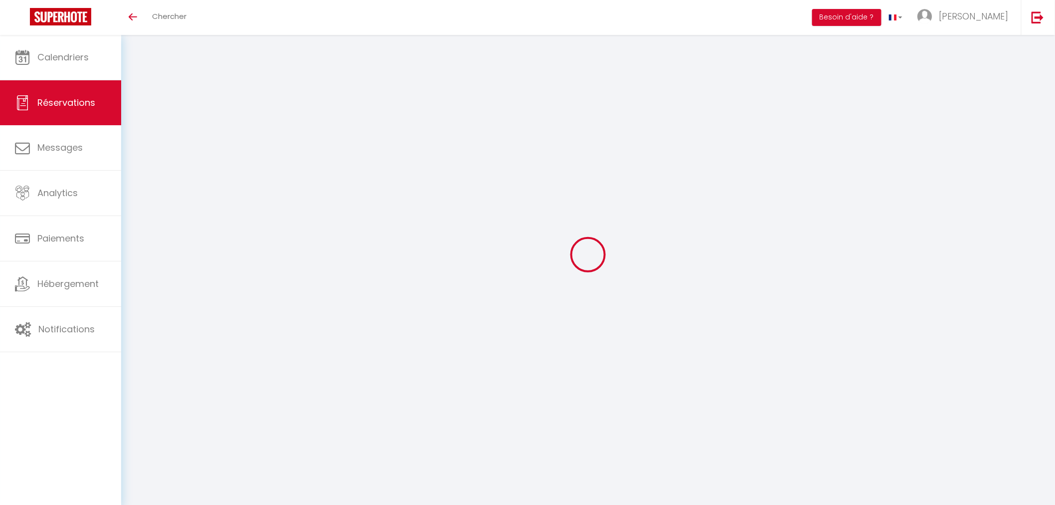
type input "HUMEAU"
type input "[PERSON_NAME][EMAIL_ADDRESS][DOMAIN_NAME]"
type input "0679707642"
type input "85700"
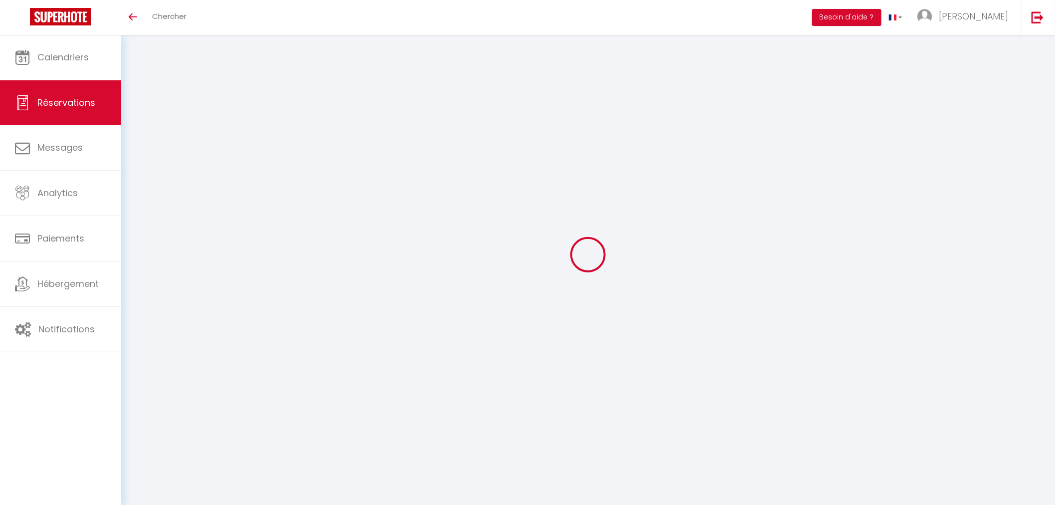
type input "[STREET_ADDRESS]"
type input "SEVREMONT"
select select "FR"
select select "15084"
select select "1"
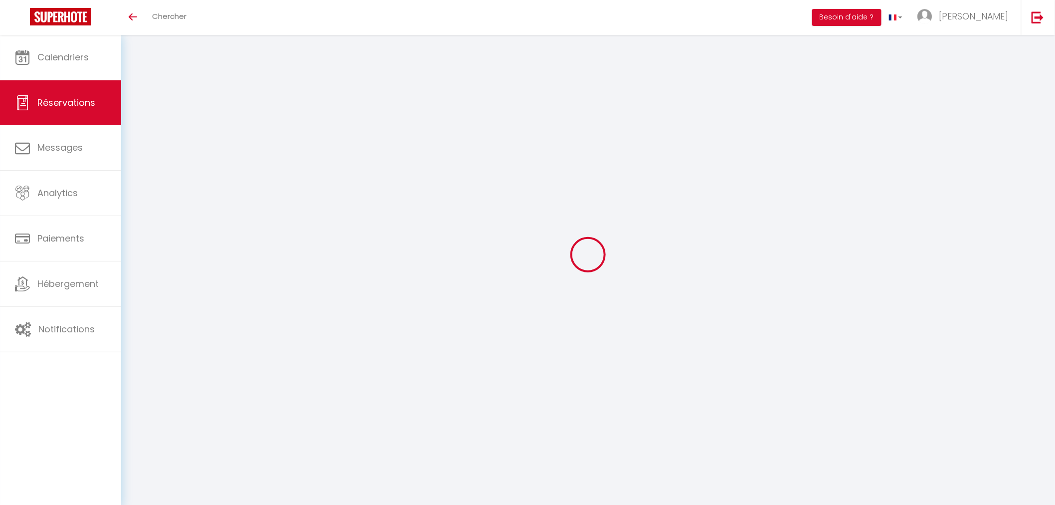
type input "Mer 06 Août 2025"
select select
type input "Dim 10 Août 2025"
select select
type input "2"
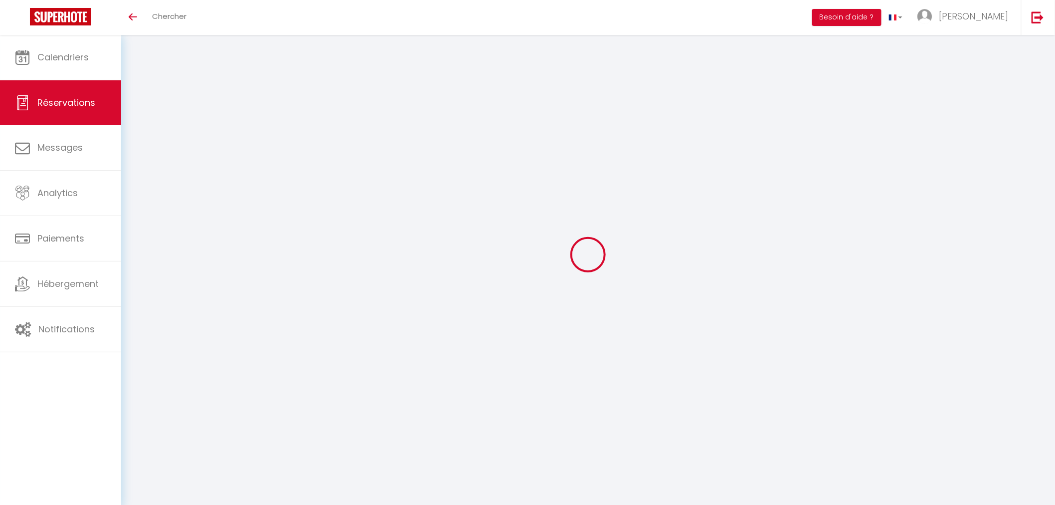
select select "12"
select select "15"
type input "507.15"
checkbox input "false"
type input "0"
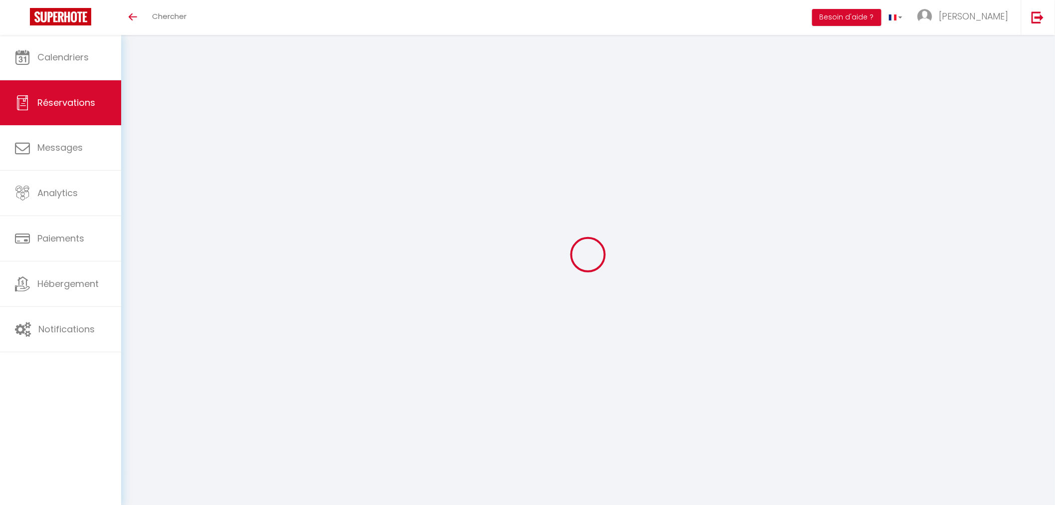
select select "69"
type input "40"
type input "20"
type input "0"
select select
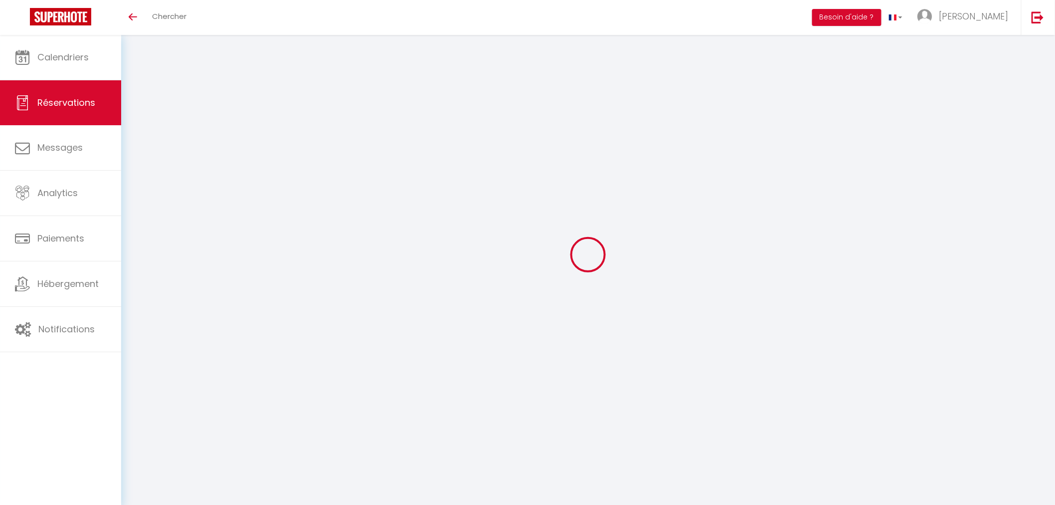
select select
checkbox input "false"
select select
checkbox input "false"
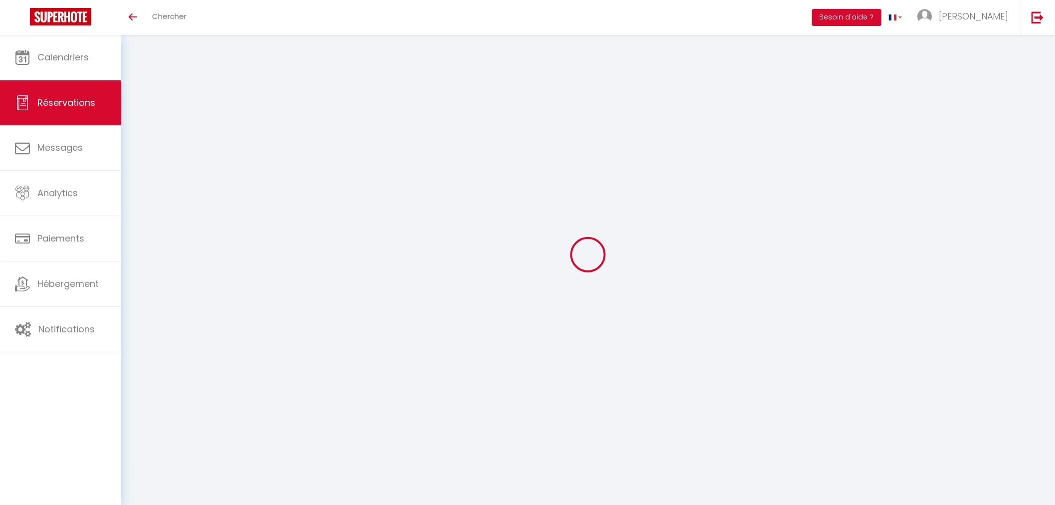
select select
checkbox input "false"
type textarea "."
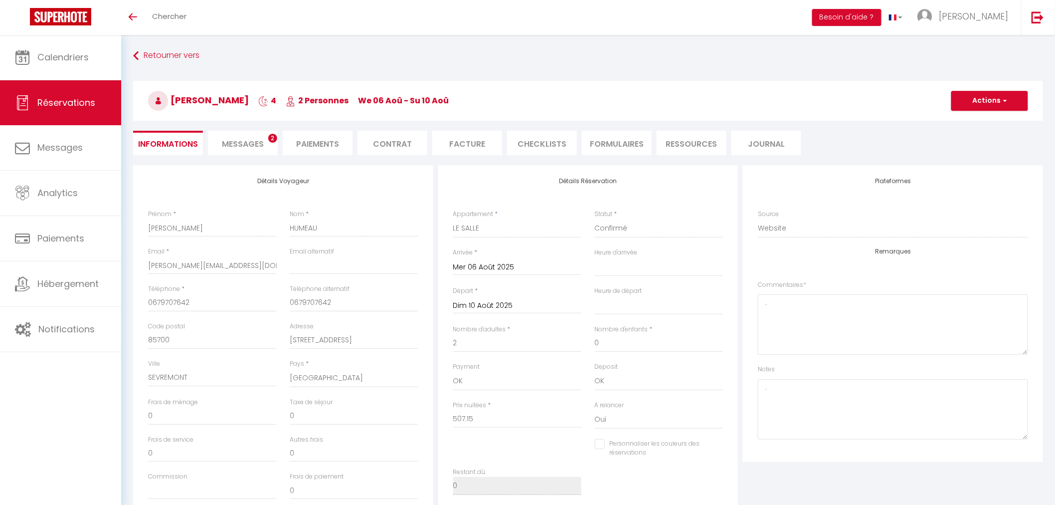
type input "60"
select select
checkbox input "false"
select select "16:00"
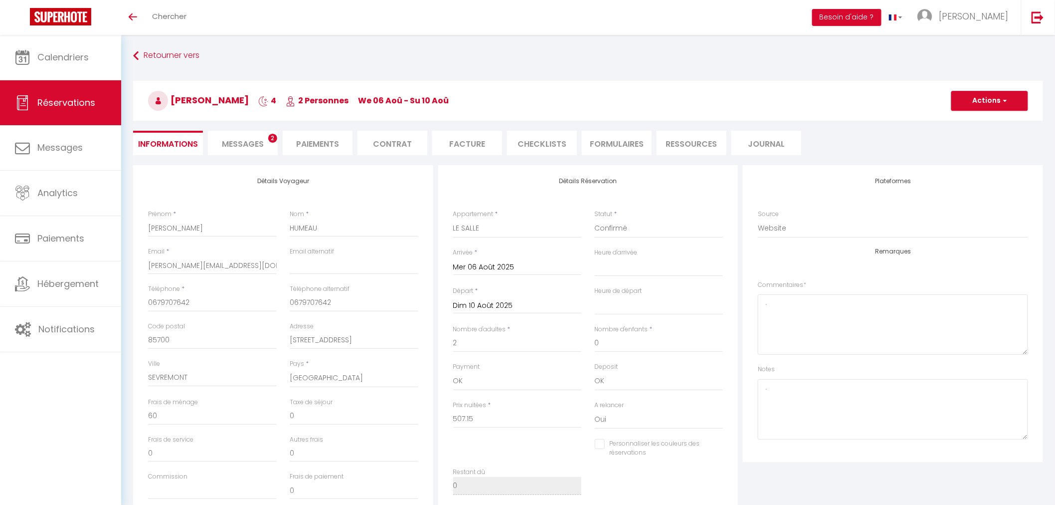
select select "11:00"
click at [248, 132] on li "Messages 2" at bounding box center [243, 143] width 70 height 24
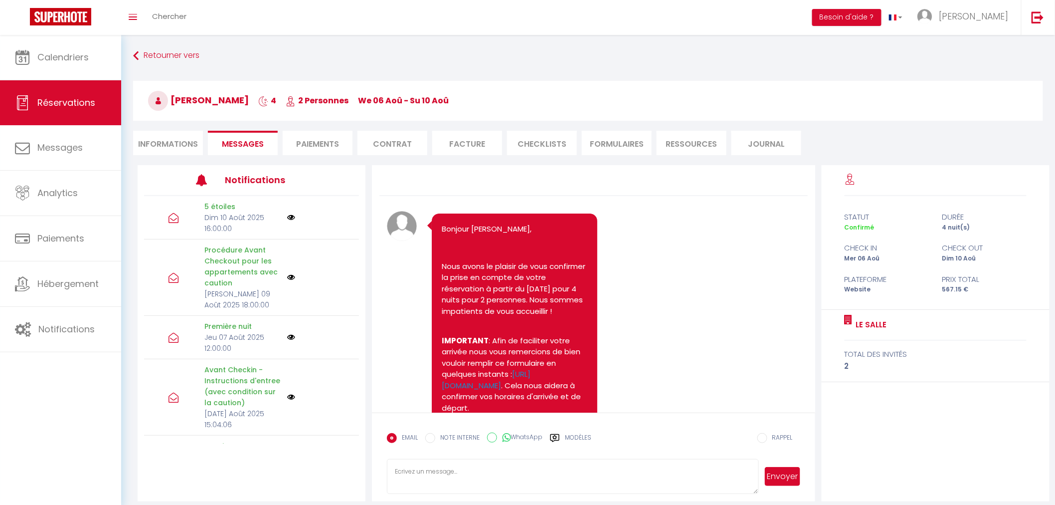
click at [333, 145] on li "Paiements" at bounding box center [318, 143] width 70 height 24
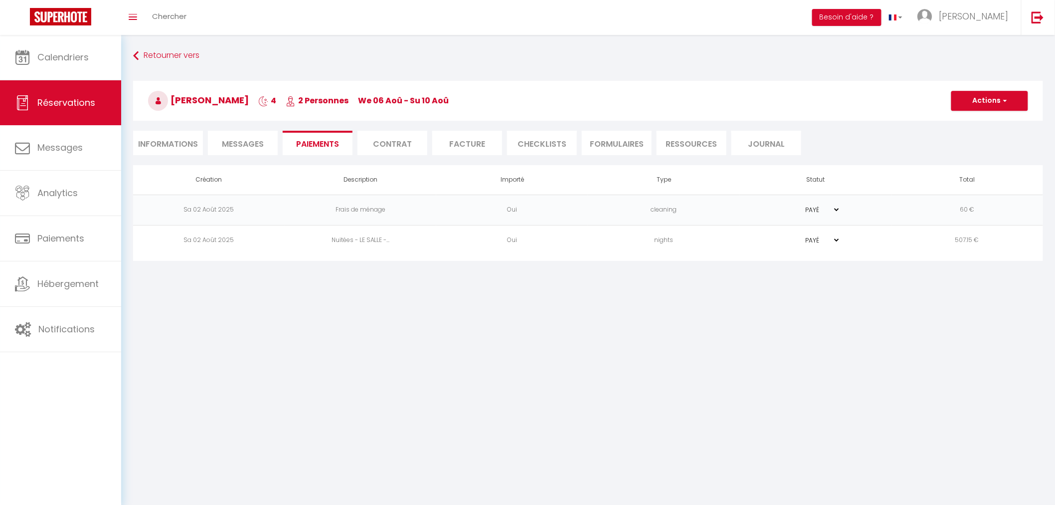
click at [167, 133] on li "Informations" at bounding box center [168, 143] width 70 height 24
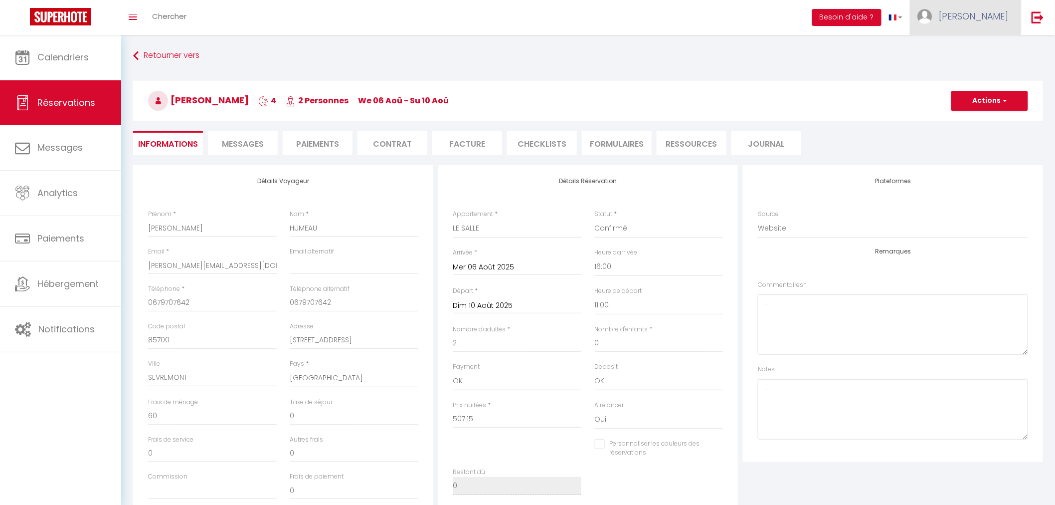
checkbox input "false"
click at [192, 18] on link "Chercher" at bounding box center [169, 17] width 49 height 35
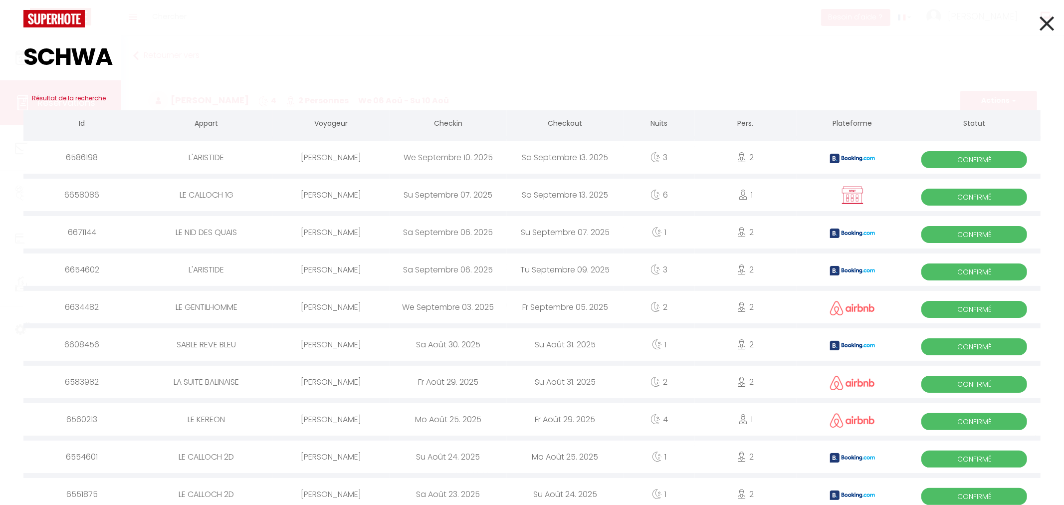
type input "SCHWAZ"
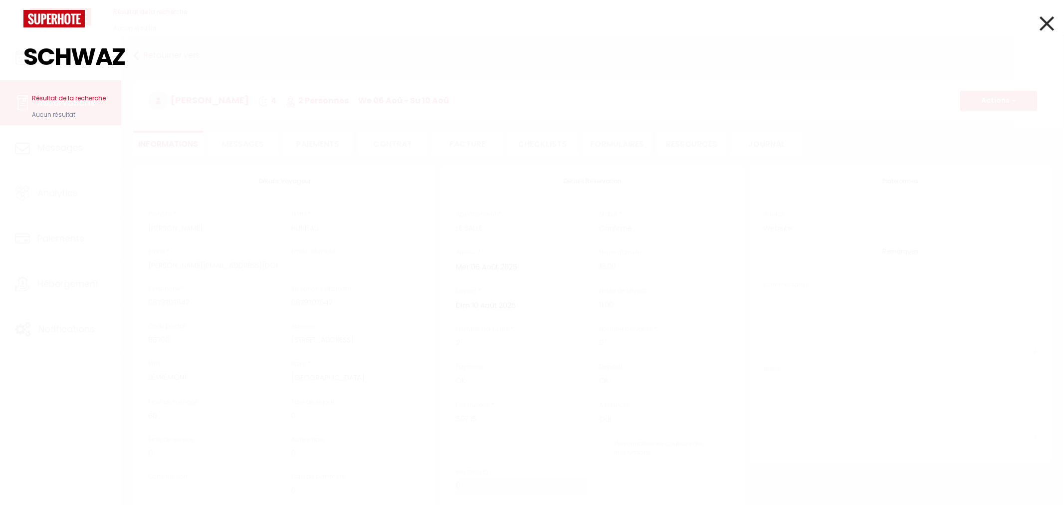
checkbox input "false"
type input "SCHWAR"
checkbox input "false"
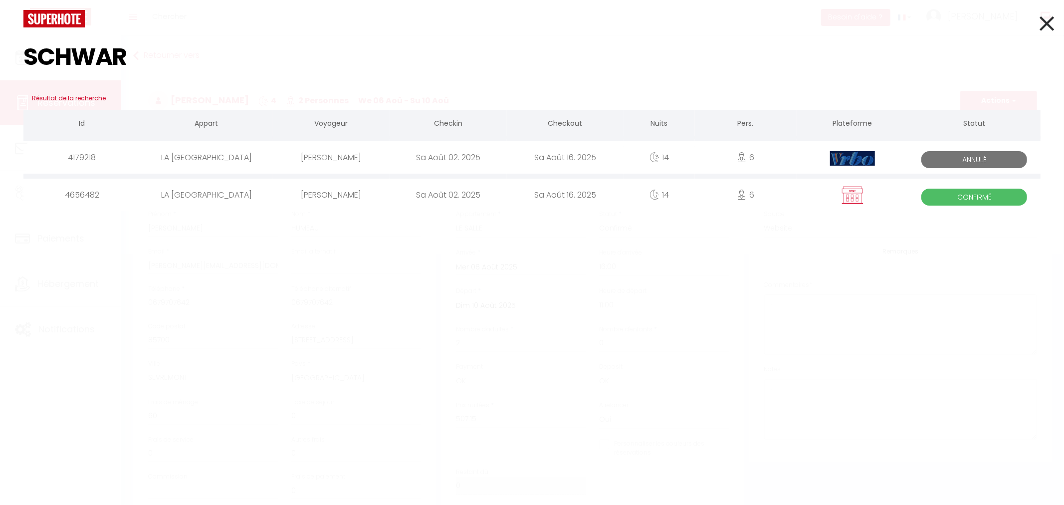
type input "SCHWAR"
click at [388, 201] on div "[PERSON_NAME]" at bounding box center [331, 195] width 117 height 32
checkbox input "false"
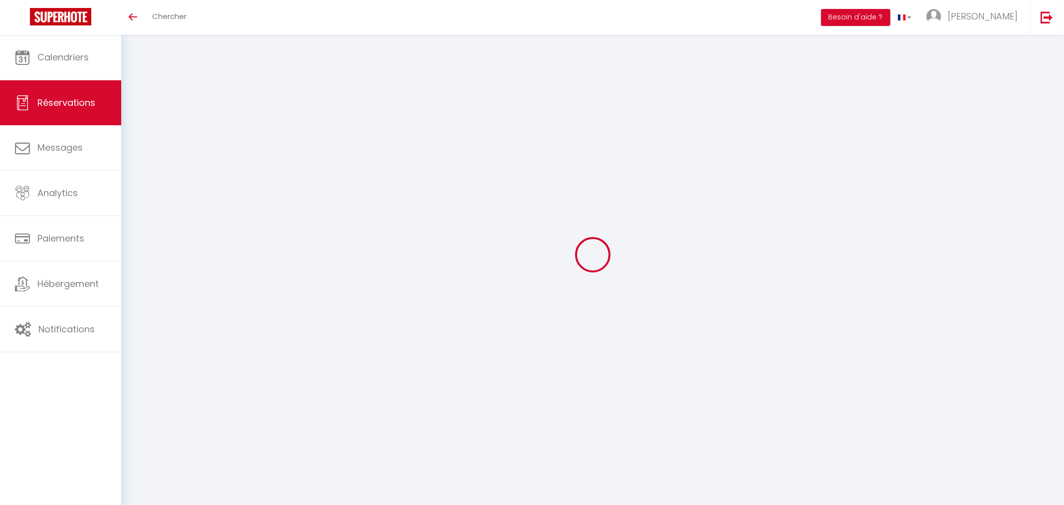
select select
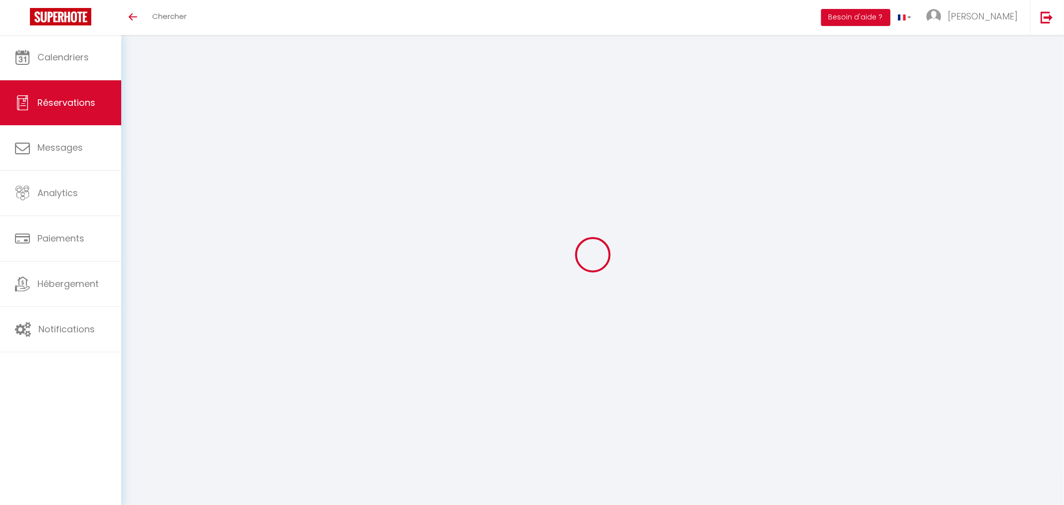
select select
checkbox input "false"
select select
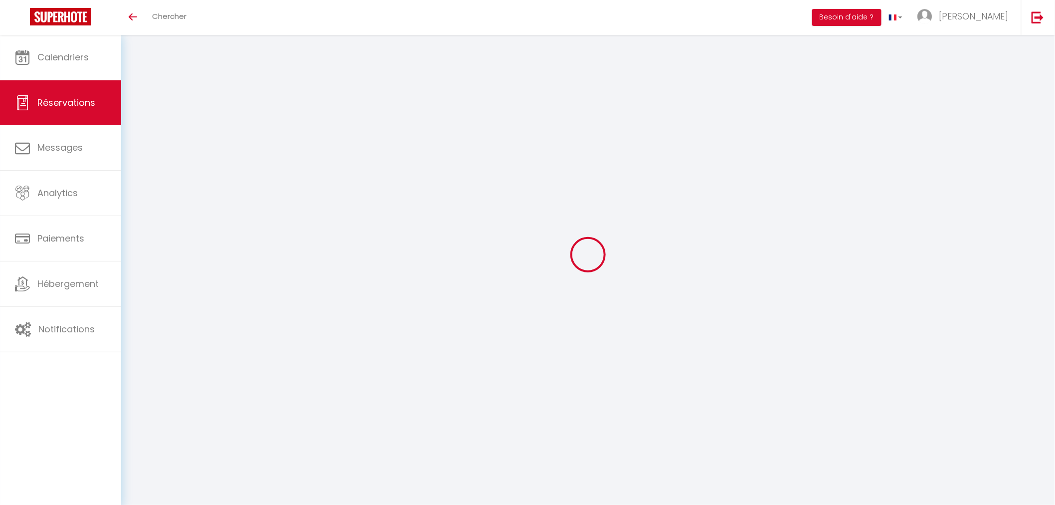
select select
checkbox input "false"
select select
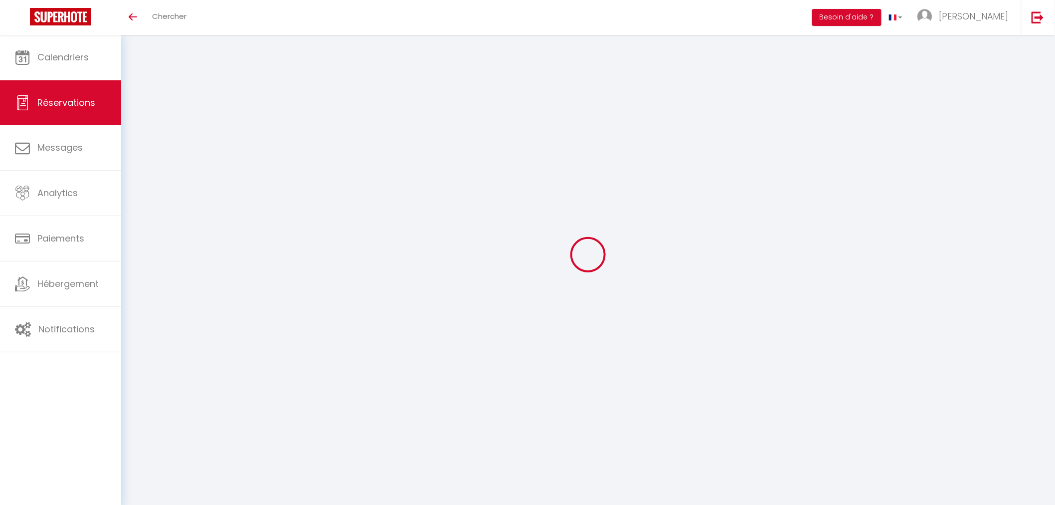
type input "[PERSON_NAME]"
type input "Schwarzkopf"
type input "[PERSON_NAME][EMAIL_ADDRESS][DOMAIN_NAME]"
type input "[PHONE_NUMBER]"
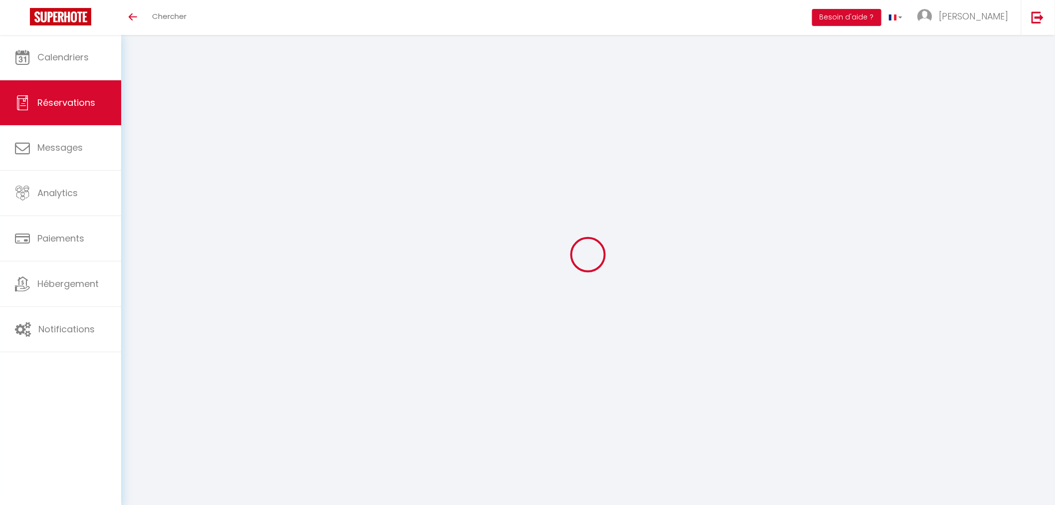
type input "[PHONE_NUMBER]"
select select "DE"
select select "32323"
select select "1"
type input "[DATE]"
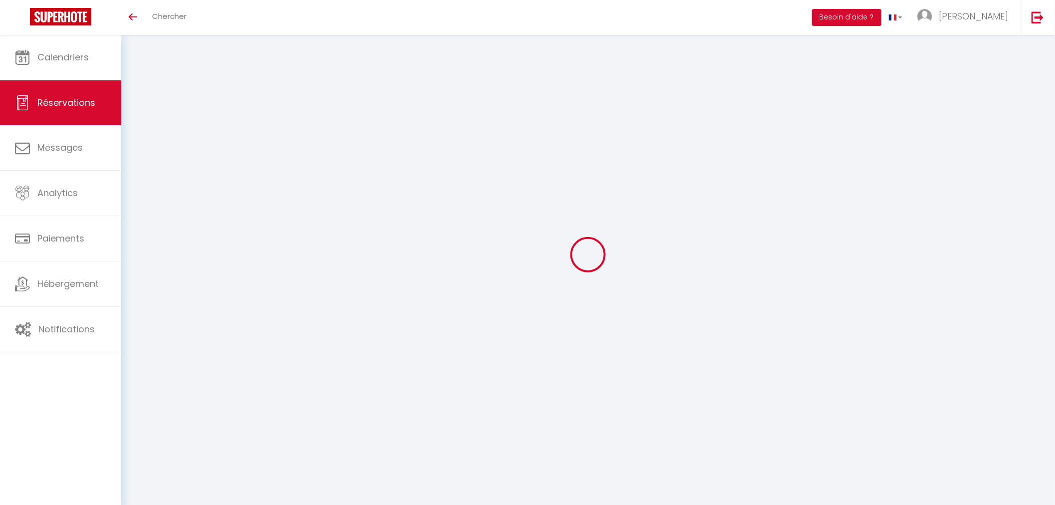
select select
type input "[PERSON_NAME][DATE]"
select select
type input "6"
type input "2"
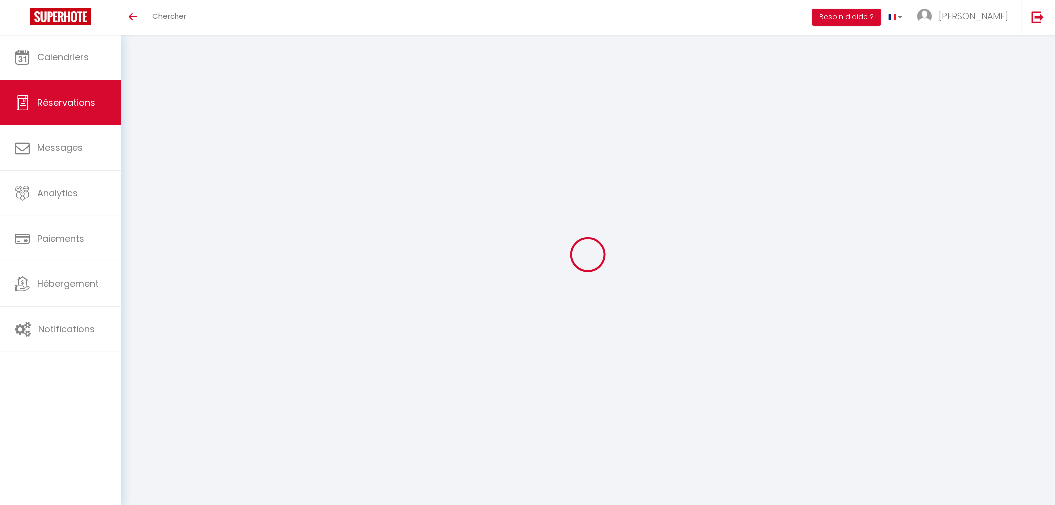
select select "12"
select select "15"
type input "9700"
checkbox input "false"
type input "0"
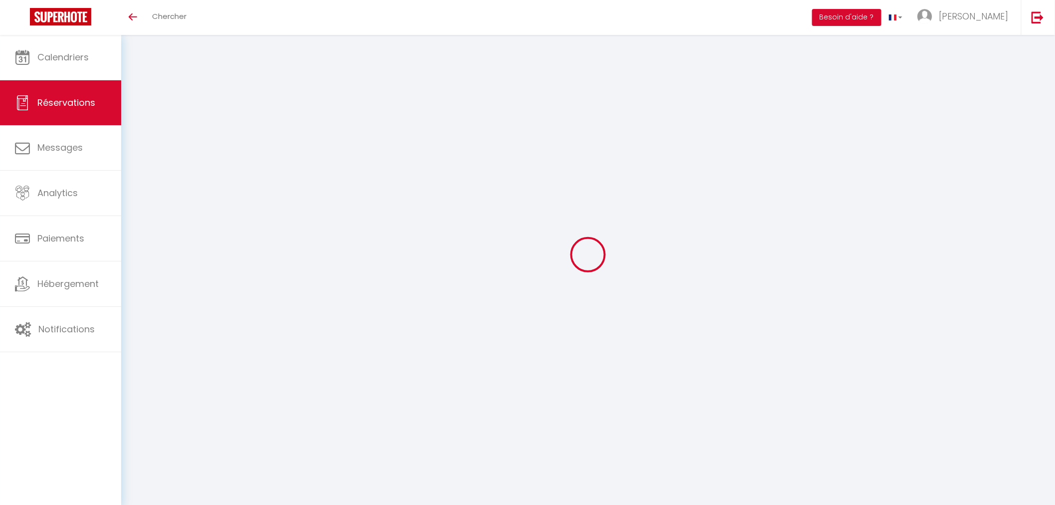
type input "0"
select select
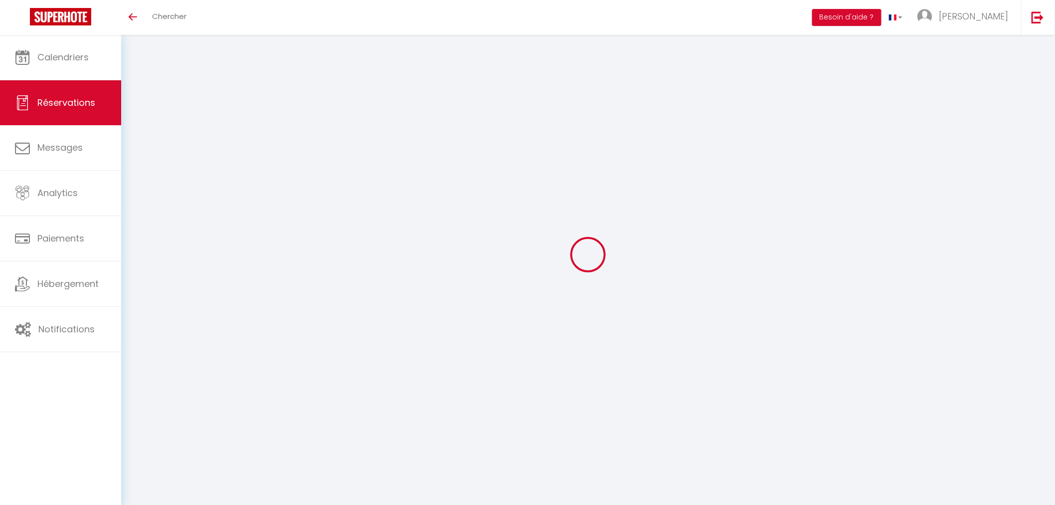
checkbox input "false"
select select
checkbox input "false"
select select
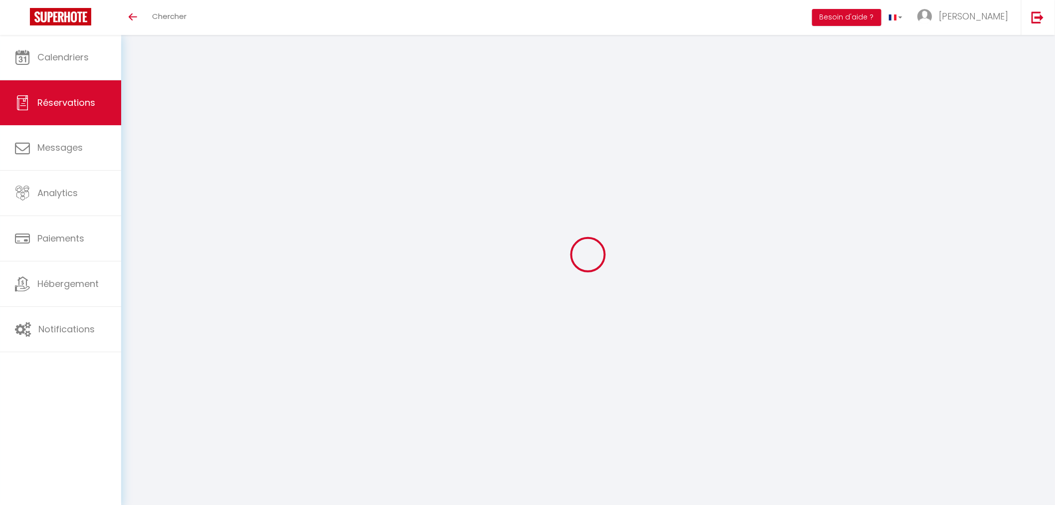
select select
checkbox input "false"
type textarea "non"
type textarea "reçu 5350 € le [DATE], reçu le [DATE] 4350 € . tout OK CAUTION SERA FAITE PAR C…"
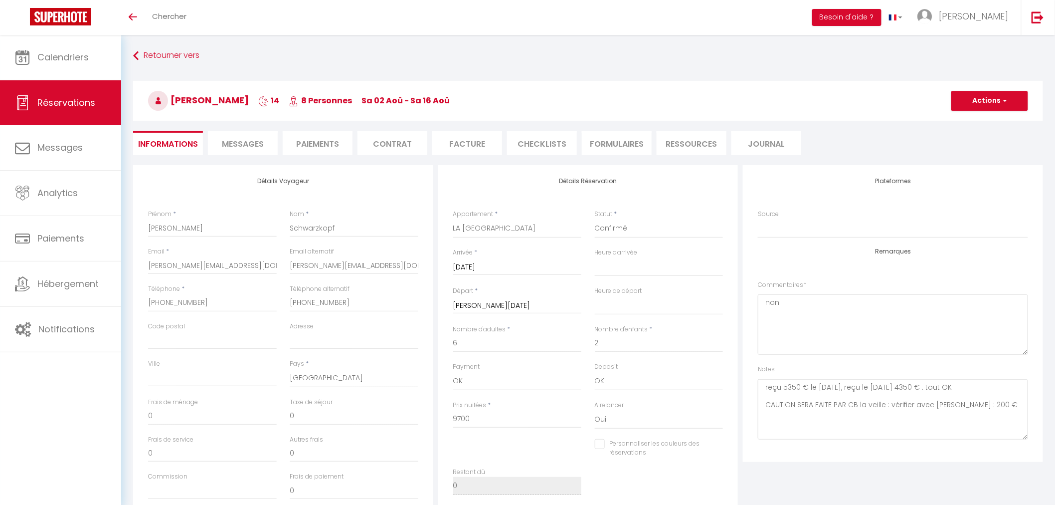
select select
checkbox input "false"
select select "16:00"
select select "09:00"
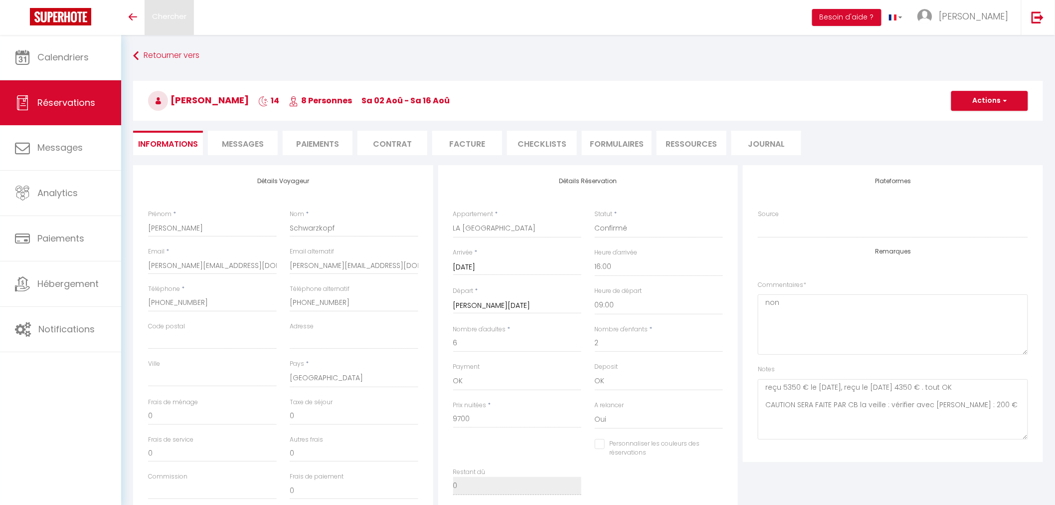
click at [183, 21] on span "Chercher" at bounding box center [169, 16] width 34 height 10
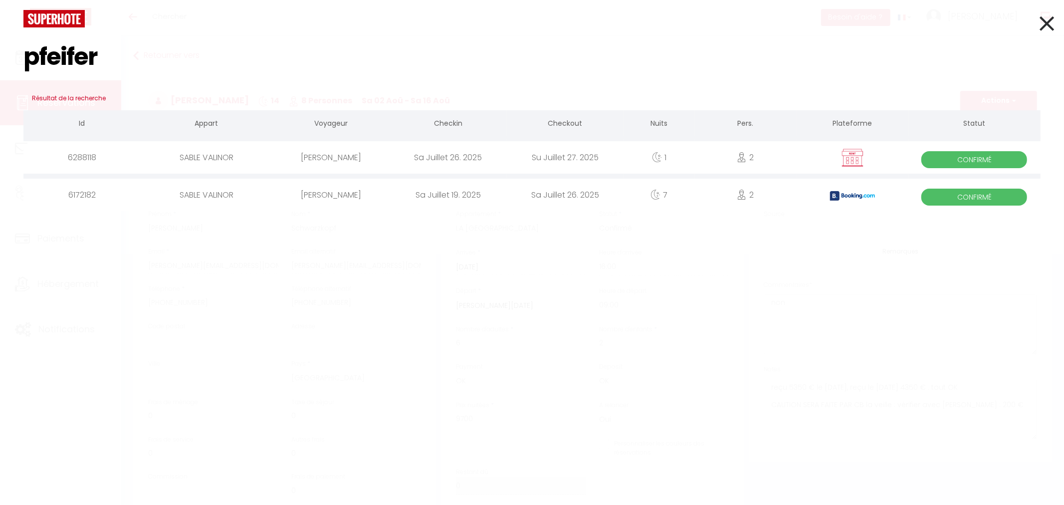
type input "pfeifer"
click at [501, 157] on div "Sa Juillet 26. 2025" at bounding box center [447, 157] width 117 height 32
checkbox input "false"
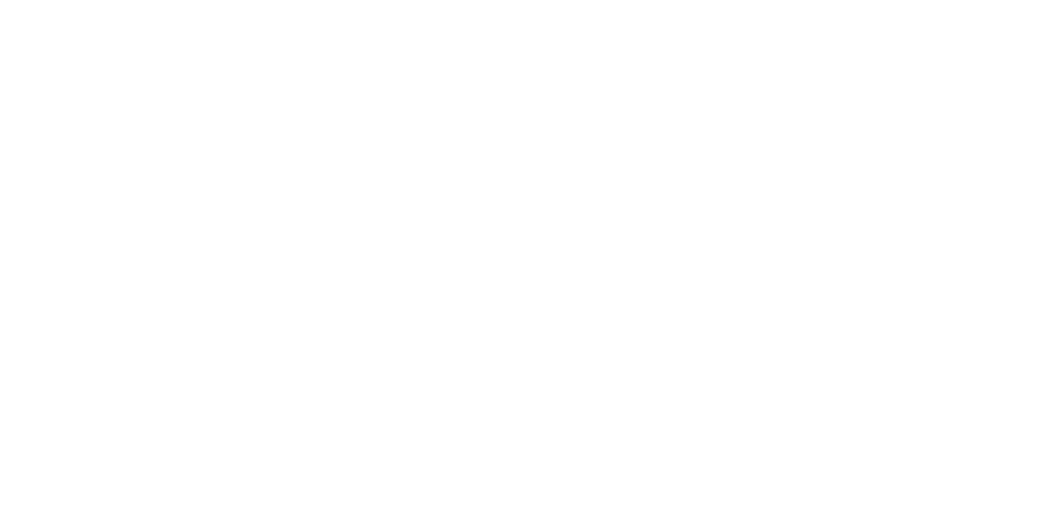
select select
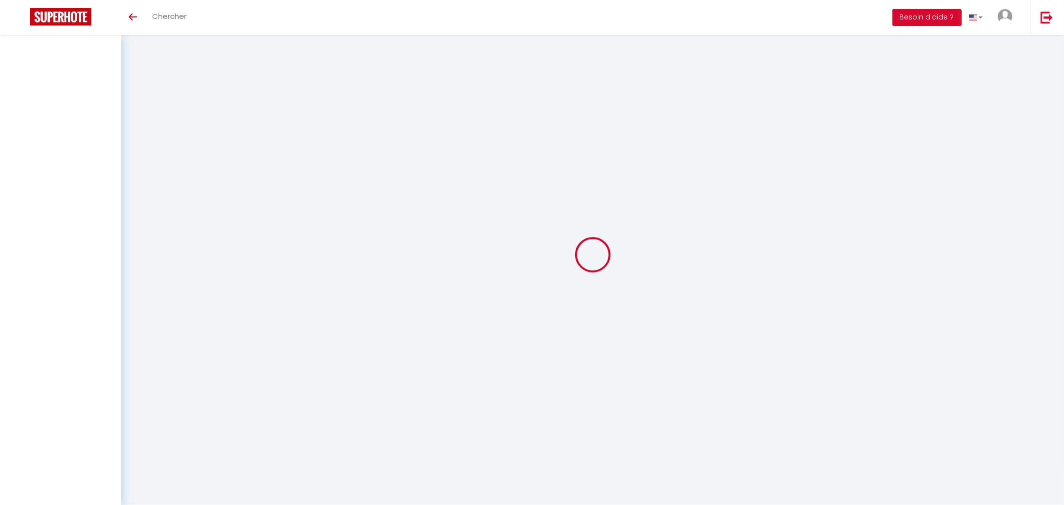
select select
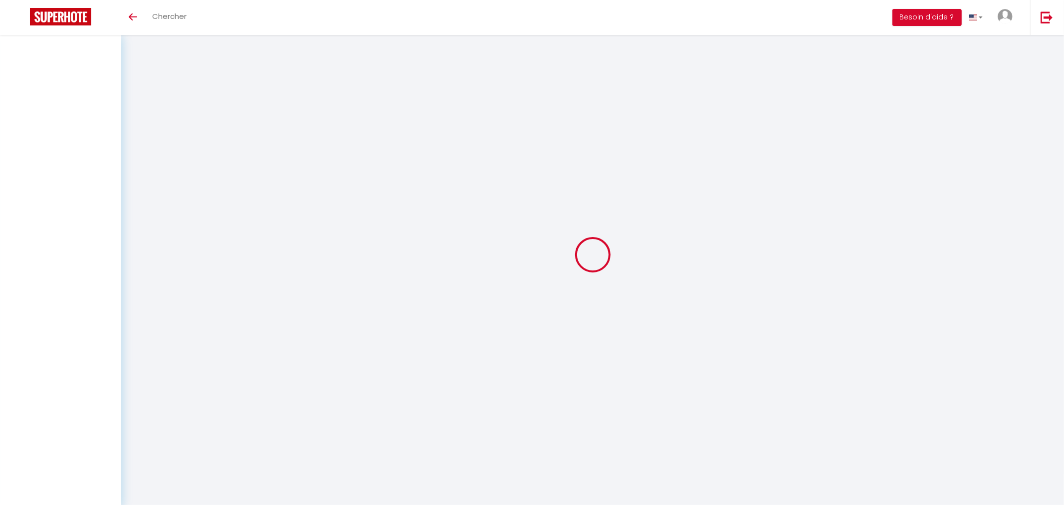
select select
checkbox input "false"
select select
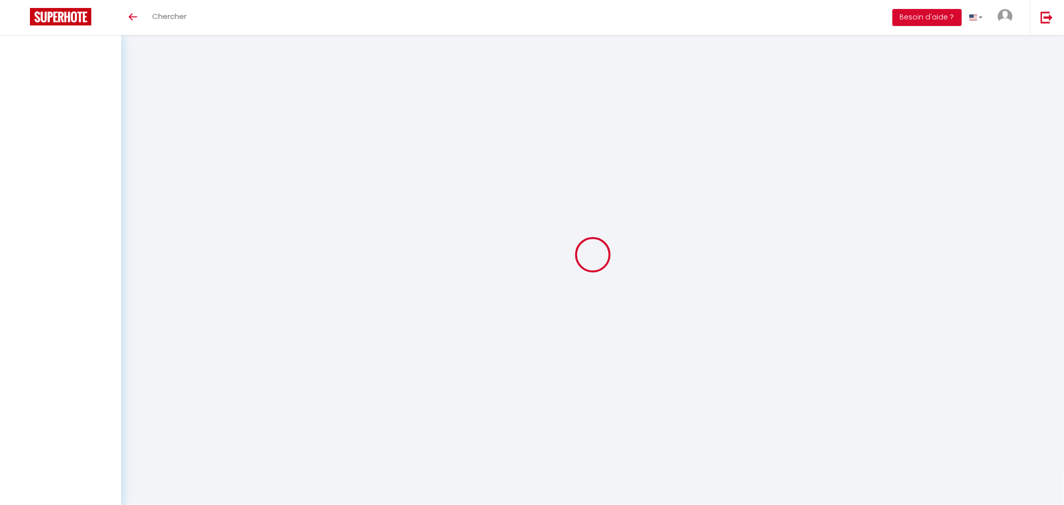
select select
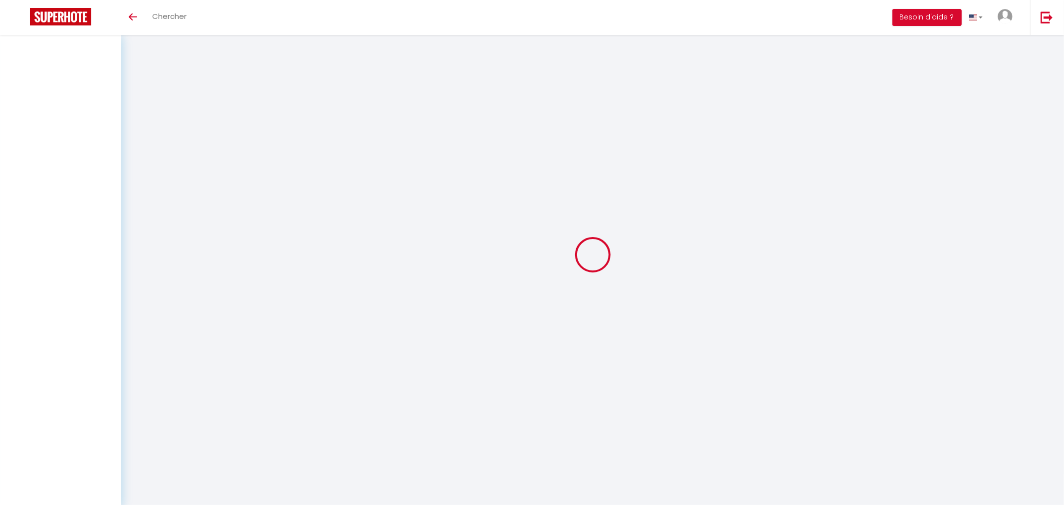
select select
checkbox input "false"
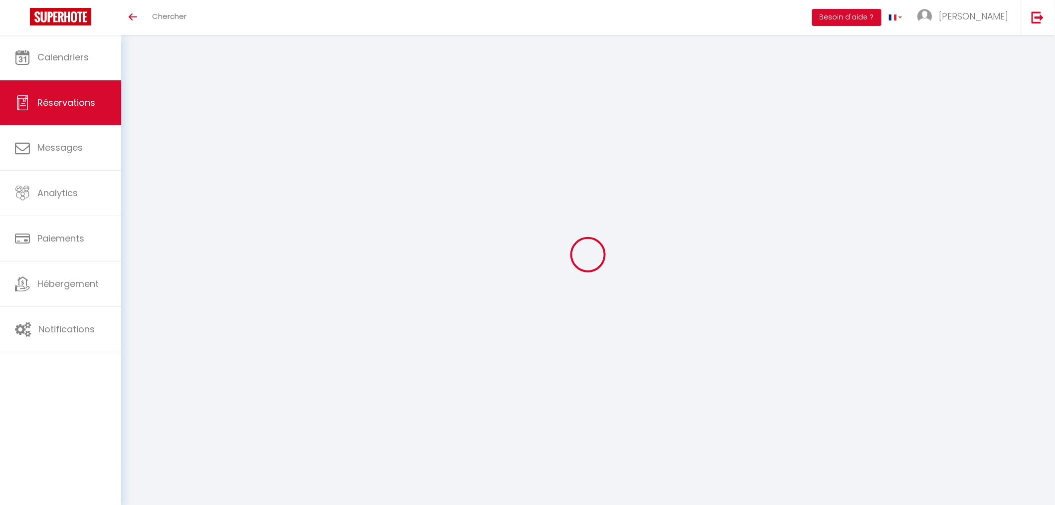
select select
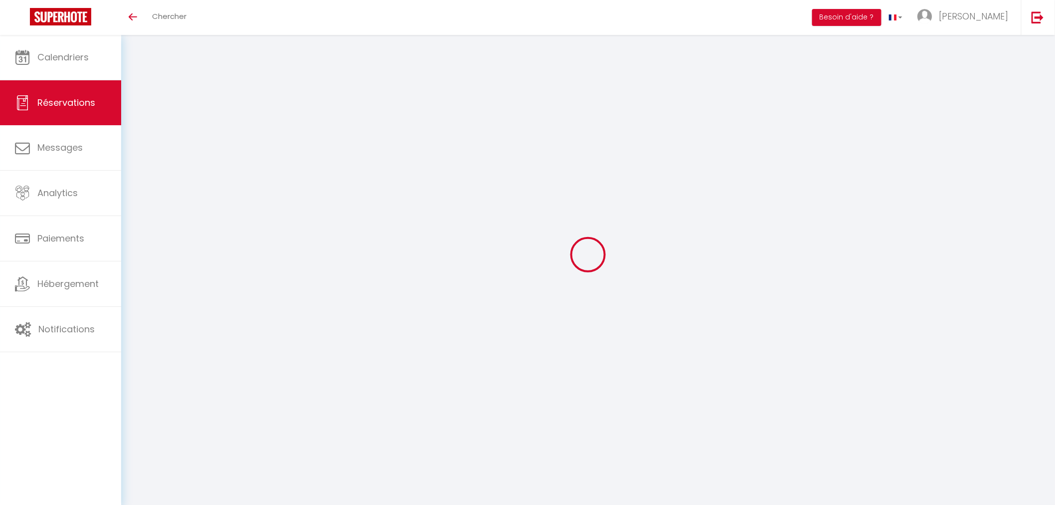
select select
checkbox input "false"
select select
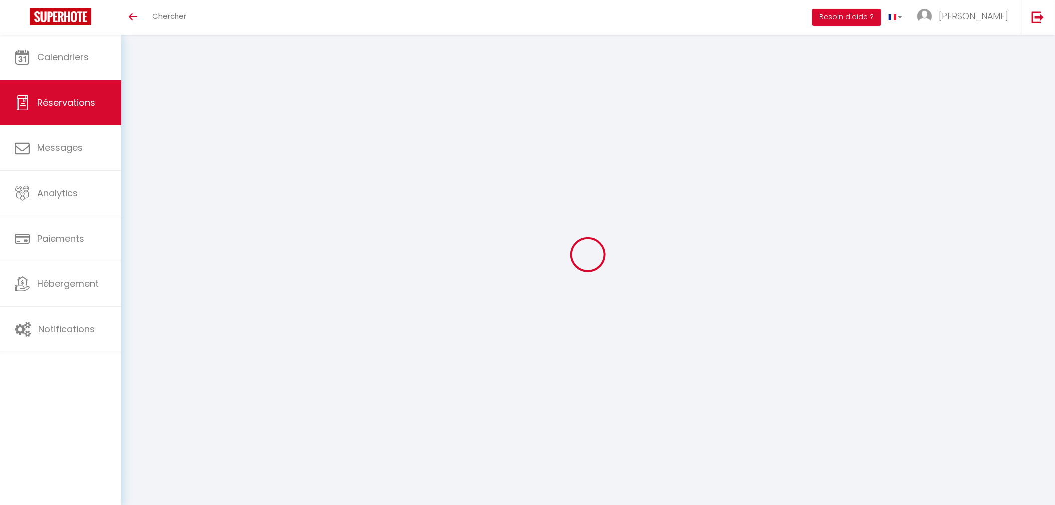
select select
checkbox input "false"
select select
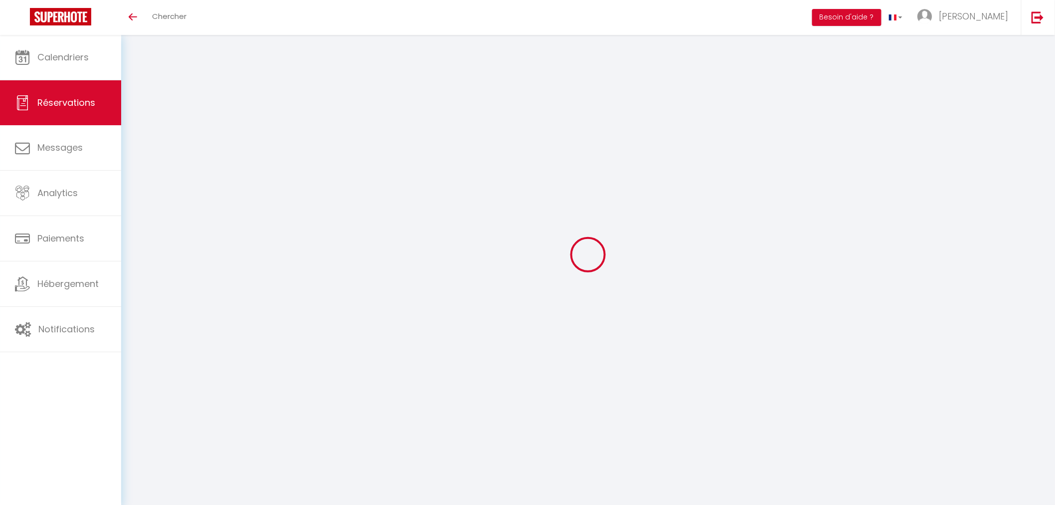
type input "[PERSON_NAME]"
type input "Pfeifer"
type input "[EMAIL_ADDRESS][DOMAIN_NAME]"
type input "[PHONE_NUMBER]"
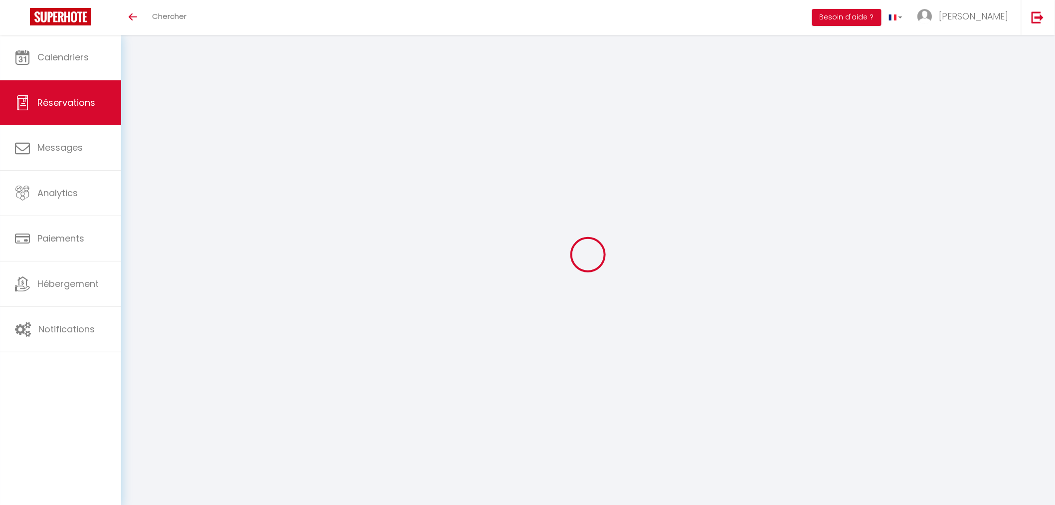
select select
select select "72942"
select select "1"
type input "[DATE]"
select select
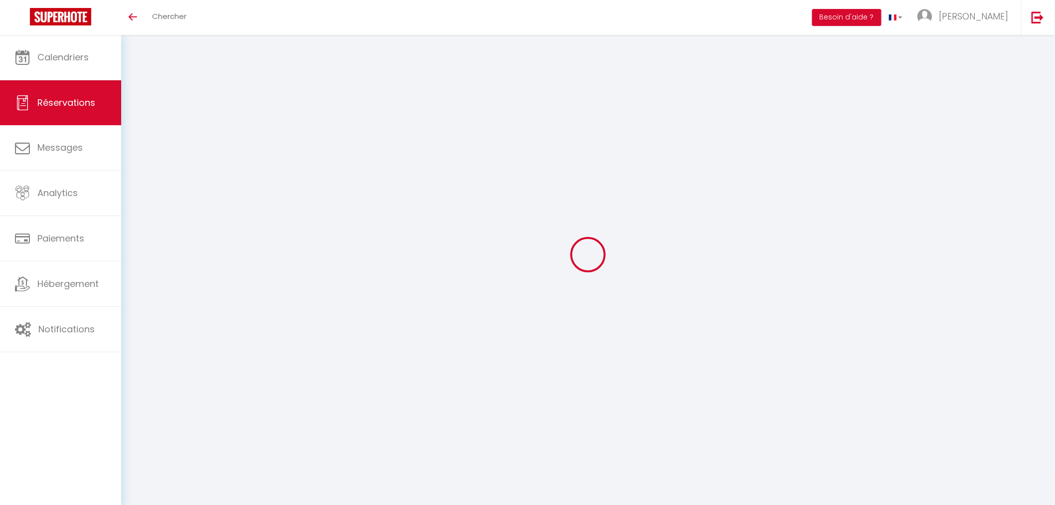
type input "Dim 27 Juillet 2025"
select select
type input "2"
select select "12"
select select
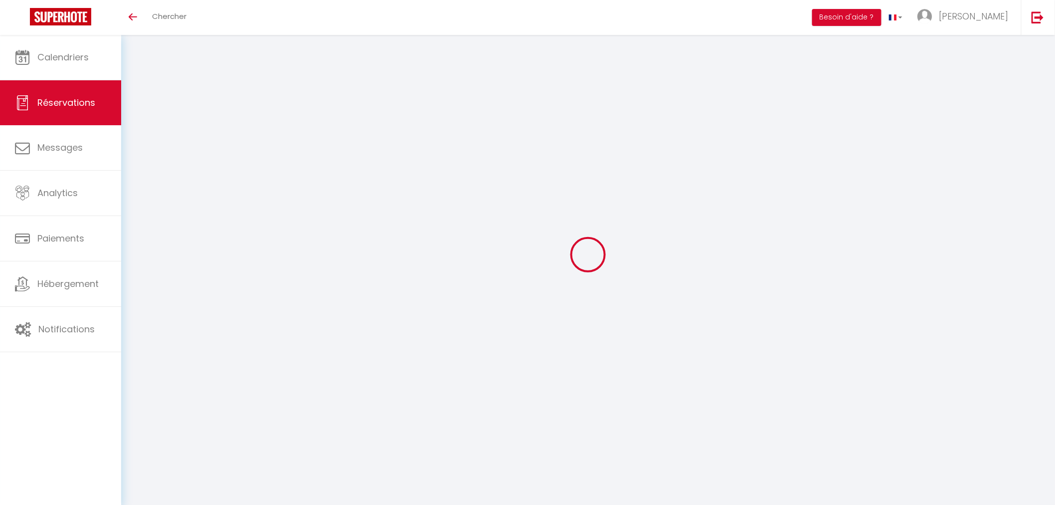
type input "150"
checkbox input "false"
type input "0"
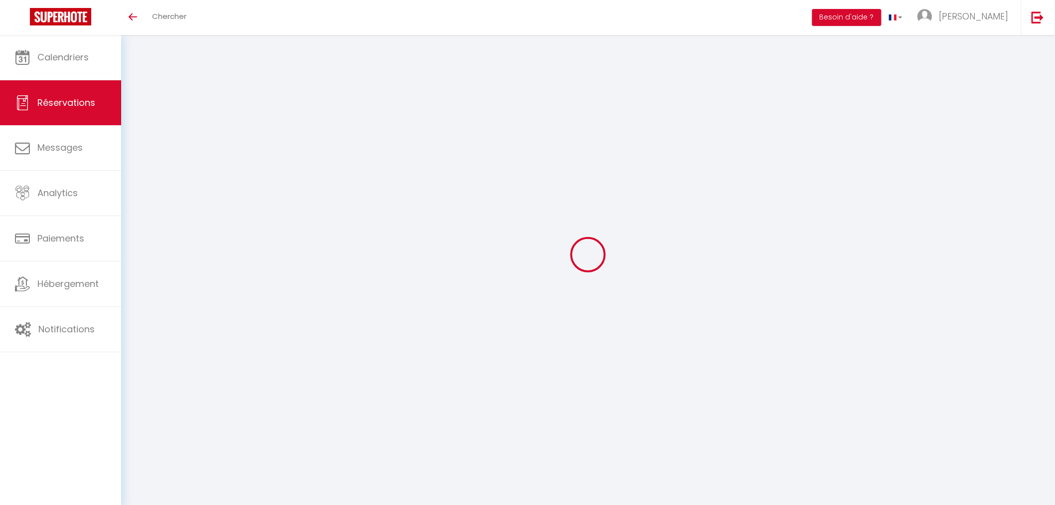
type input "0"
select select
select select "14"
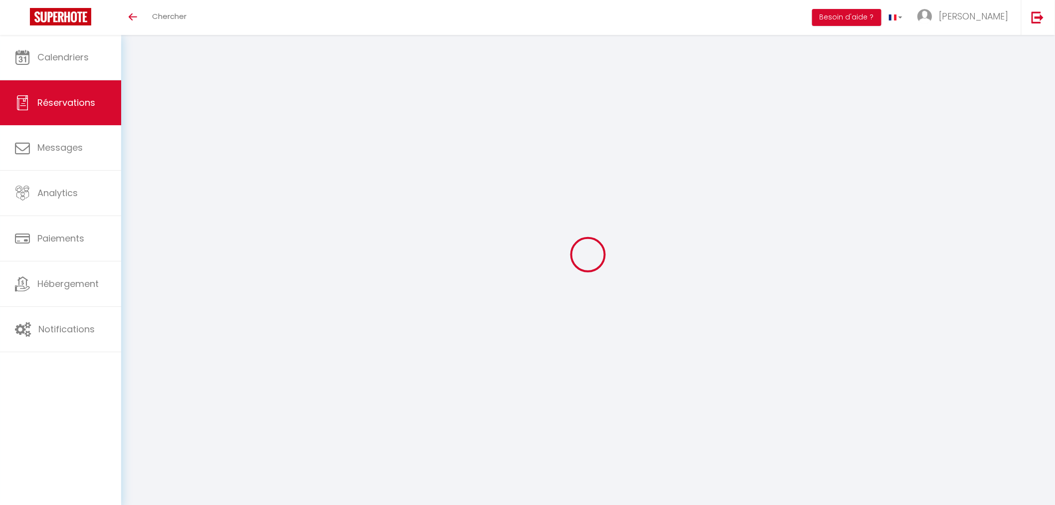
checkbox input "false"
select select
checkbox input "false"
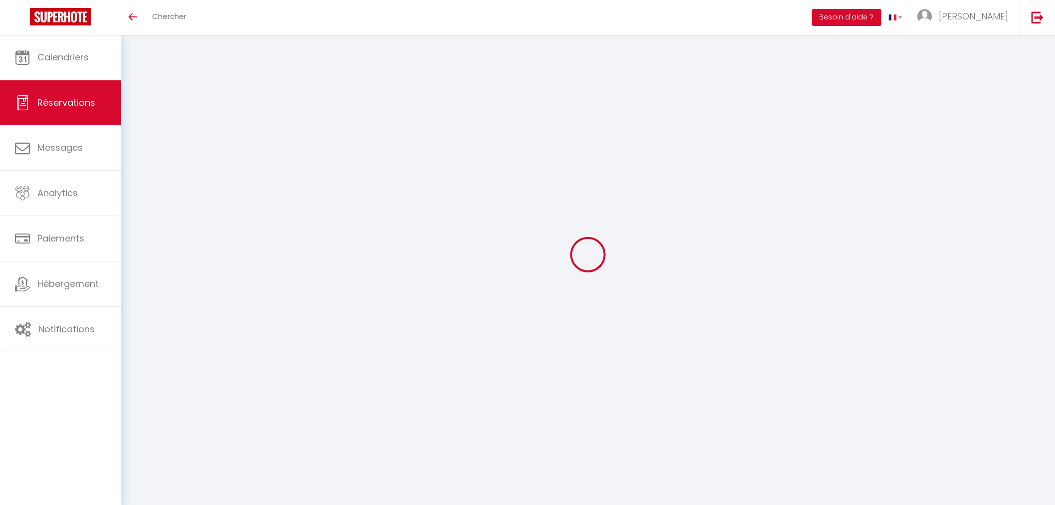
select select
checkbox input "false"
type textarea "No comment"
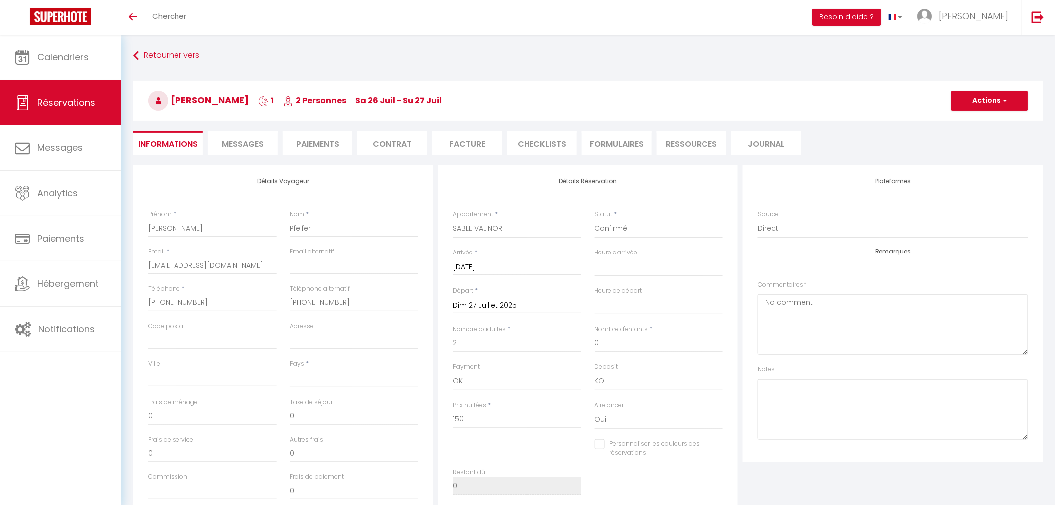
select select
type input "5"
select select
checkbox input "false"
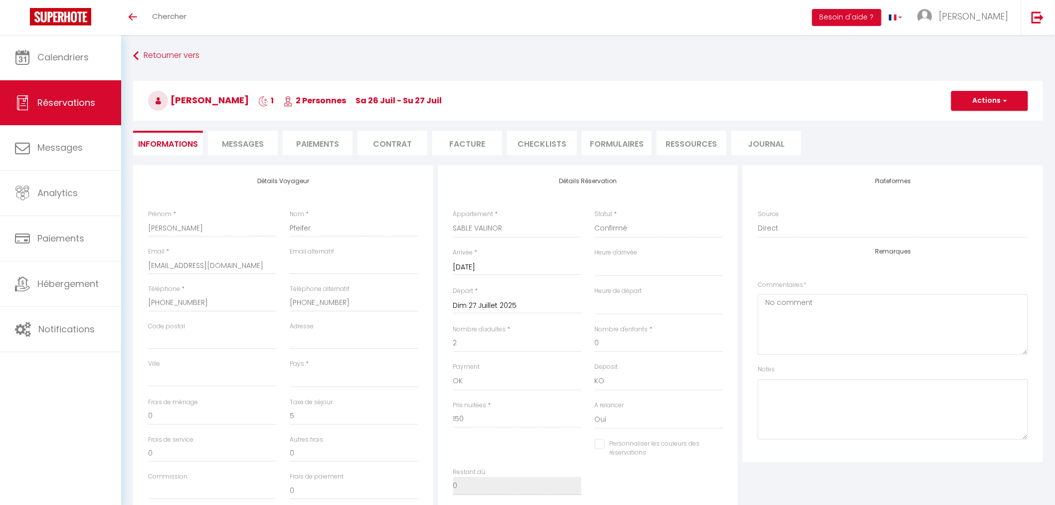
select select
checkbox input "false"
select select "16:00"
select select "11:00"
select select
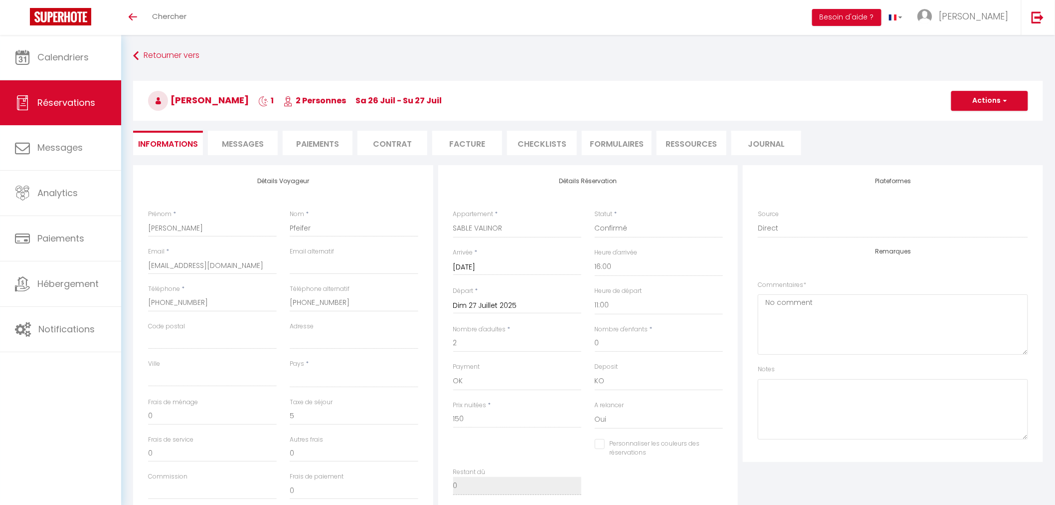
checkbox input "false"
click at [245, 145] on span "Messages" at bounding box center [243, 143] width 42 height 11
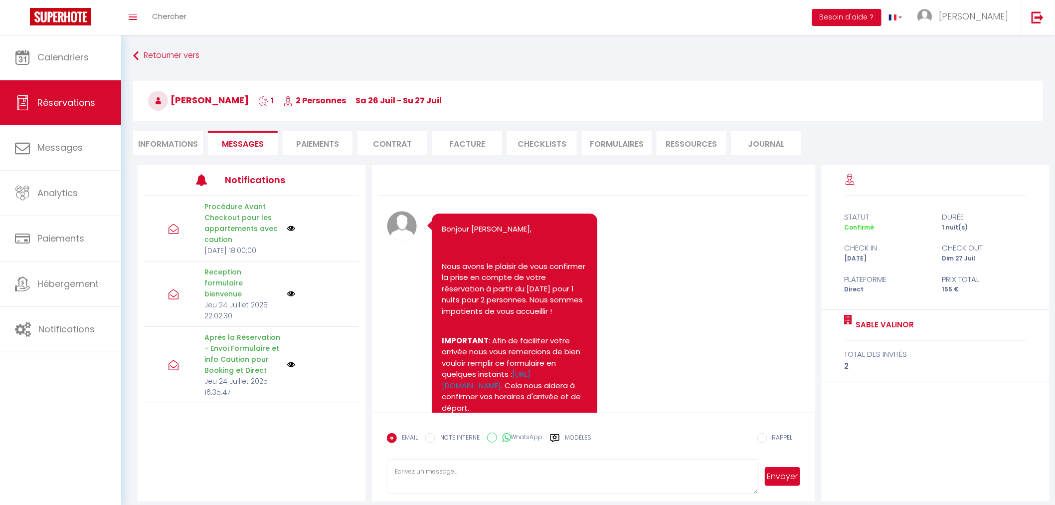
click at [331, 135] on li "Paiements" at bounding box center [318, 143] width 70 height 24
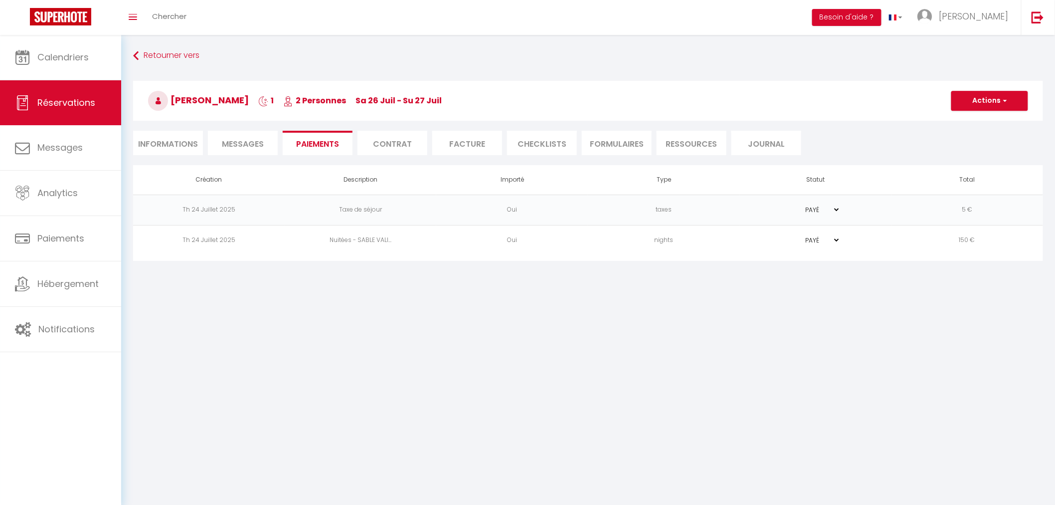
click at [173, 138] on li "Informations" at bounding box center [168, 143] width 70 height 24
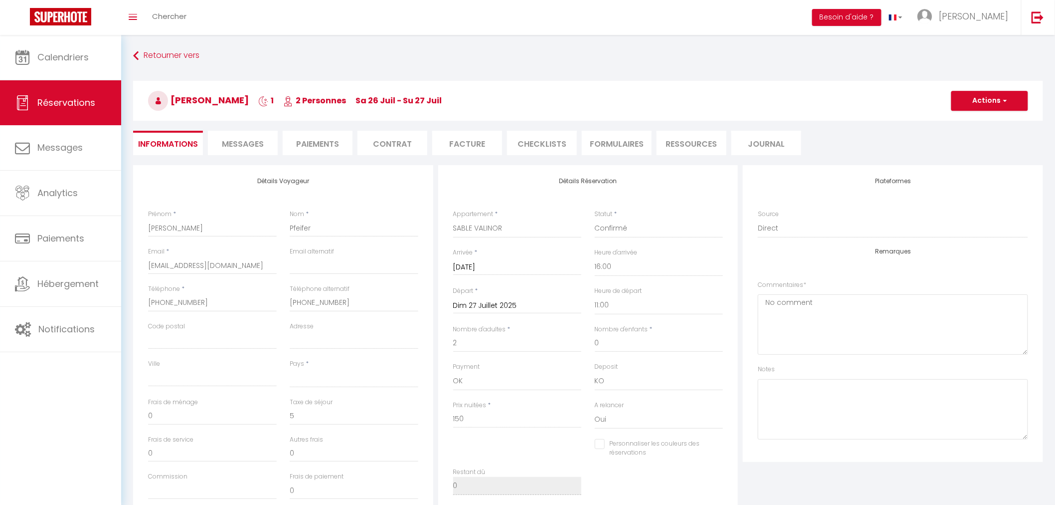
select select
checkbox input "false"
select select
checkbox input "false"
click at [342, 145] on li "Paiements" at bounding box center [318, 143] width 70 height 24
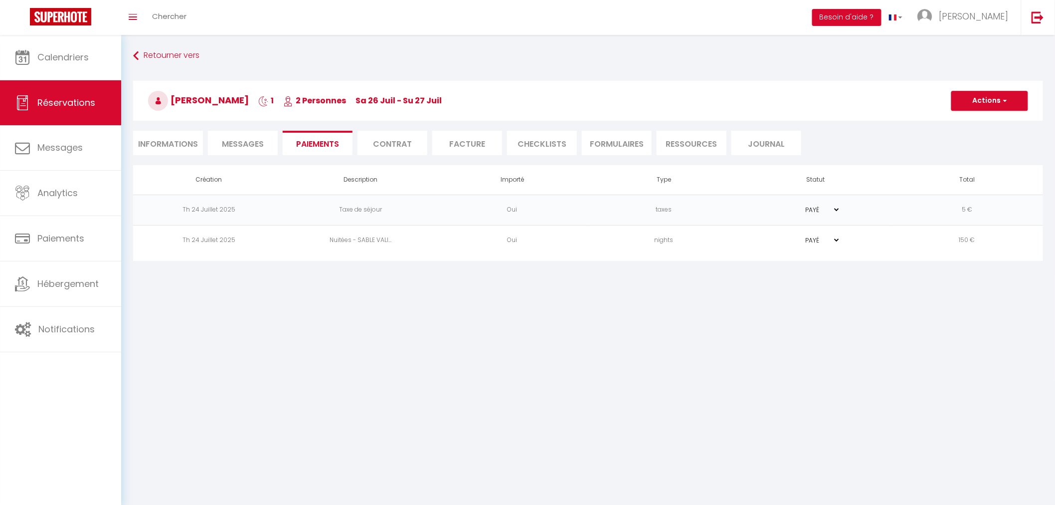
click at [387, 145] on li "Contrat" at bounding box center [393, 143] width 70 height 24
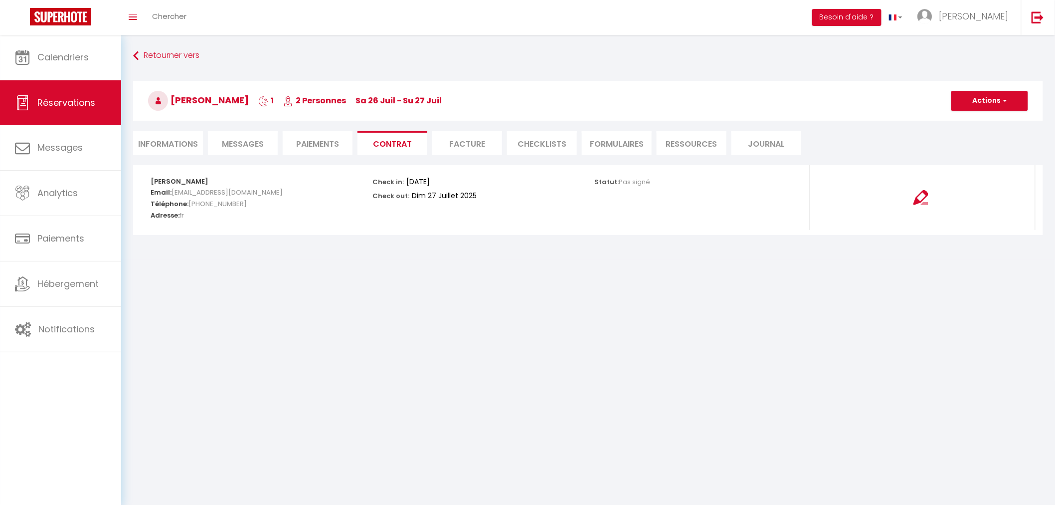
click at [315, 152] on li "Paiements" at bounding box center [318, 143] width 70 height 24
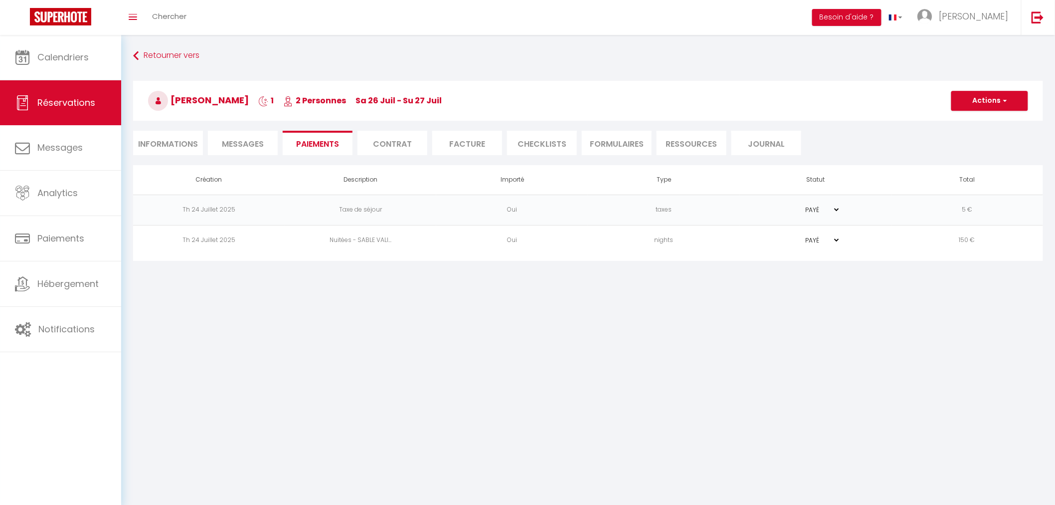
click at [252, 142] on span "Messages" at bounding box center [243, 143] width 42 height 11
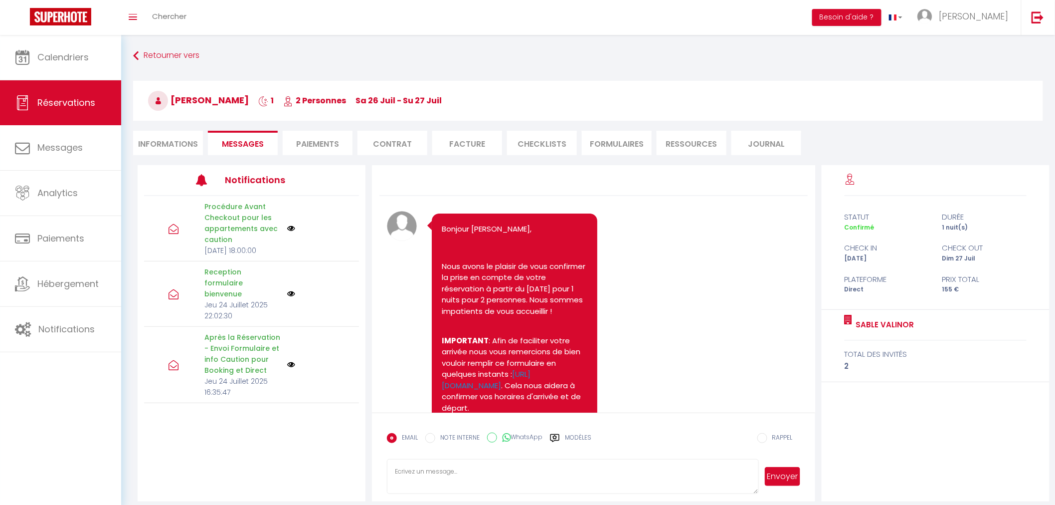
click at [168, 145] on li "Informations" at bounding box center [168, 143] width 70 height 24
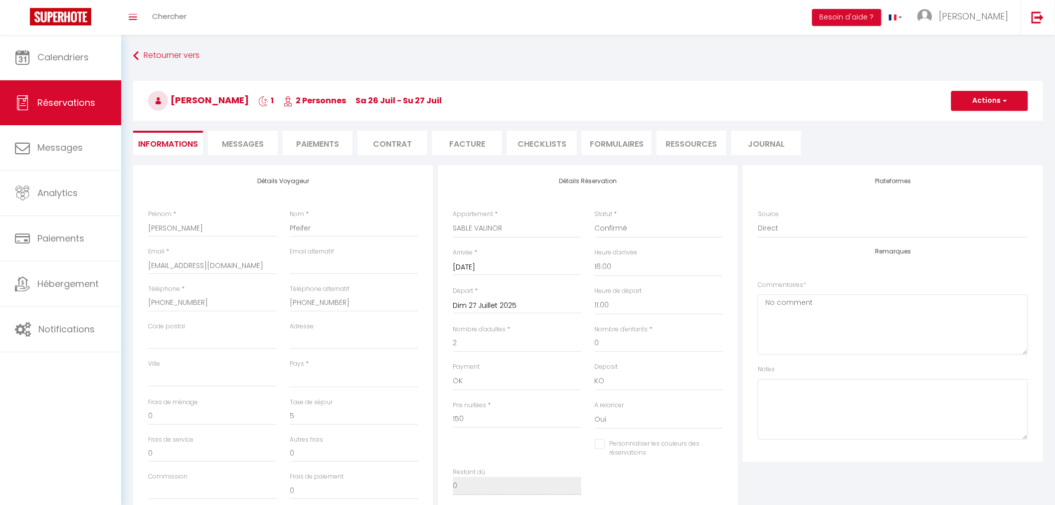
select select
checkbox input "false"
select select
checkbox input "false"
select select
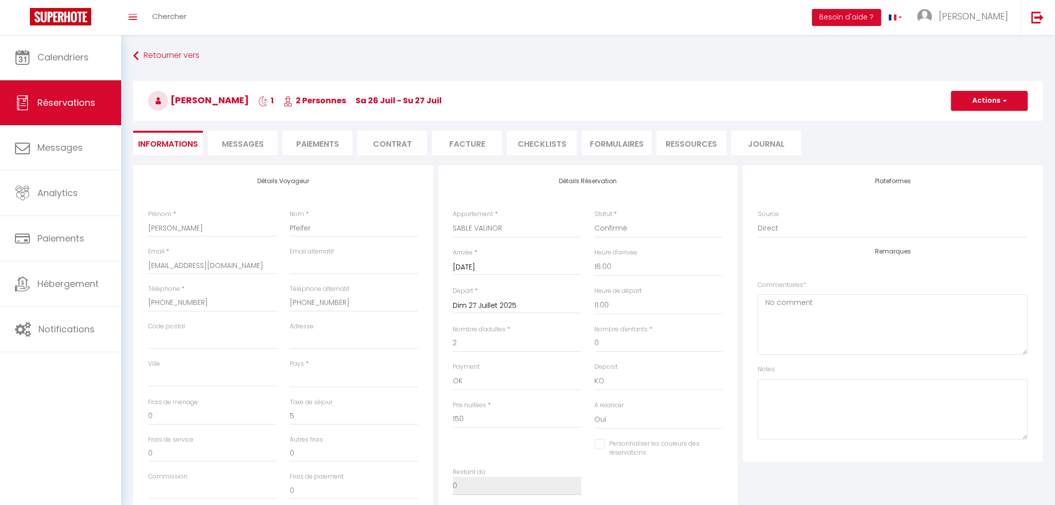
checkbox input "false"
select select
checkbox input "false"
select select
checkbox input "false"
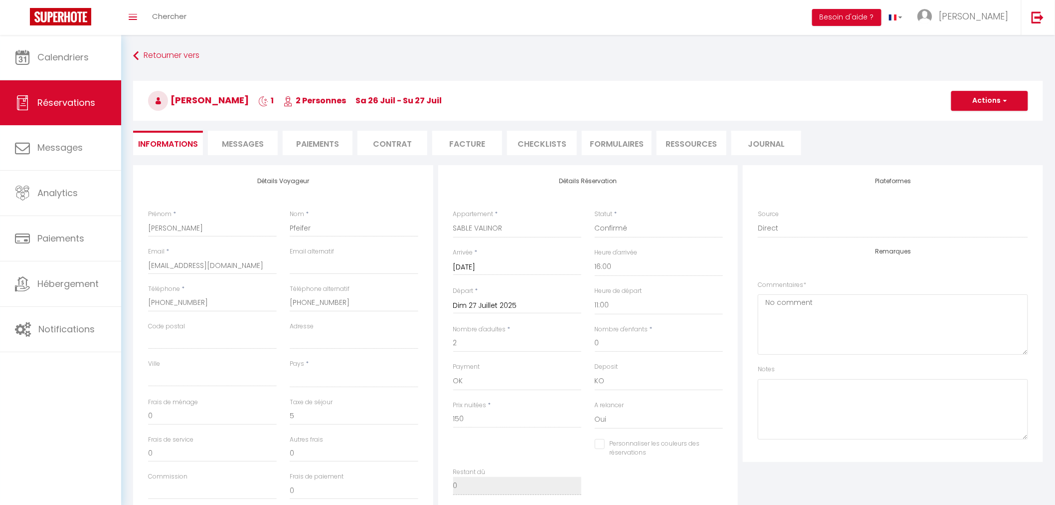
select select
checkbox input "false"
select select
checkbox input "false"
select select
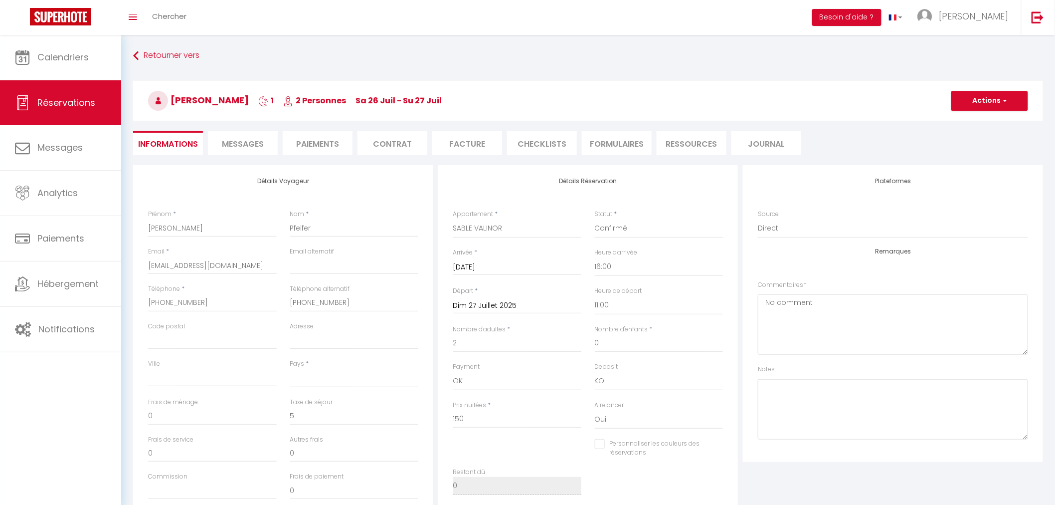
checkbox input "false"
select select
checkbox input "false"
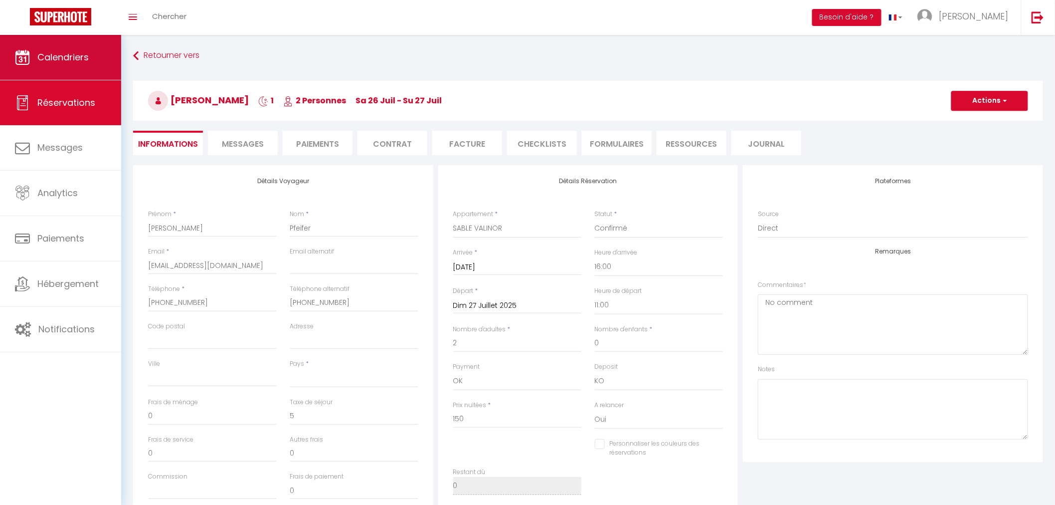
click at [63, 56] on span "Calendriers" at bounding box center [62, 57] width 51 height 12
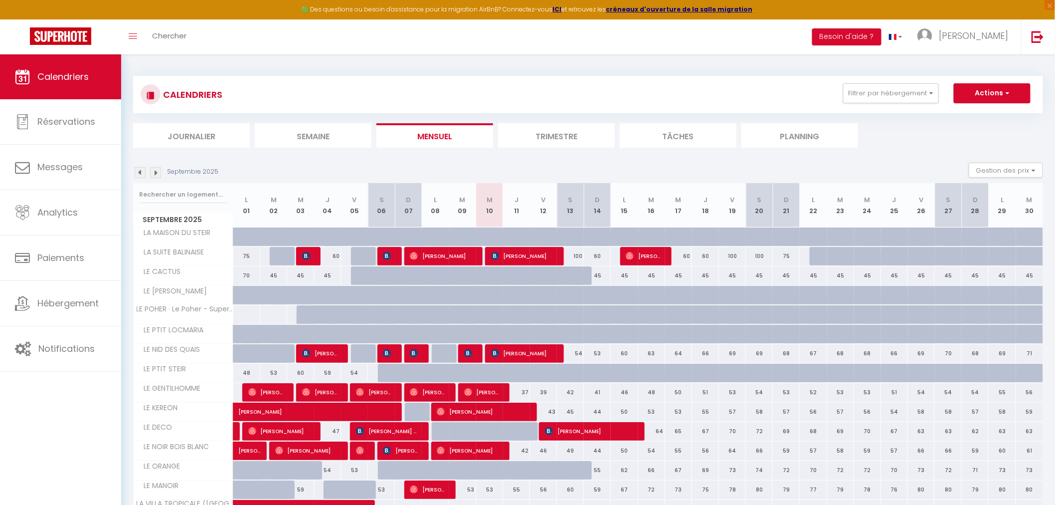
click at [326, 132] on li "Semaine" at bounding box center [313, 135] width 117 height 24
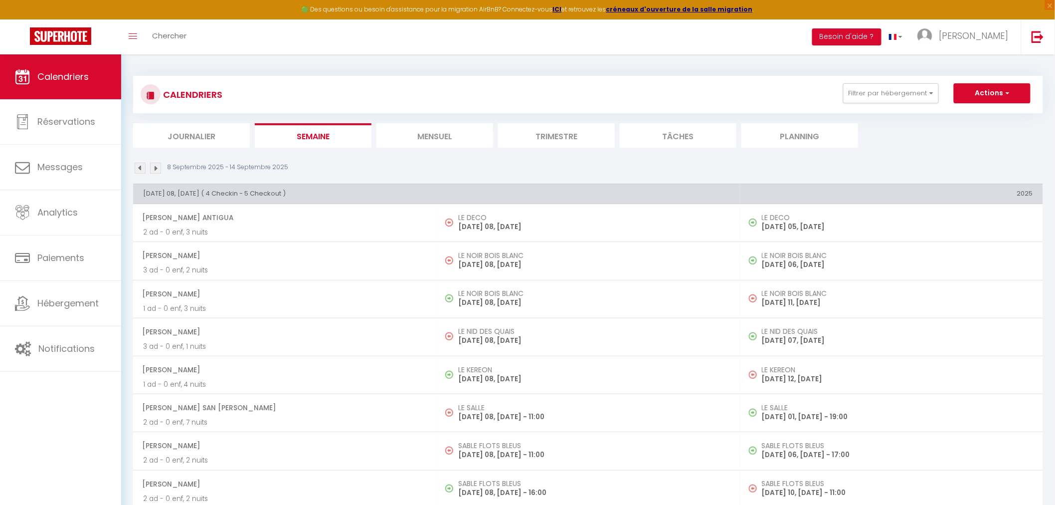
click at [140, 172] on img at bounding box center [140, 168] width 11 height 11
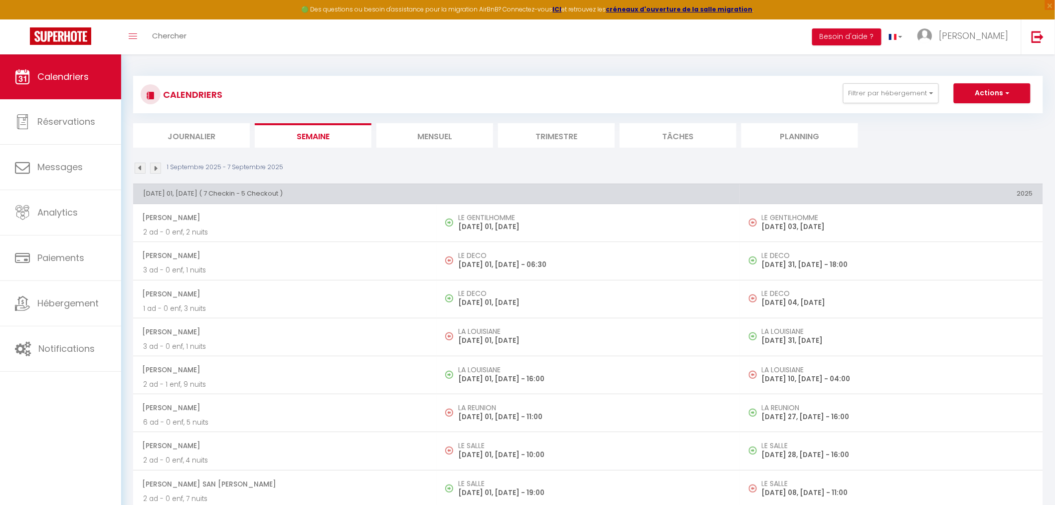
click at [142, 170] on img at bounding box center [140, 168] width 11 height 11
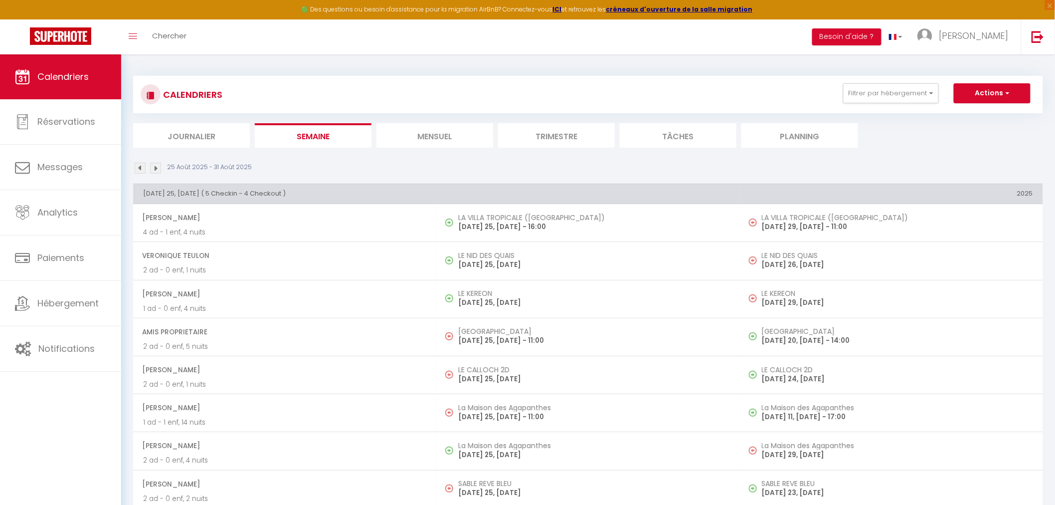
click at [142, 170] on img at bounding box center [140, 168] width 11 height 11
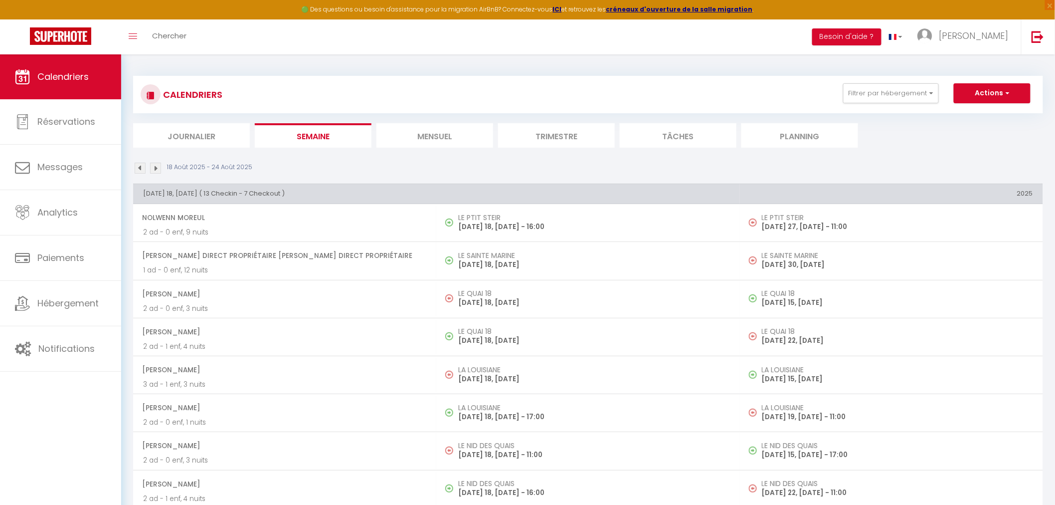
click at [142, 170] on img at bounding box center [140, 168] width 11 height 11
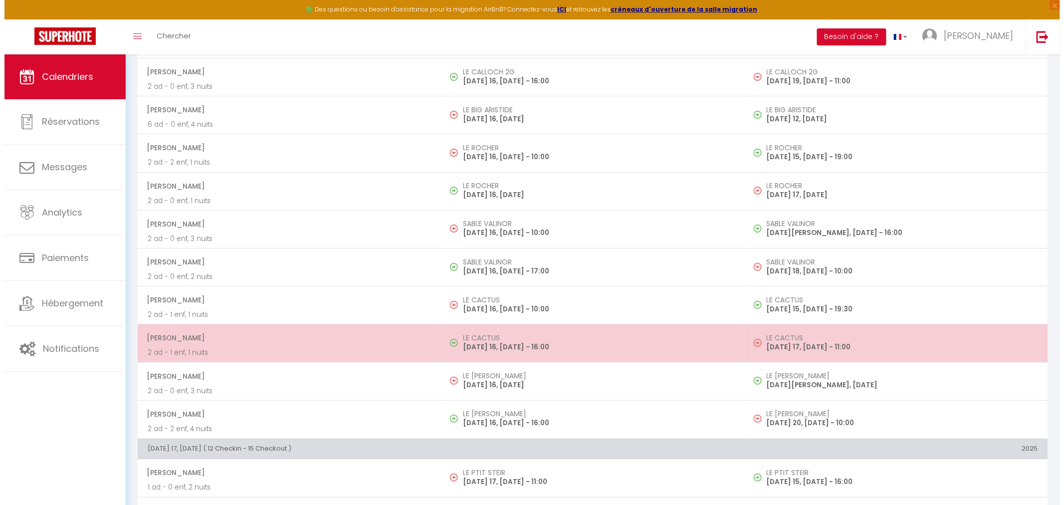
scroll to position [4765, 0]
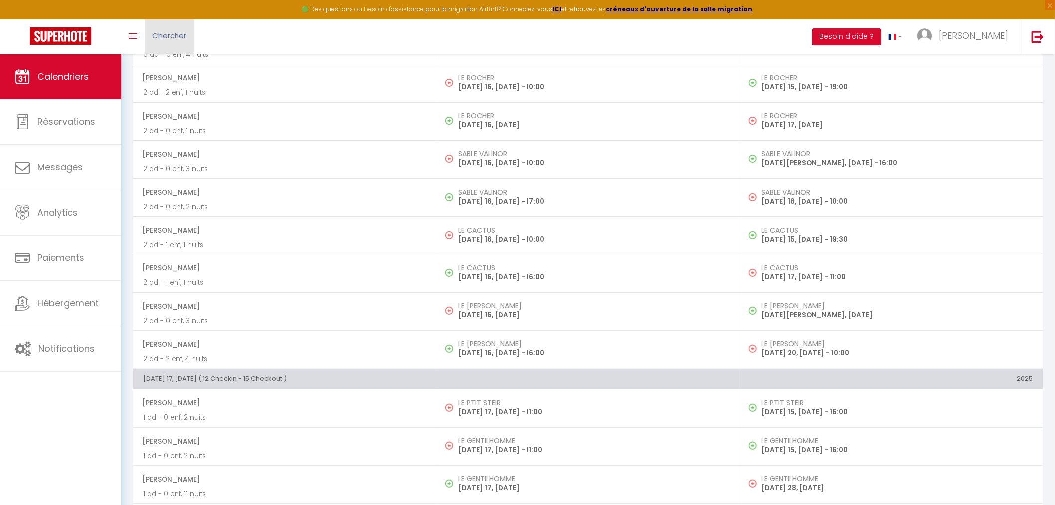
click at [192, 28] on link "Chercher" at bounding box center [169, 36] width 49 height 35
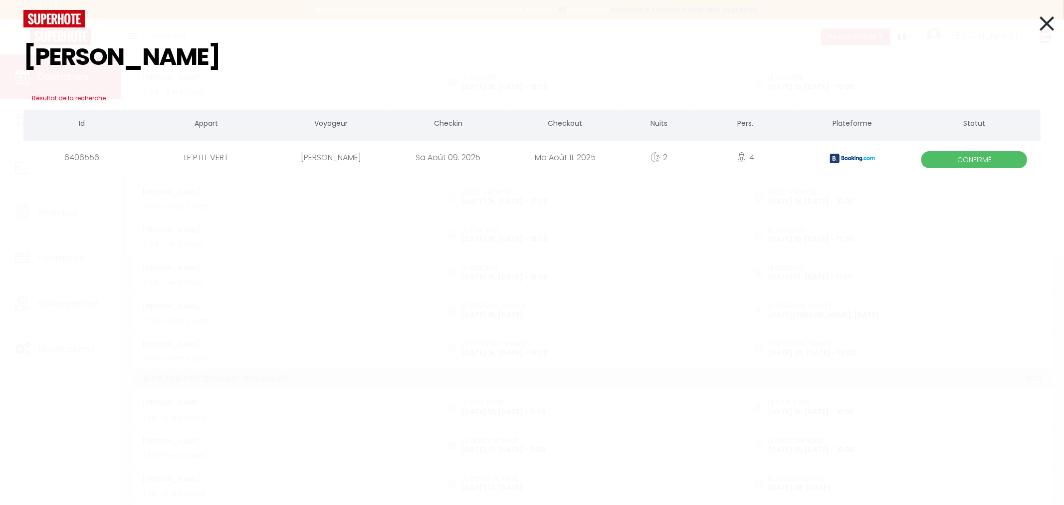
type input "[PERSON_NAME]"
click at [457, 154] on div "Sa Août 09. 2025" at bounding box center [447, 157] width 117 height 32
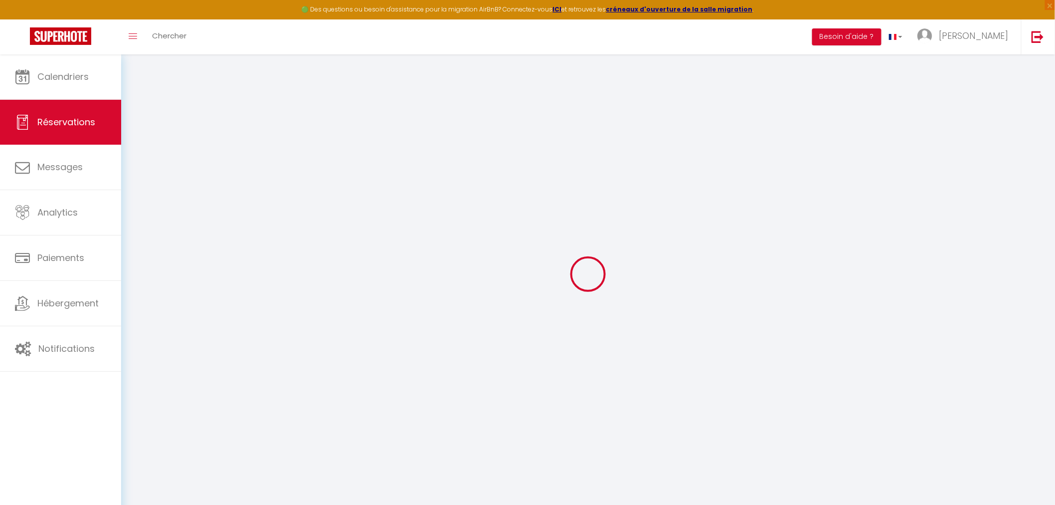
type input "[PERSON_NAME]"
type input "Macrez"
type input "[EMAIL_ADDRESS][DOMAIN_NAME]"
type input "[PHONE_NUMBER]"
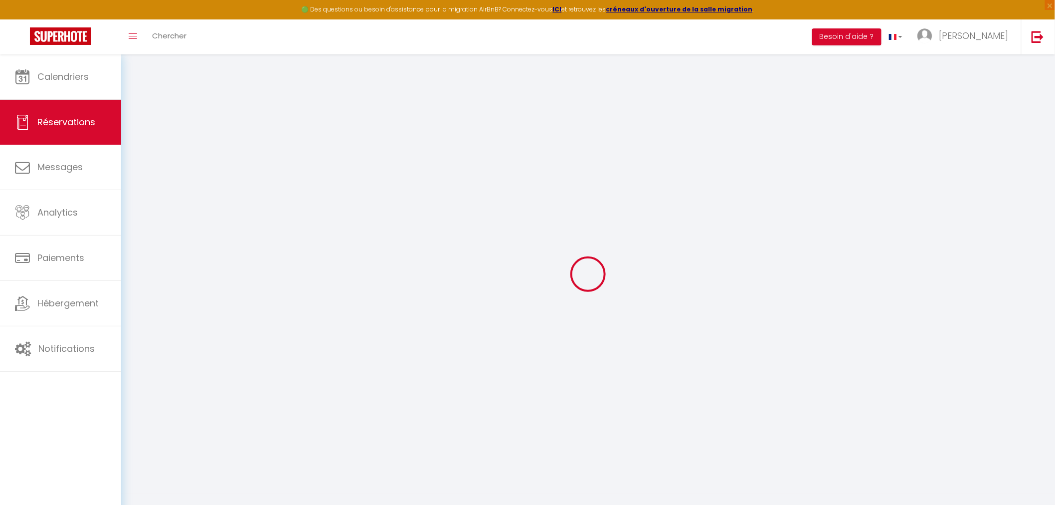
select select "RE"
type input "59.79"
type input "4.99"
select select "17641"
select select "1"
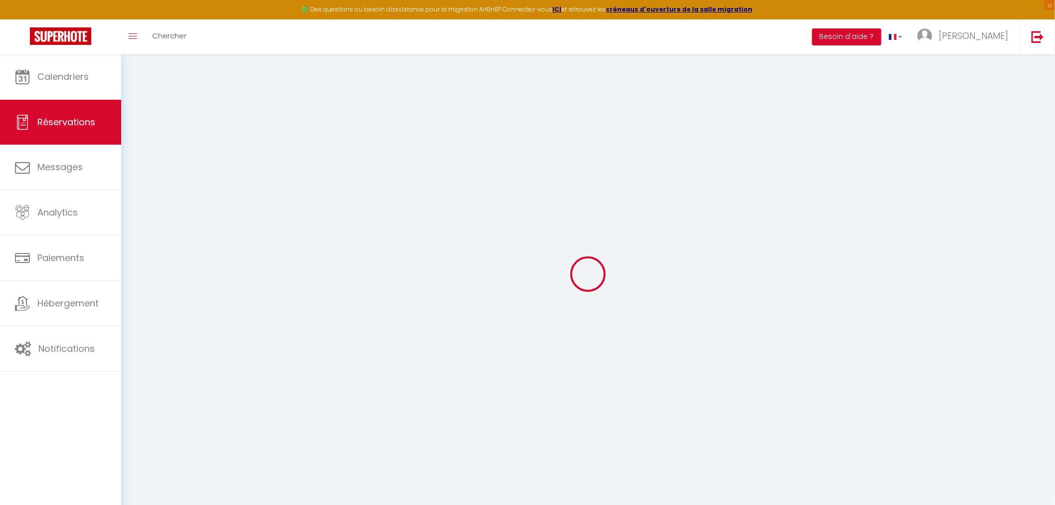
select select
type input "4"
type input "2"
select select "12"
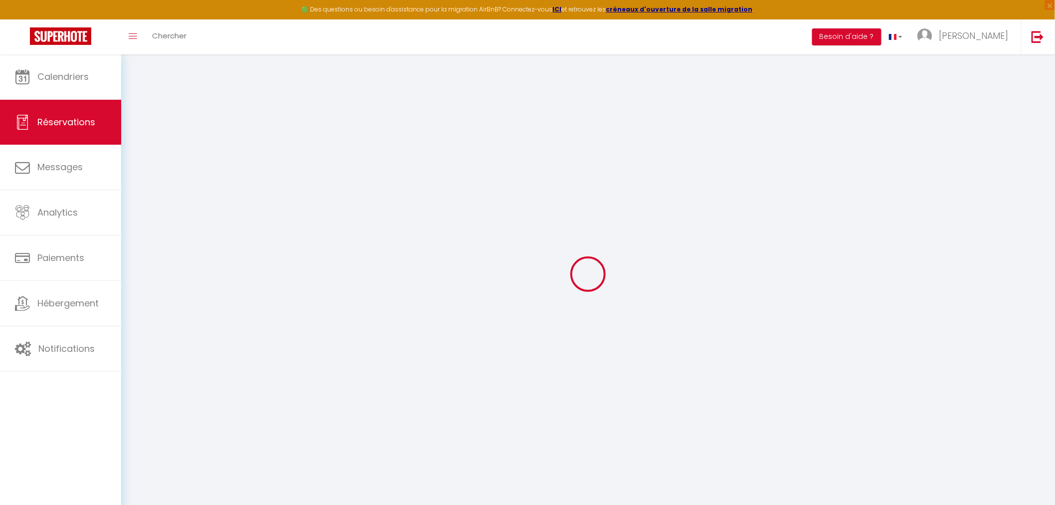
select select
type input "281.7"
checkbox input "false"
type input "0"
select select "2"
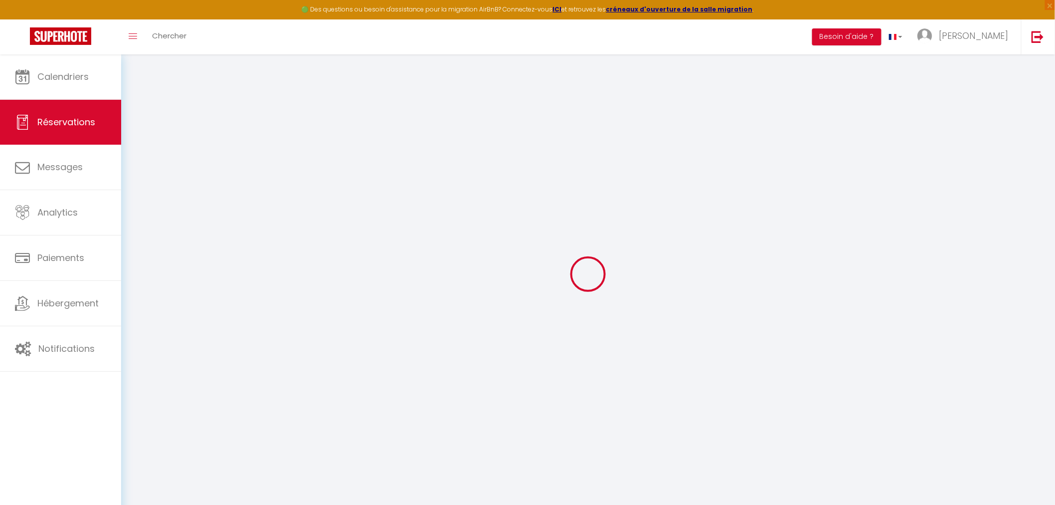
type input "50"
type input "30"
type input "0"
select select
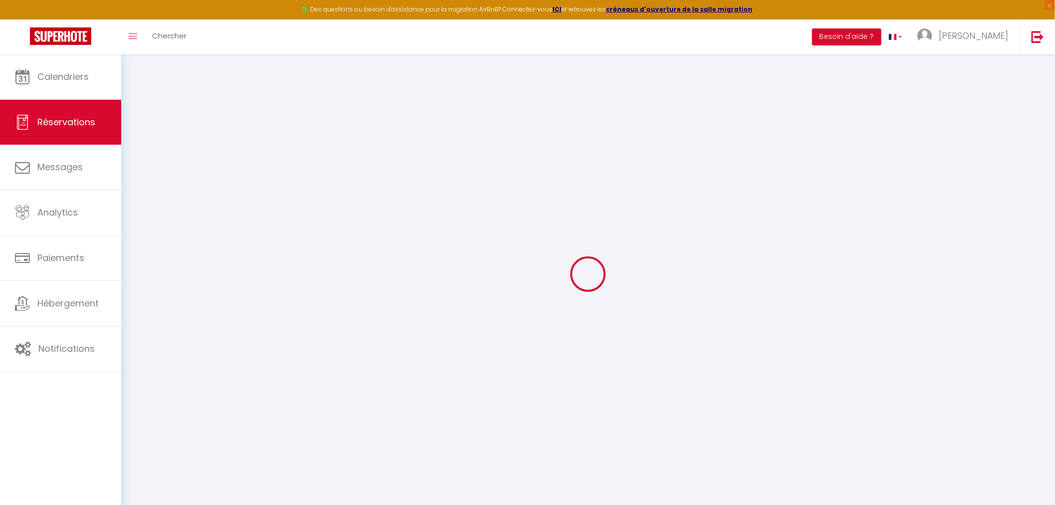
select select "15"
checkbox input "false"
select select
checkbox input "false"
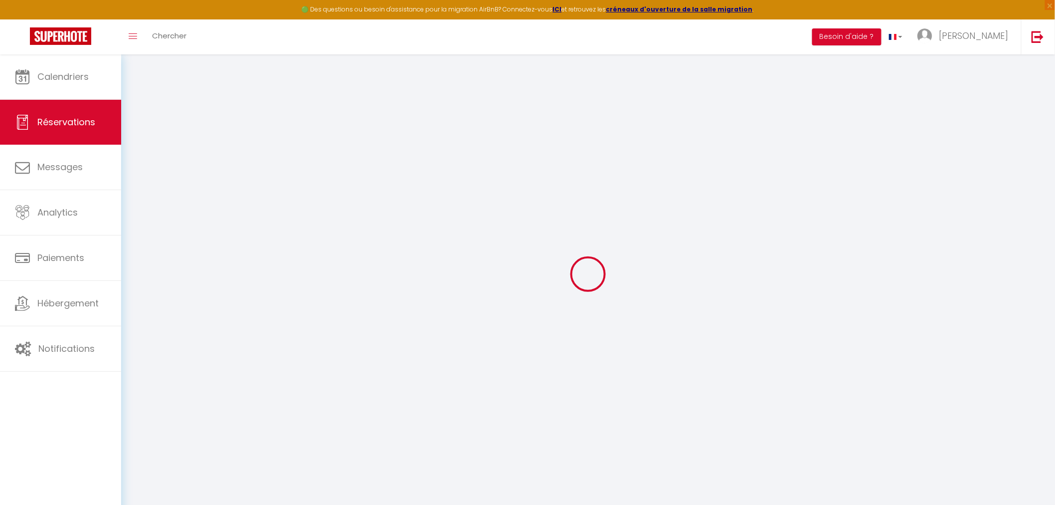
select select
checkbox input "false"
type textarea "** THIS RESERVATION HAS BEEN PRE-PAID ** BOOKING NOTE : Payment charge is EUR 4…"
type textarea "Merci de prévoir un lit bébé."
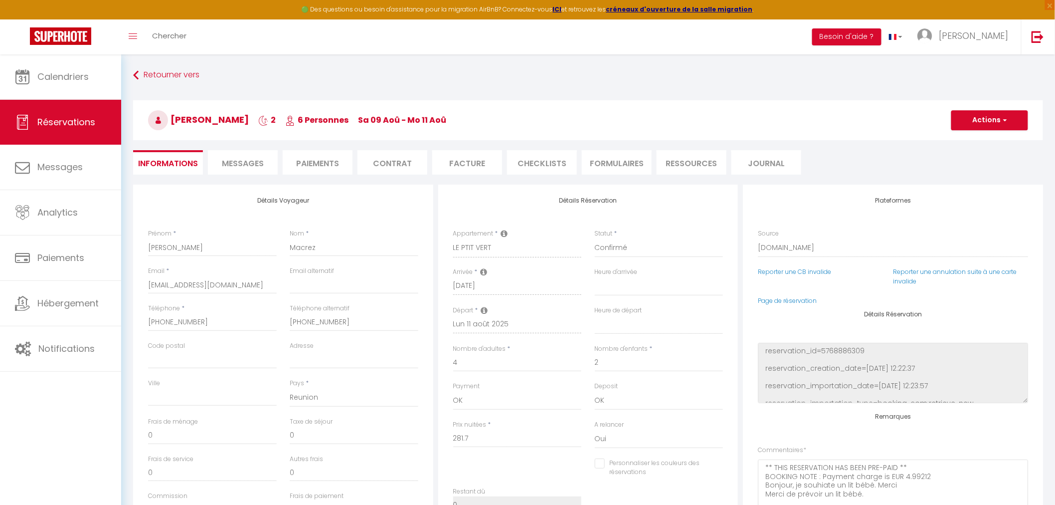
type input "70"
type input "4.88"
select select
checkbox input "false"
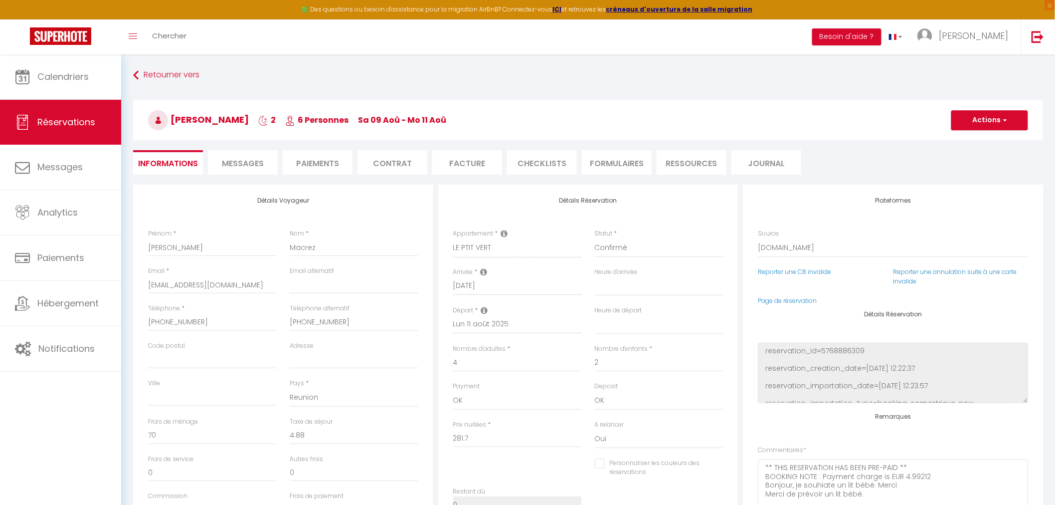
select select "18:00"
select select "11:00"
click at [317, 158] on li "Paiements" at bounding box center [318, 162] width 70 height 24
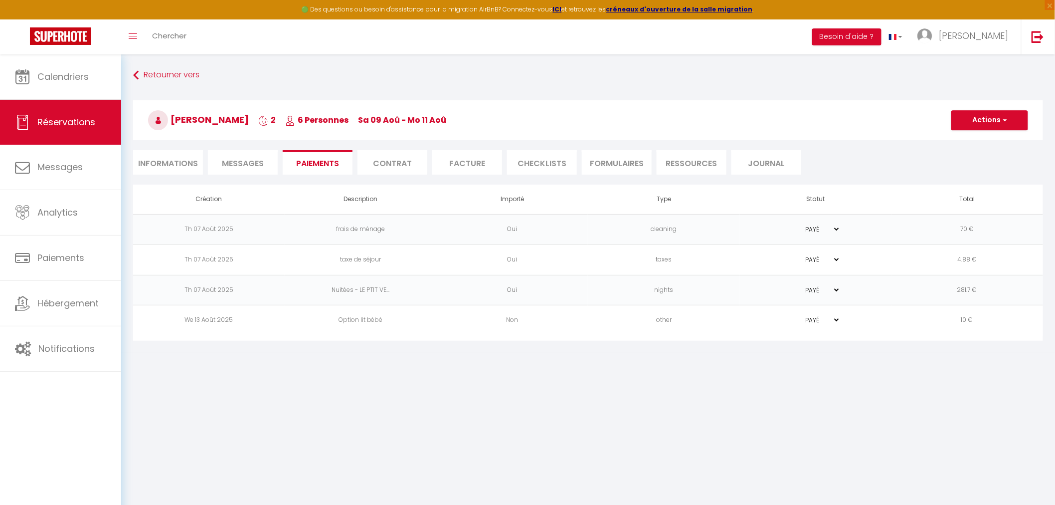
click at [626, 325] on td "other" at bounding box center [664, 320] width 152 height 30
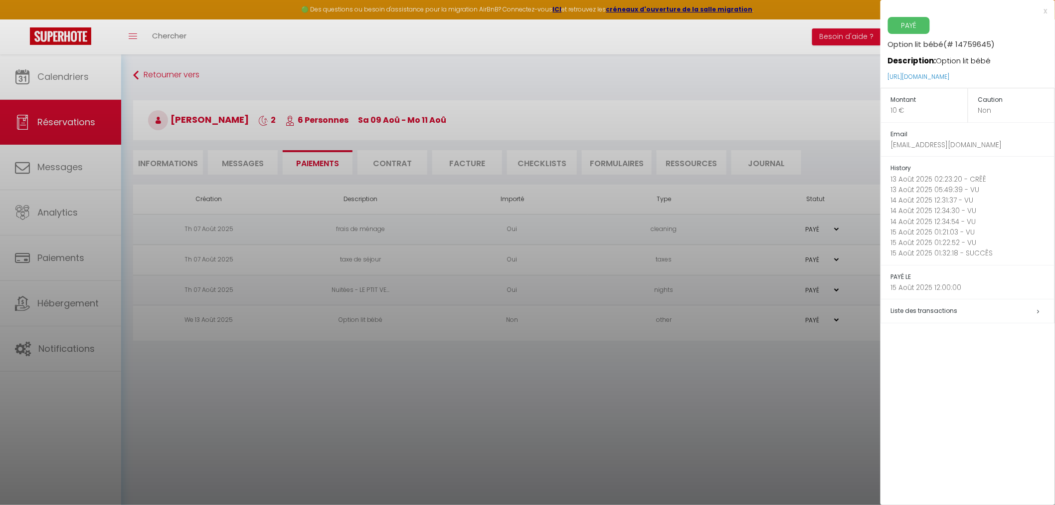
click at [596, 411] on div at bounding box center [527, 252] width 1055 height 505
